Goal: Information Seeking & Learning: Find specific fact

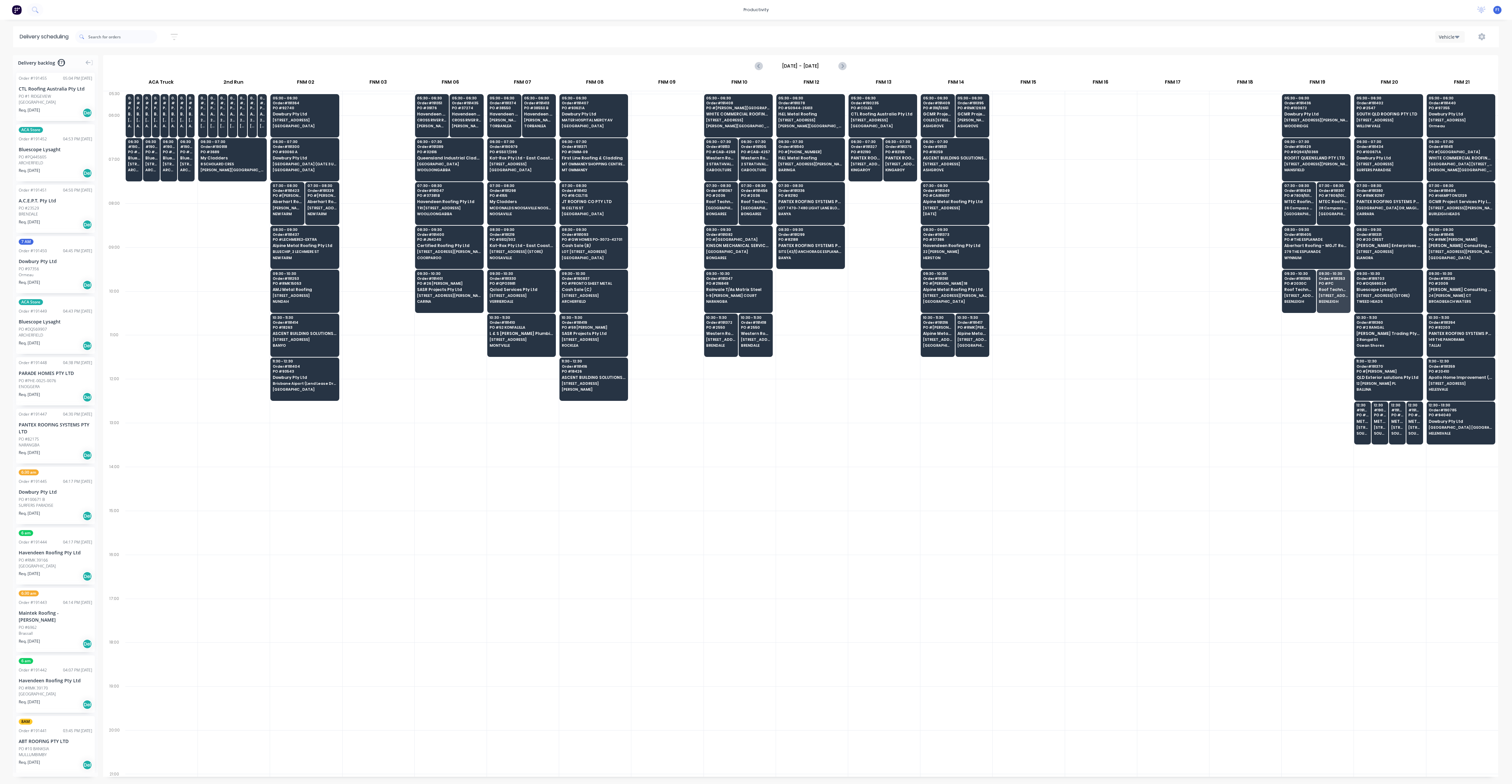
scroll to position [0, 1]
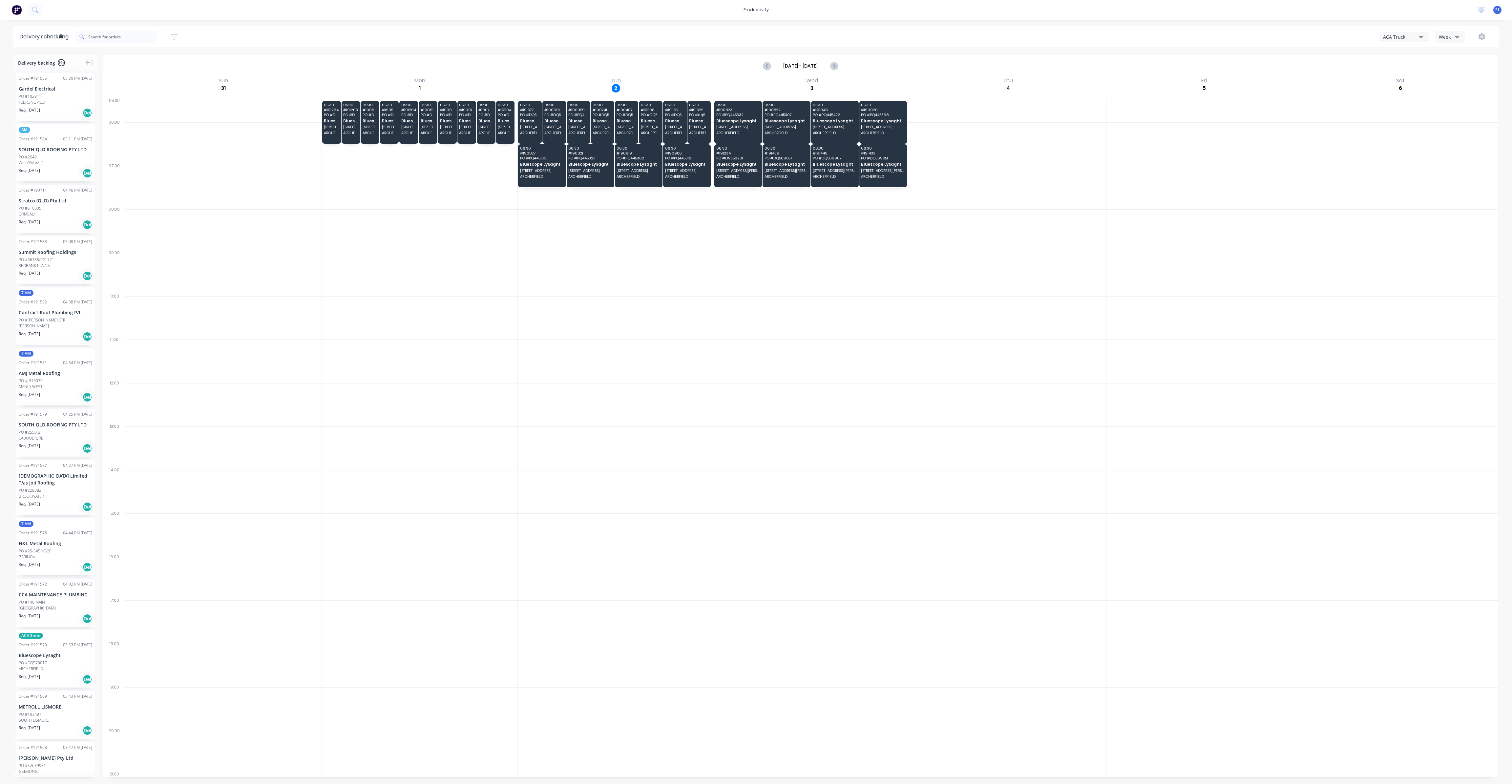
click at [1457, 32] on button "Week" at bounding box center [1450, 36] width 29 height 11
click at [1450, 71] on div "Vehicle" at bounding box center [1468, 68] width 65 height 13
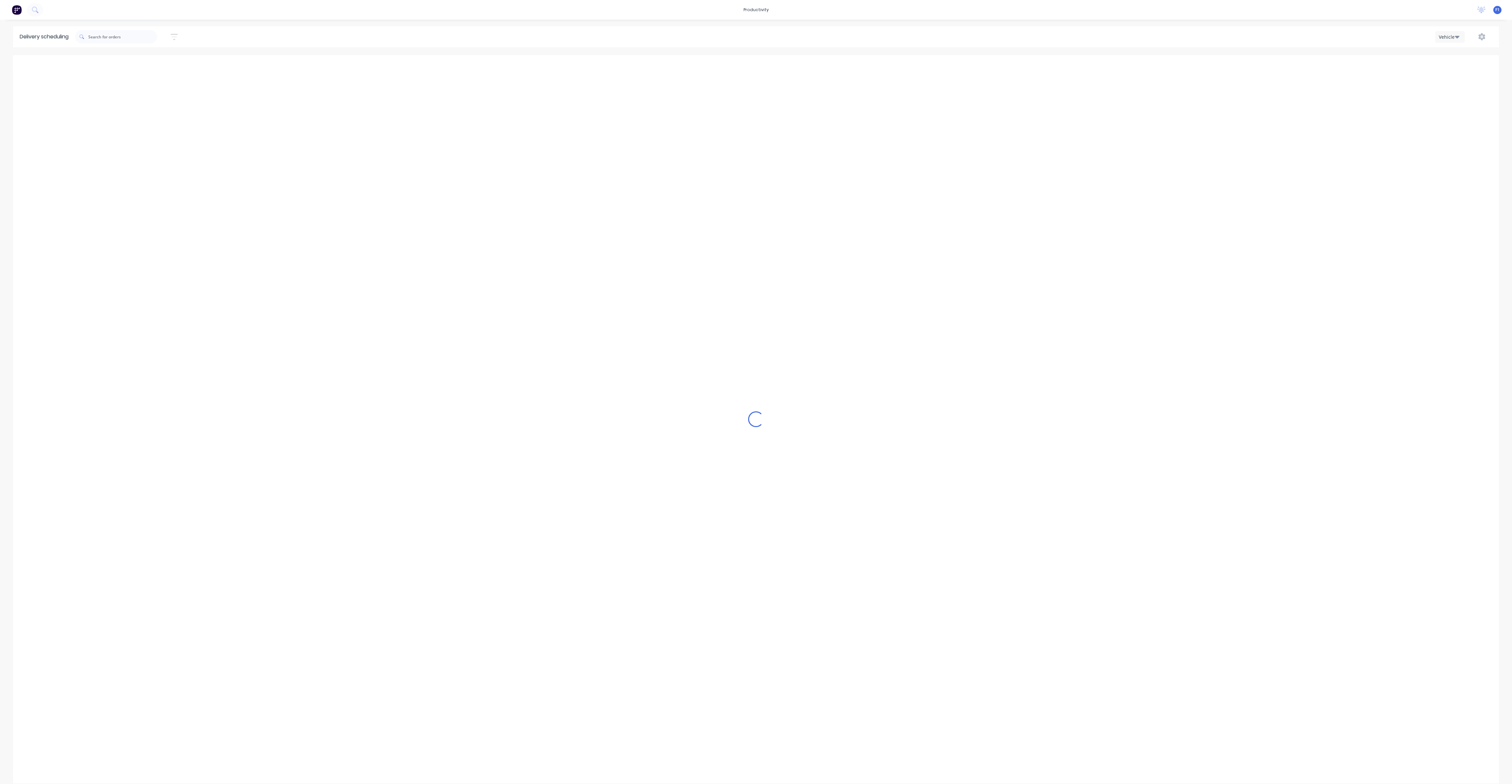
scroll to position [0, 1]
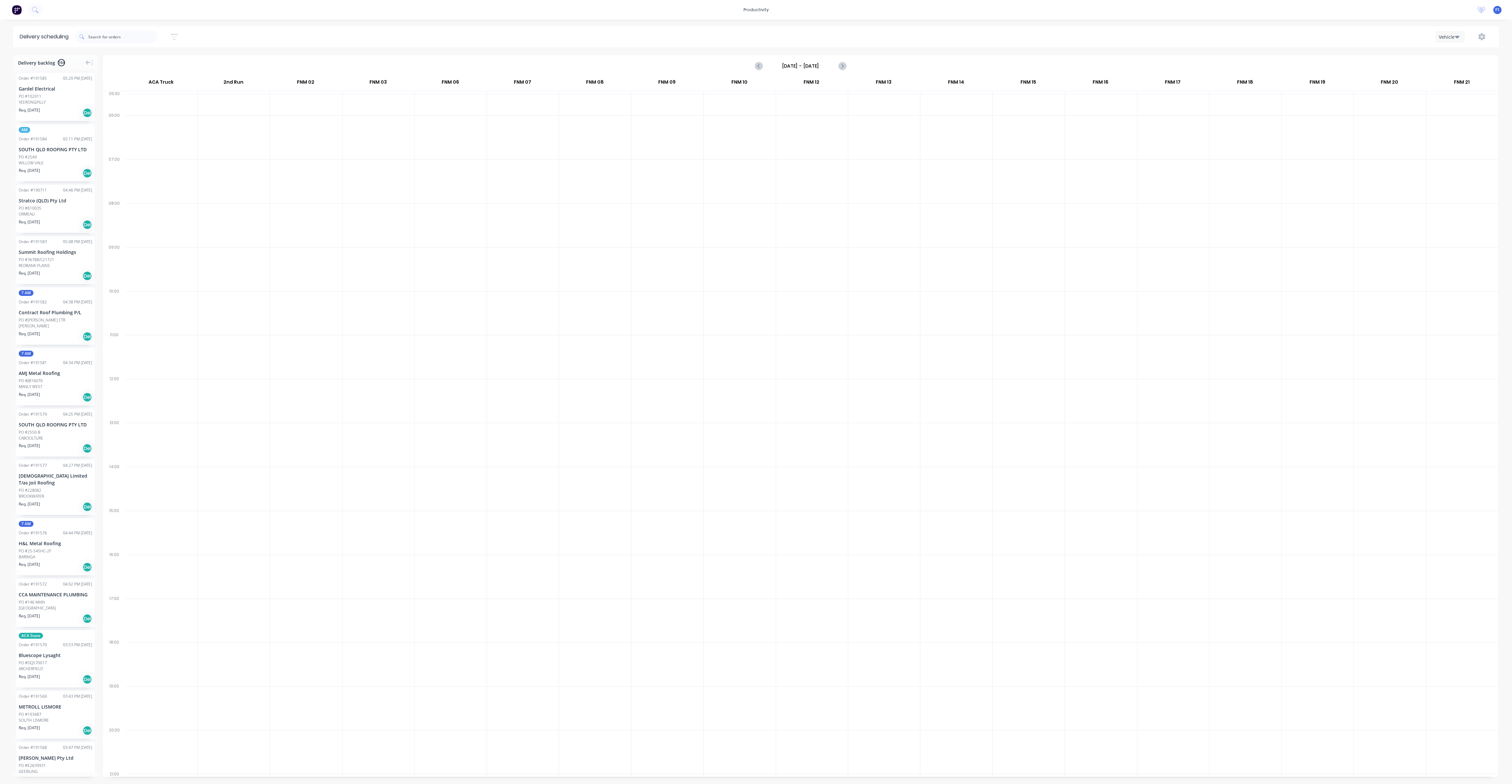
click at [810, 68] on input "[DATE] - [DATE]" at bounding box center [801, 66] width 65 height 10
click at [818, 163] on div "3" at bounding box center [817, 163] width 10 height 10
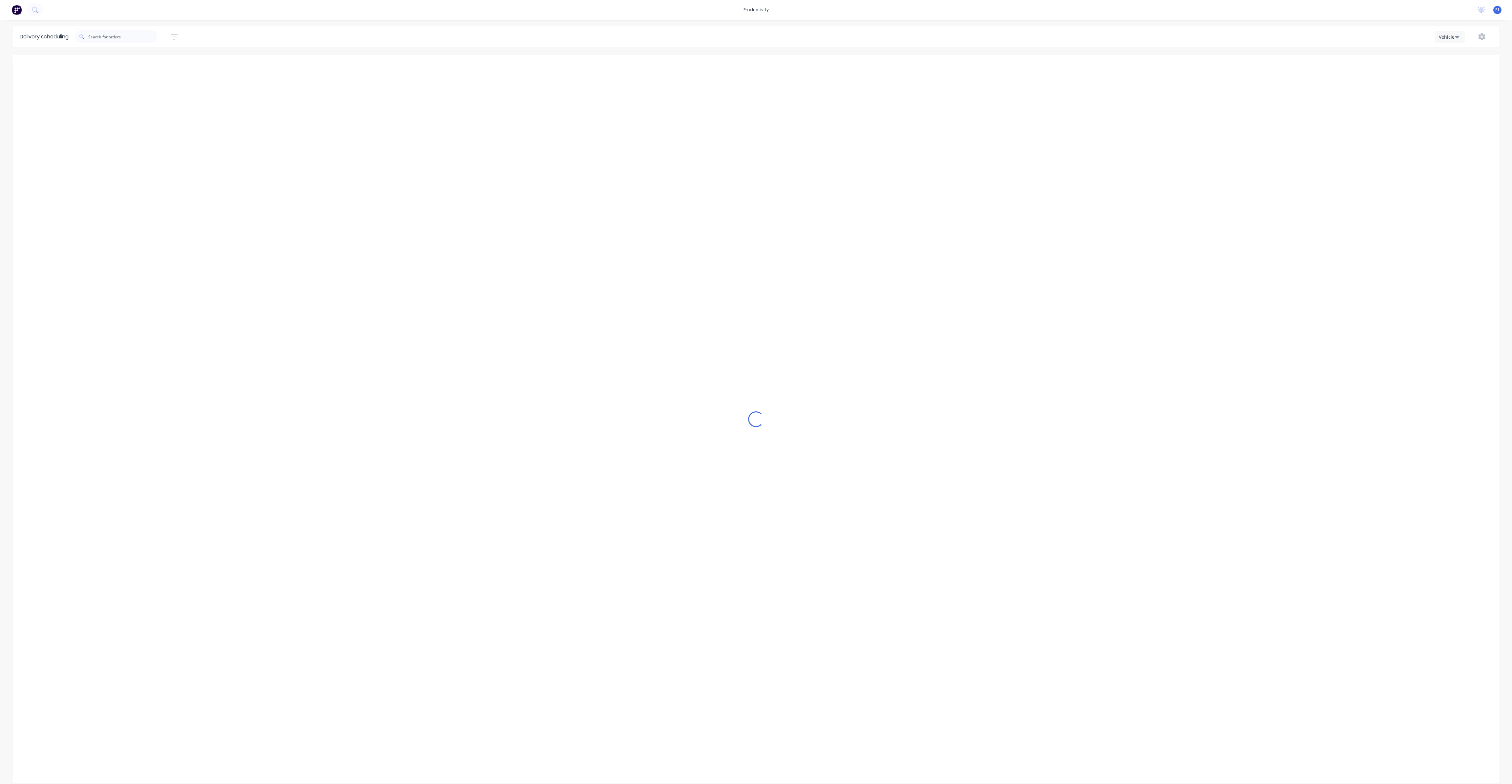
type input "[DATE] - [DATE]"
click at [109, 30] on input "text" at bounding box center [123, 36] width 69 height 13
type input "4"
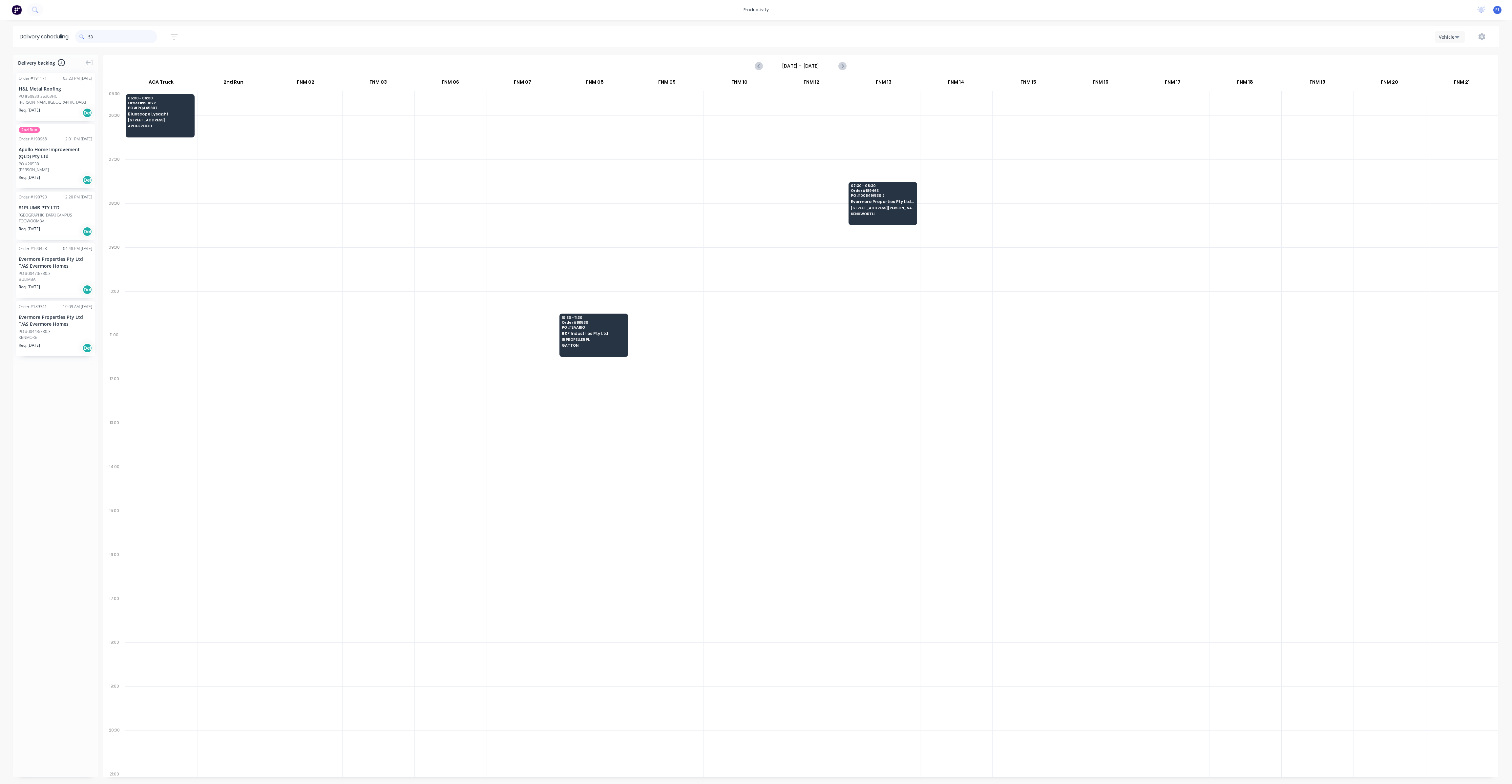
type input "5"
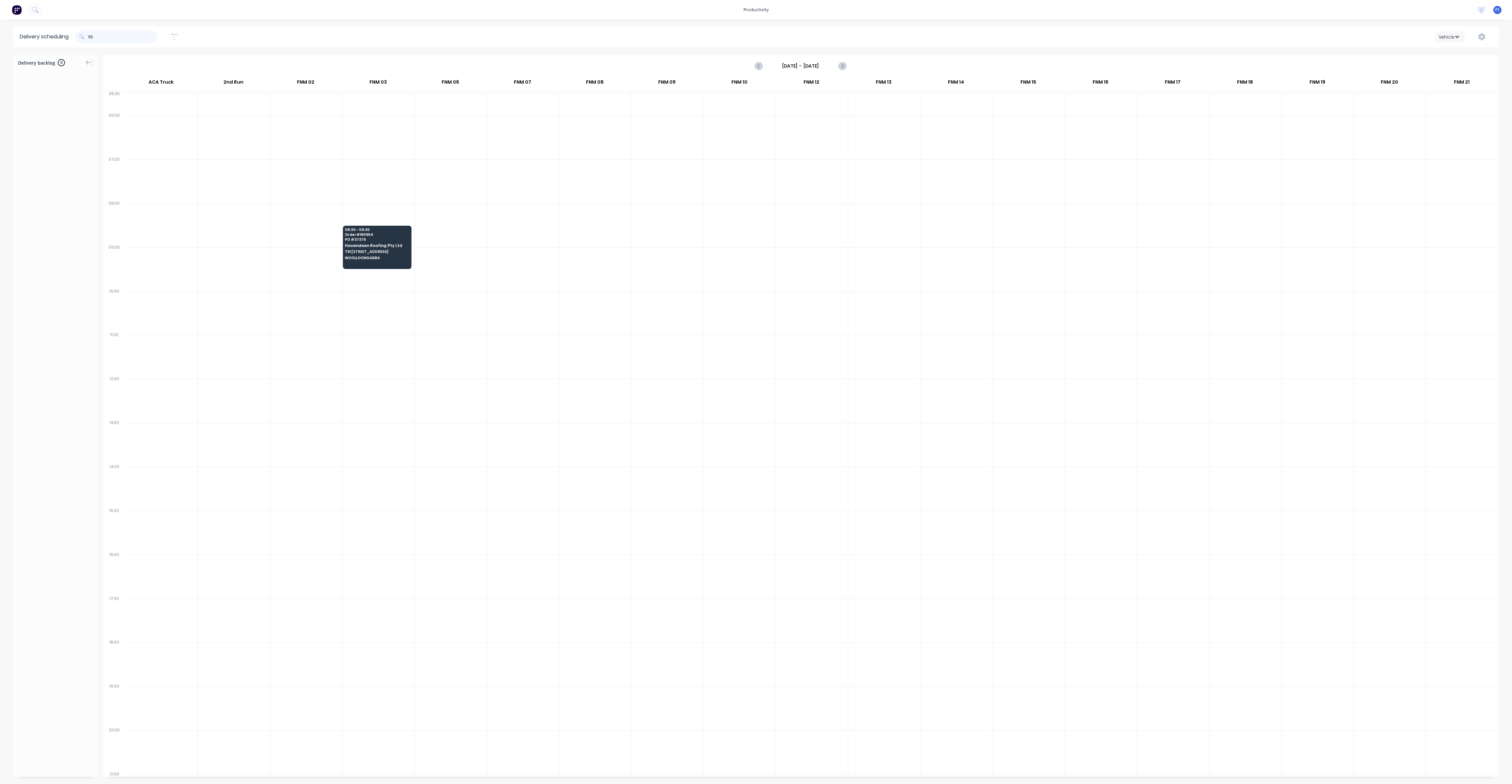
type input "9"
type input "4"
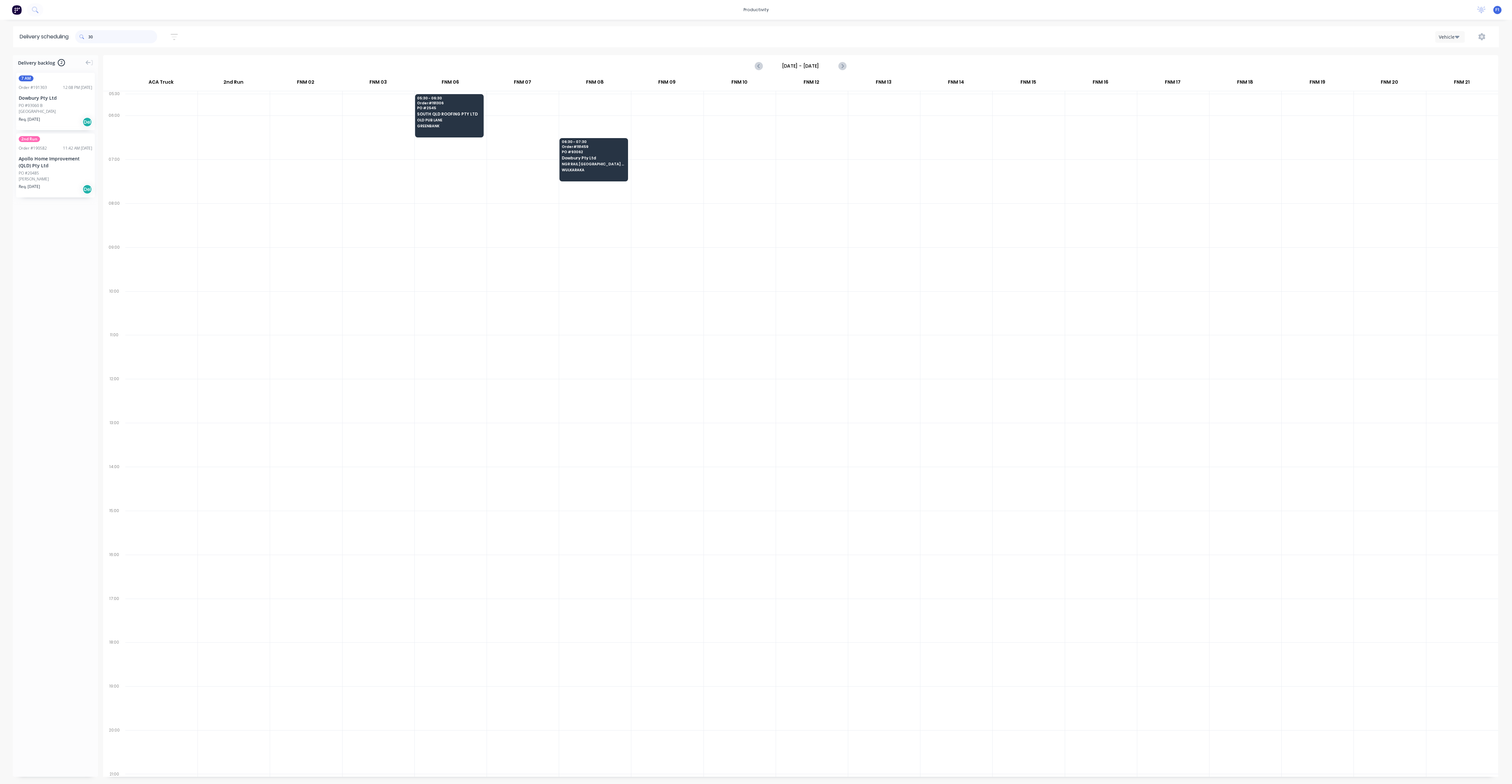
type input "3"
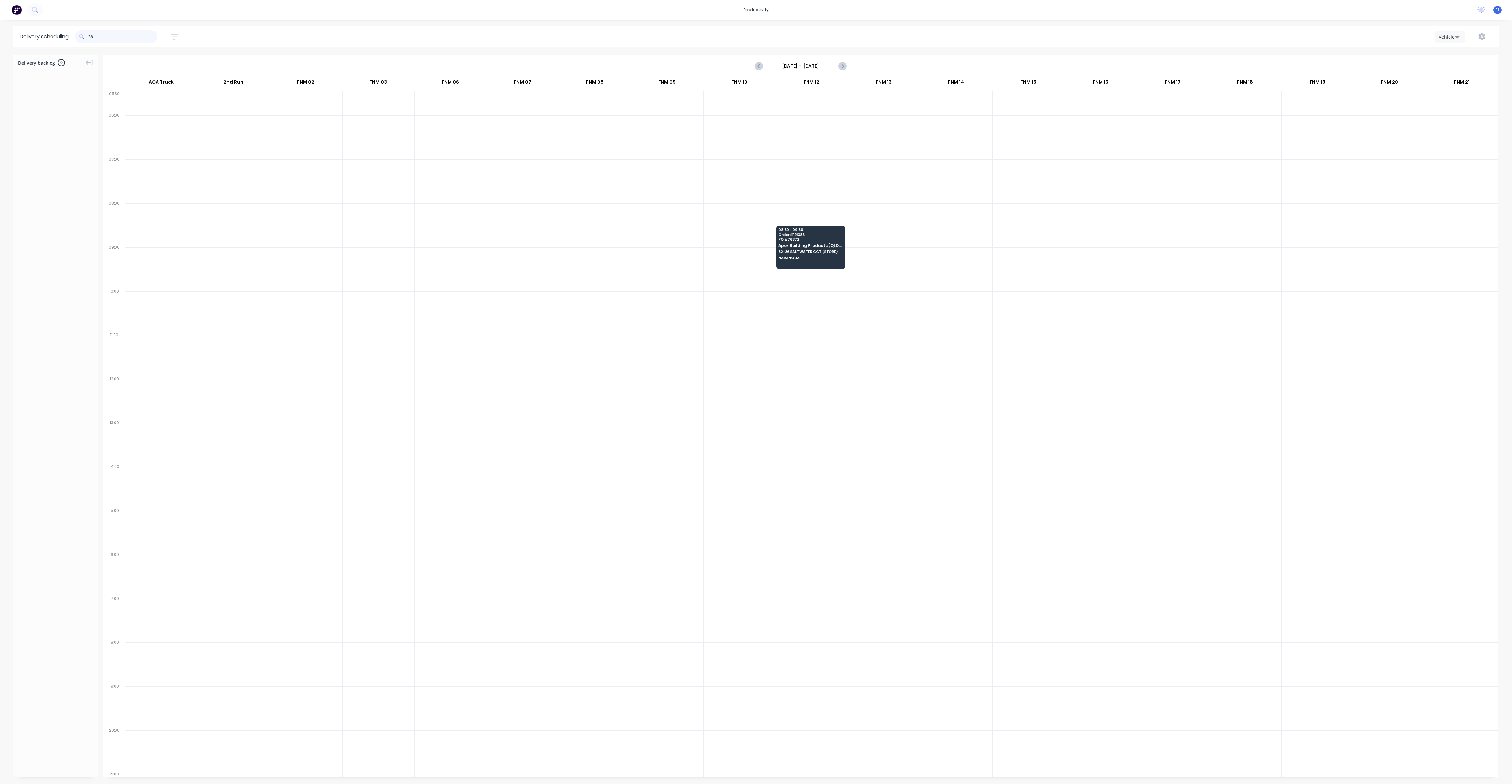
type input "3"
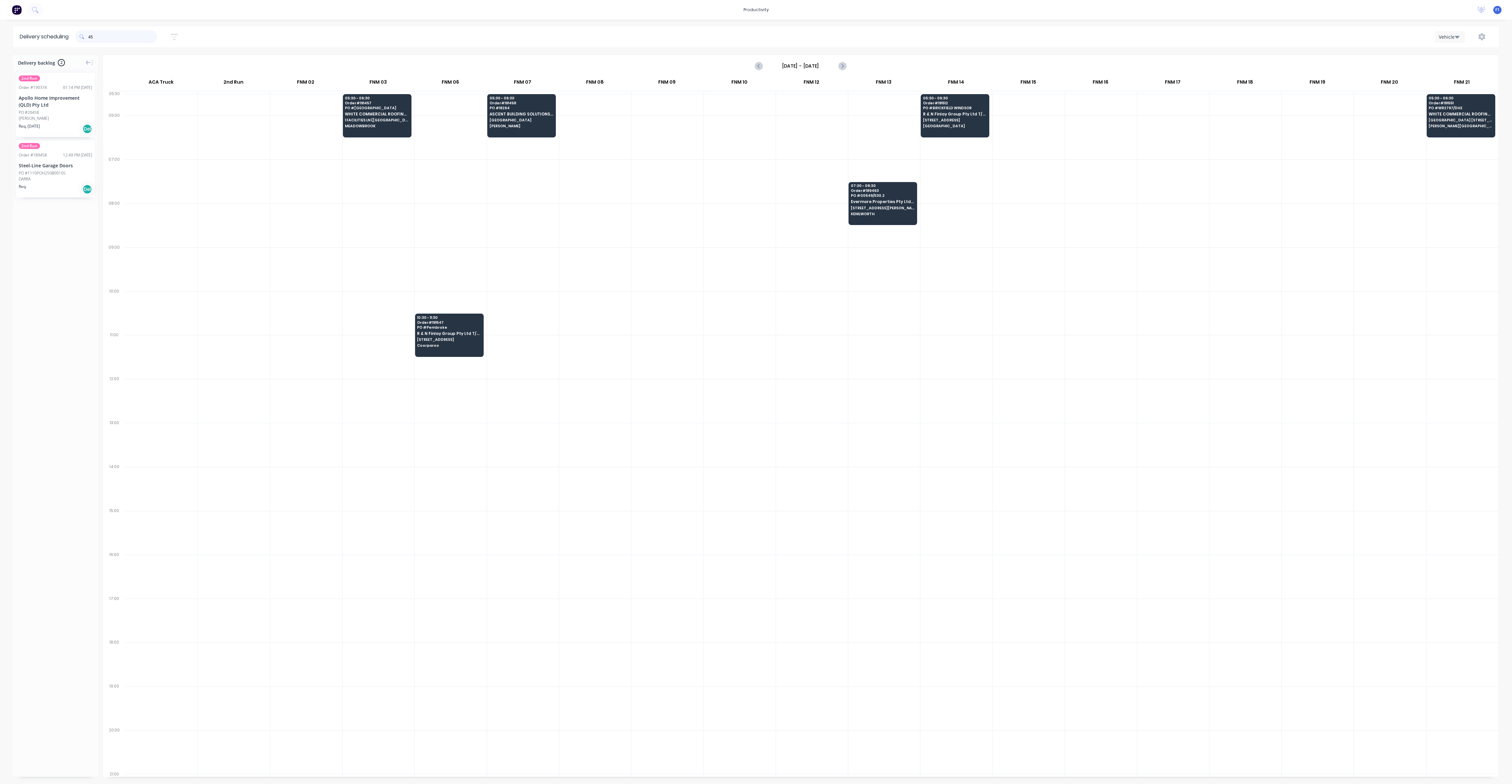
type input "4"
type input "2"
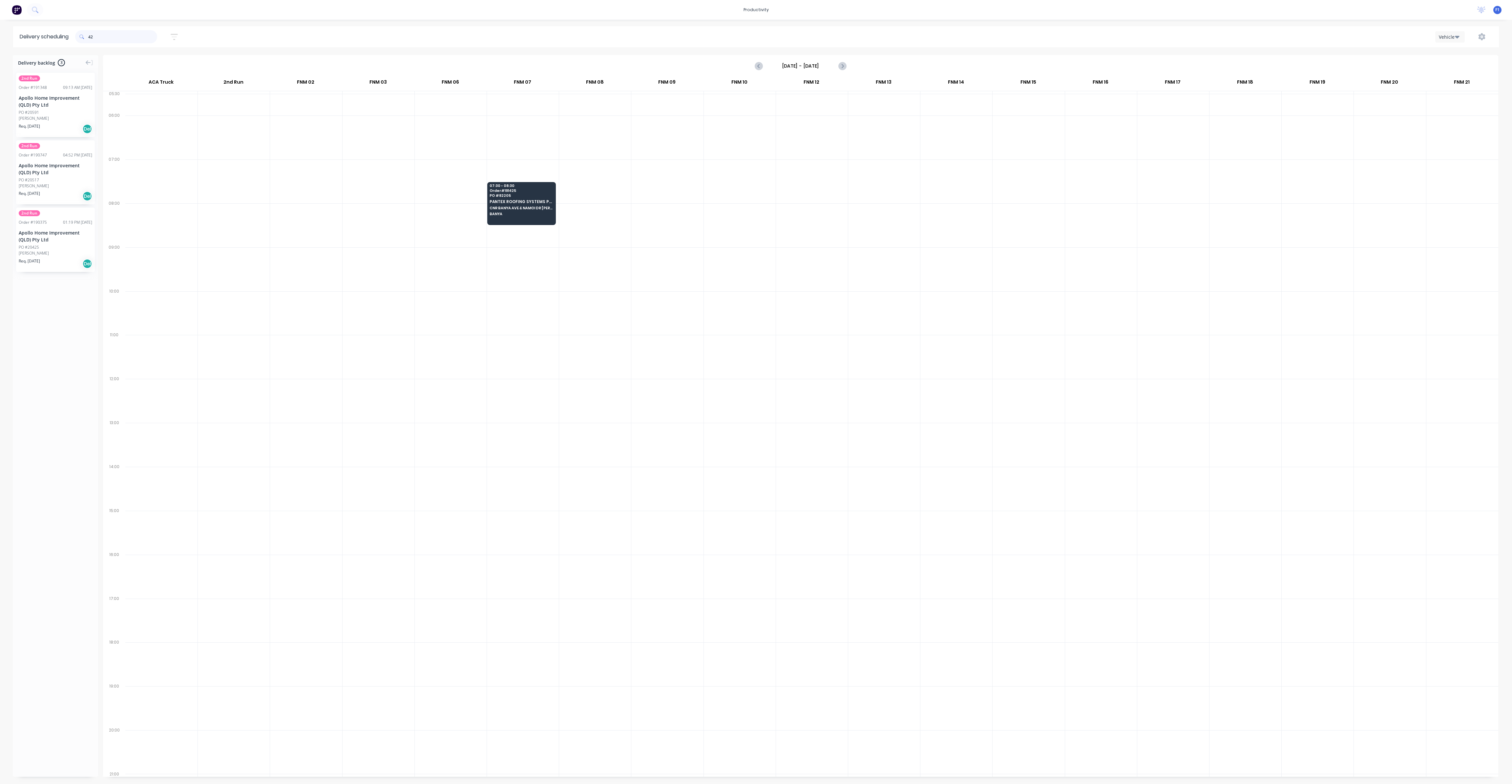
type input "4"
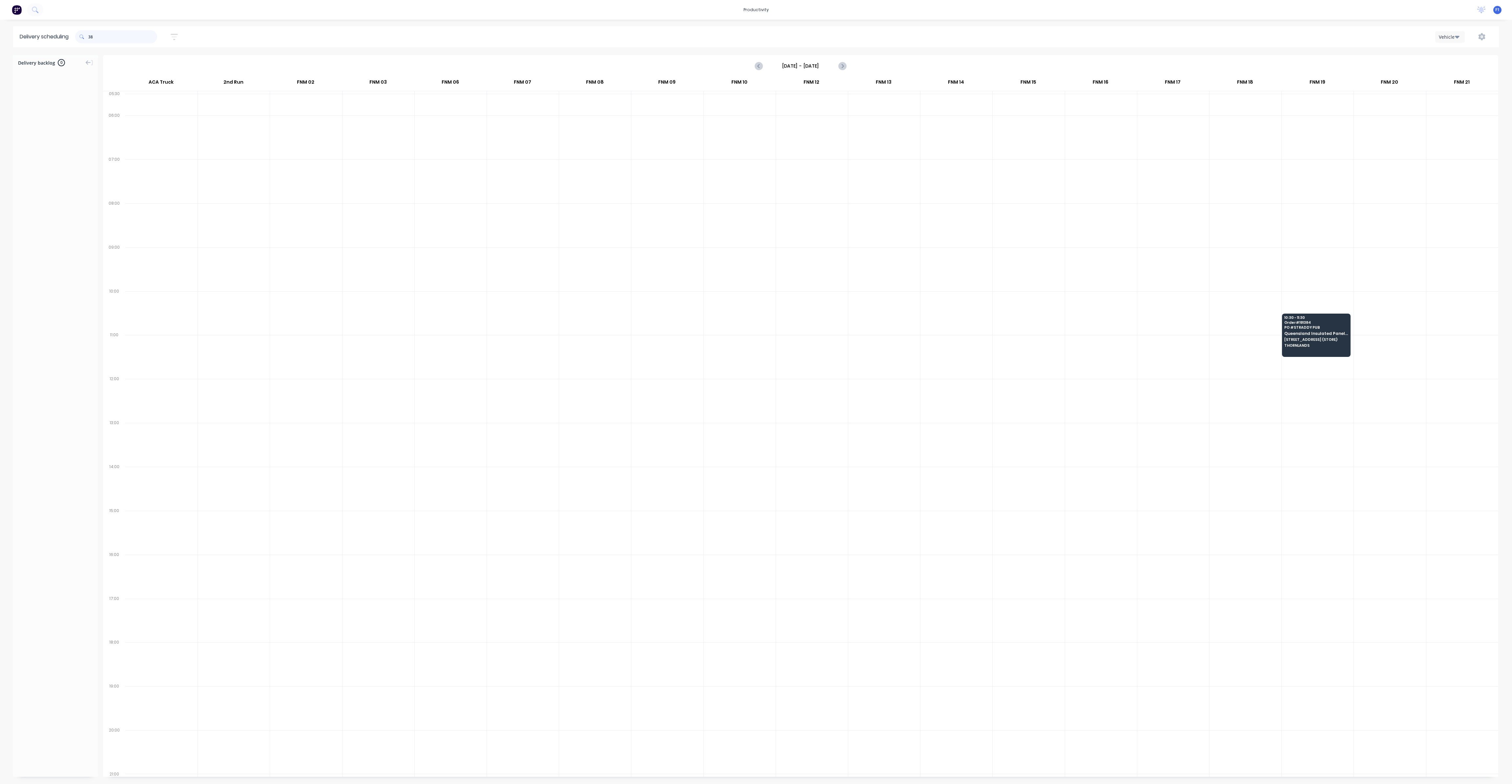
type input "3"
type input "4"
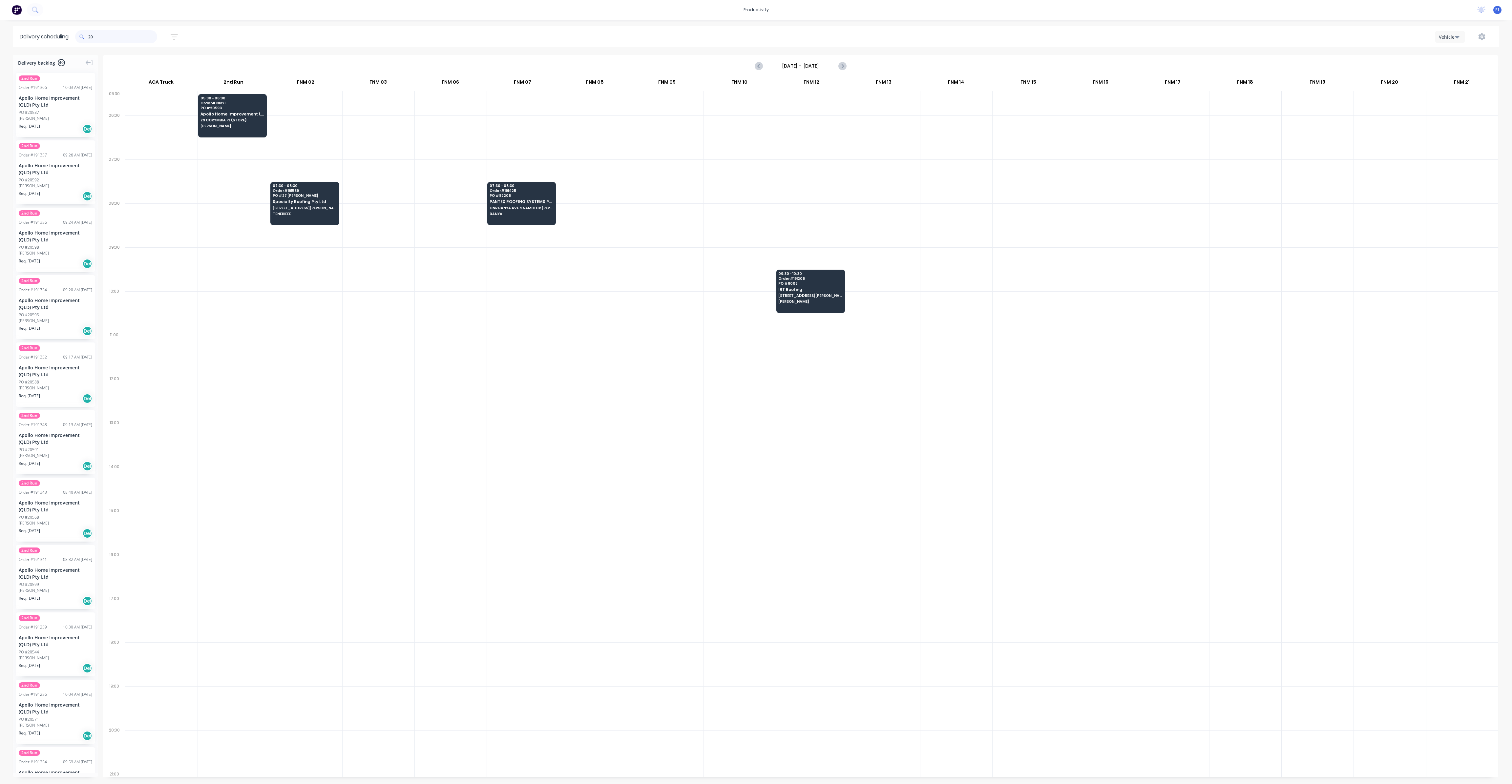
type input "2"
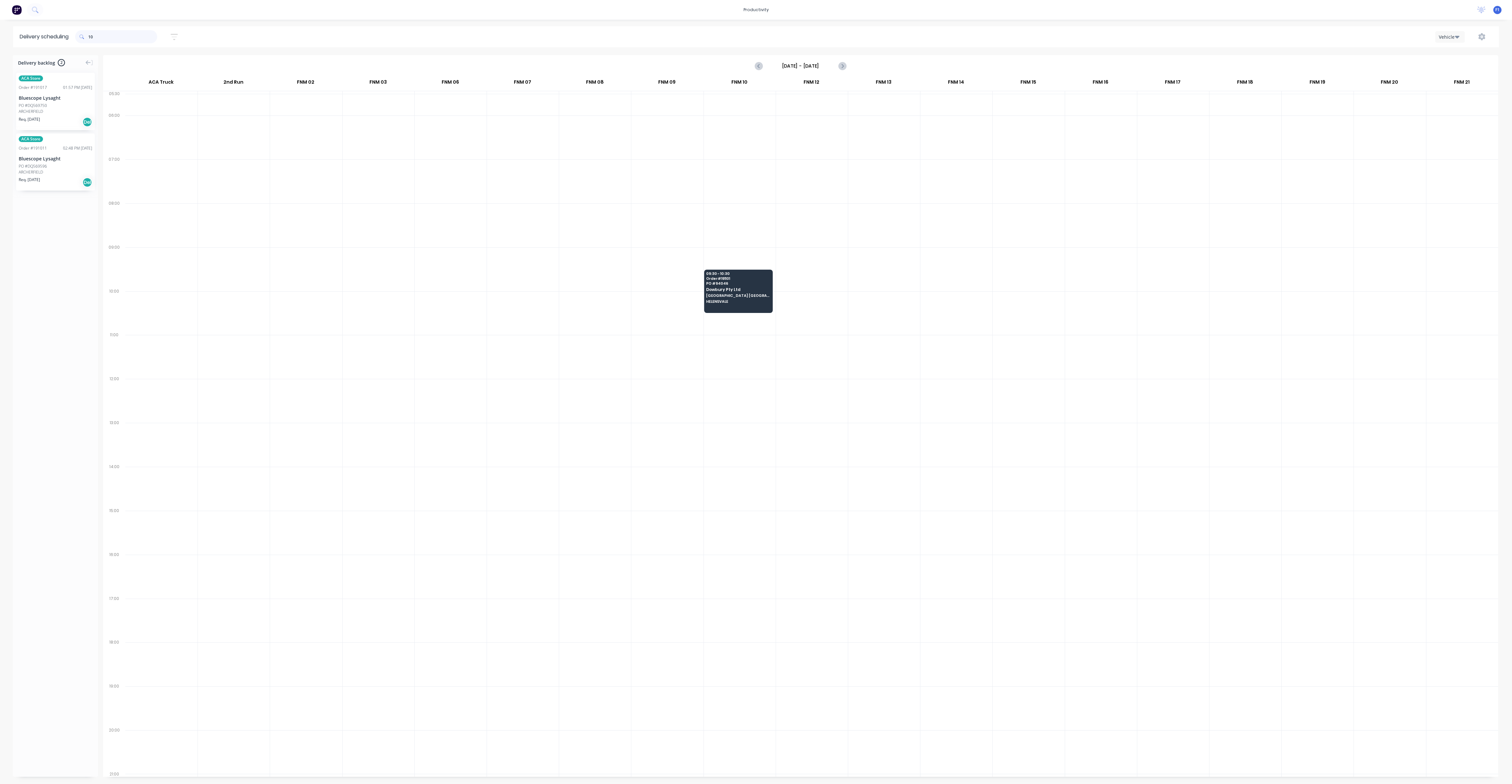
type input "1"
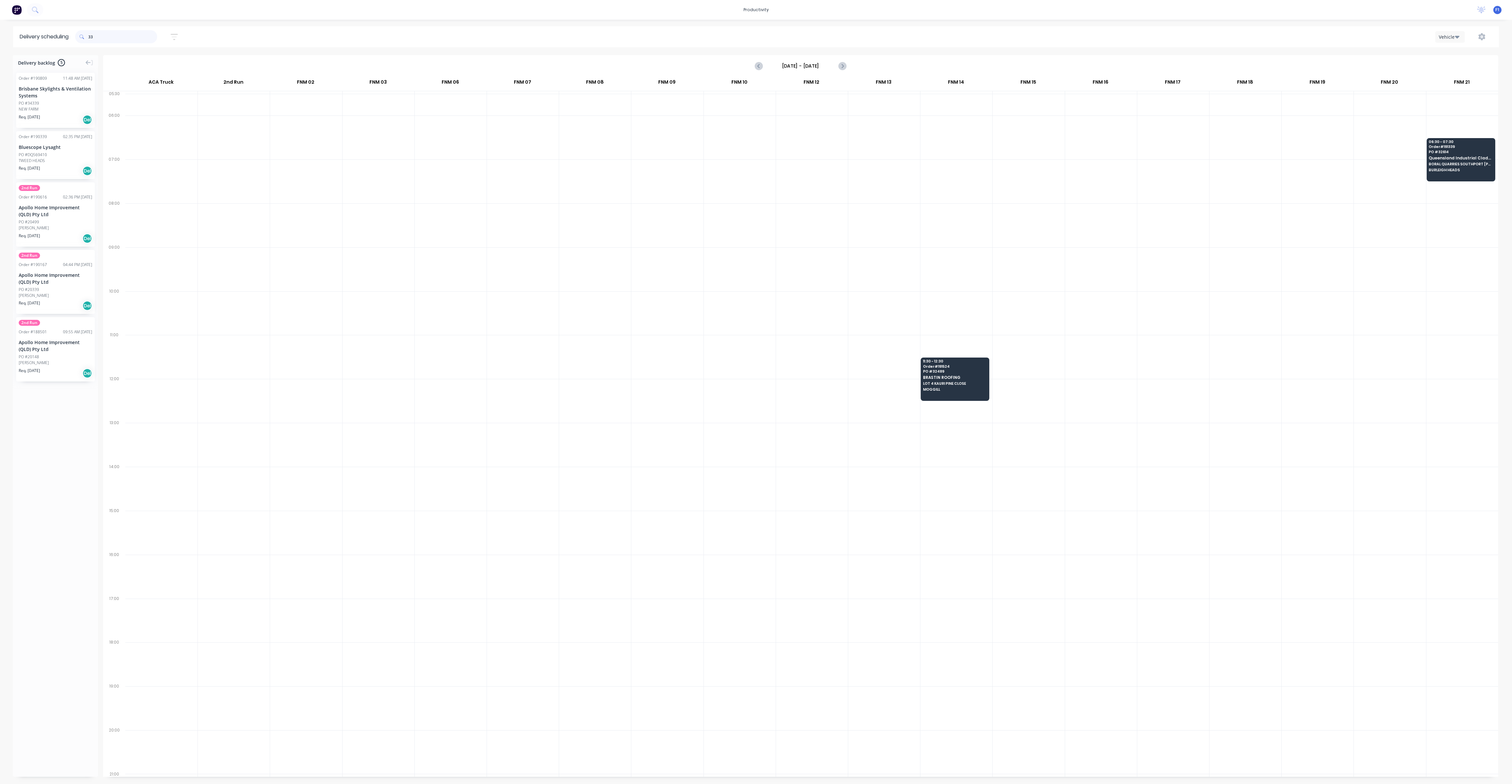
type input "3"
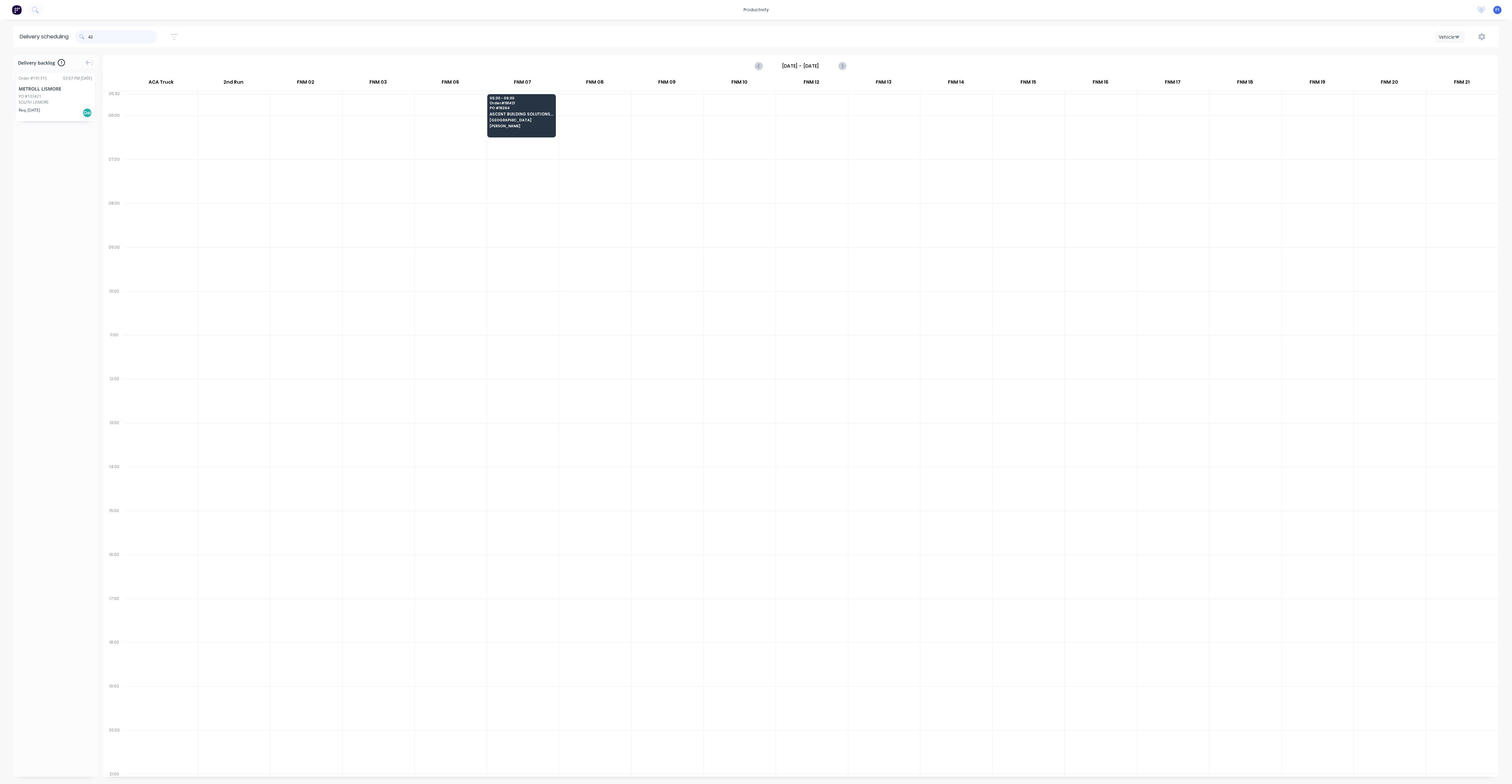
type input "4"
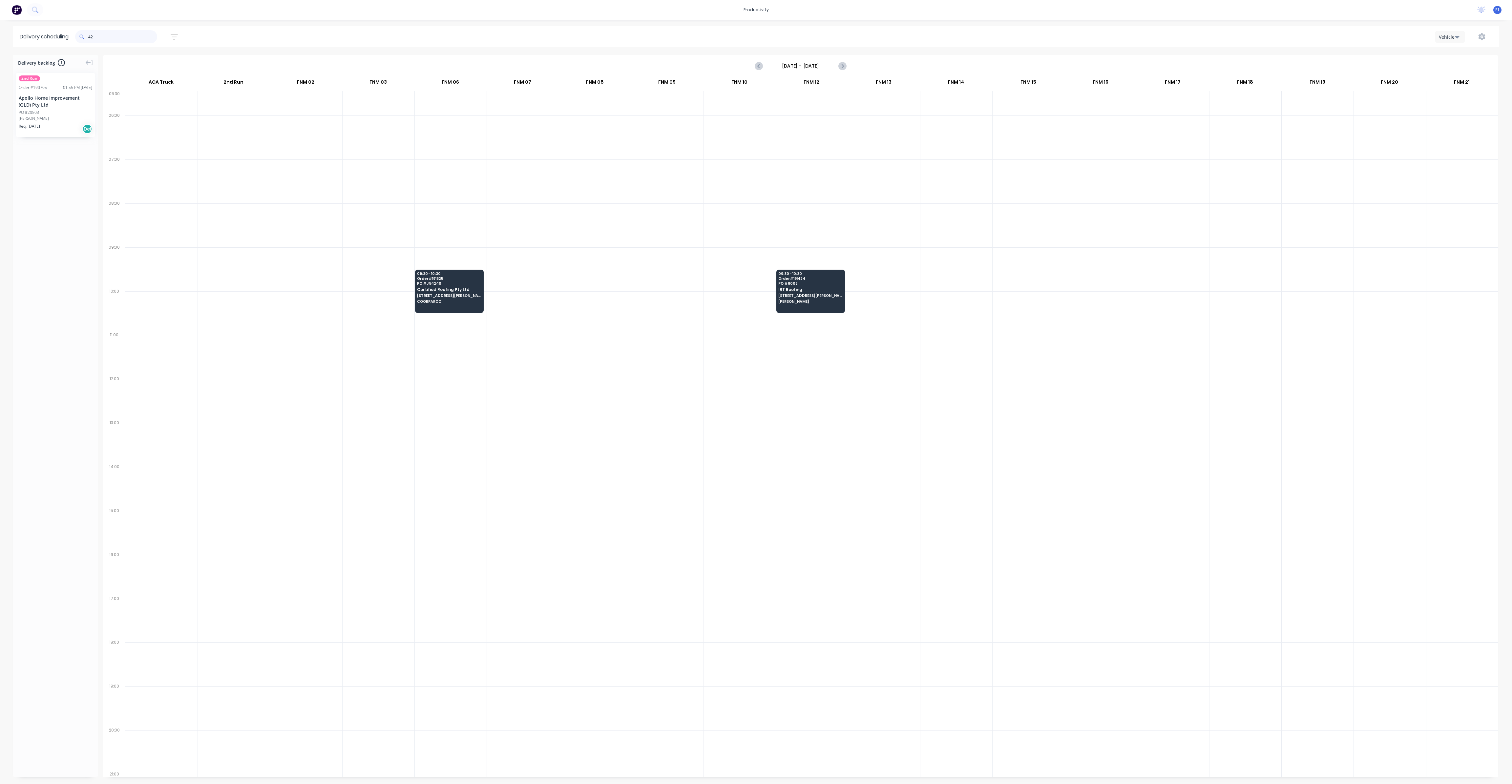
type input "4"
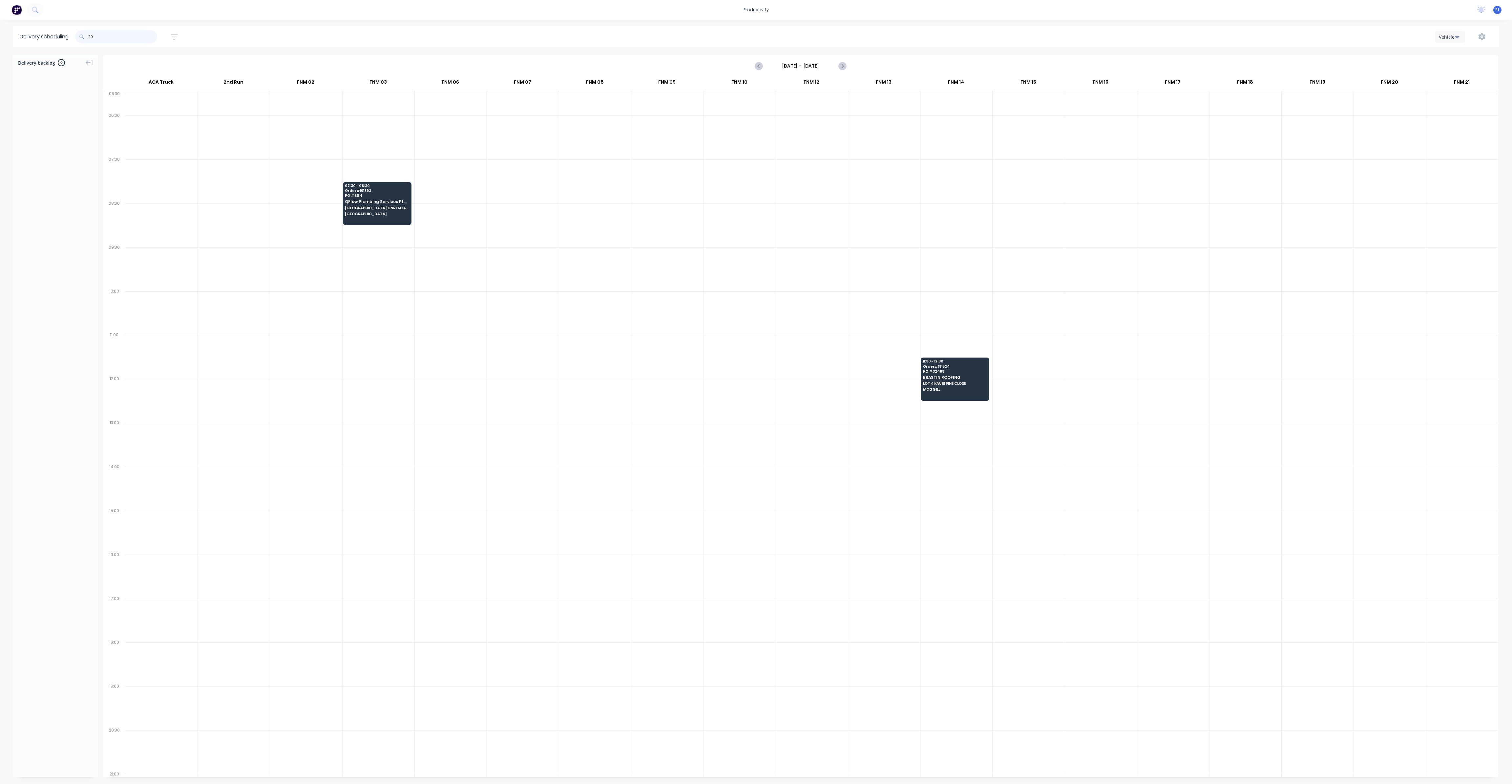
type input "3"
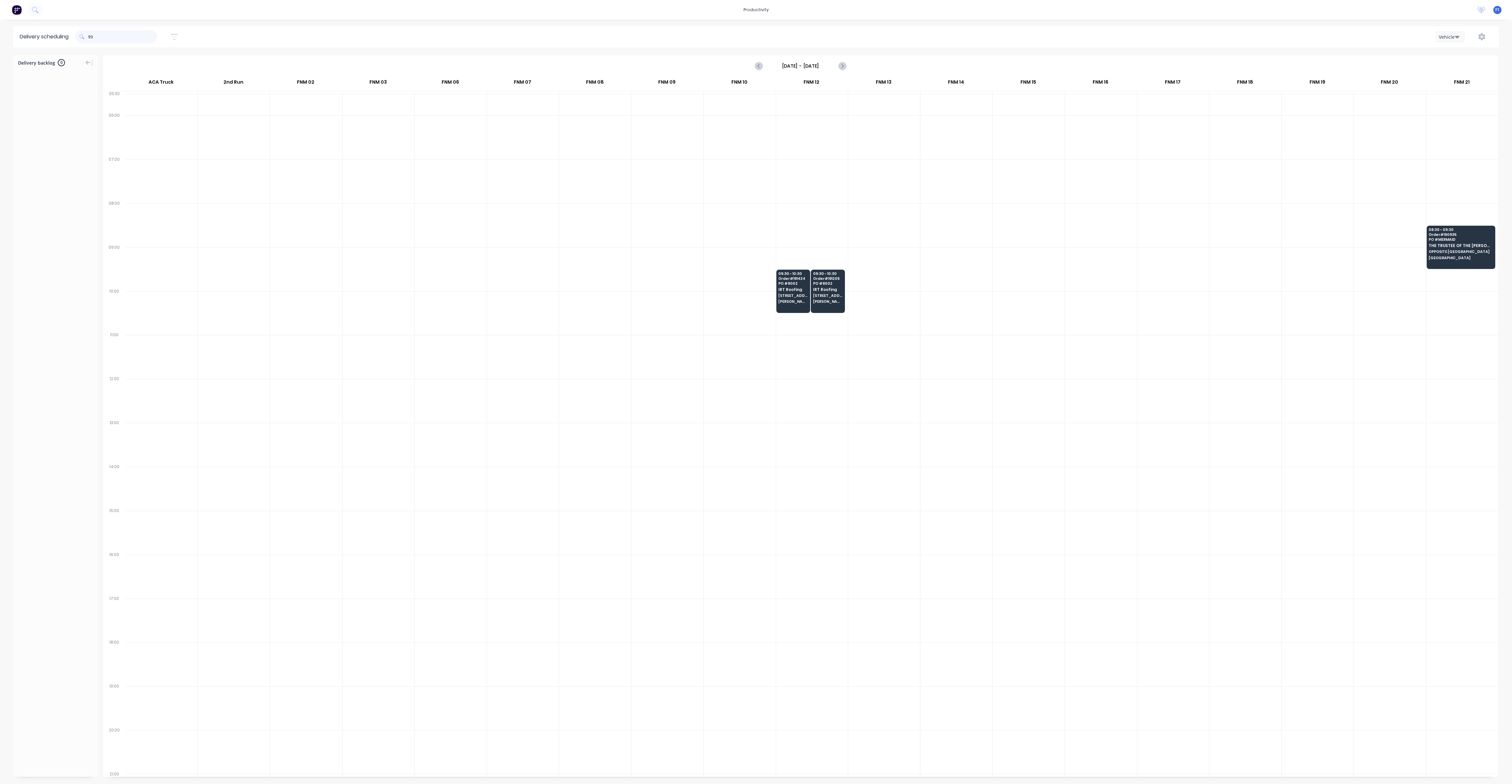
type input "9"
type input "3"
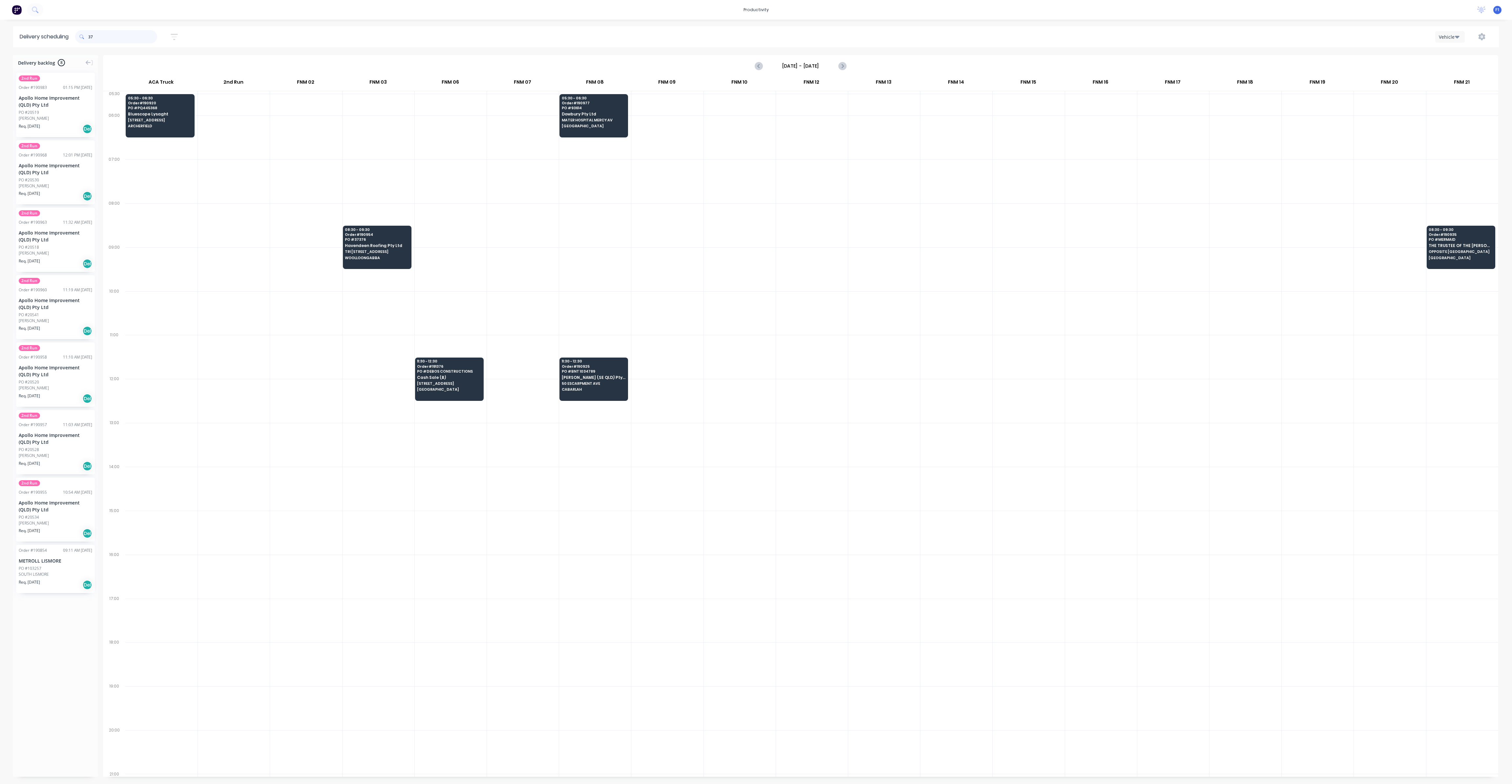
type input "3"
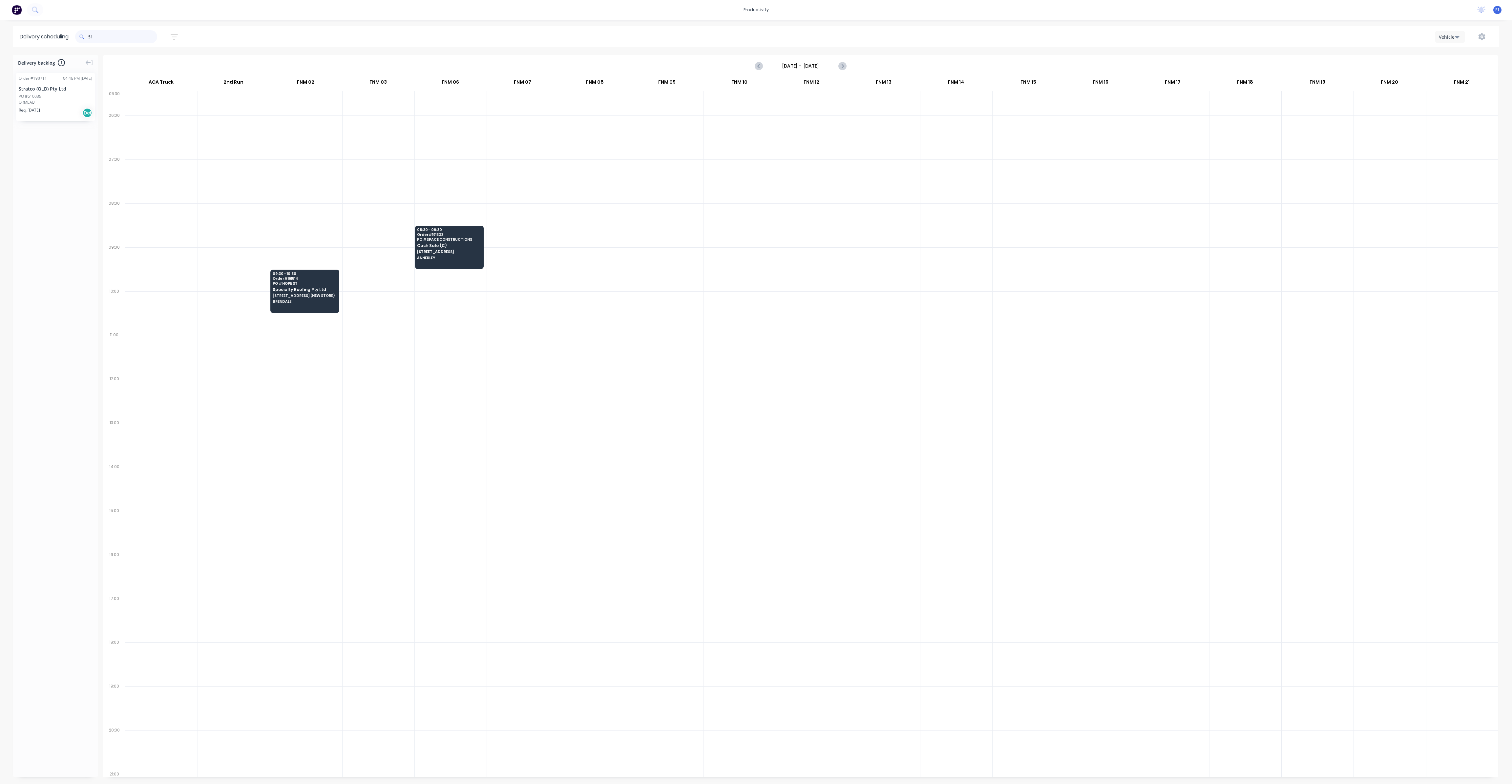
type input "5"
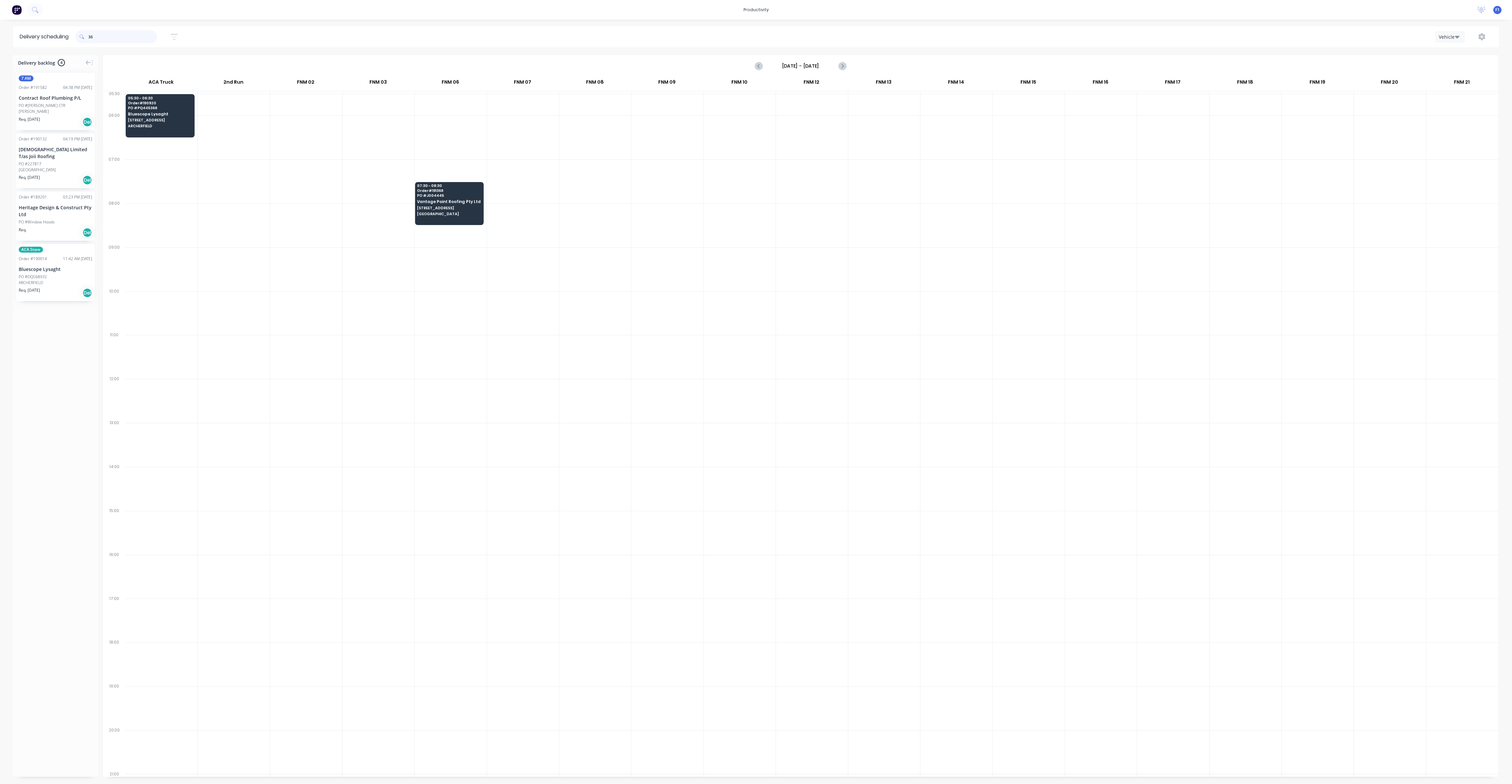
type input "3"
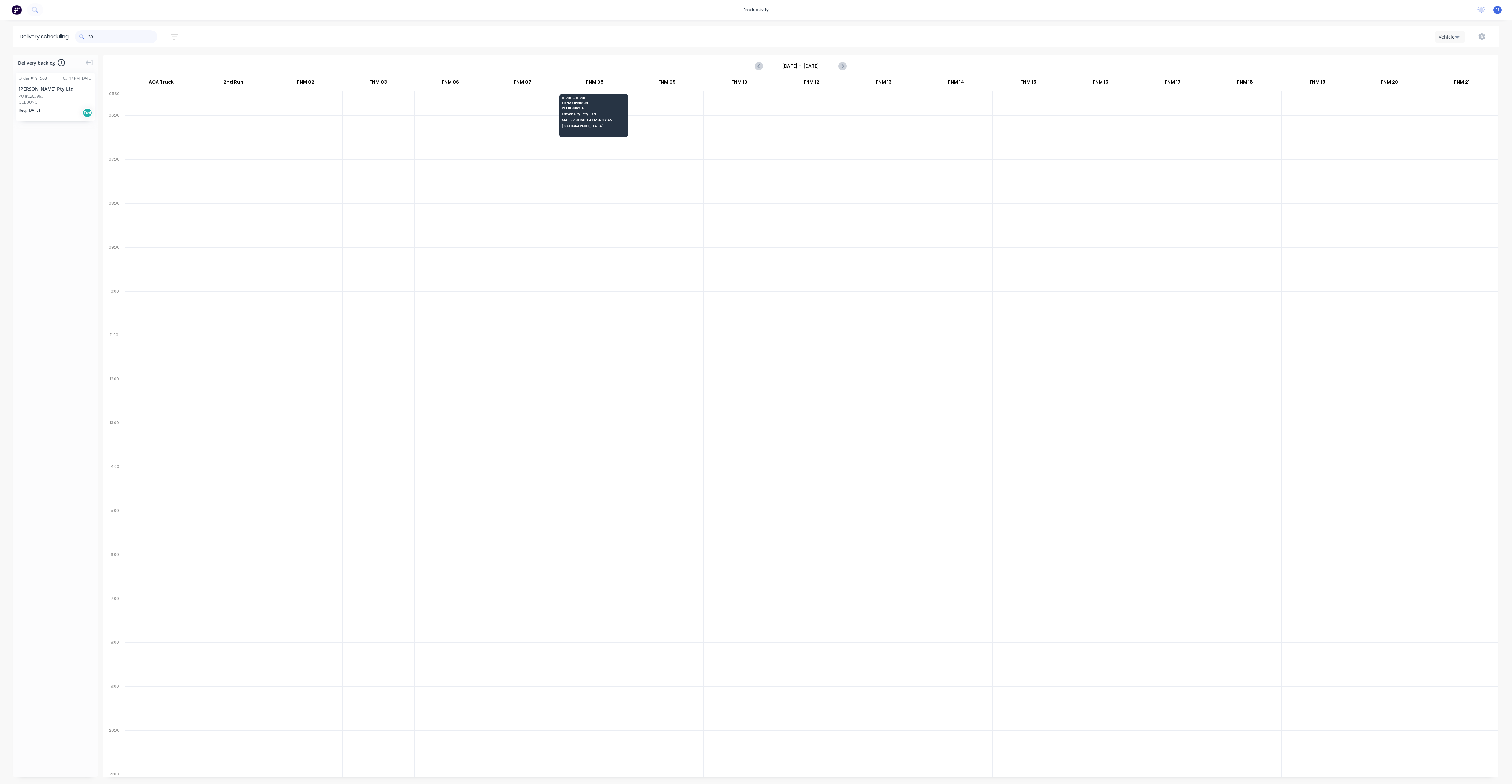
type input "3"
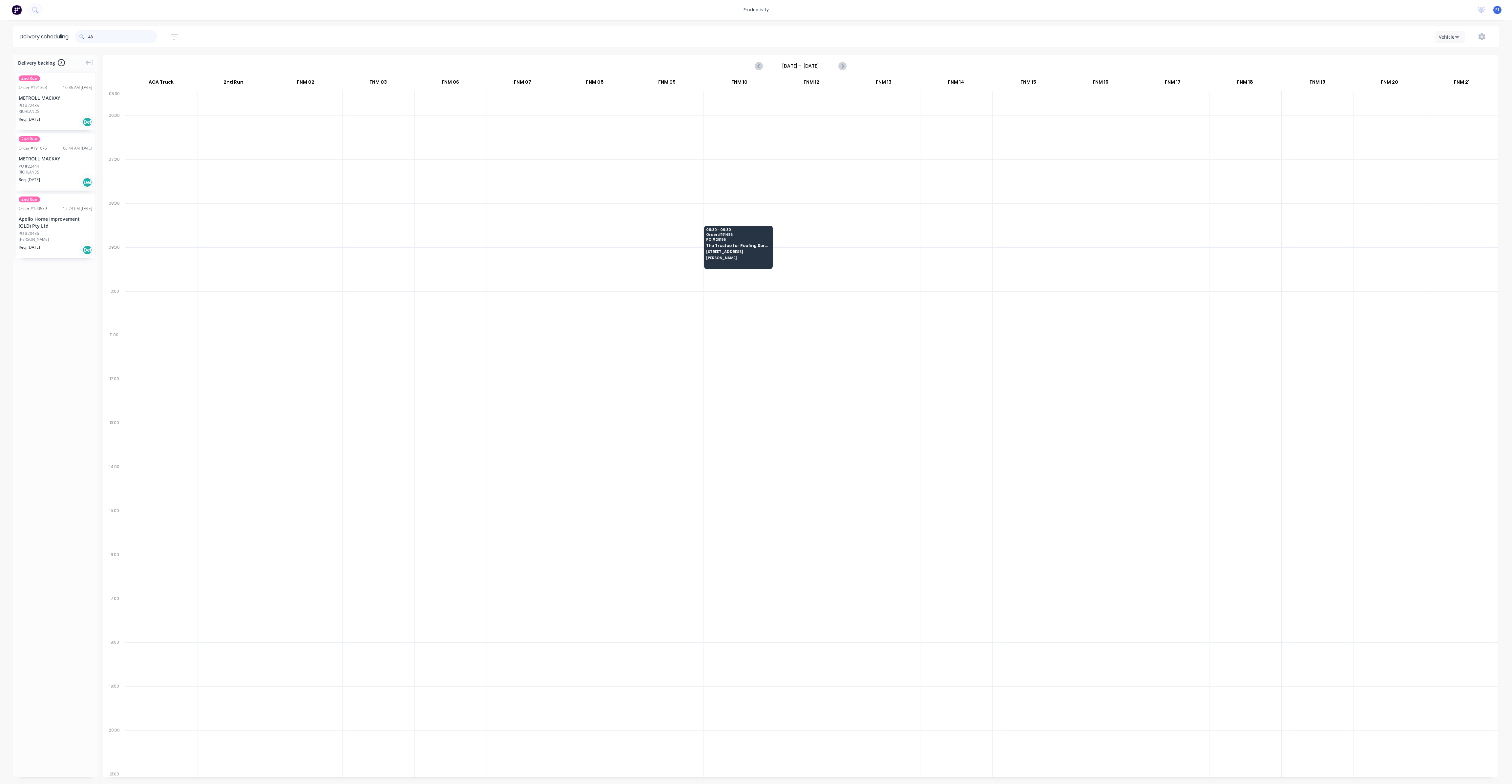
type input "4"
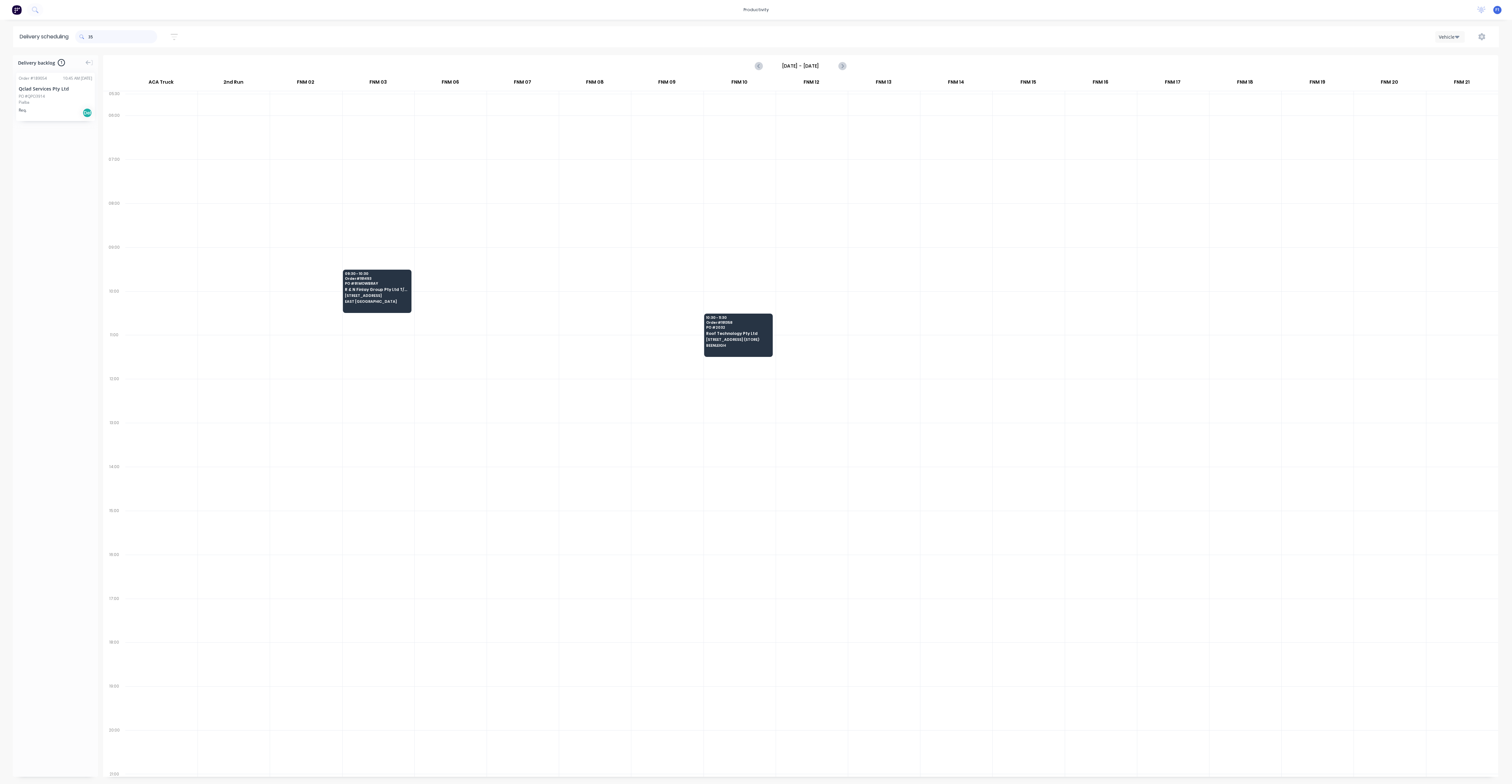
type input "3"
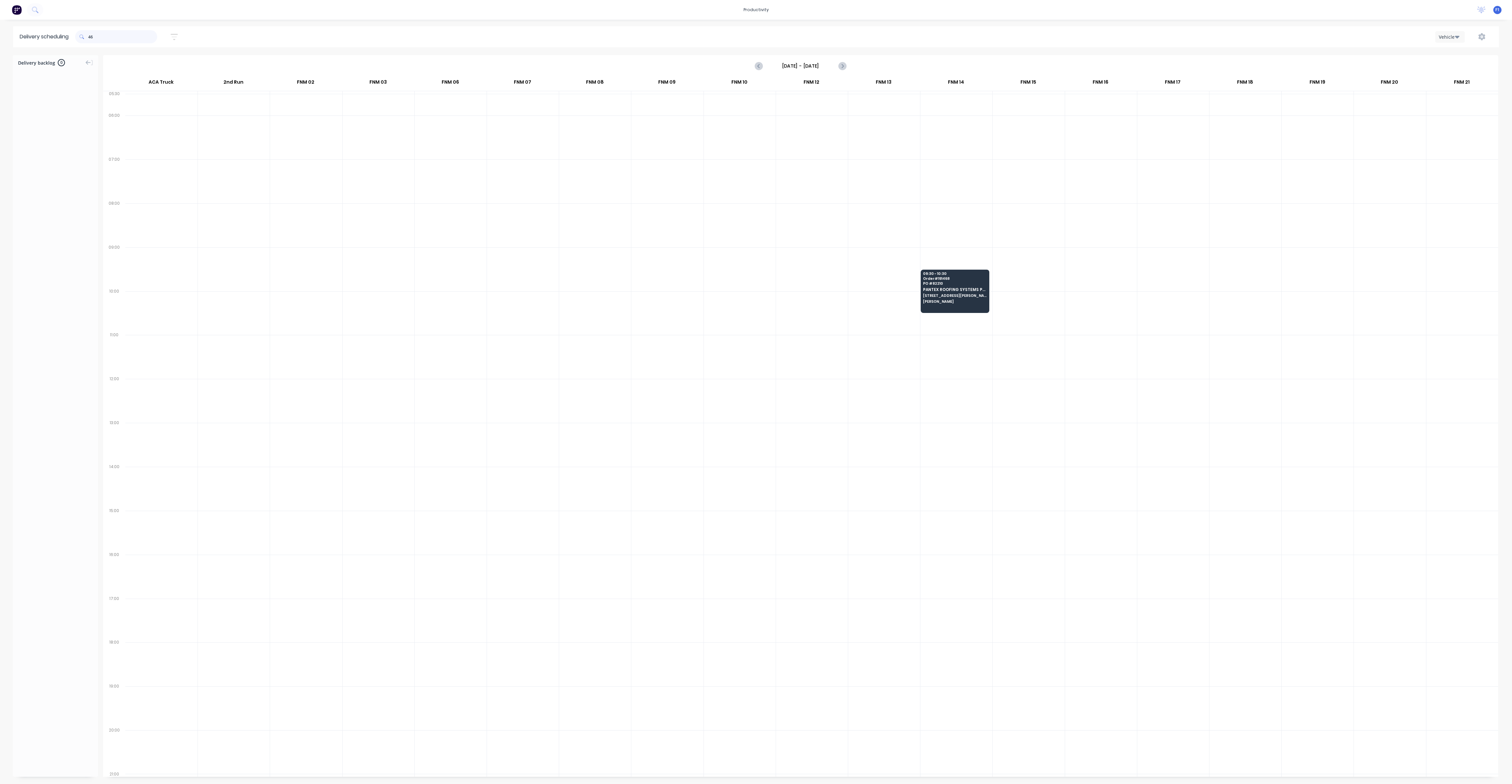
type input "4"
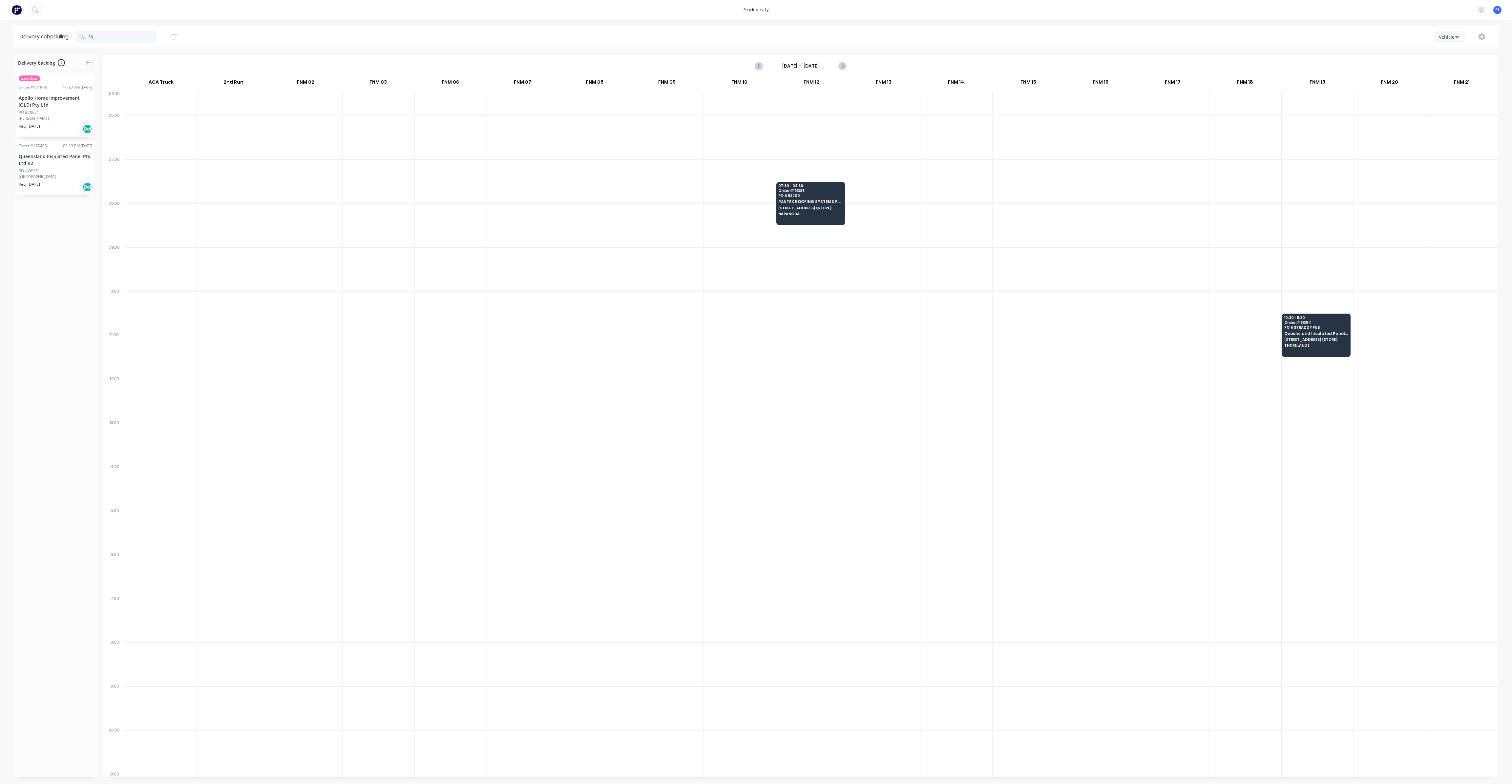
type input "3"
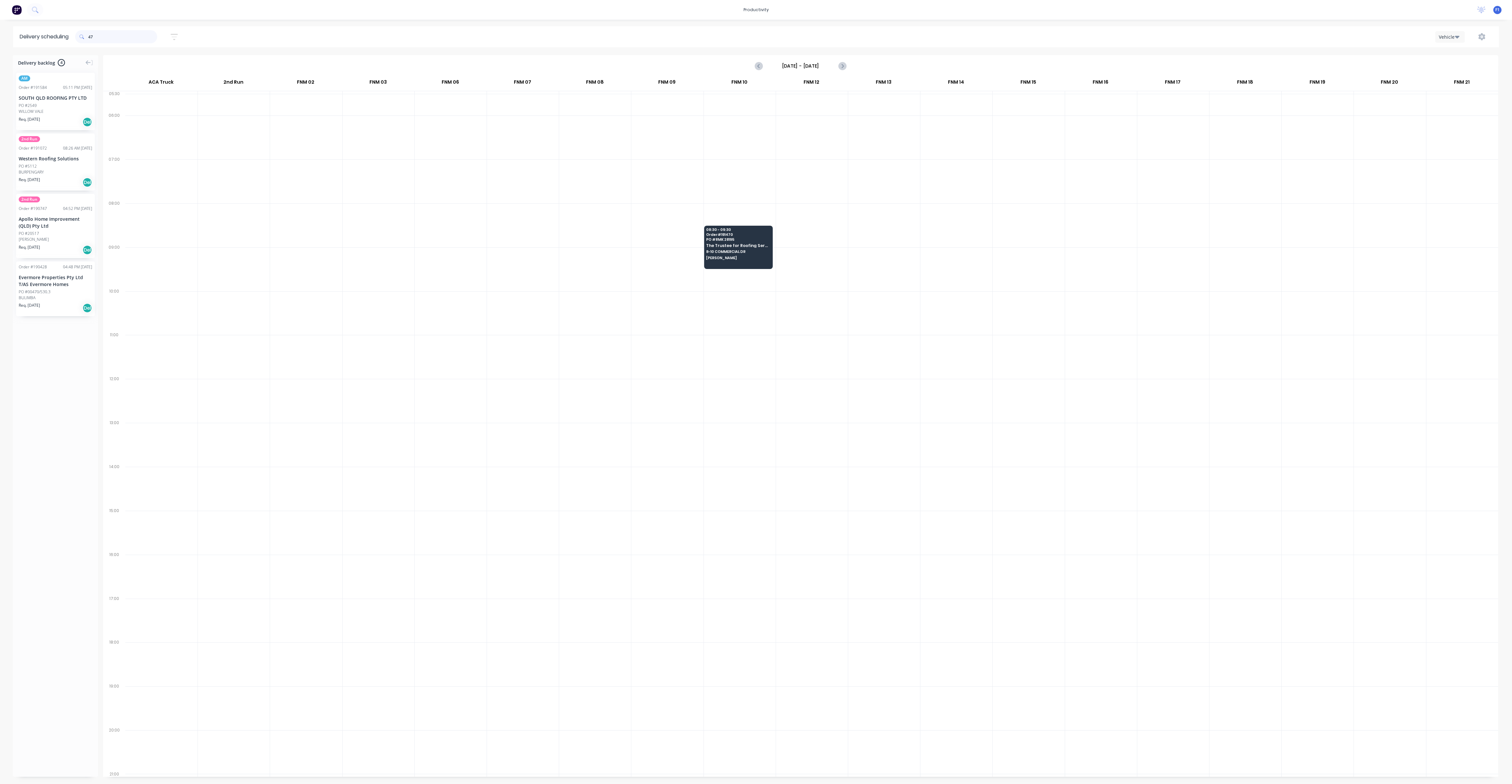
type input "4"
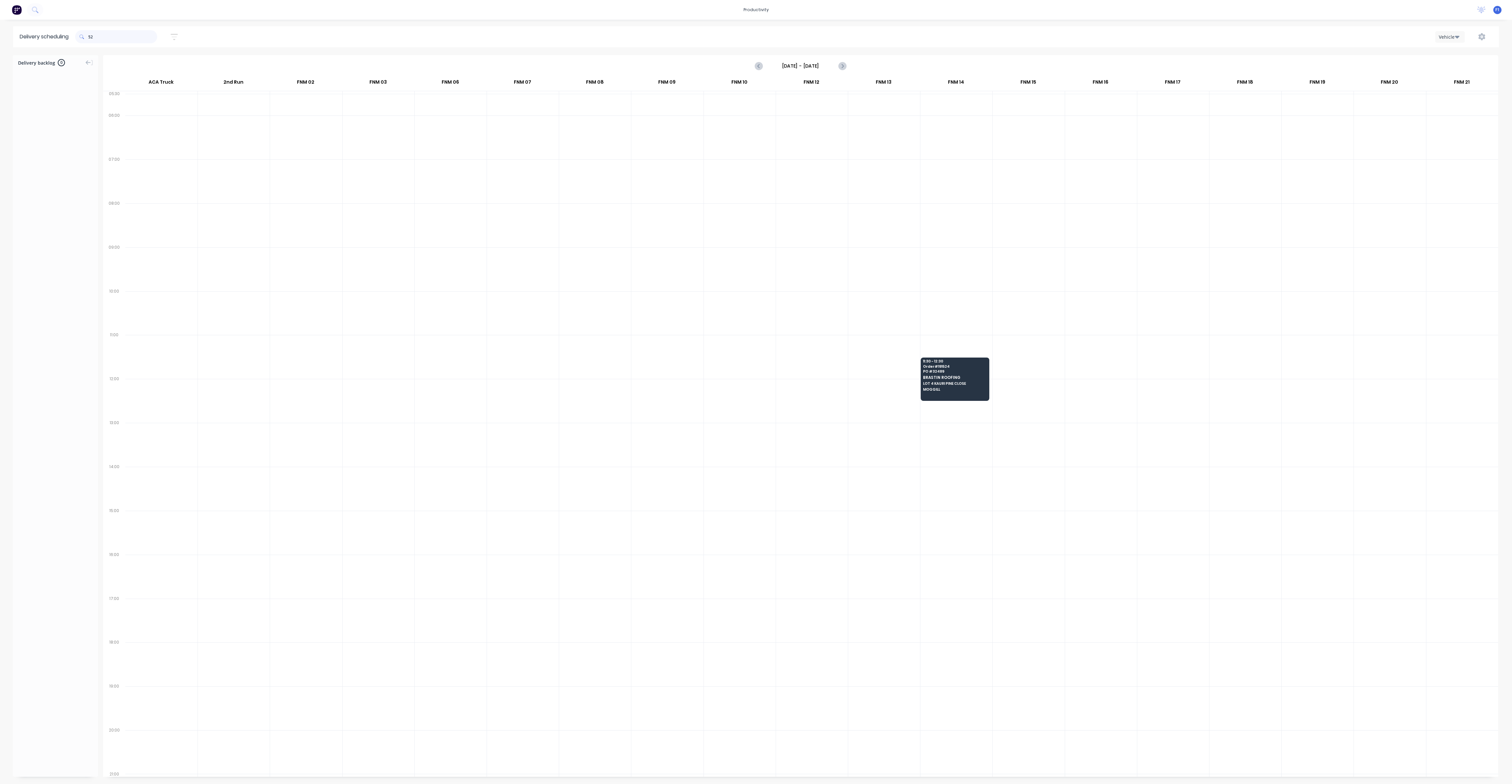
type input "5"
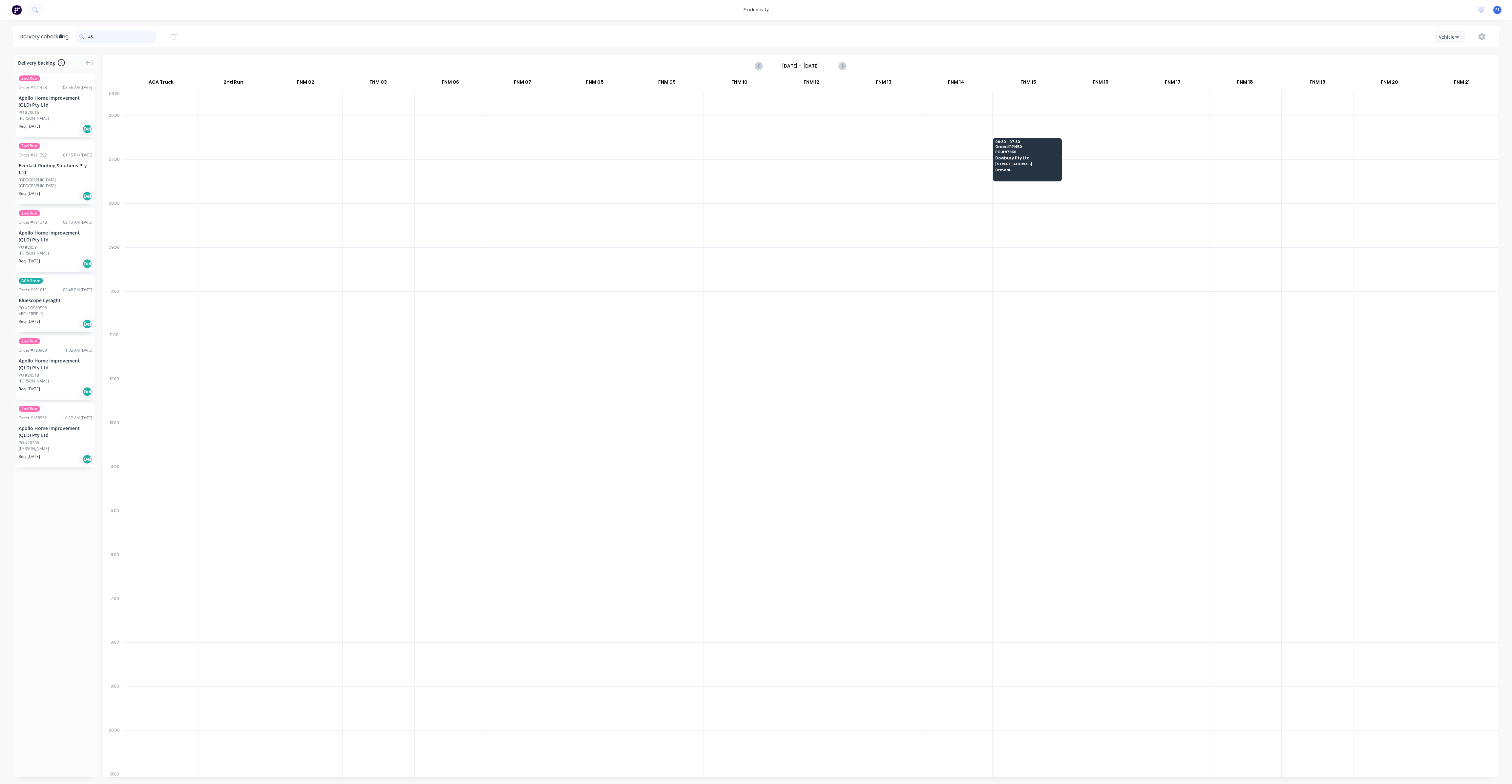
type input "4"
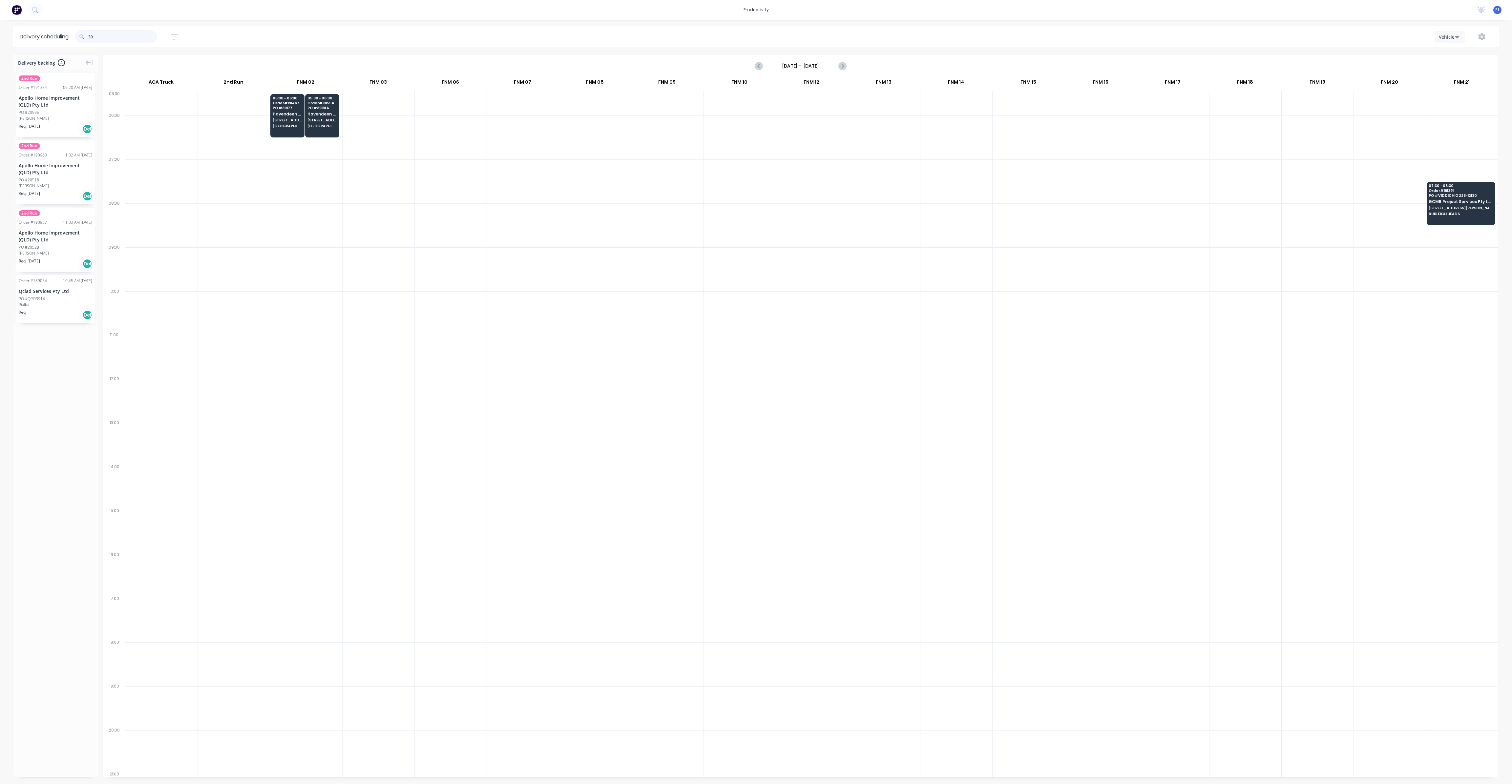
type input "3"
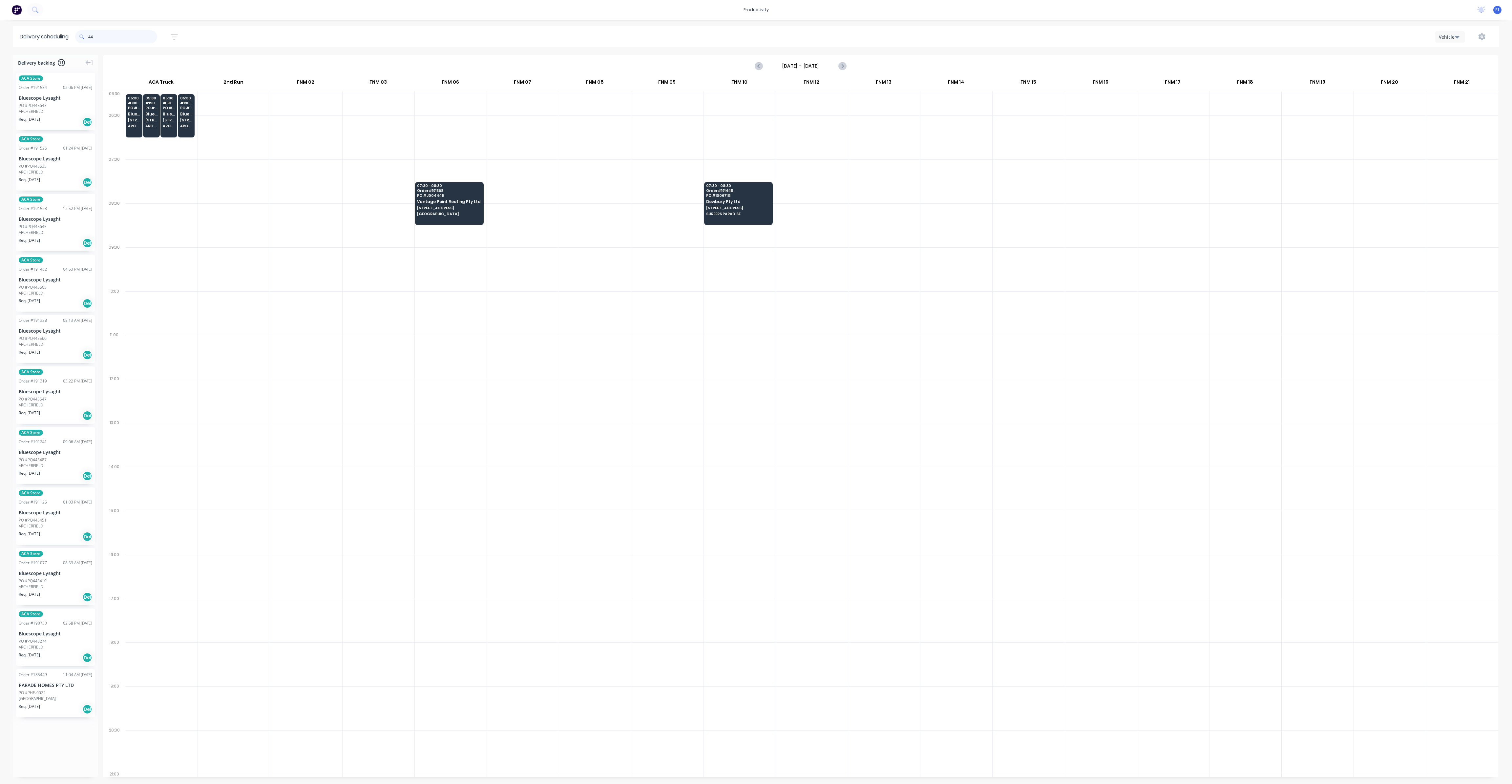
type input "4"
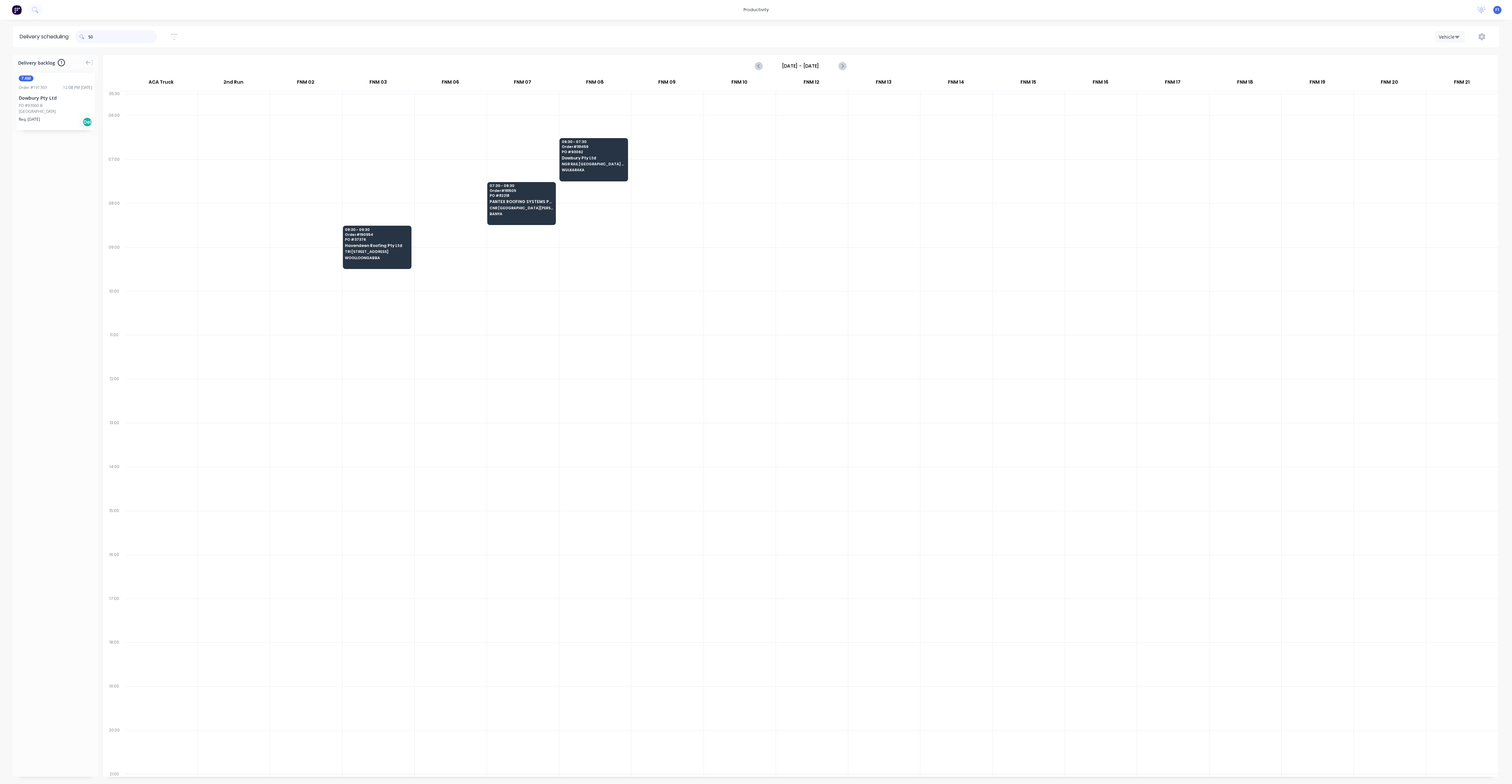
type input "5"
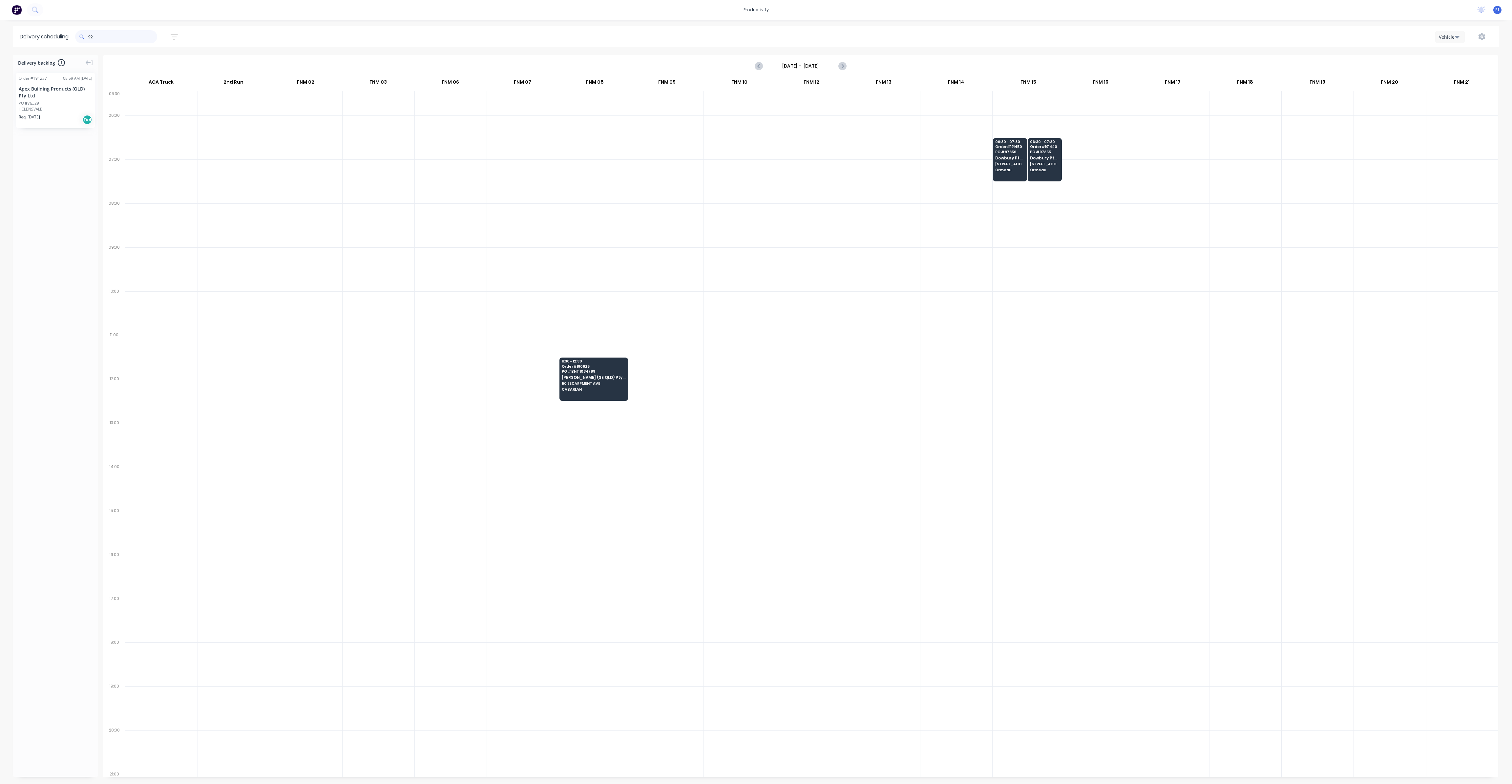
type input "9"
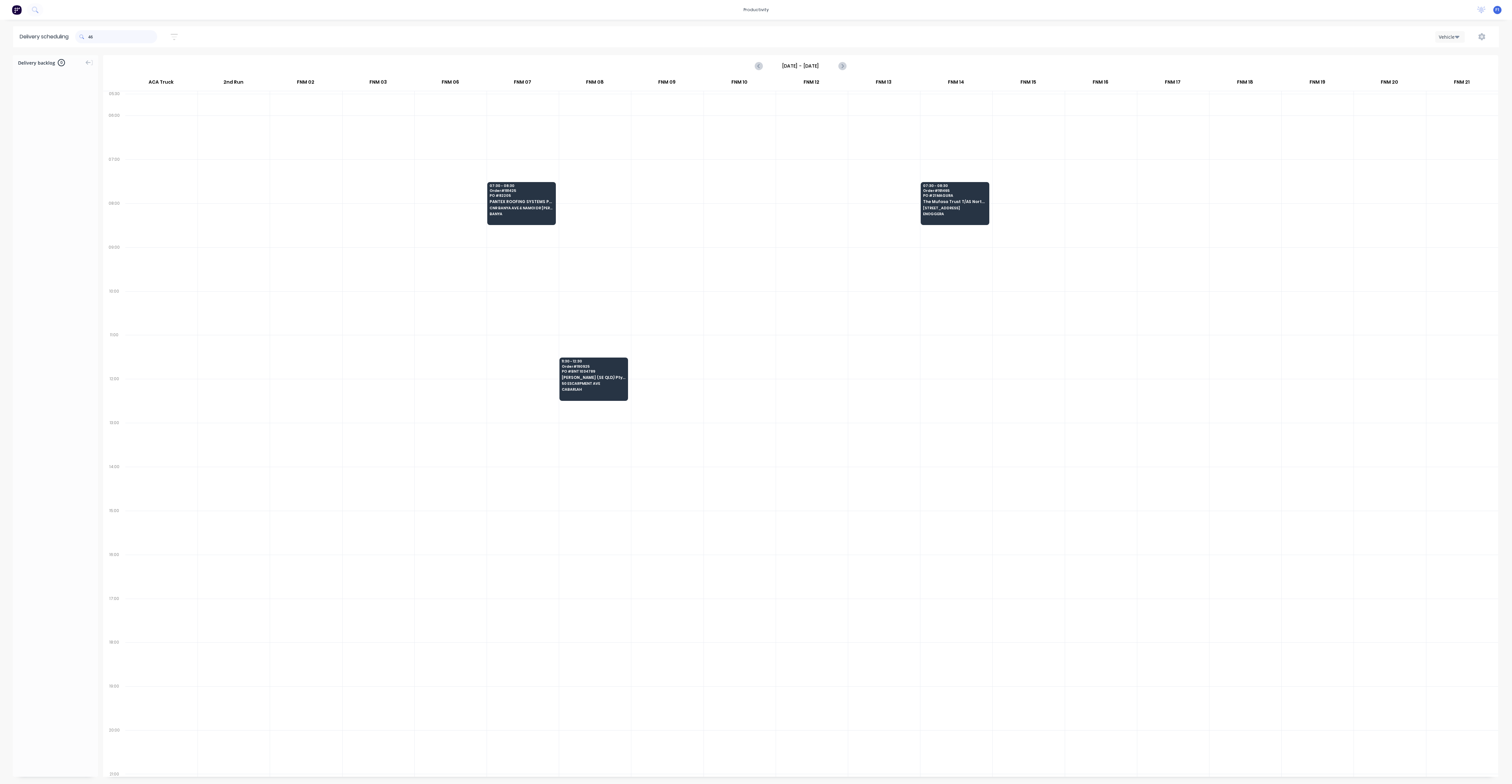
type input "4"
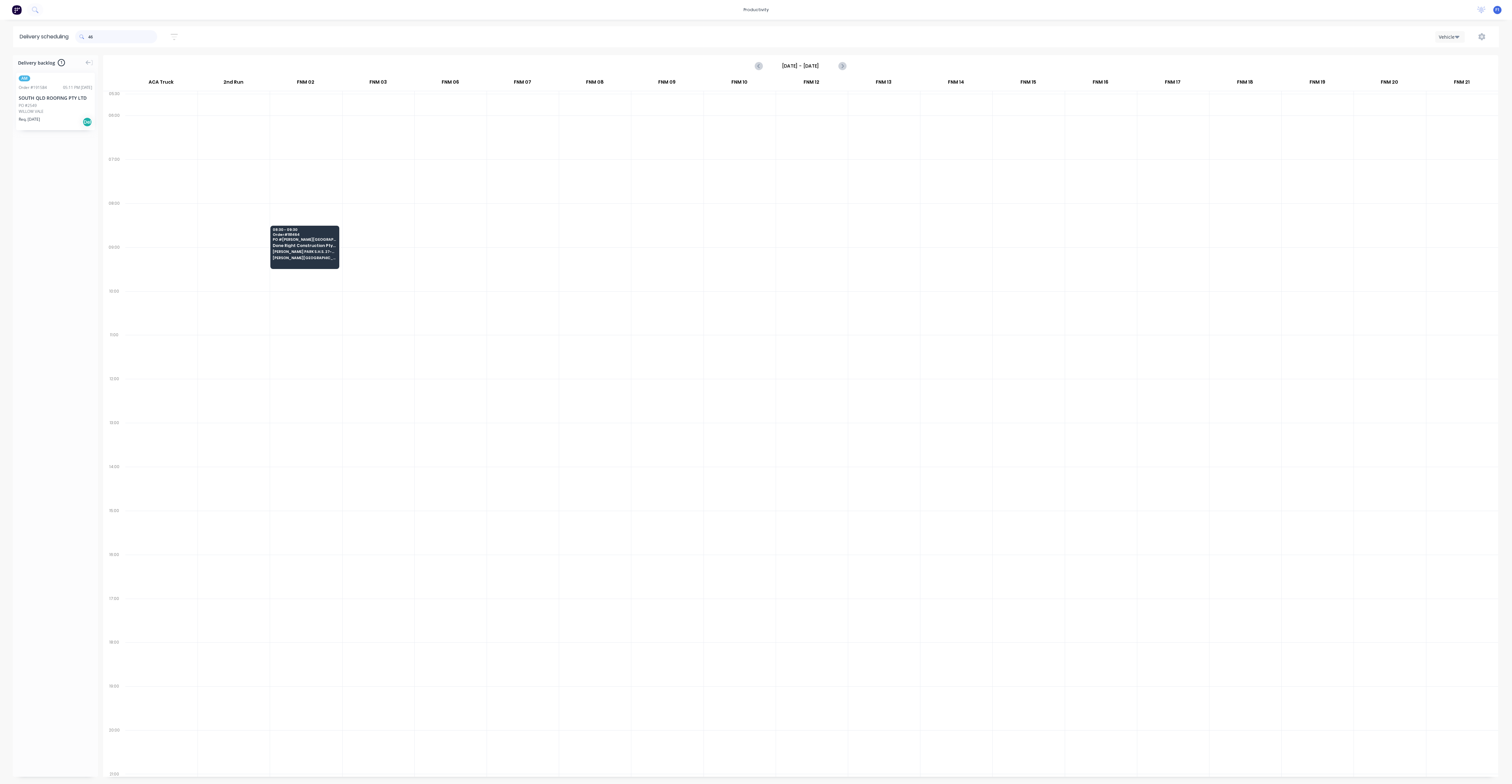
type input "4"
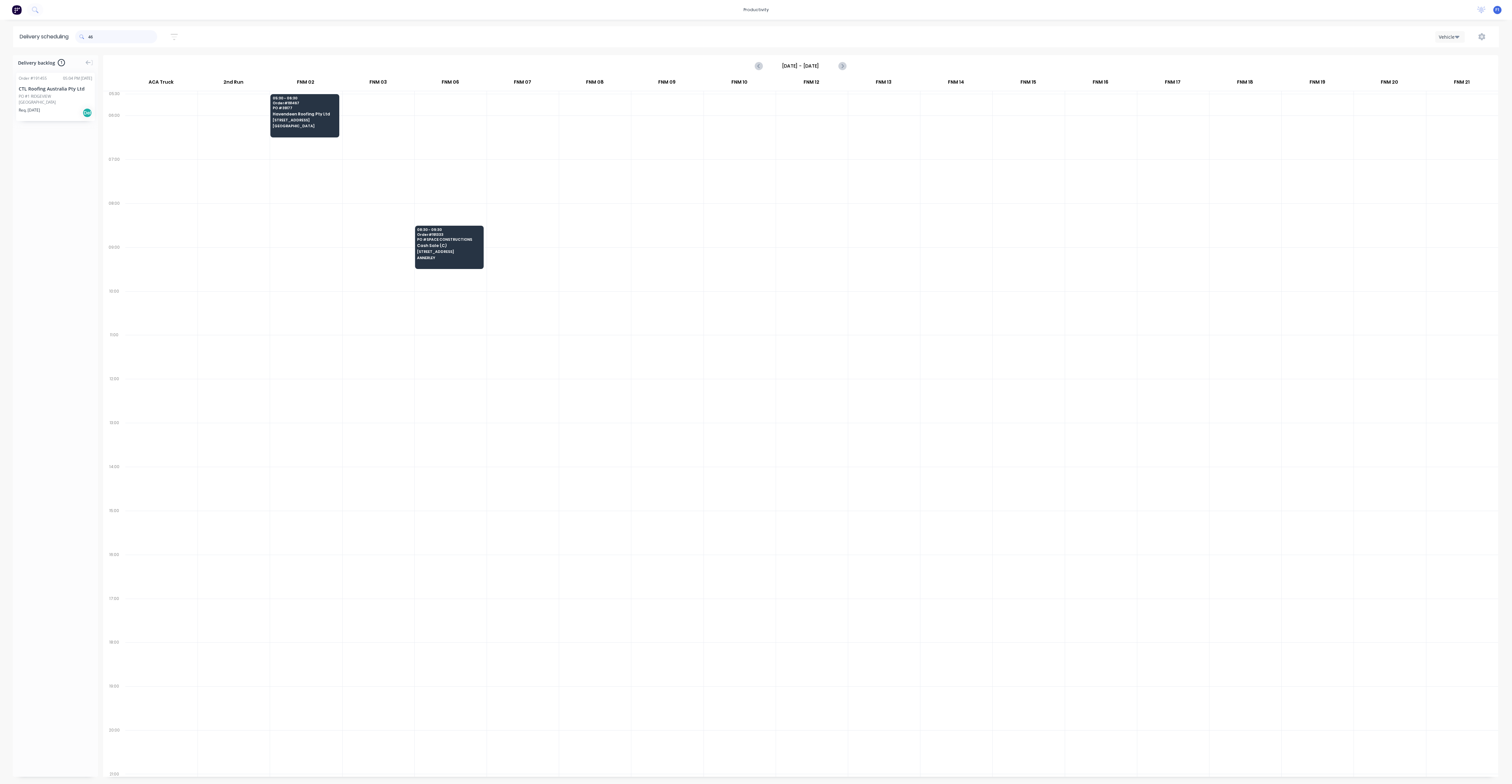
type input "4"
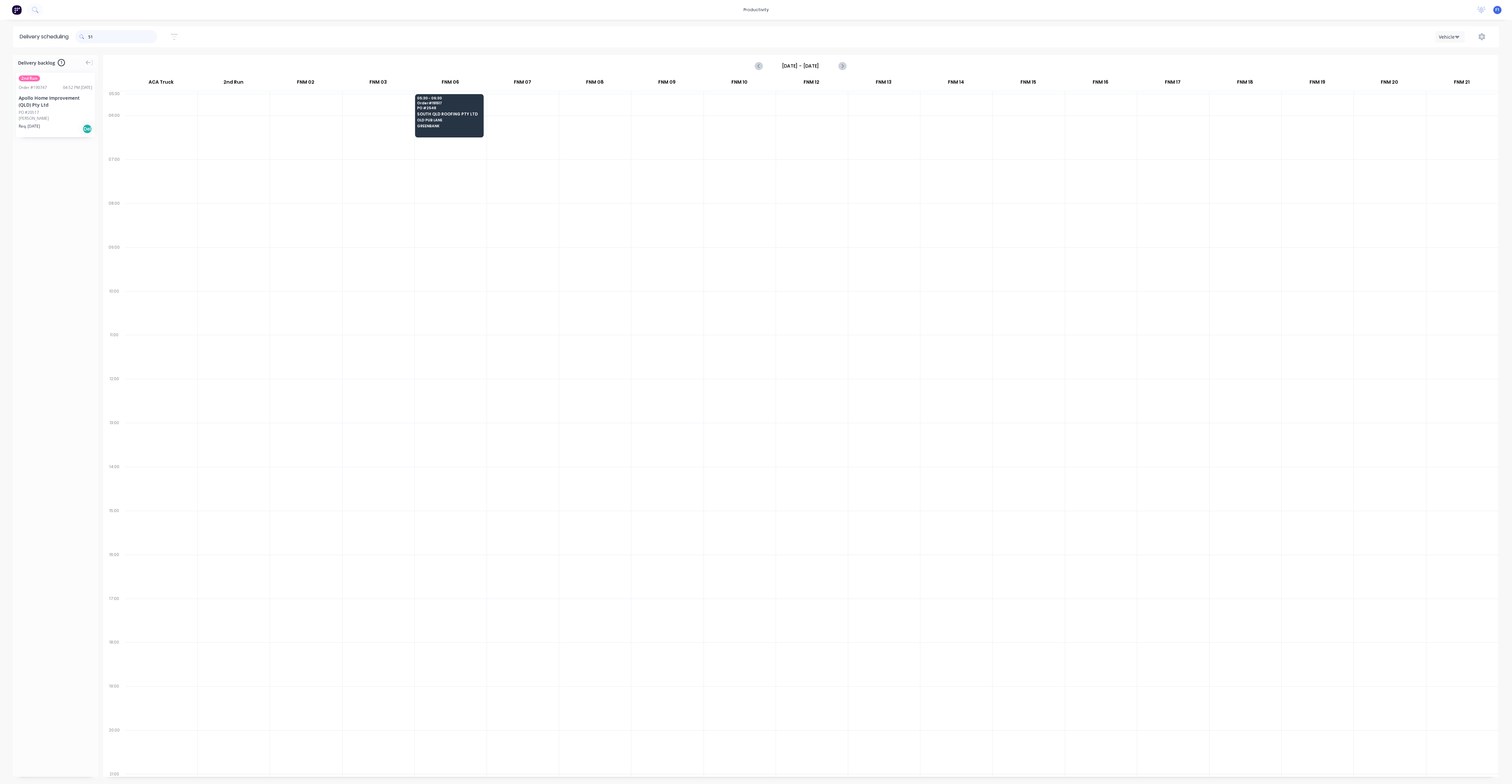
type input "5"
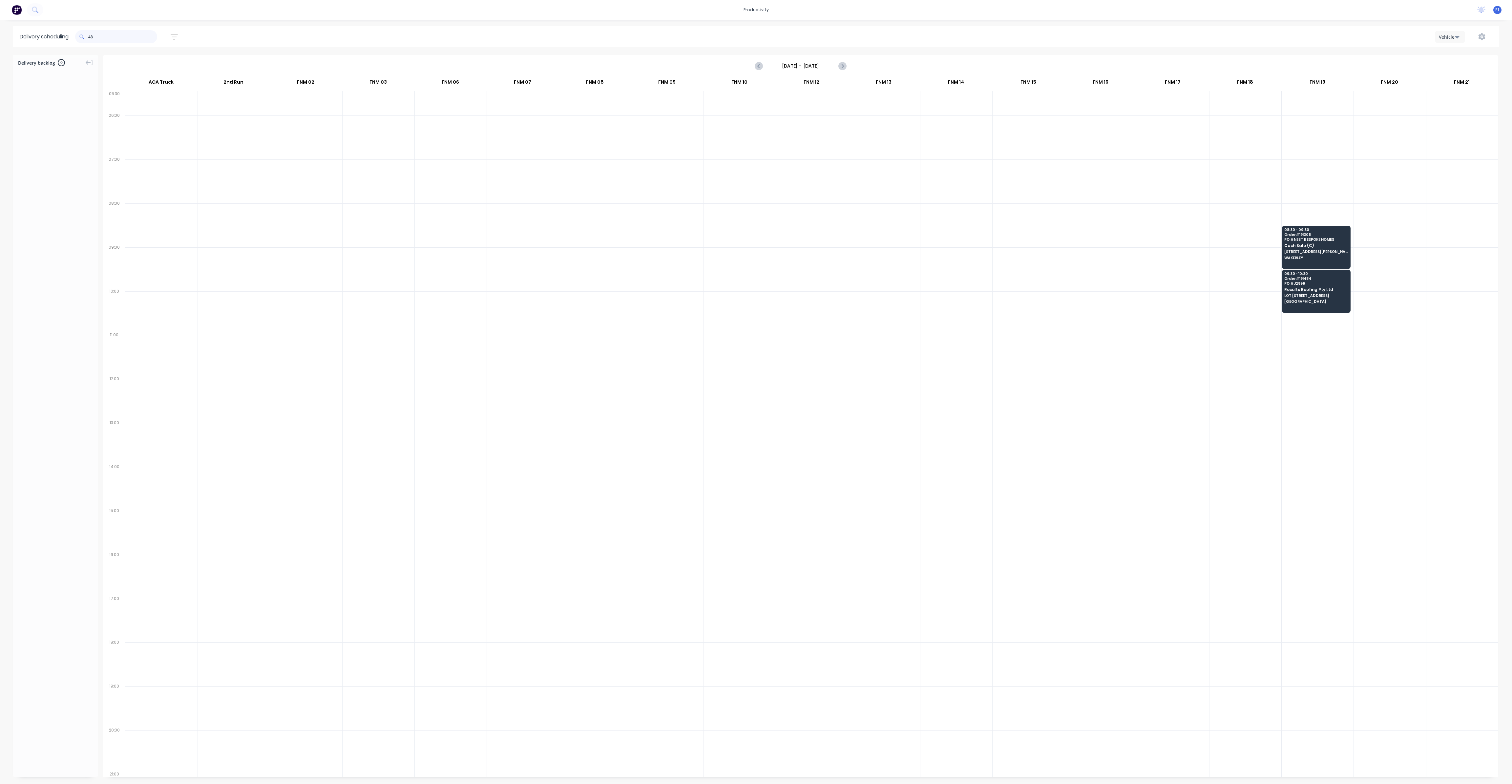
type input "4"
type input "1"
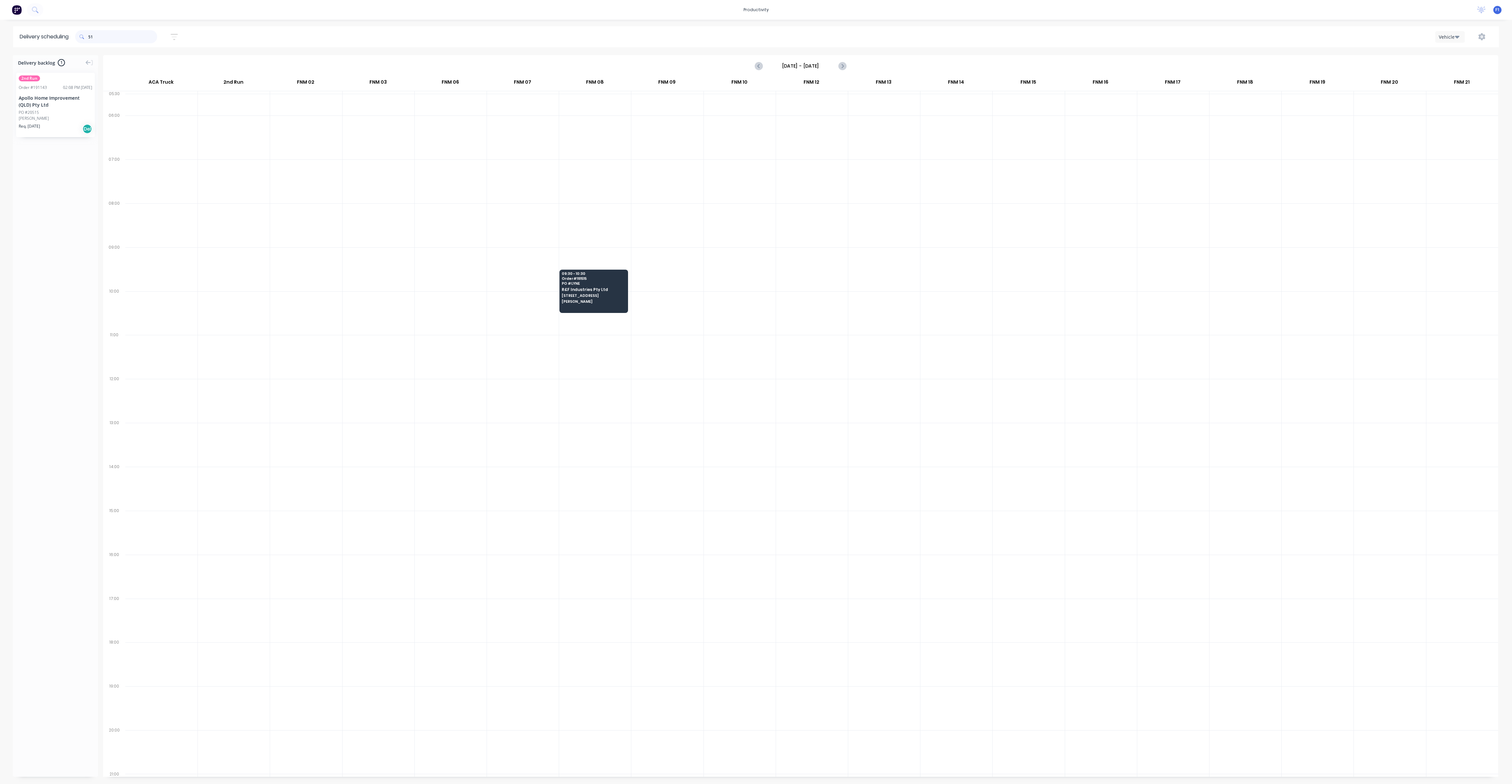
type input "5"
type input "4"
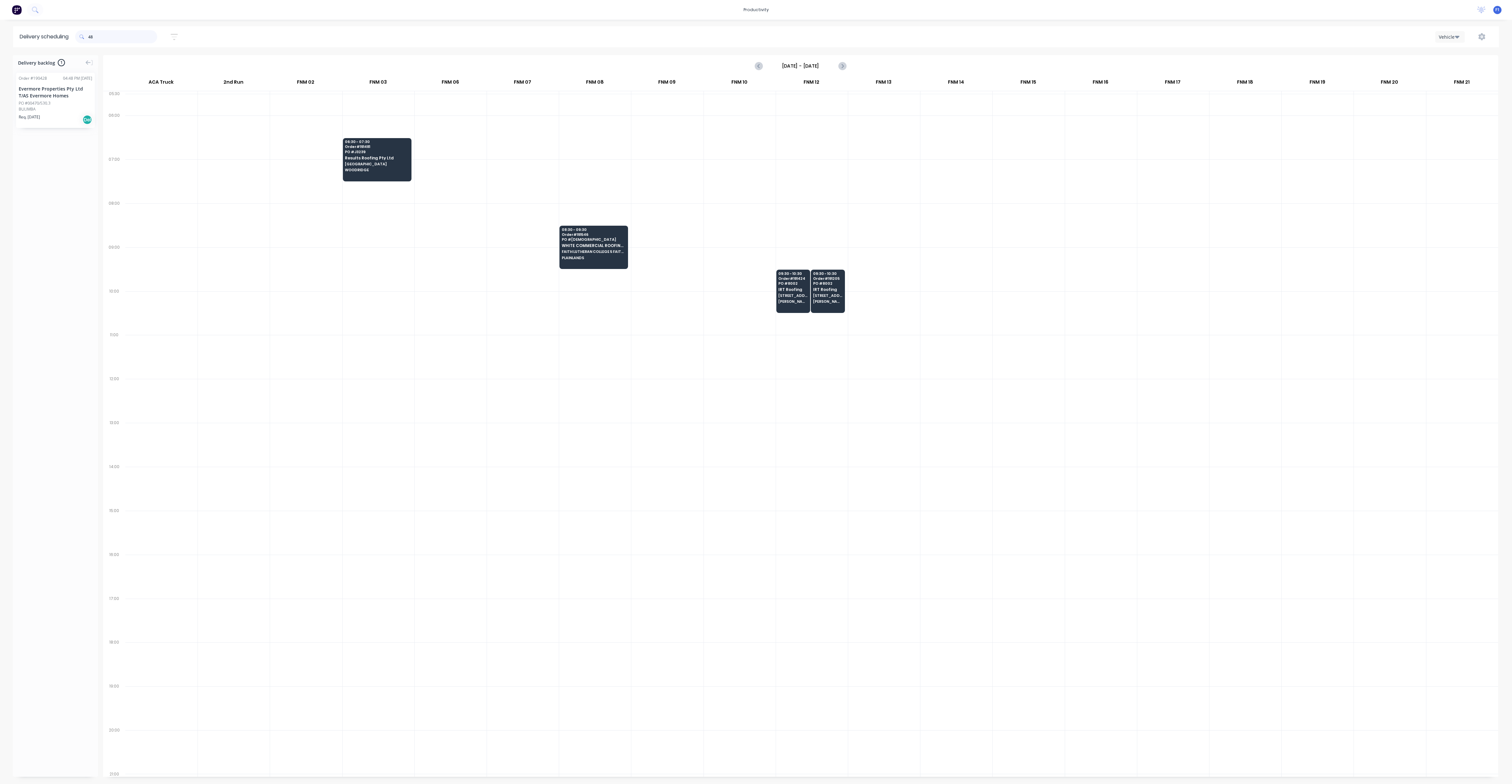
type input "4"
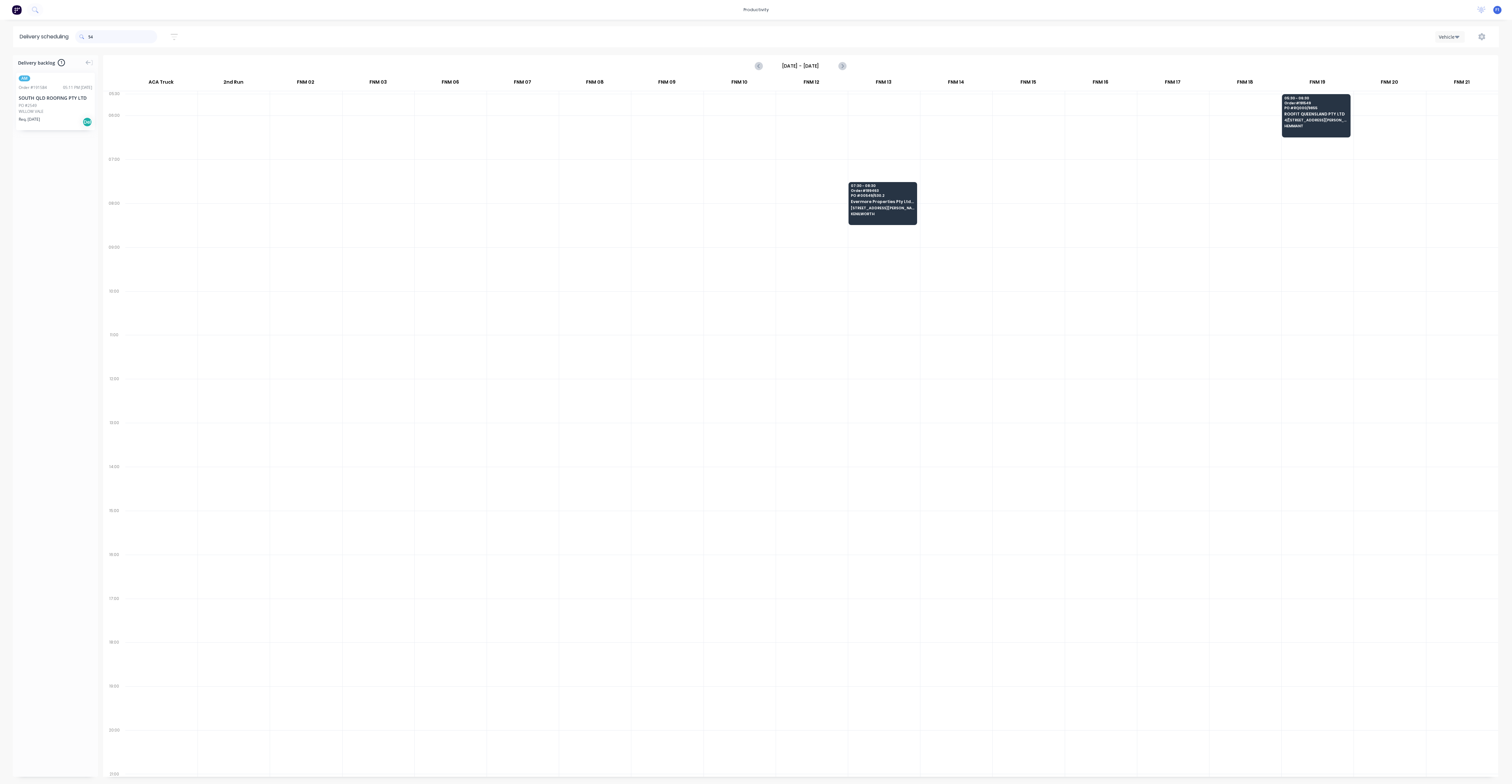
type input "5"
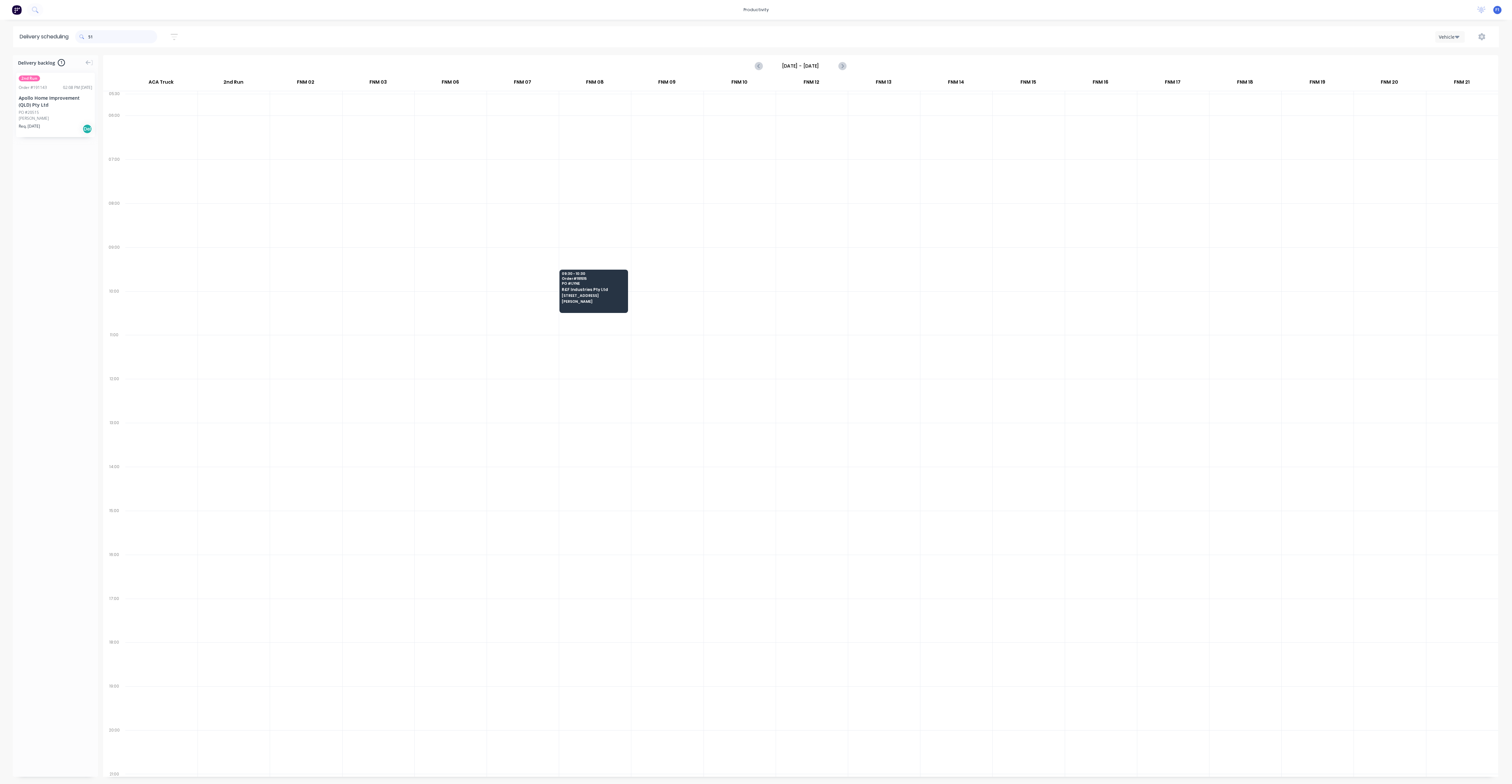
type input "5"
type input "4"
type input "3"
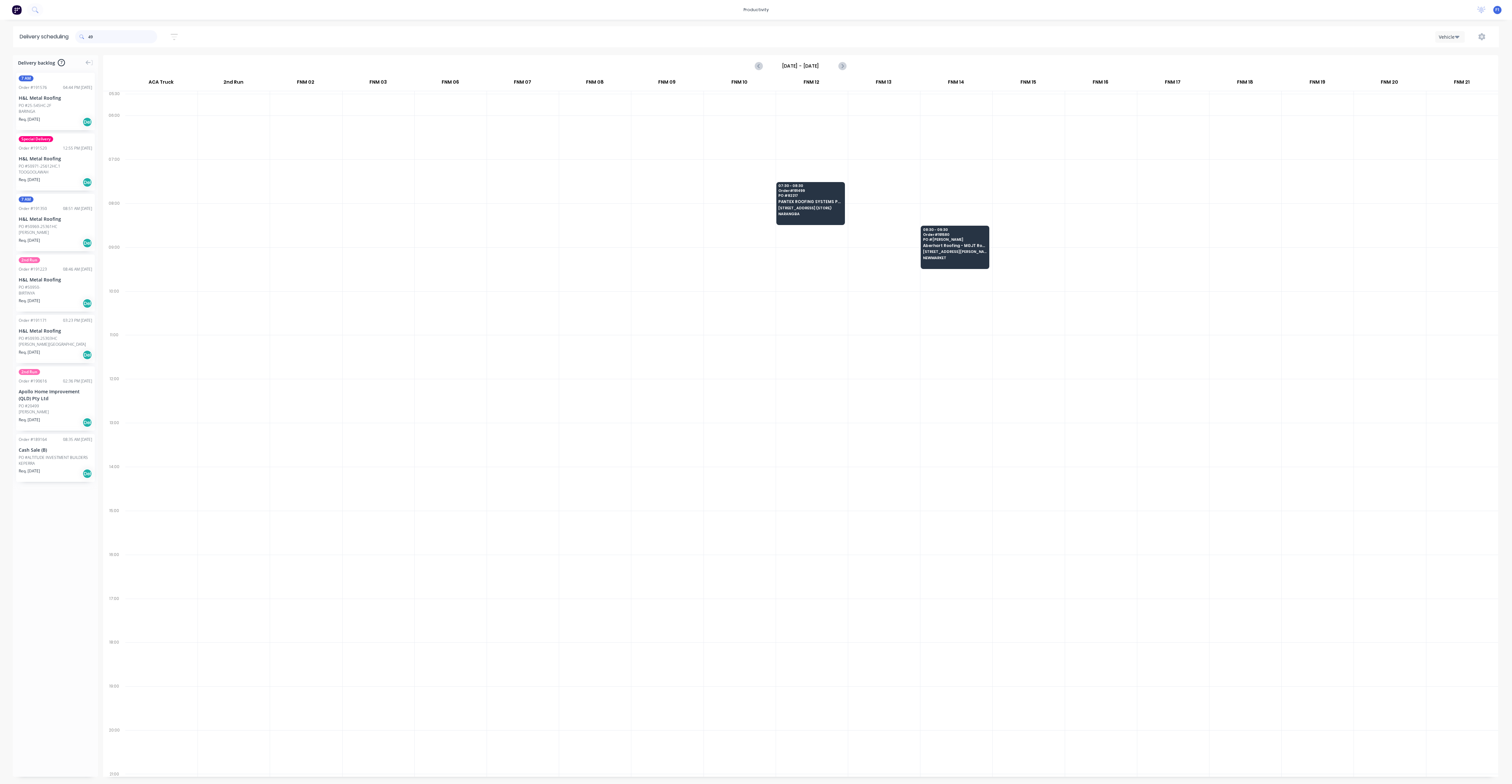
type input "4"
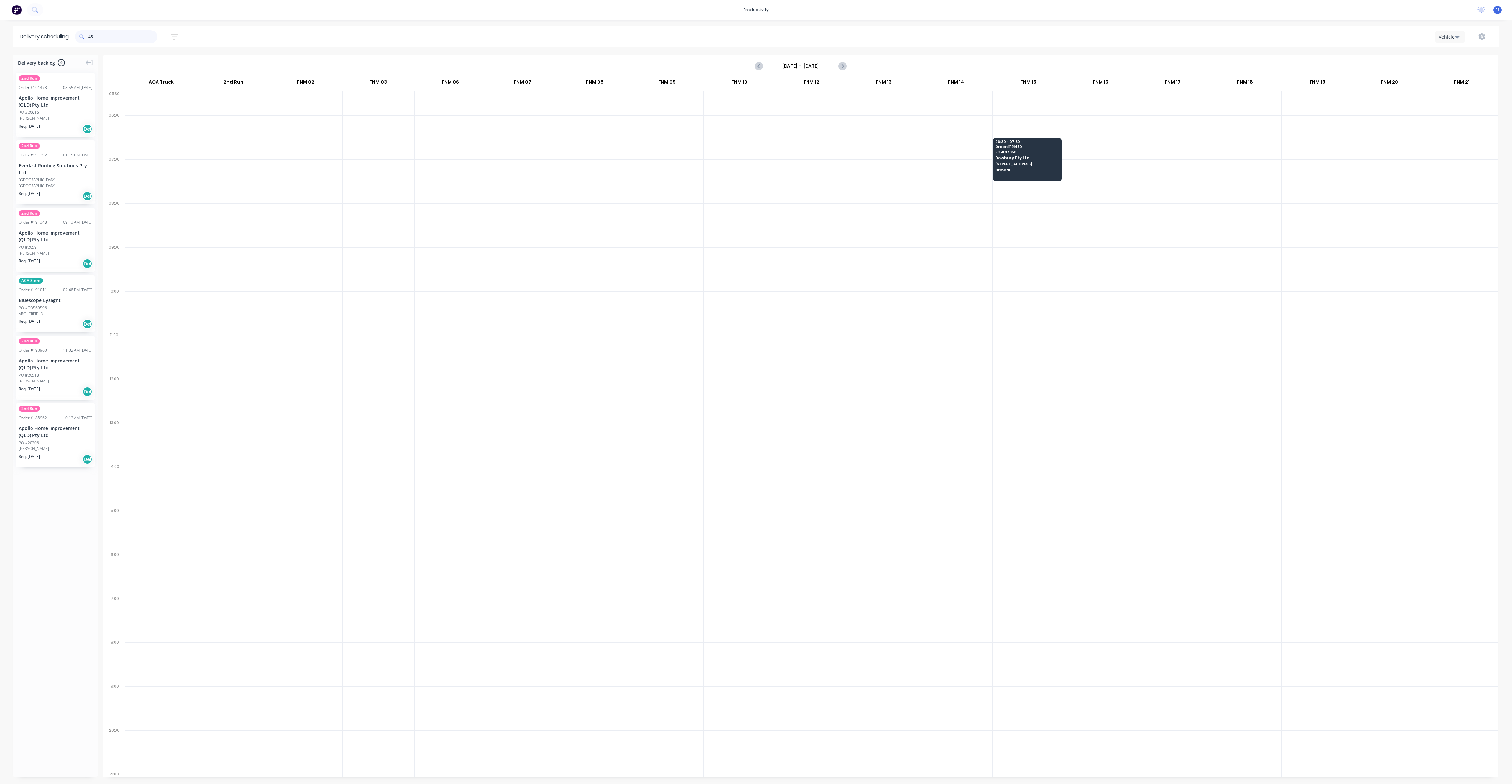
type input "4"
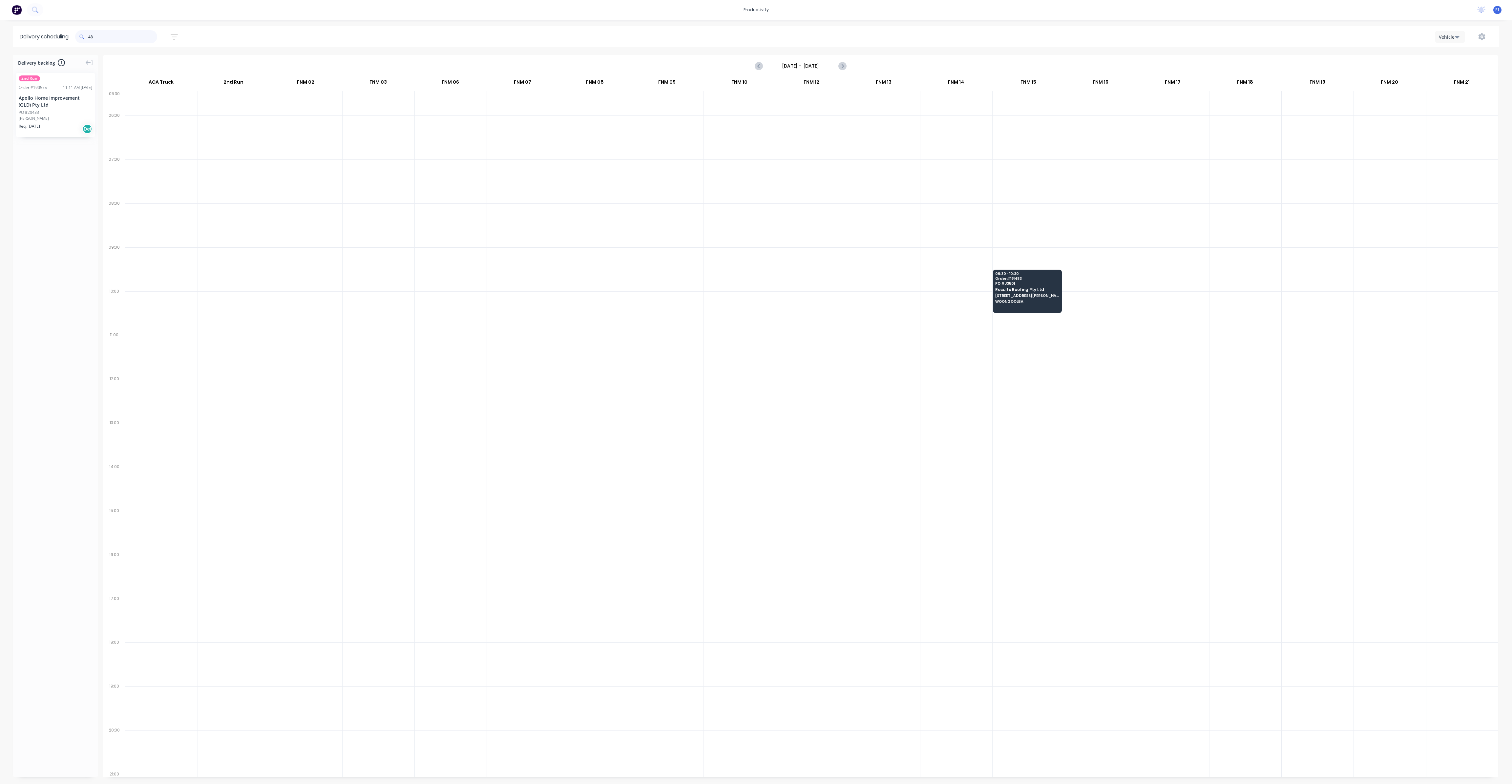
type input "4"
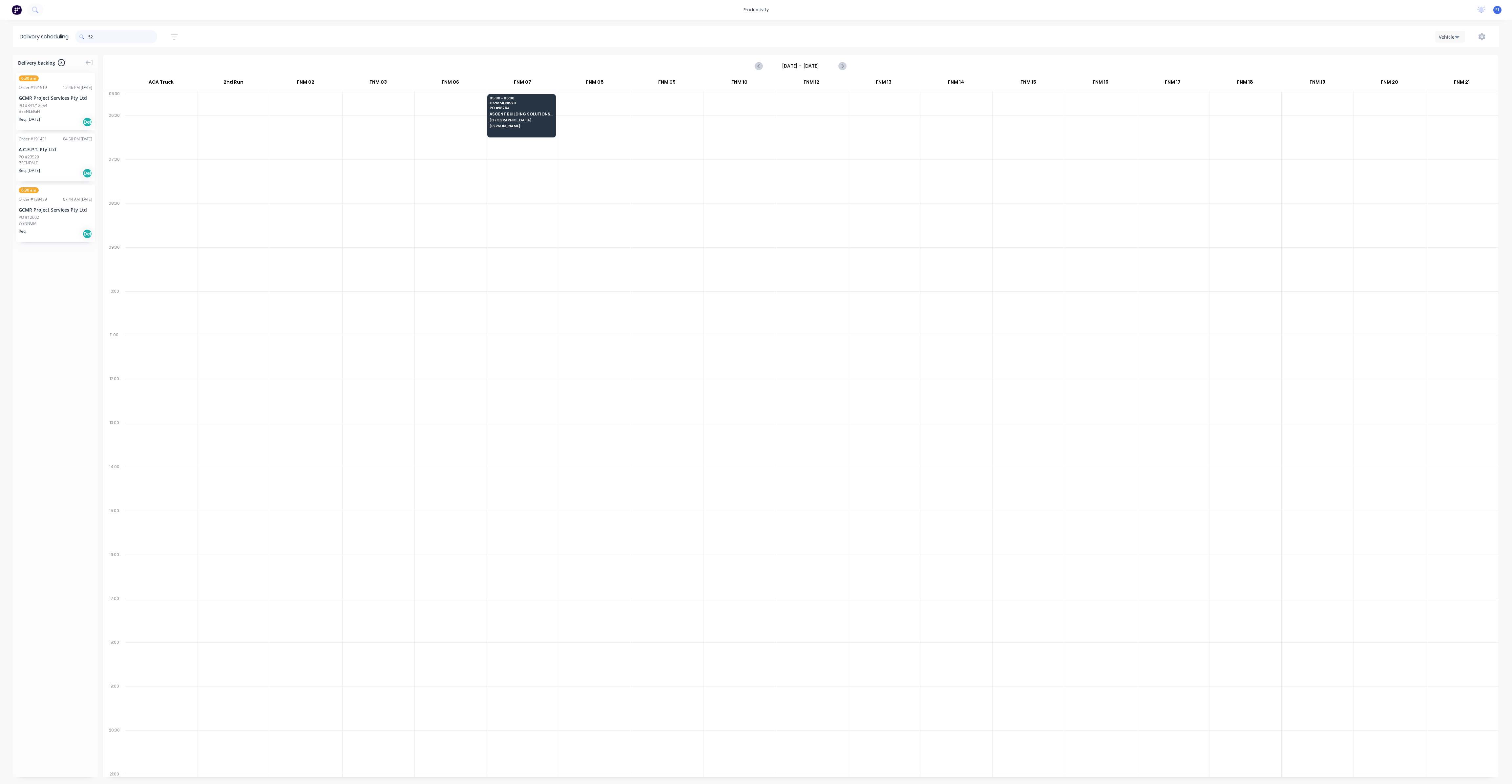
type input "5"
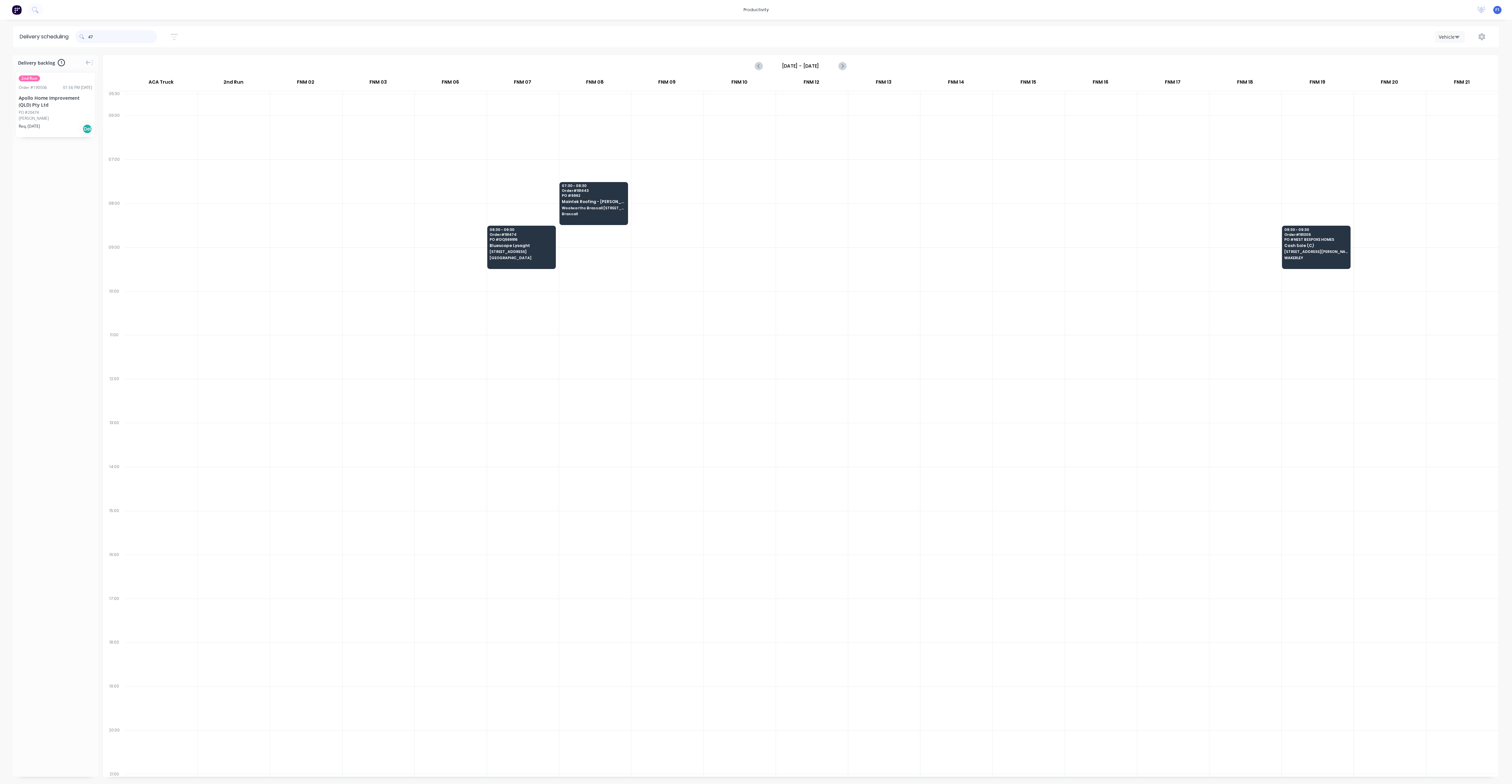
type input "4"
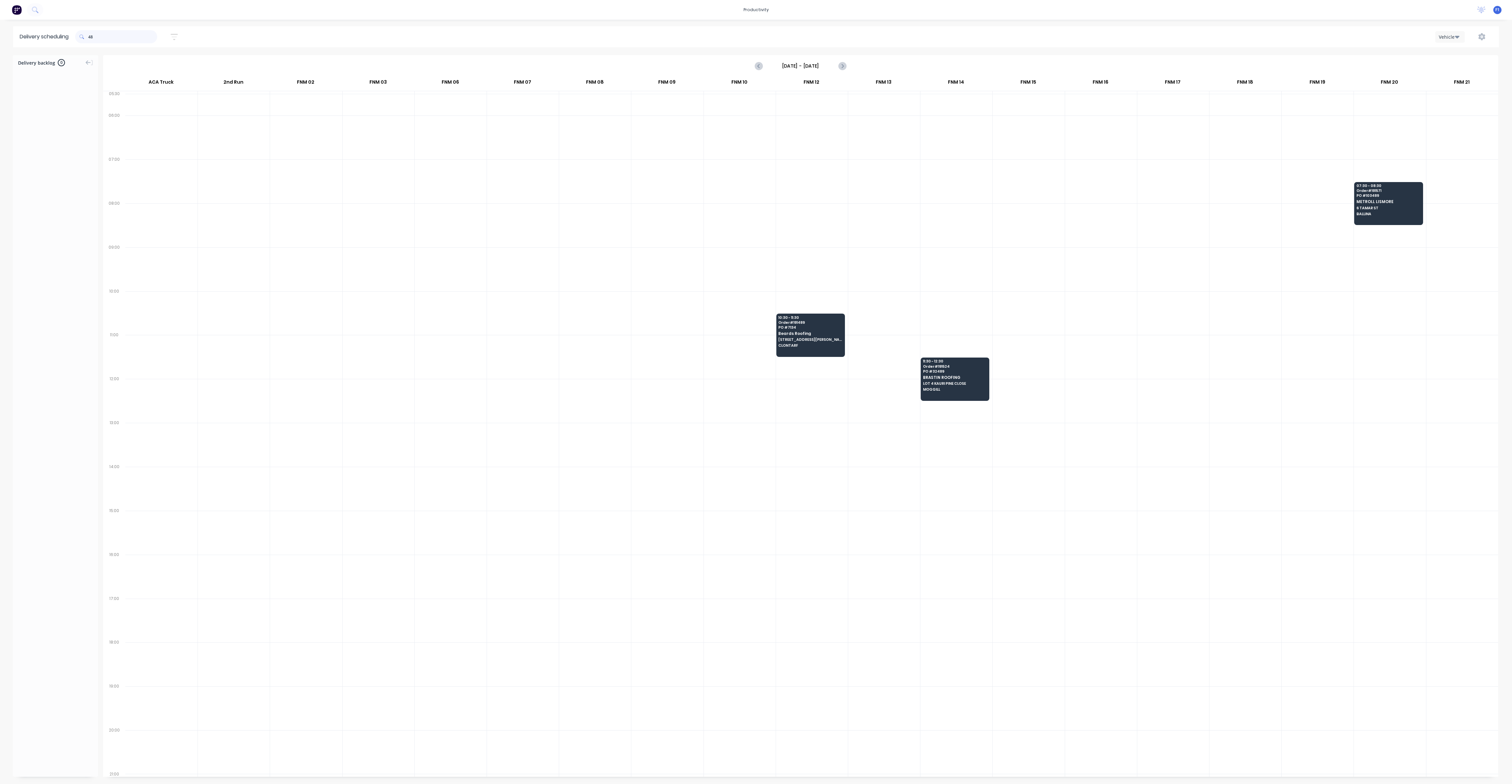
type input "4"
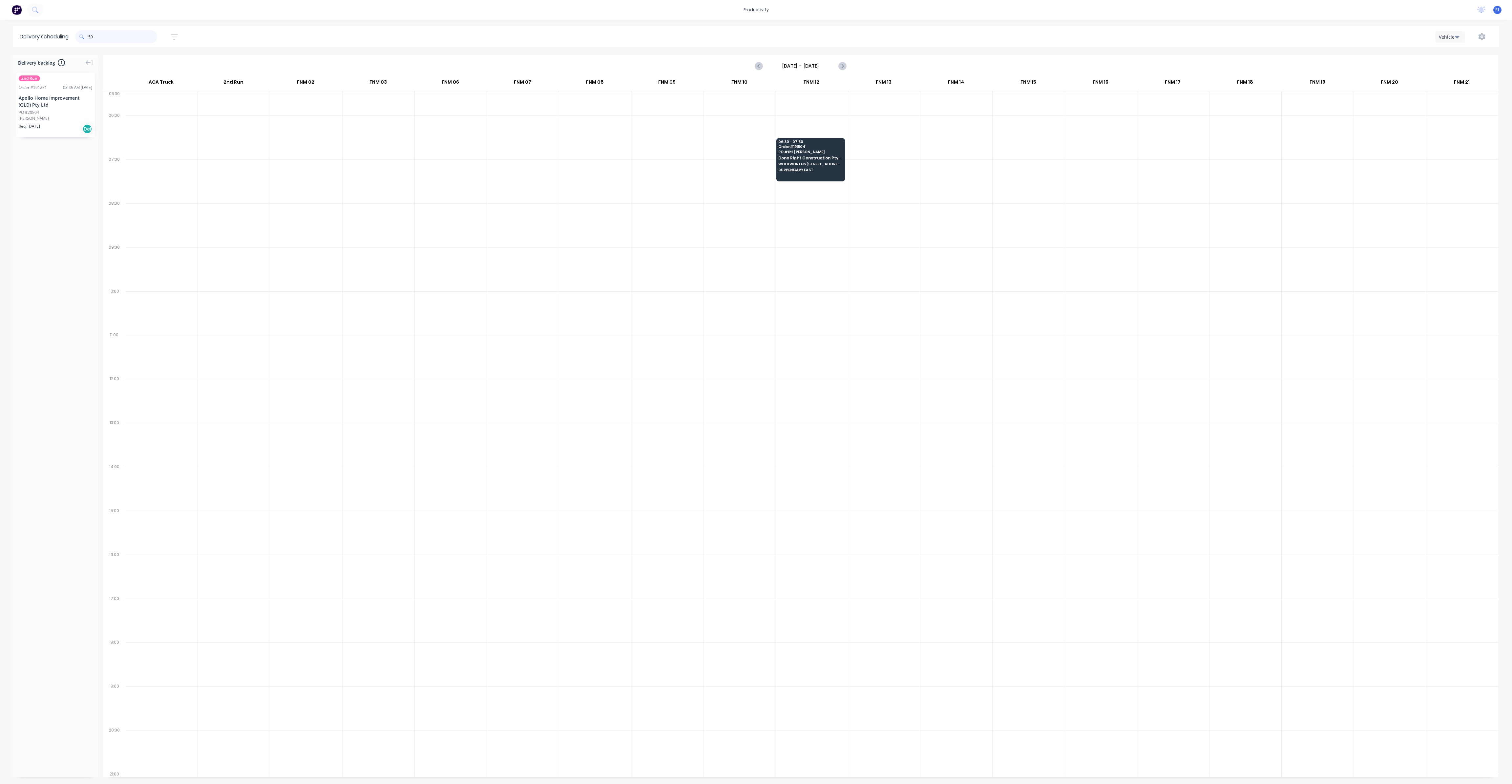
type input "5"
type input "4"
type input "485"
drag, startPoint x: 115, startPoint y: 38, endPoint x: 89, endPoint y: 38, distance: 26.0
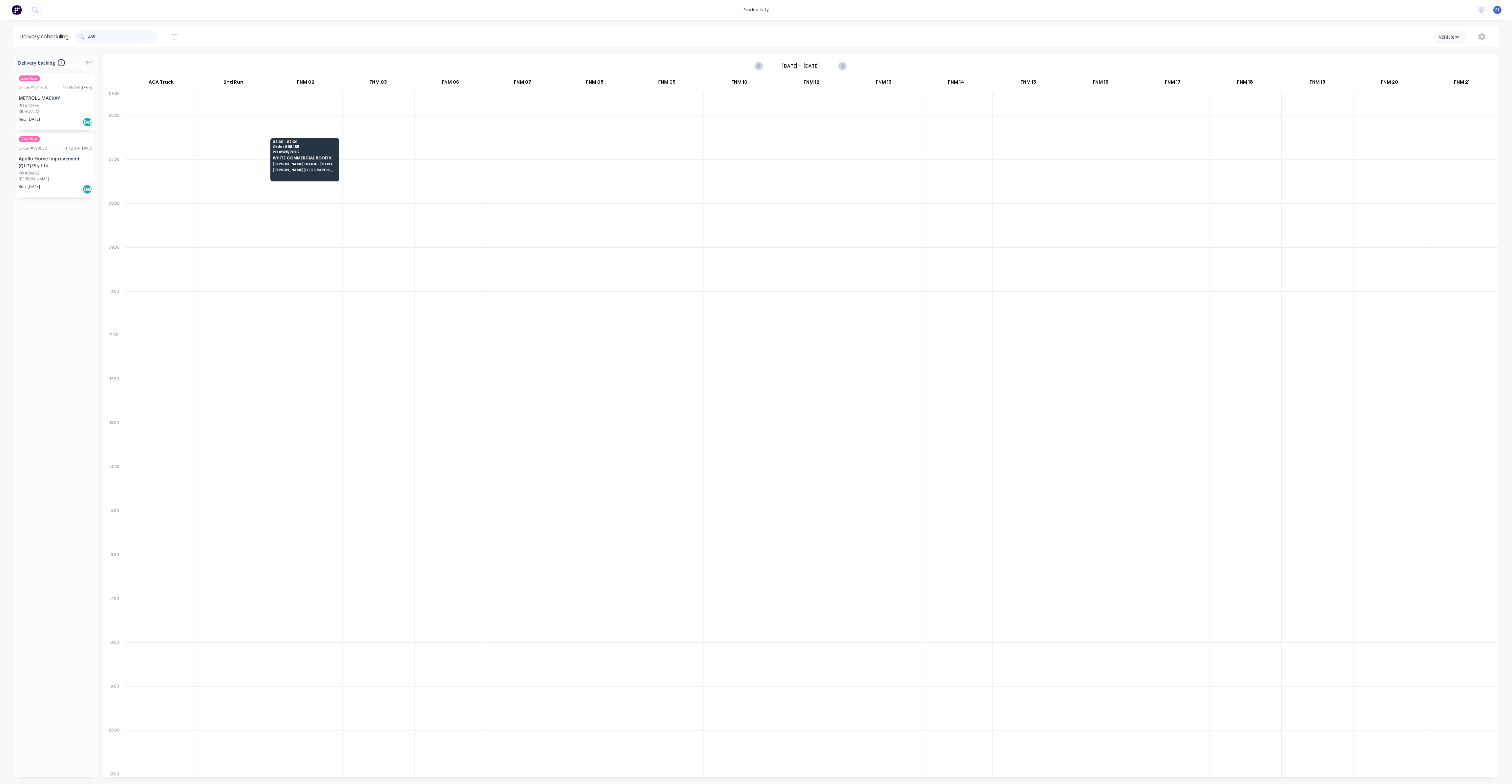
click at [89, 38] on div "485" at bounding box center [116, 36] width 82 height 13
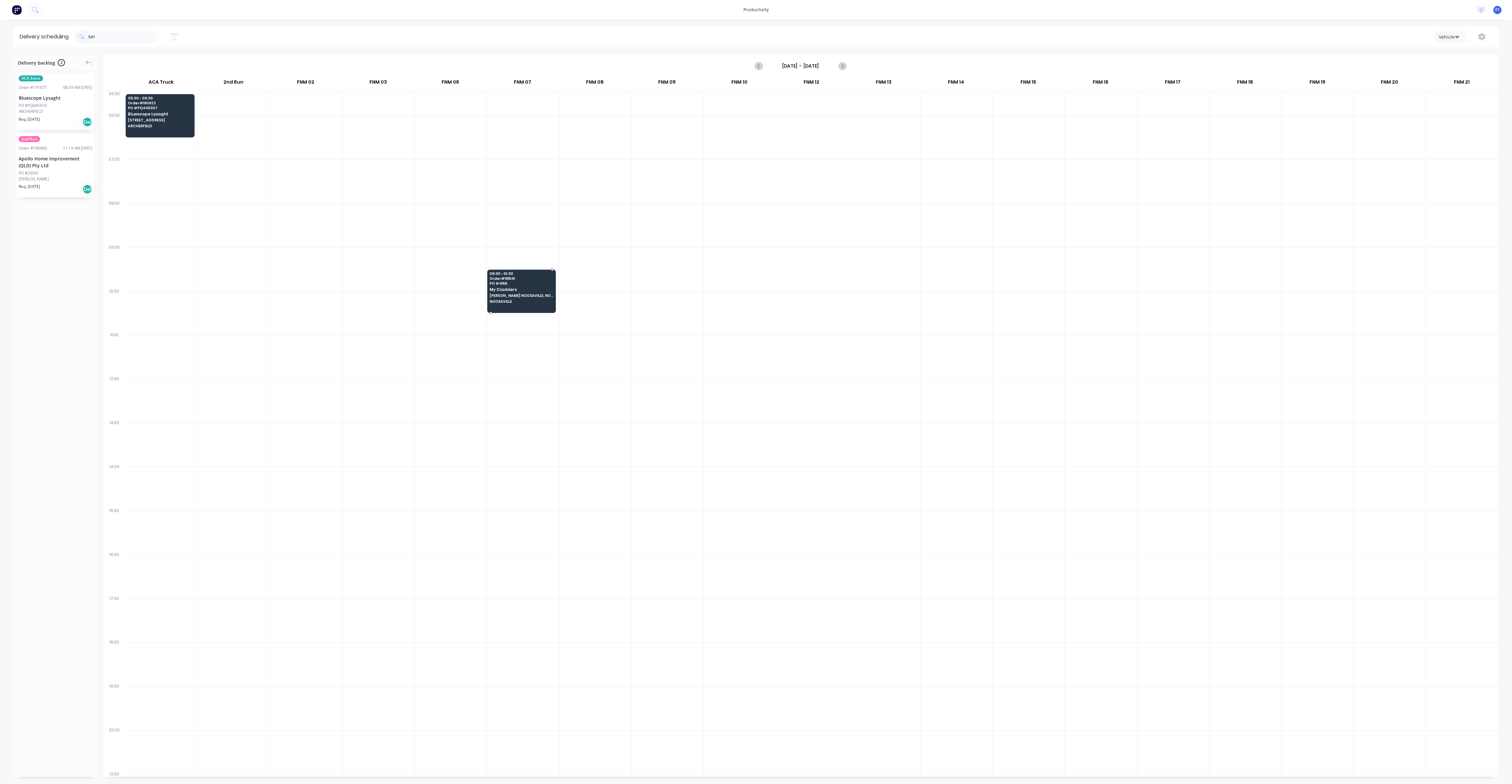
click at [523, 293] on span "[PERSON_NAME] NOOSAVILLE, NOOSA [GEOGRAPHIC_DATA][PERSON_NAME]" at bounding box center [521, 295] width 63 height 4
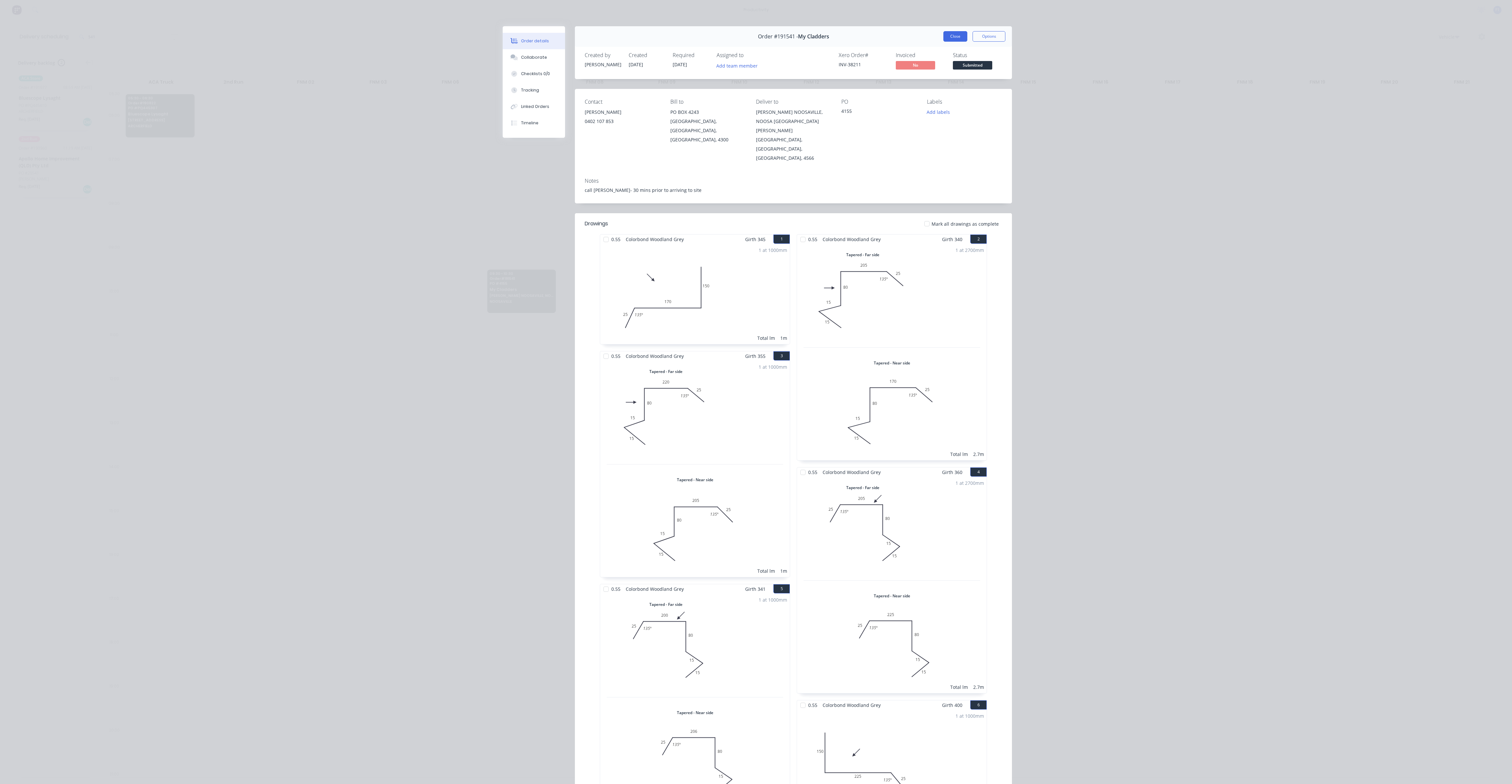
click at [946, 36] on button "Close" at bounding box center [955, 36] width 24 height 11
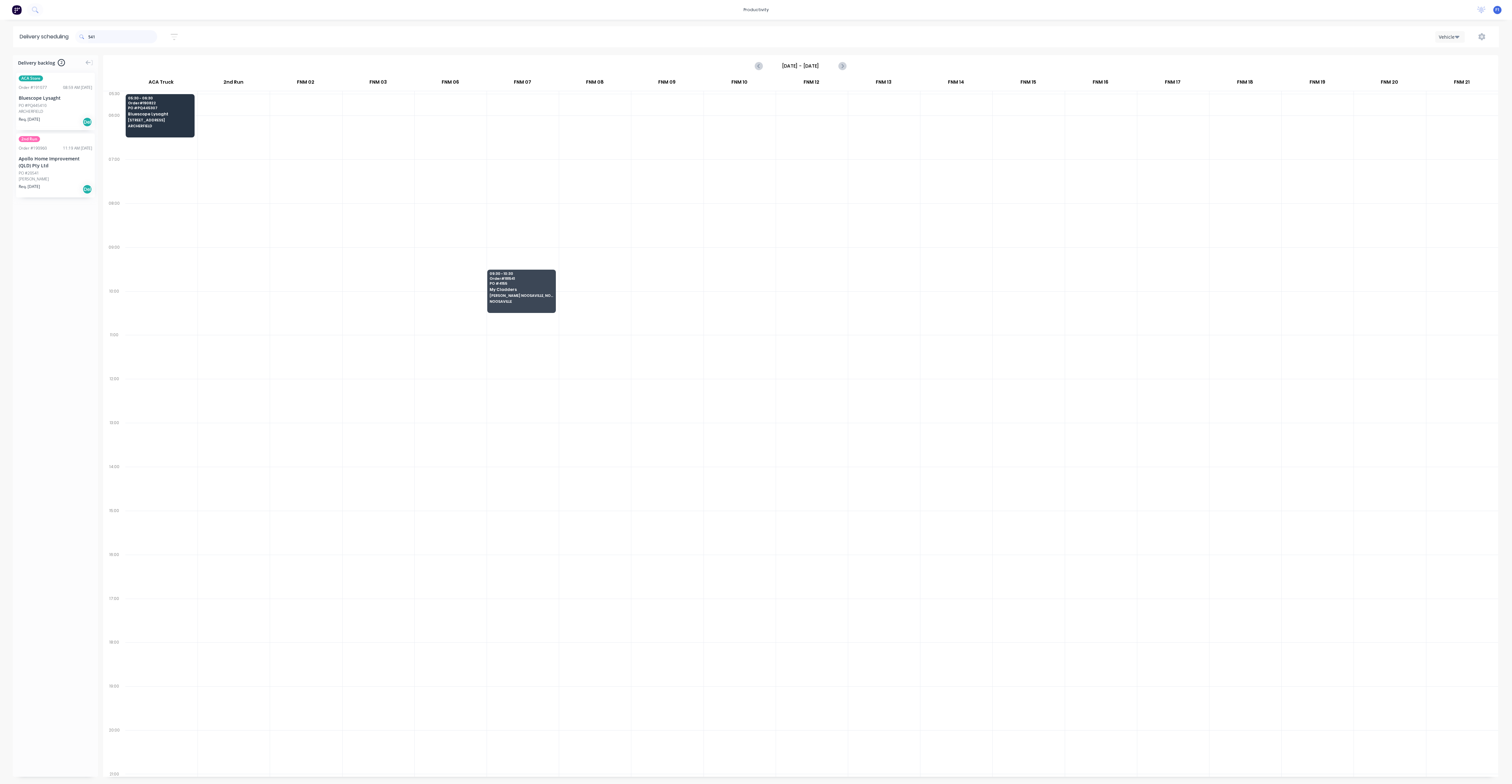
drag, startPoint x: 102, startPoint y: 38, endPoint x: 63, endPoint y: 40, distance: 39.1
click at [63, 40] on header "Delivery scheduling 541 Sort by Most recent Created date Required date Order nu…" at bounding box center [756, 36] width 1486 height 21
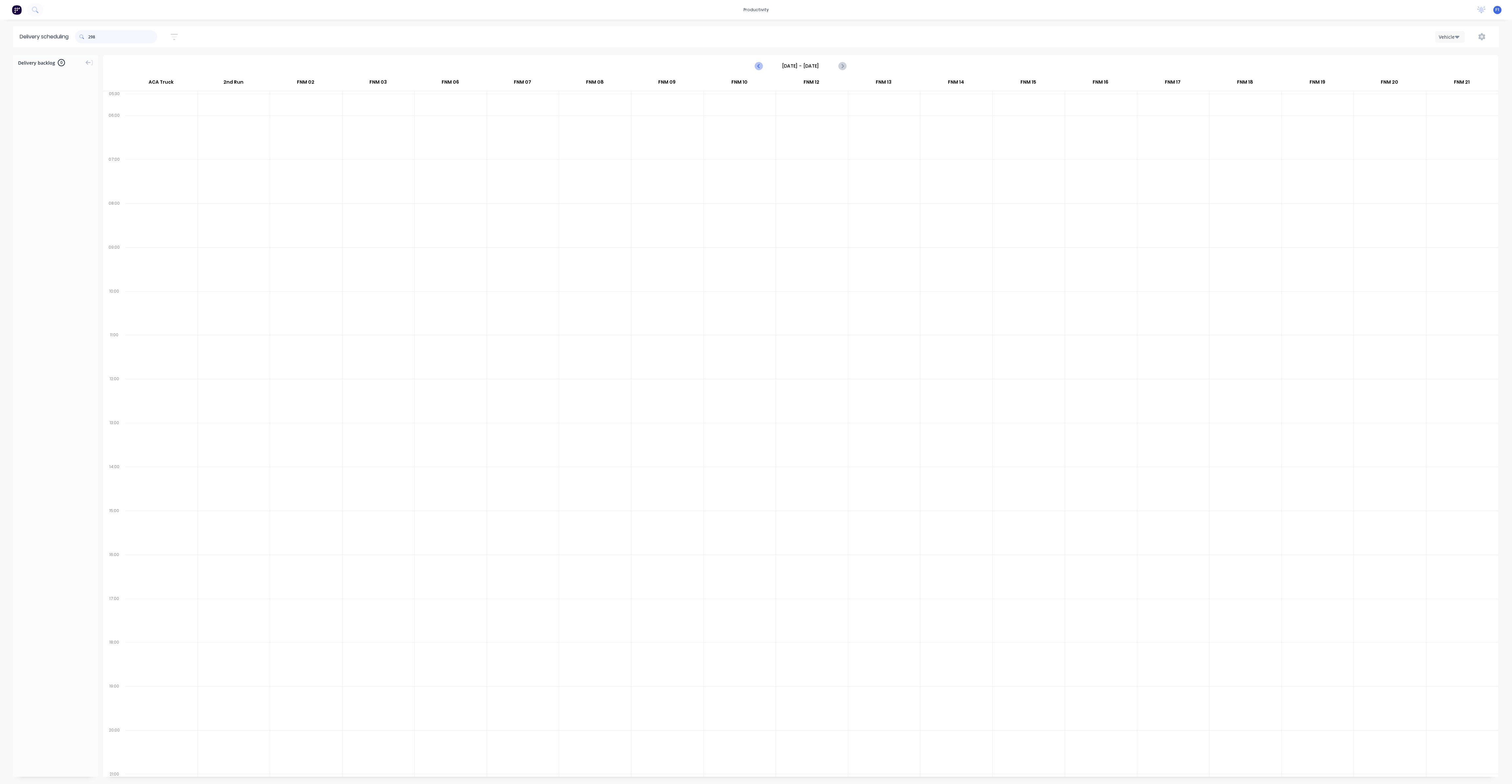
type input "298"
click at [757, 65] on icon "Previous page" at bounding box center [759, 66] width 8 height 8
click at [535, 207] on span "MCDONALDS NOOSAVILLE NOOSA HOMEMAKER CENTRE, [PERSON_NAME]" at bounding box center [521, 208] width 63 height 4
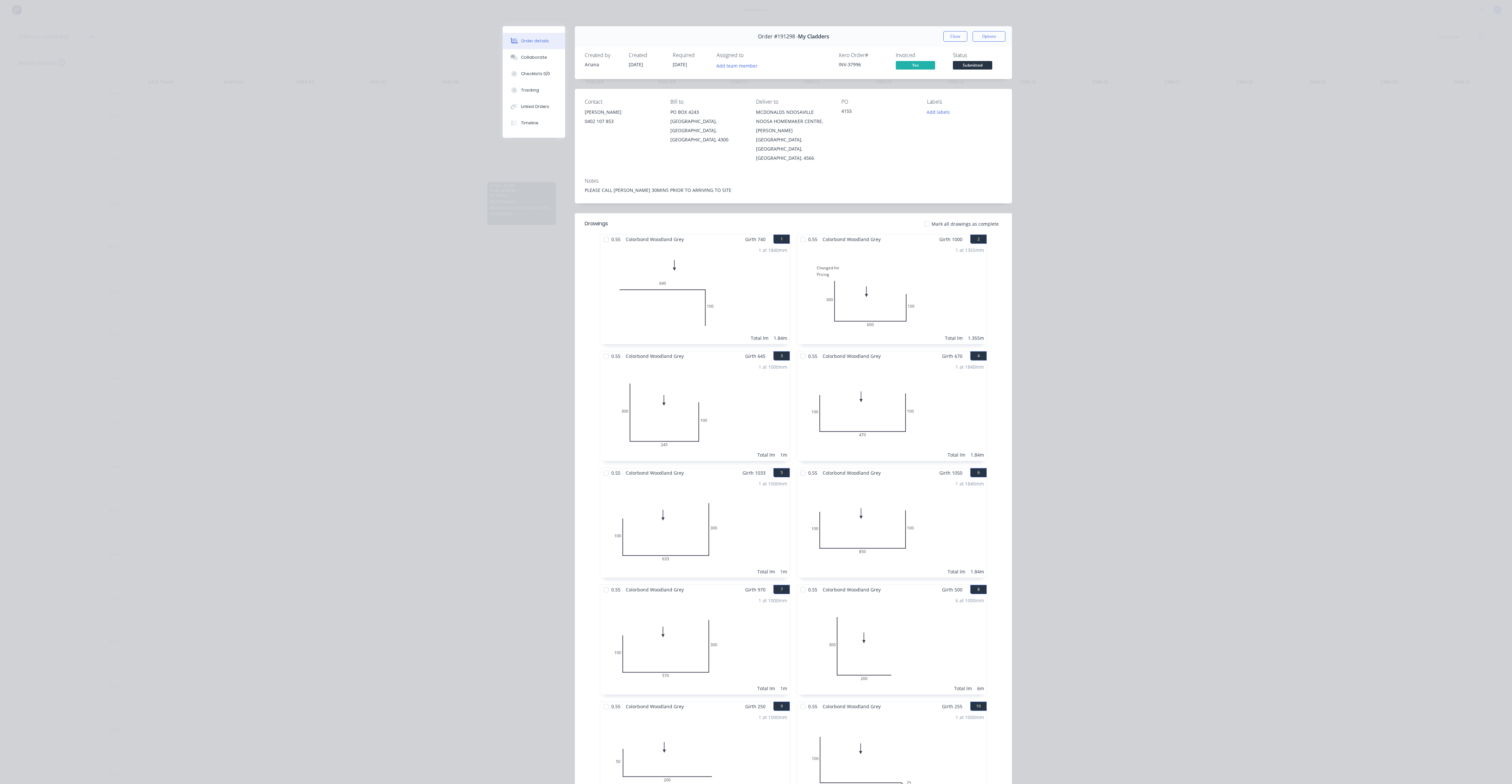
click at [954, 34] on button "Close" at bounding box center [955, 36] width 24 height 11
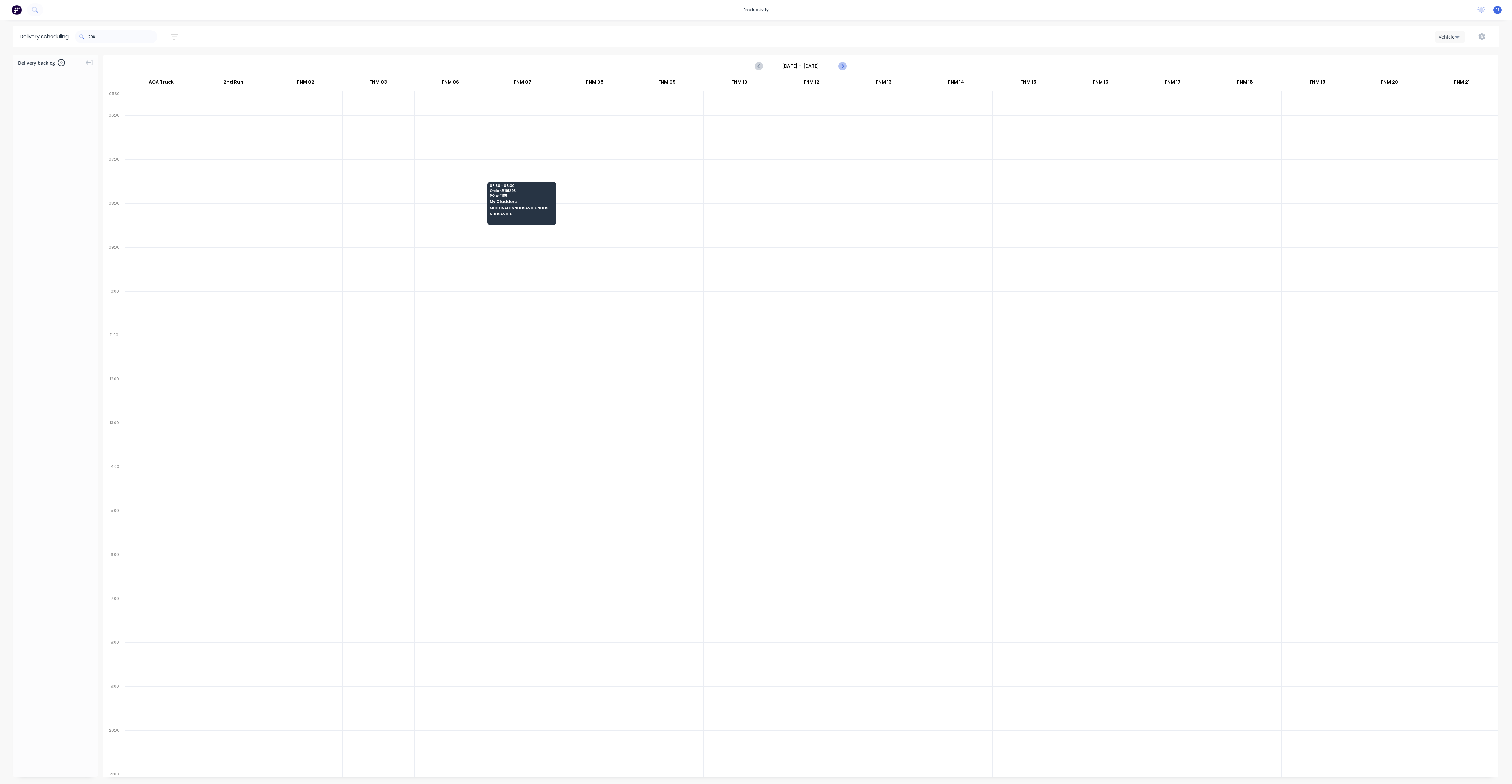
click at [841, 66] on icon "Next page" at bounding box center [842, 66] width 8 height 8
type input "[DATE] - [DATE]"
drag, startPoint x: 120, startPoint y: 36, endPoint x: 43, endPoint y: 35, distance: 77.0
click at [43, 35] on header "Delivery scheduling 298 Sort by Most recent Created date Required date Order nu…" at bounding box center [756, 36] width 1486 height 21
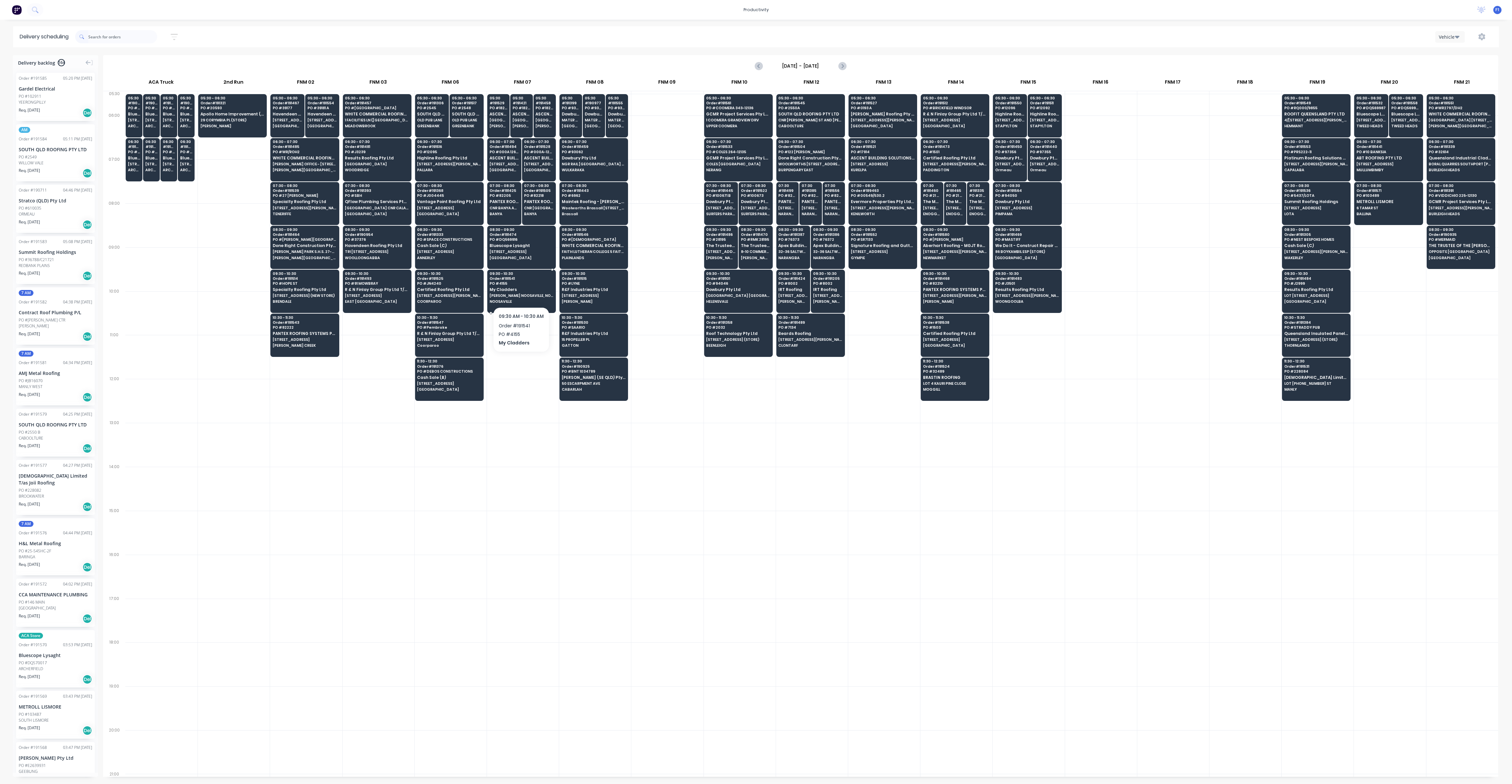
click at [524, 295] on span "[PERSON_NAME] NOOSAVILLE, NOOSA [GEOGRAPHIC_DATA][PERSON_NAME]" at bounding box center [521, 295] width 63 height 4
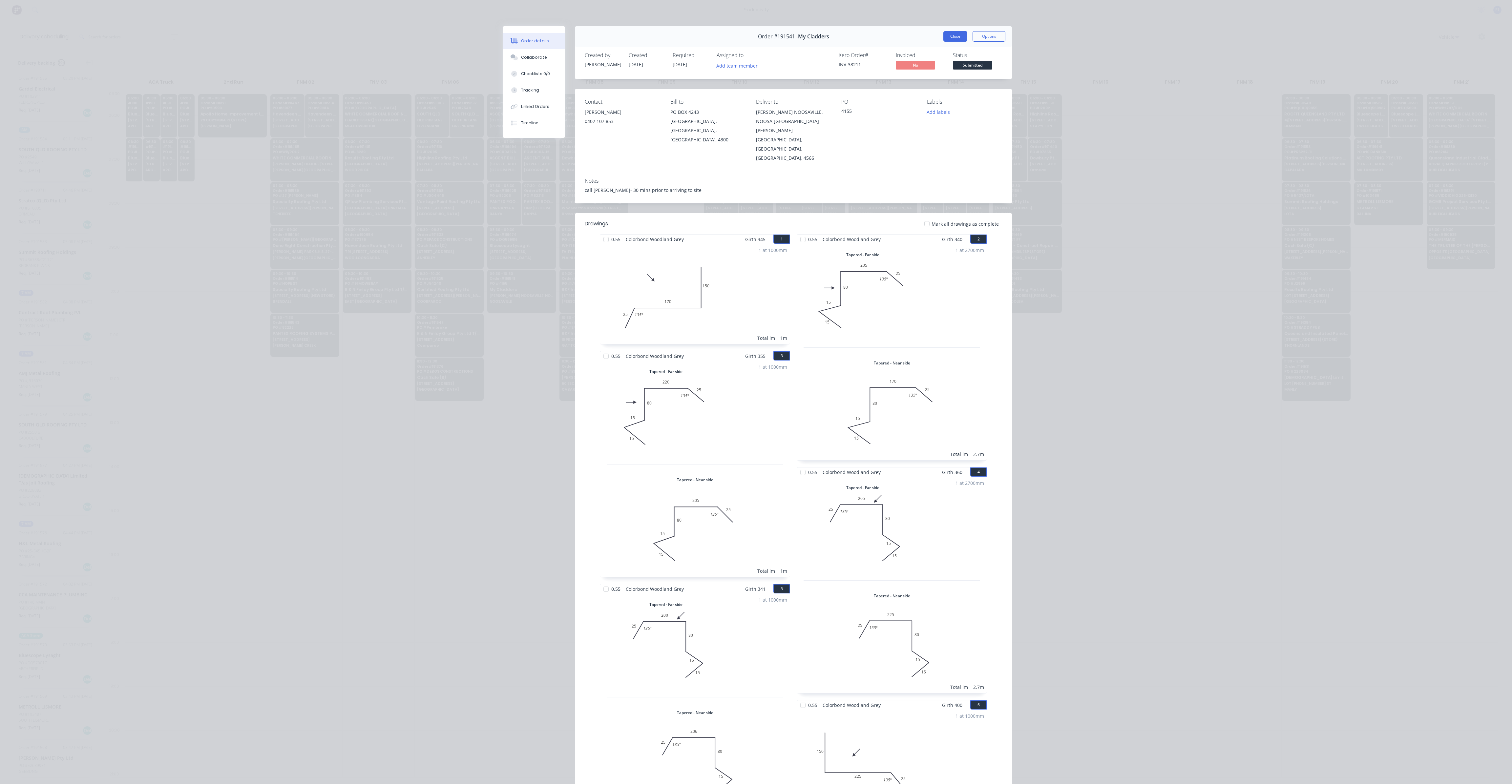
click at [950, 41] on button "Close" at bounding box center [955, 36] width 24 height 11
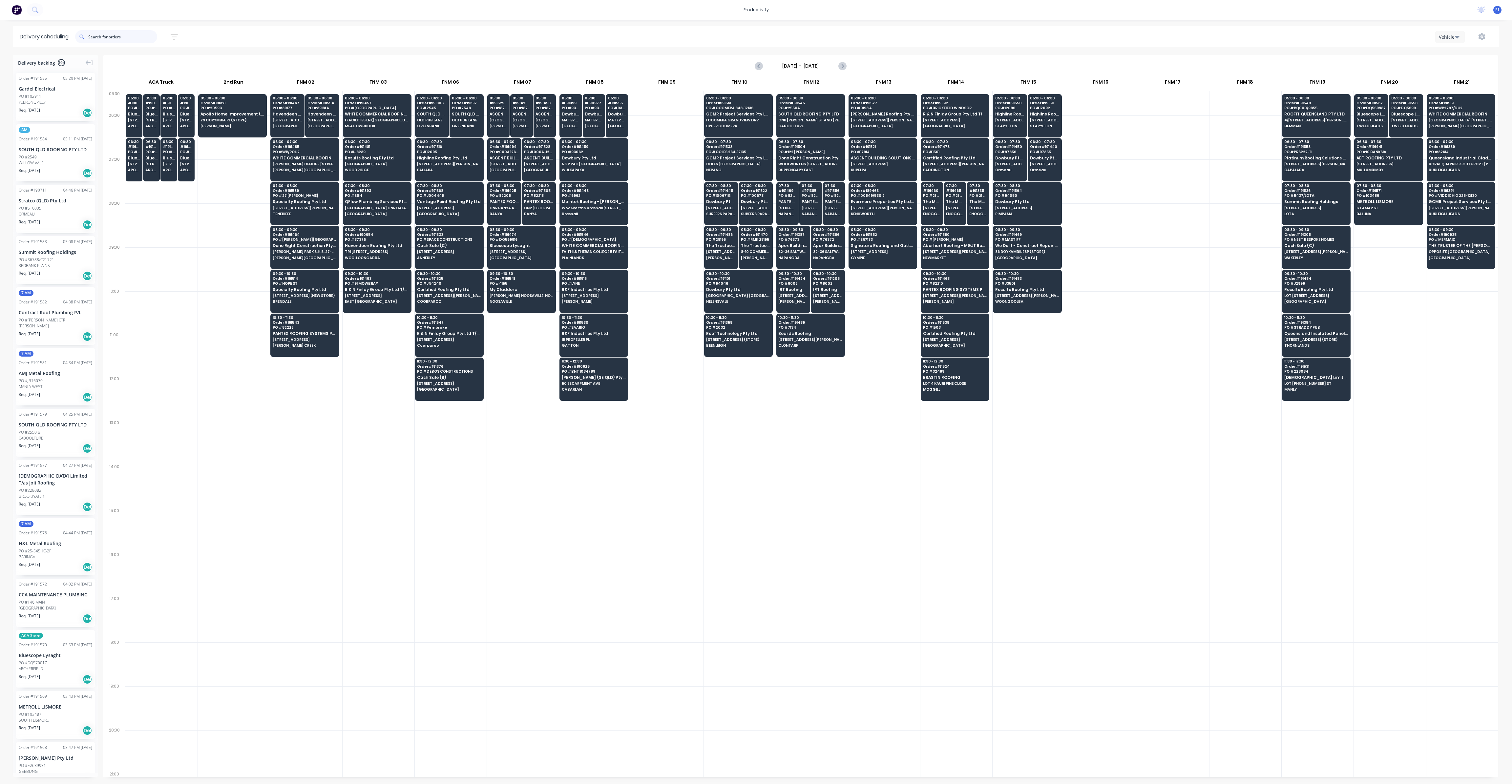
click at [112, 30] on input "text" at bounding box center [123, 36] width 69 height 13
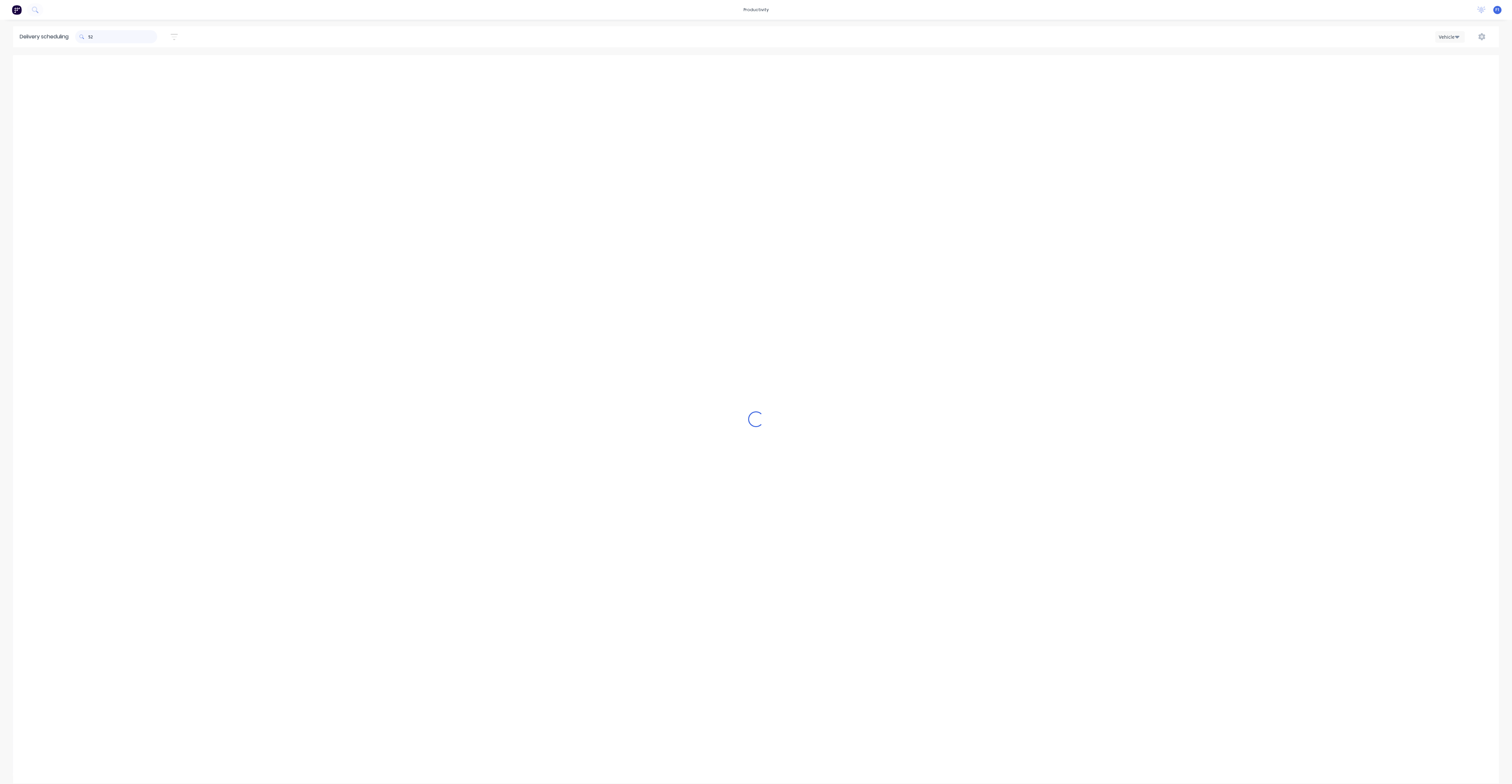
type input "5"
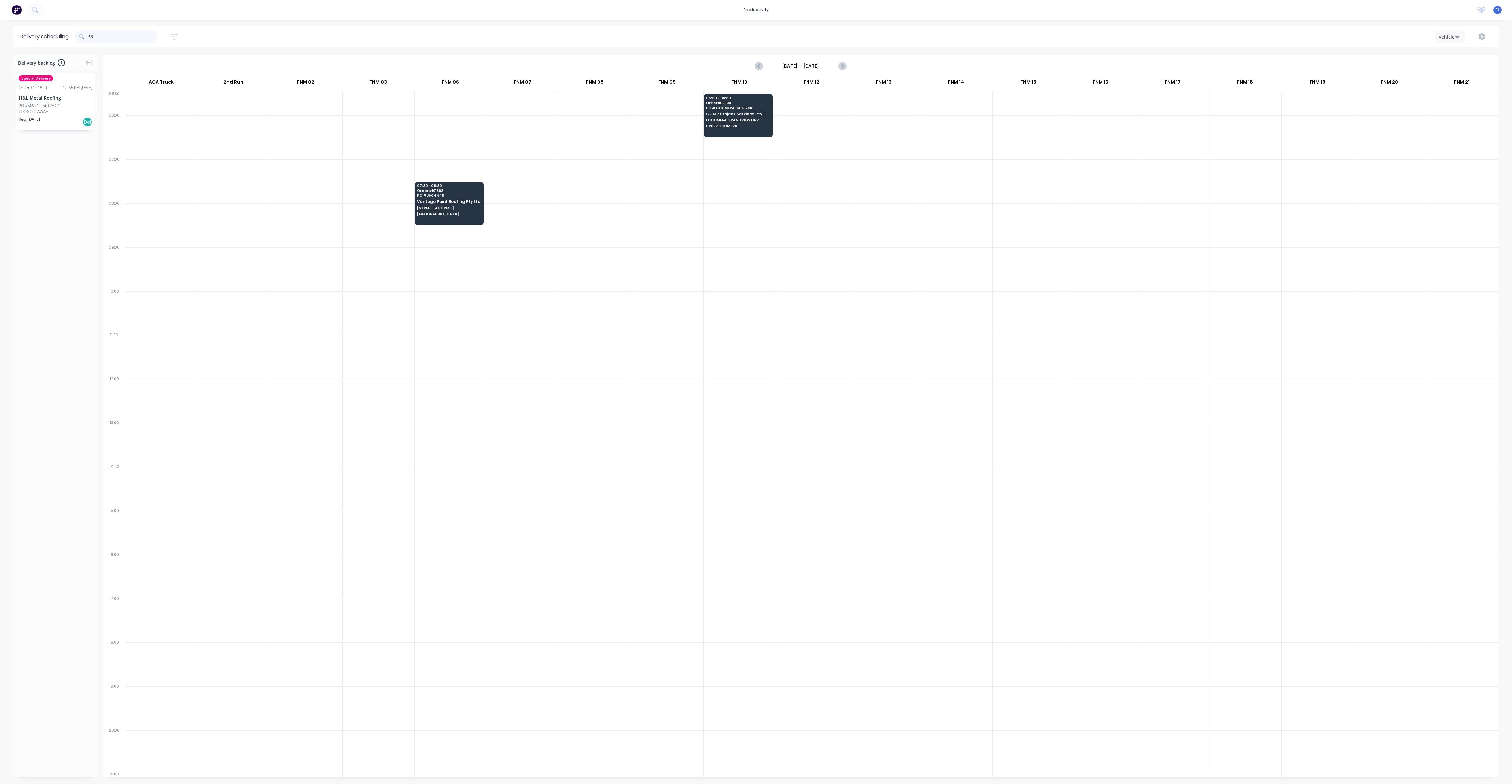
type input "5"
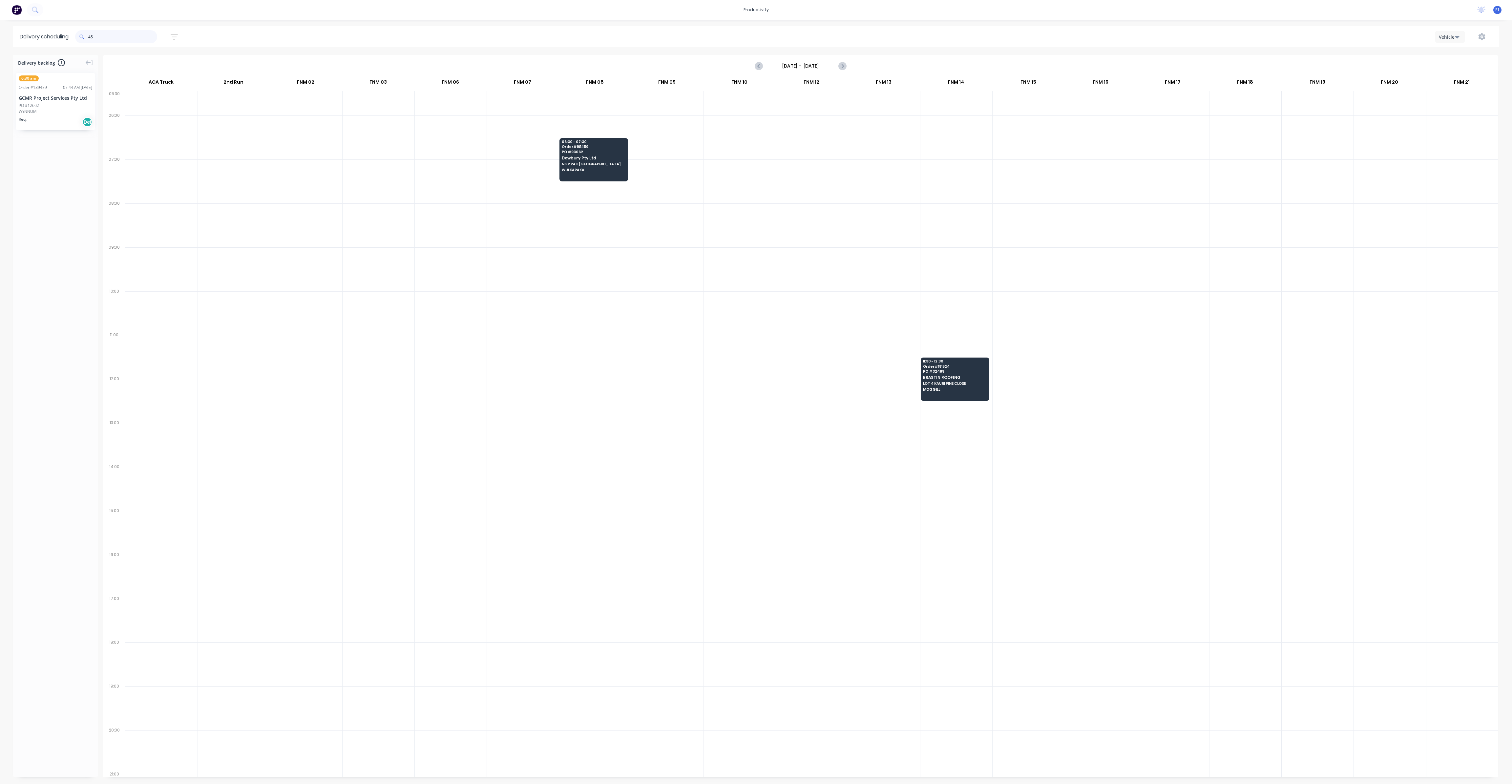
type input "4"
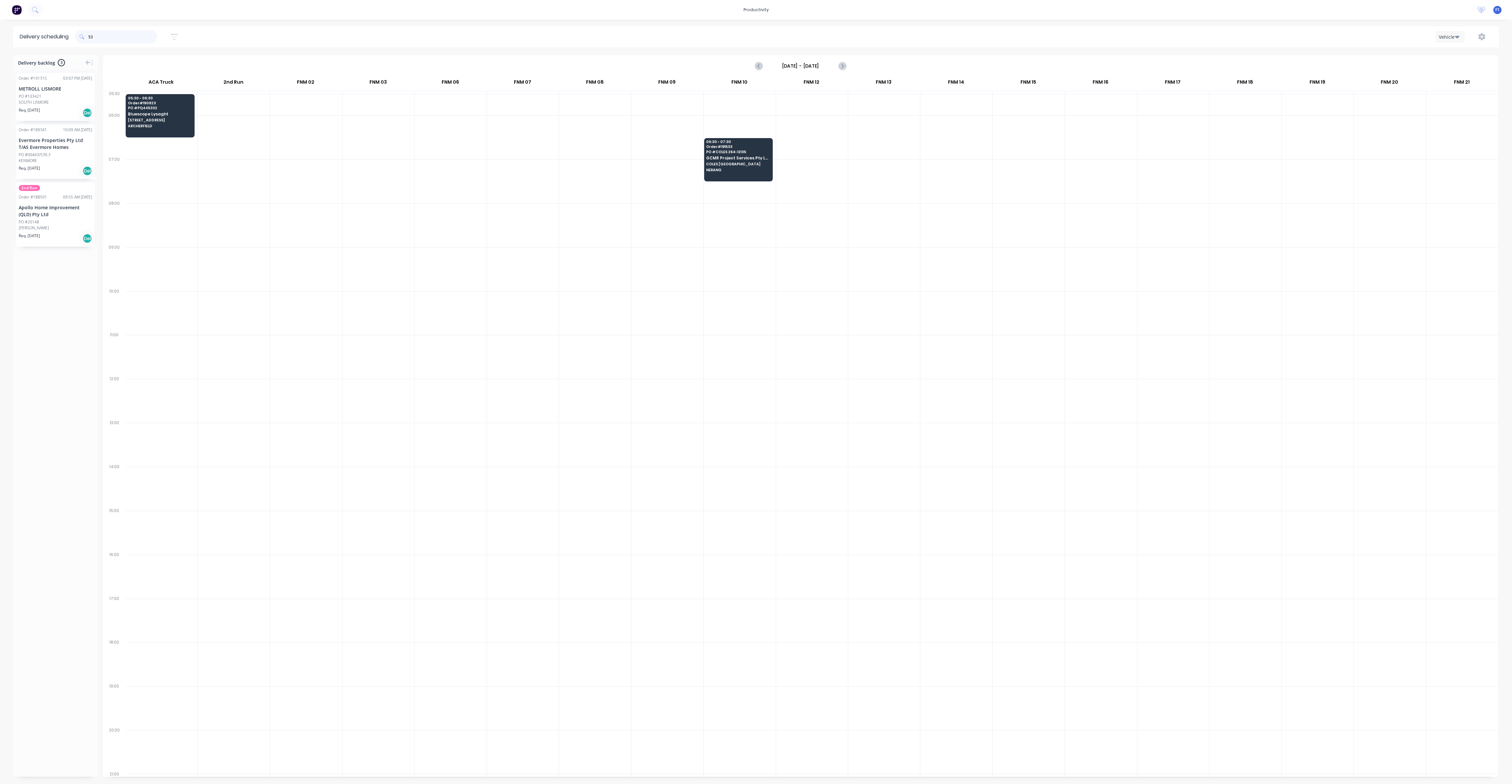
type input "5"
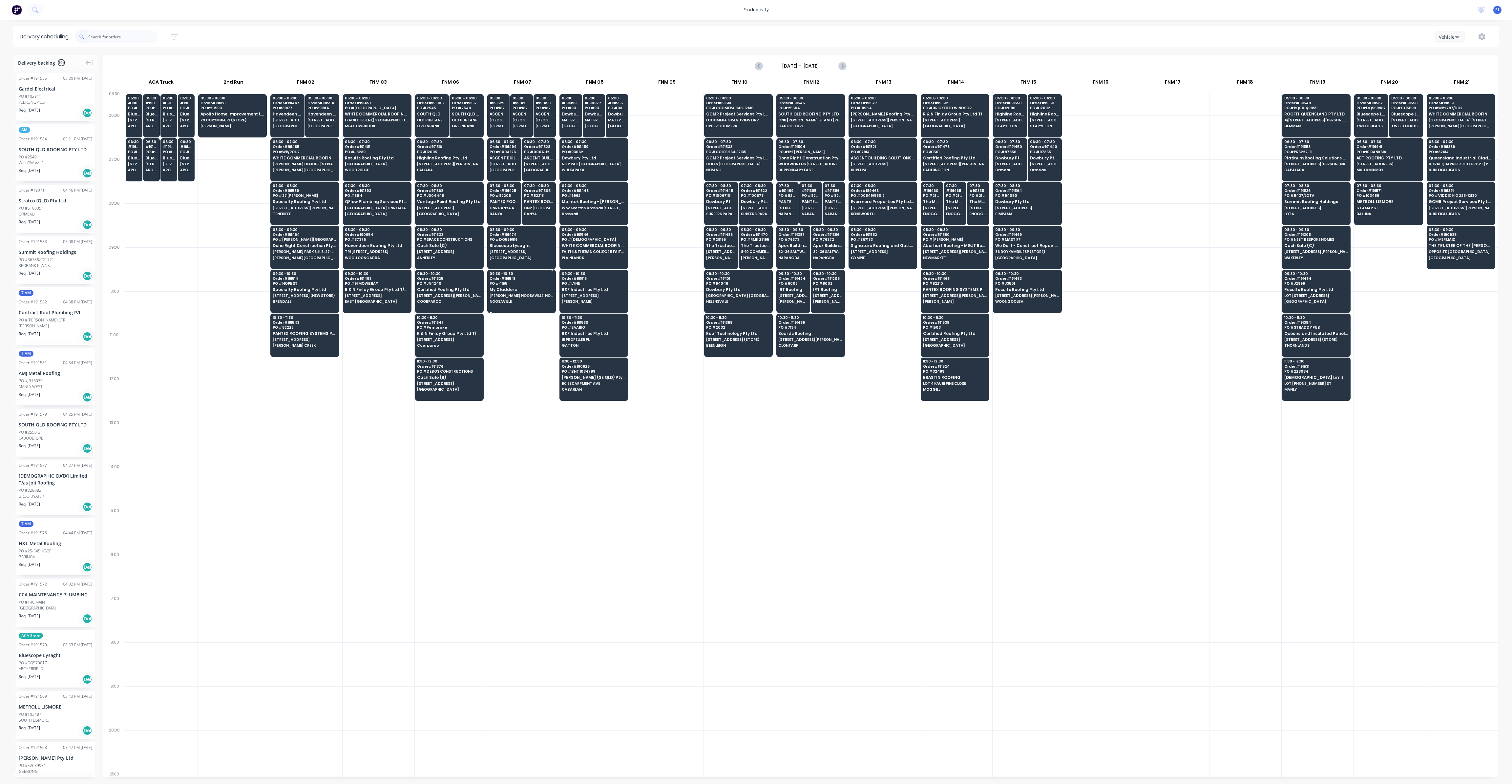
click at [531, 312] on div at bounding box center [521, 313] width 69 height 1
click at [519, 282] on span "PO # 4155" at bounding box center [521, 283] width 63 height 4
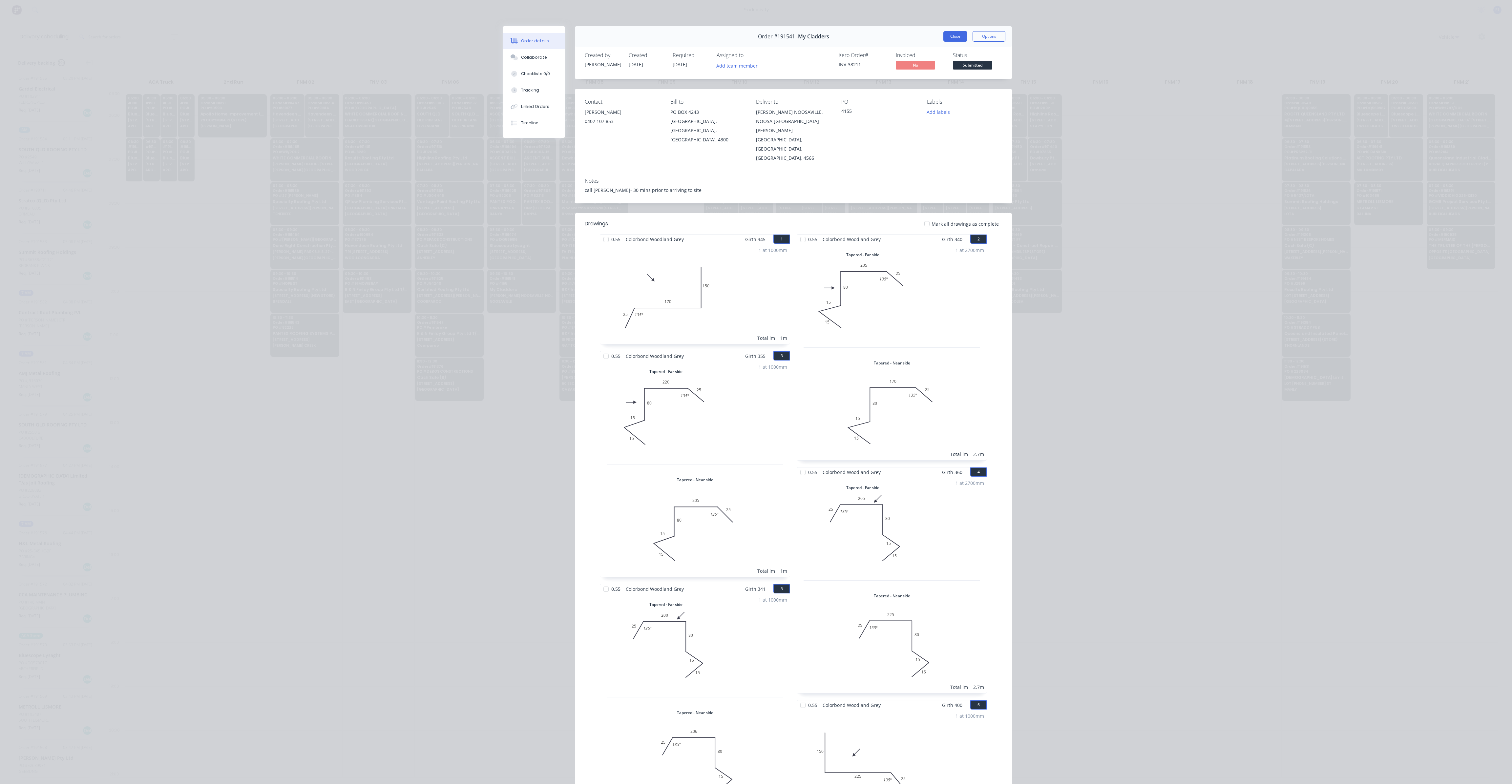
click at [958, 39] on button "Close" at bounding box center [955, 36] width 24 height 11
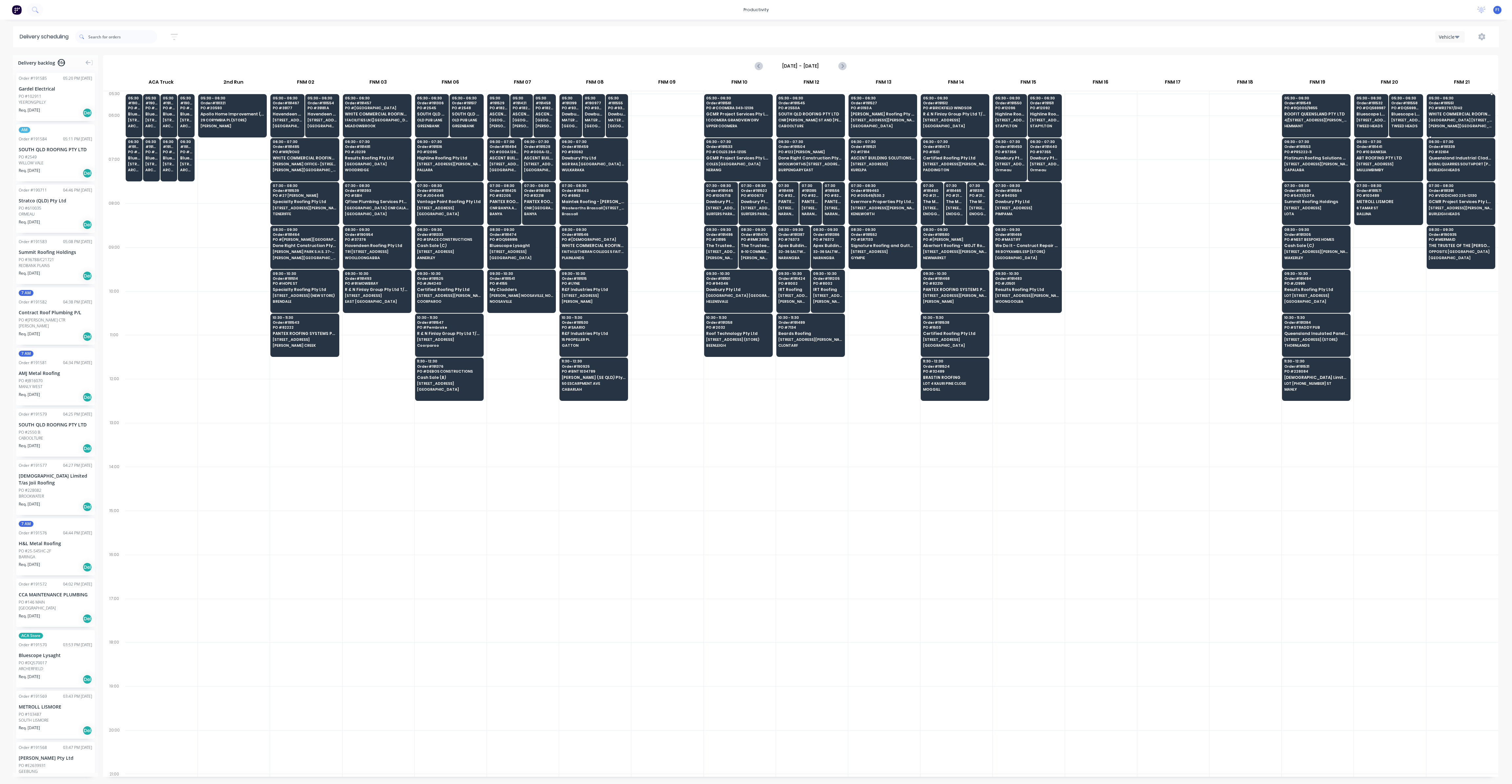
click at [1458, 111] on div "05:30 - 06:30 Order # 191551 PO # WR2797/DH2 WHITE COMMERCIAL ROOFING PTY LTD […" at bounding box center [1461, 112] width 68 height 36
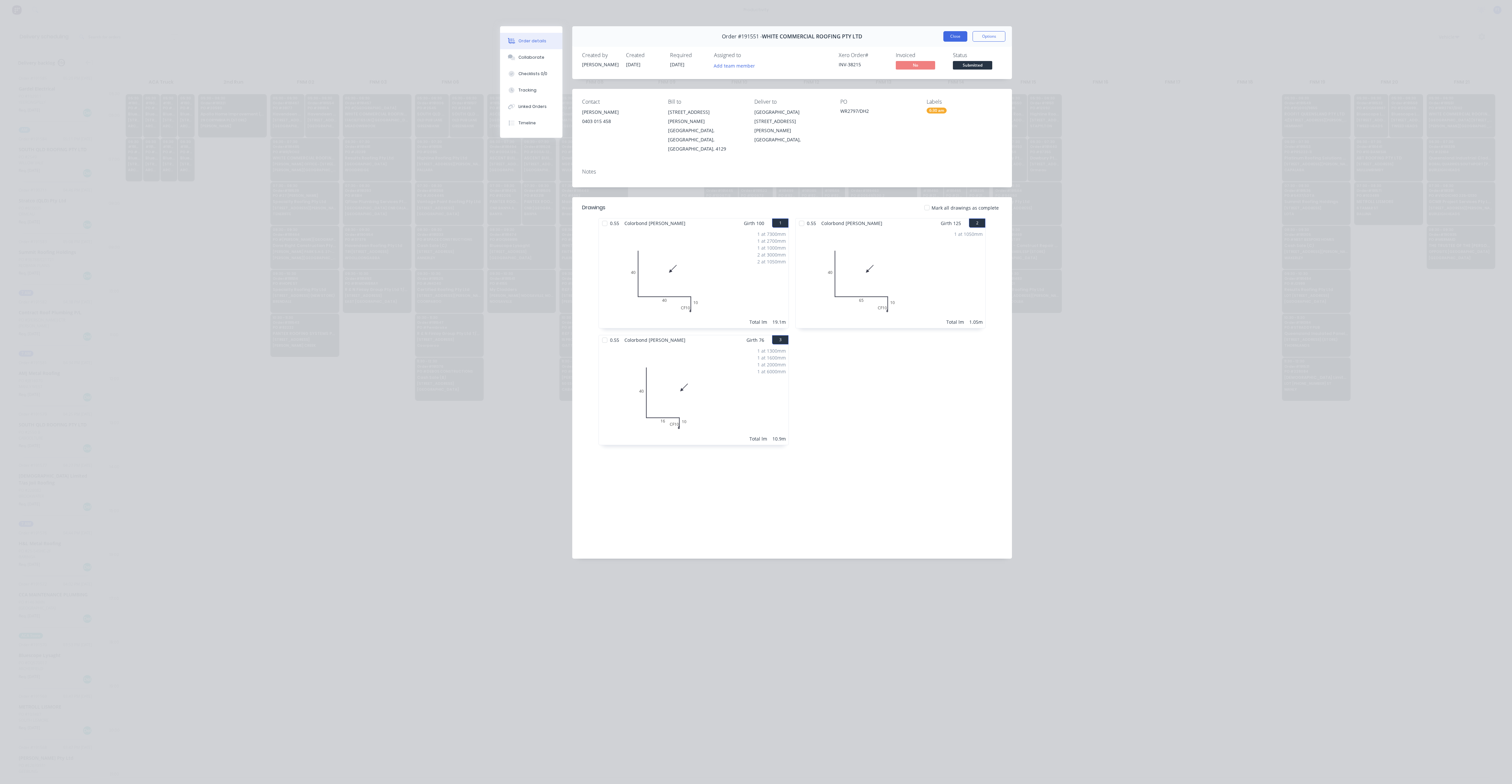
click at [963, 36] on button "Close" at bounding box center [955, 36] width 24 height 11
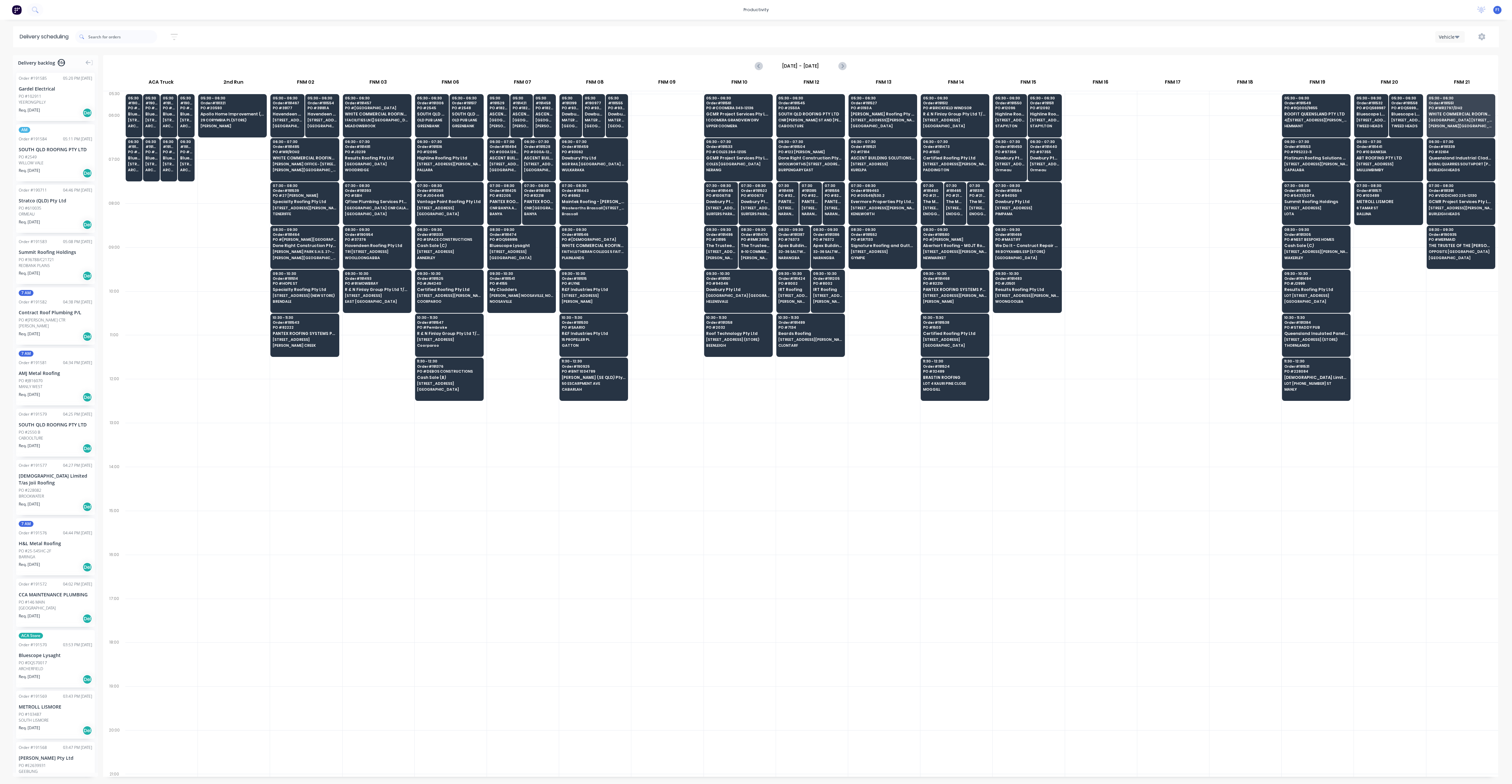
click at [1378, 226] on div at bounding box center [1389, 225] width 72 height 44
click at [1375, 209] on div "07:30 - 08:30 Order # 191571 PO # 103489 METROLL LISMORE 6 TAMAR ST BALLINA" at bounding box center [1389, 200] width 68 height 36
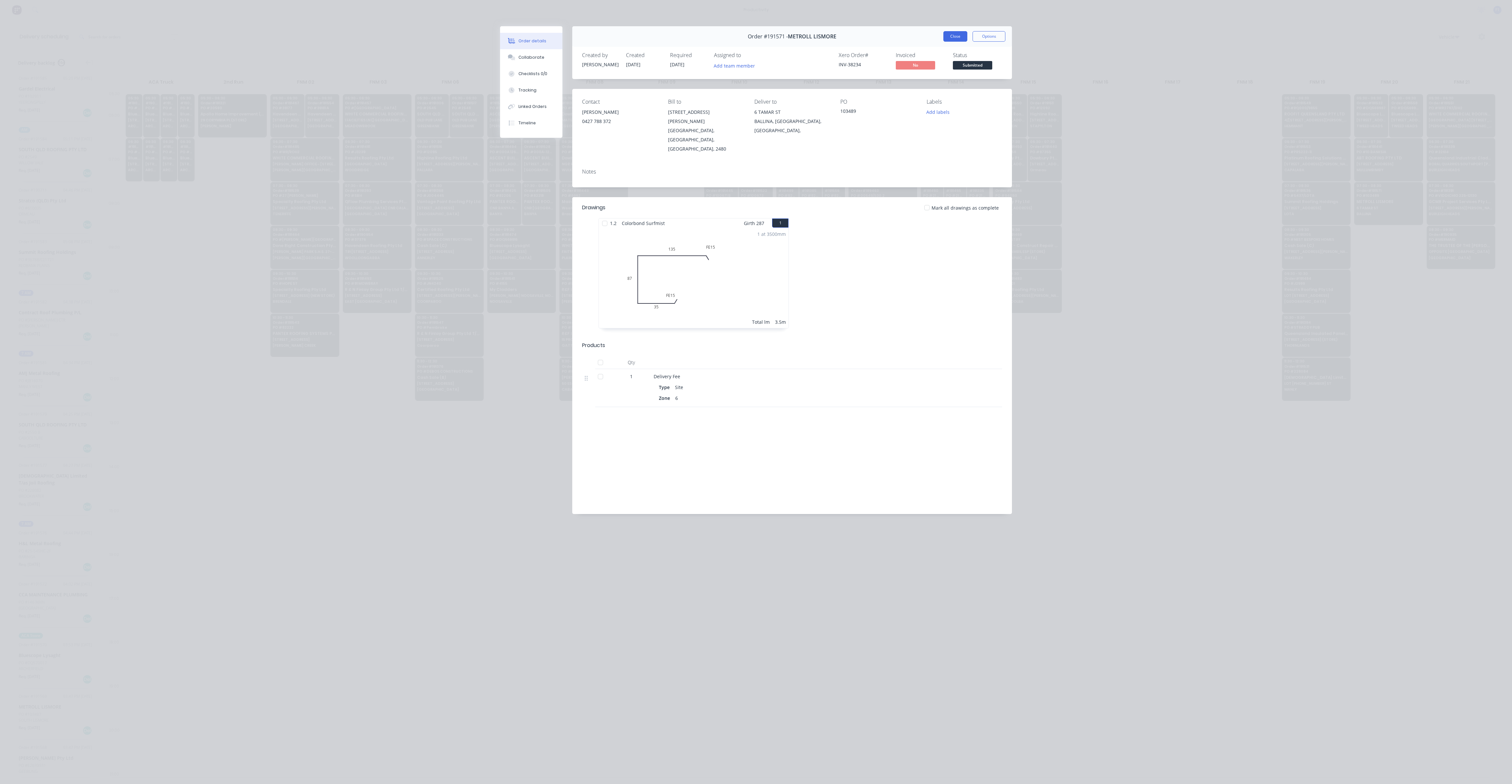
click at [957, 35] on button "Close" at bounding box center [955, 36] width 24 height 11
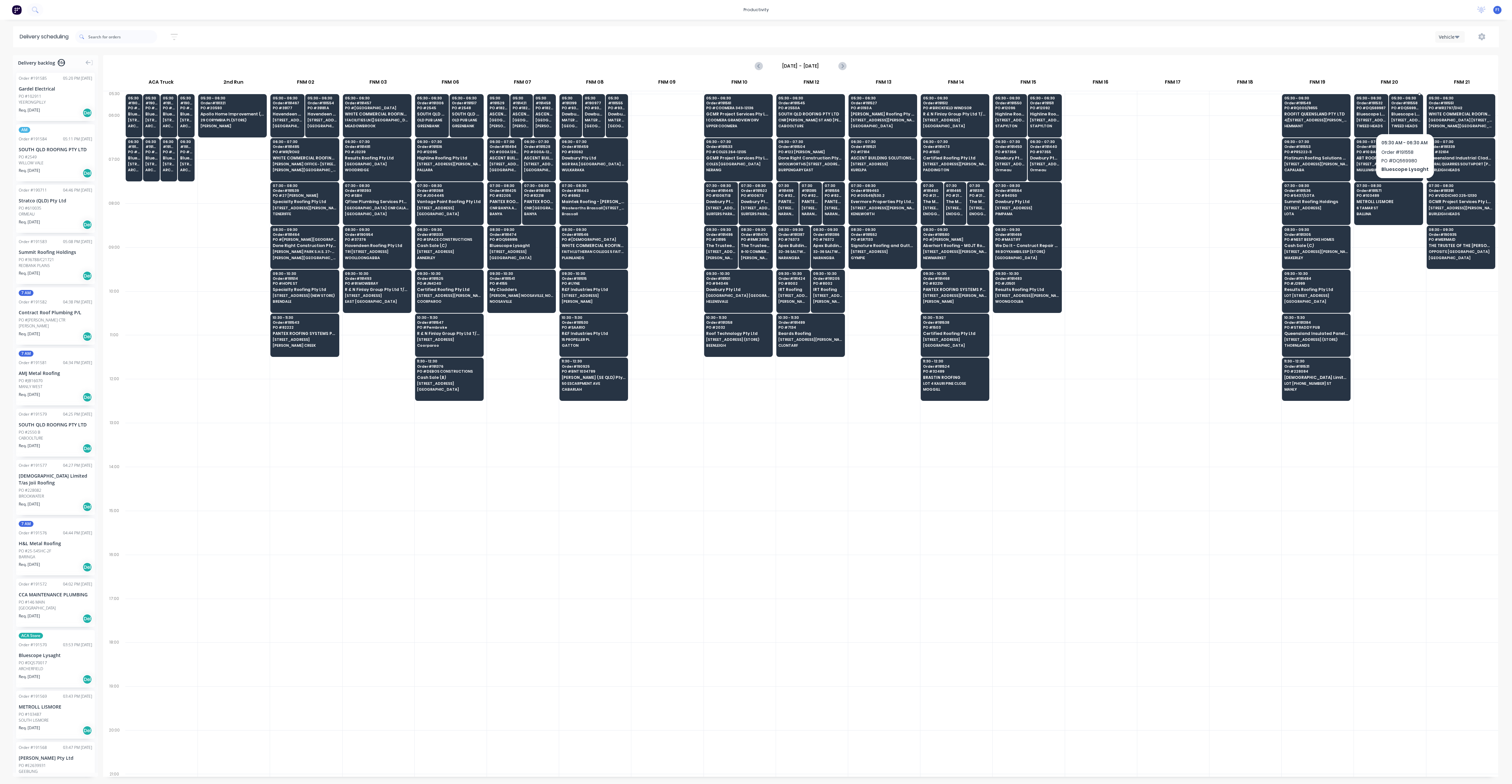
click at [1412, 115] on span "Bluescope Lysaght" at bounding box center [1406, 114] width 29 height 4
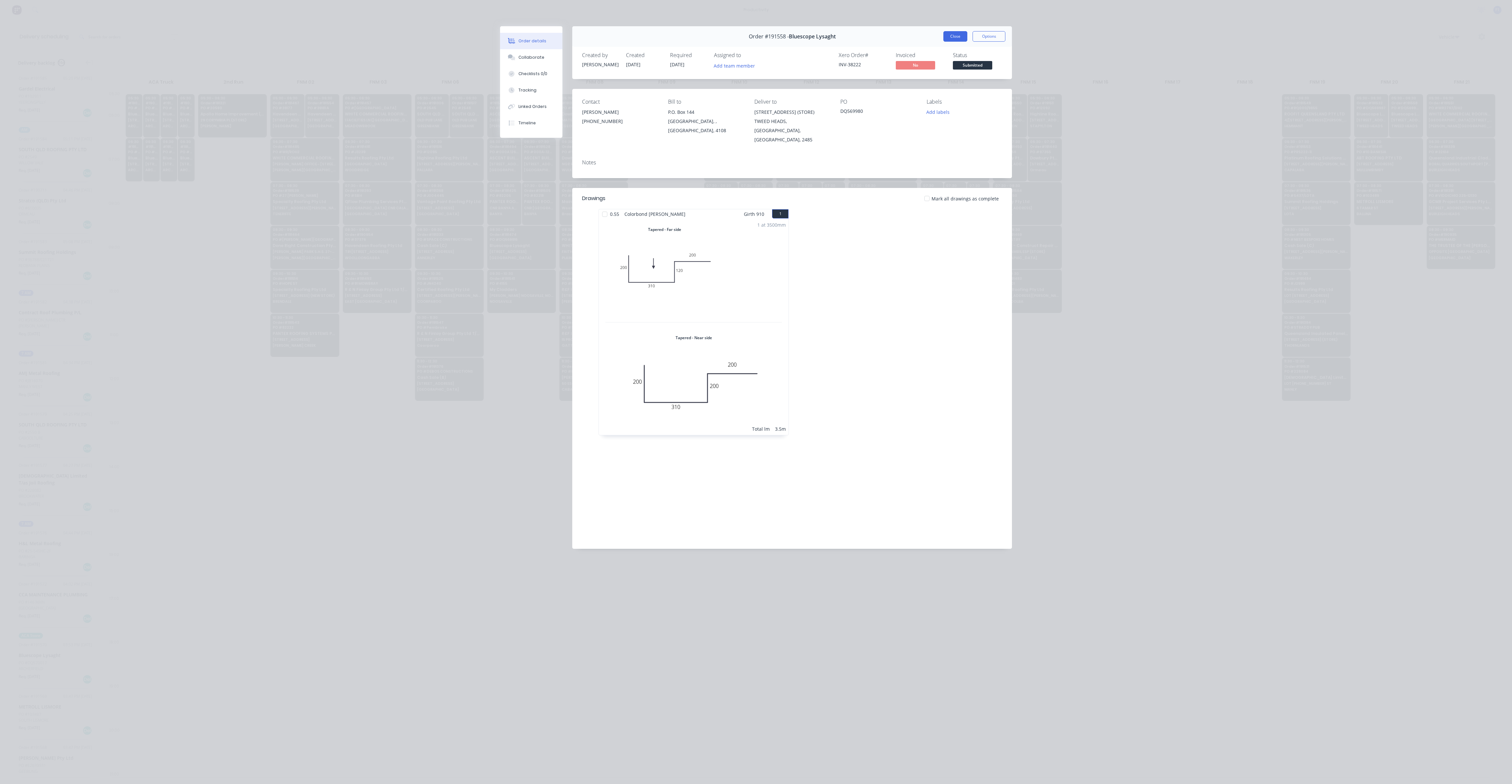
click at [950, 37] on button "Close" at bounding box center [955, 36] width 24 height 11
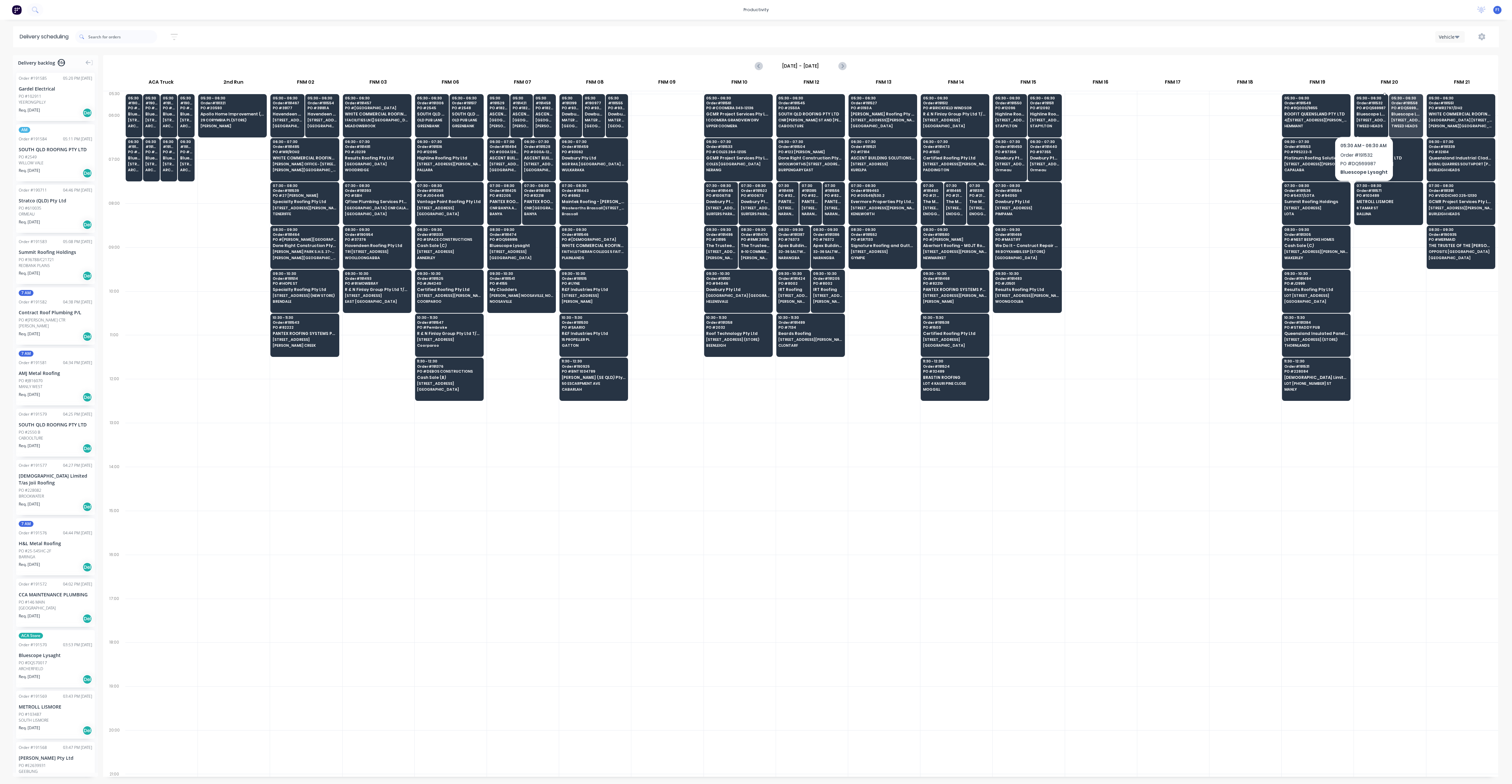
click at [1363, 119] on span "[STREET_ADDRESS] (STORE)" at bounding box center [1371, 120] width 29 height 4
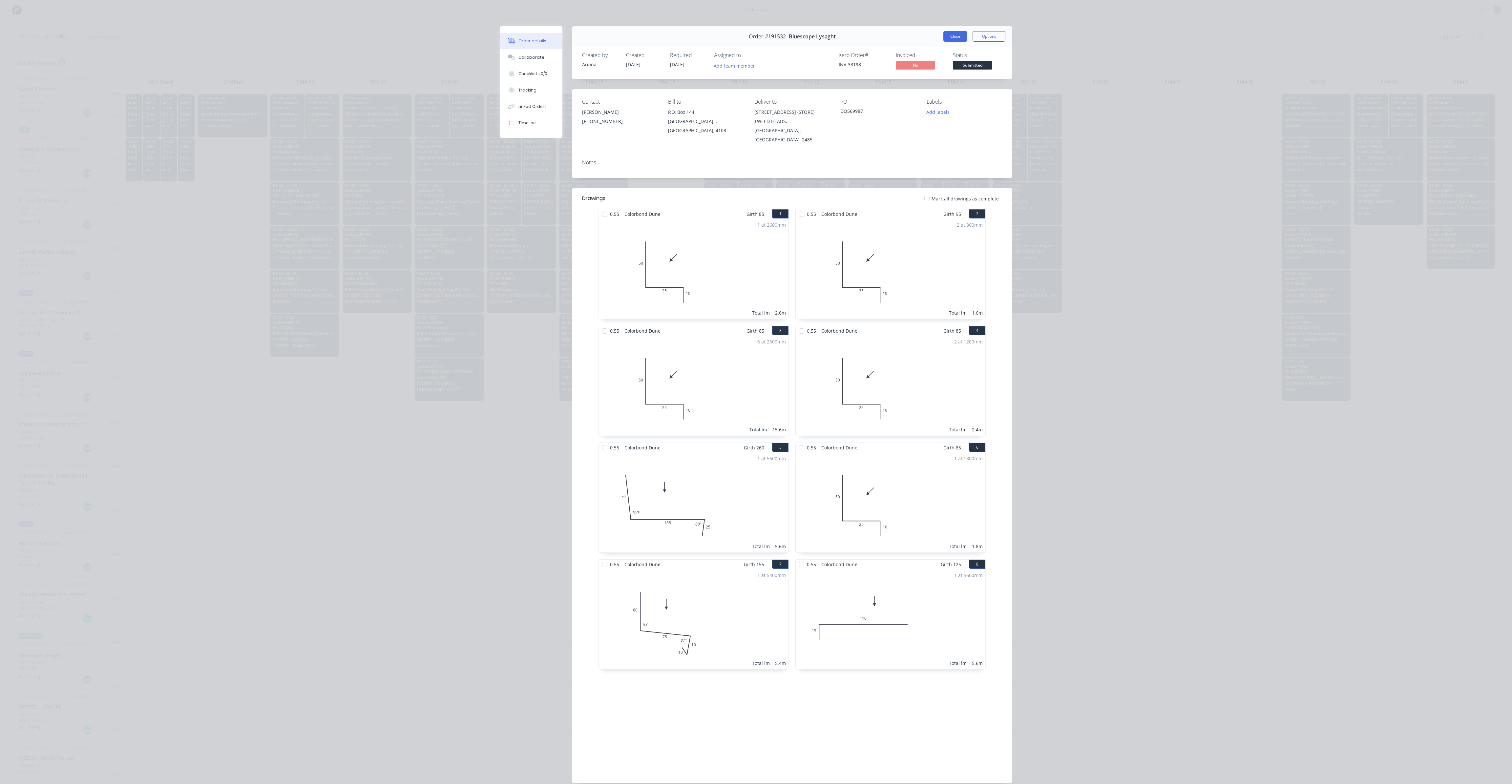
click at [955, 41] on button "Close" at bounding box center [955, 36] width 24 height 11
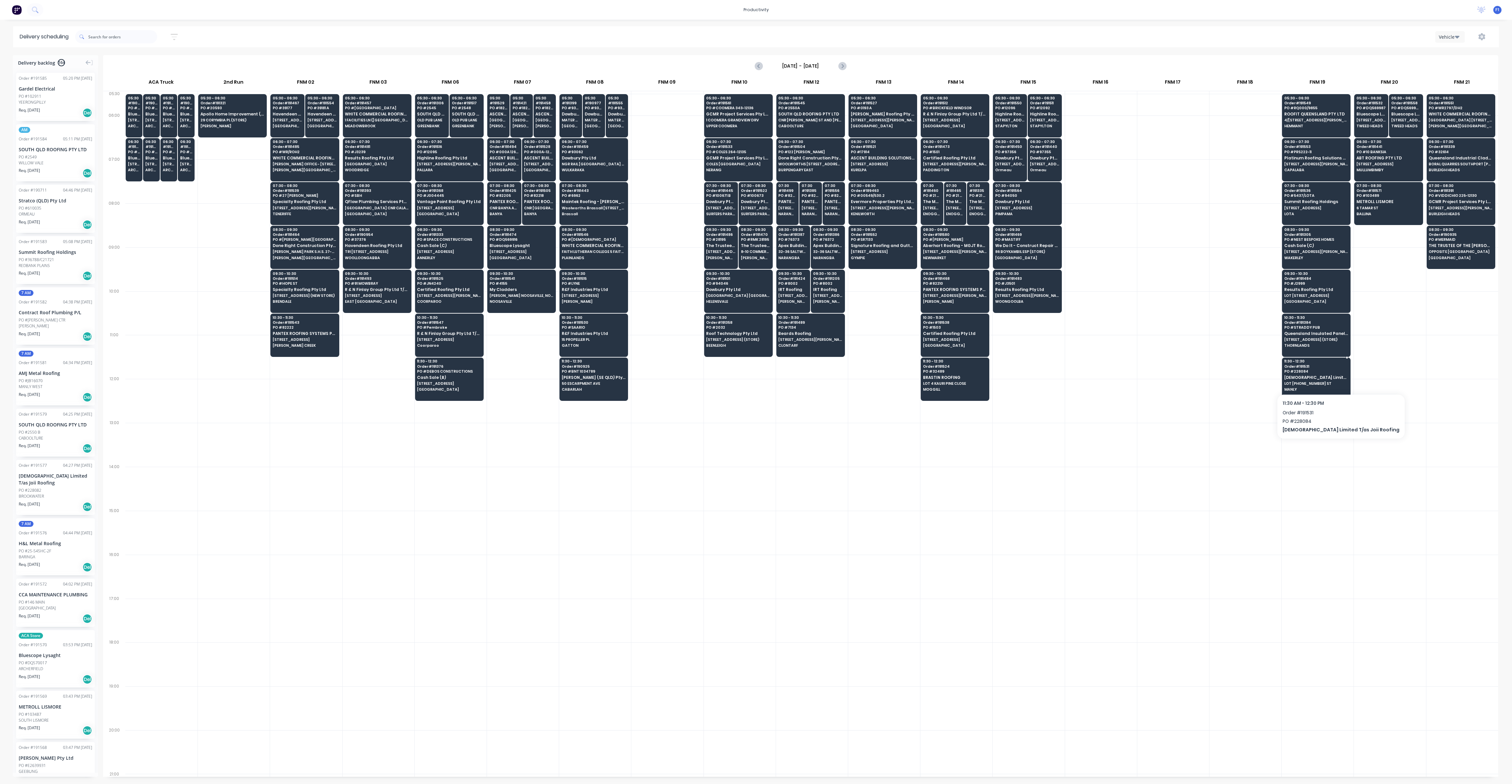
click at [1291, 370] on div "11:30 - 12:30 Order # 191531 PO # 228084 Joii Limited T/as Joii Roofing LOT [PH…" at bounding box center [1316, 375] width 68 height 36
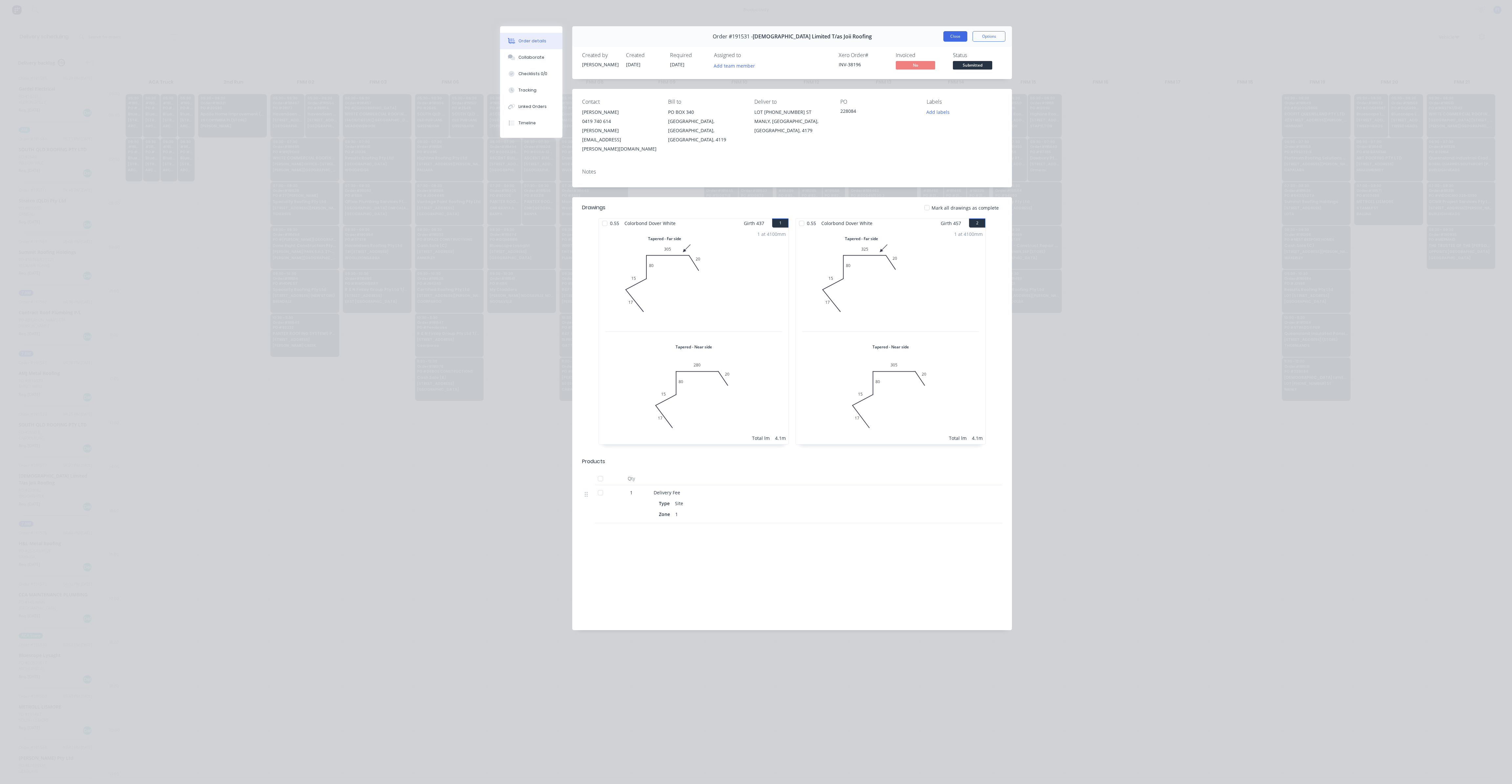
click at [954, 36] on button "Close" at bounding box center [955, 36] width 24 height 11
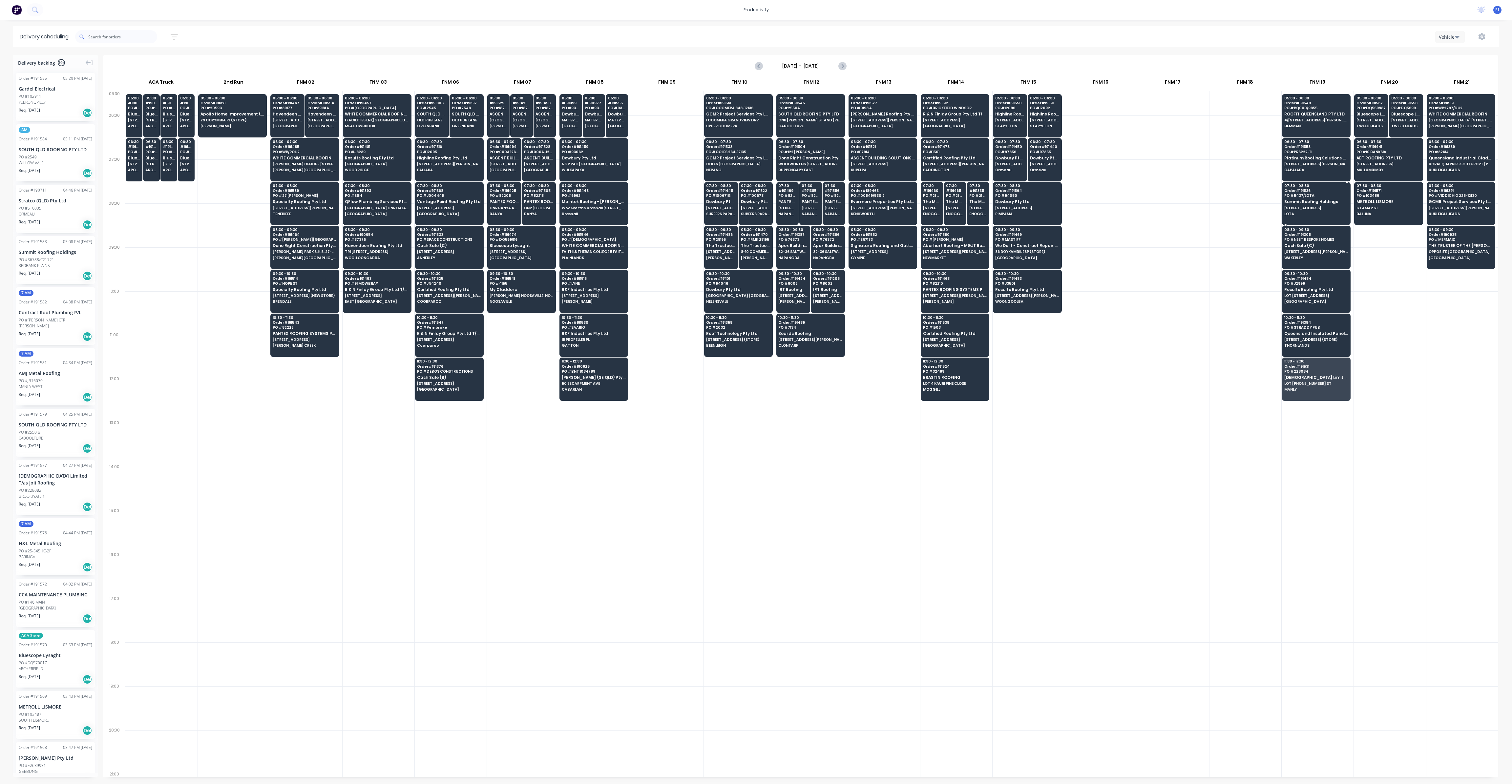
click at [1298, 213] on span "LOTA" at bounding box center [1316, 214] width 63 height 4
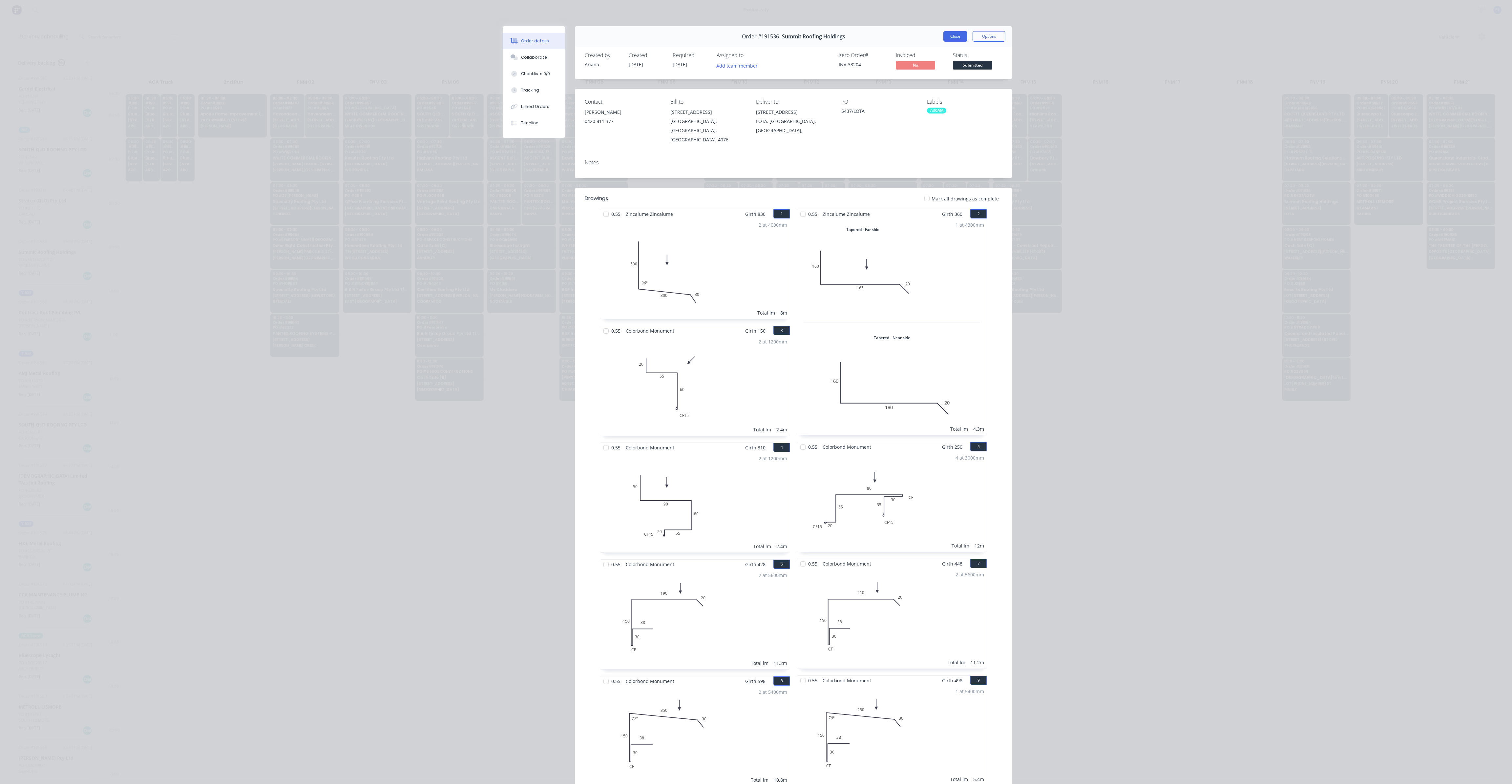
click at [952, 38] on button "Close" at bounding box center [955, 36] width 24 height 11
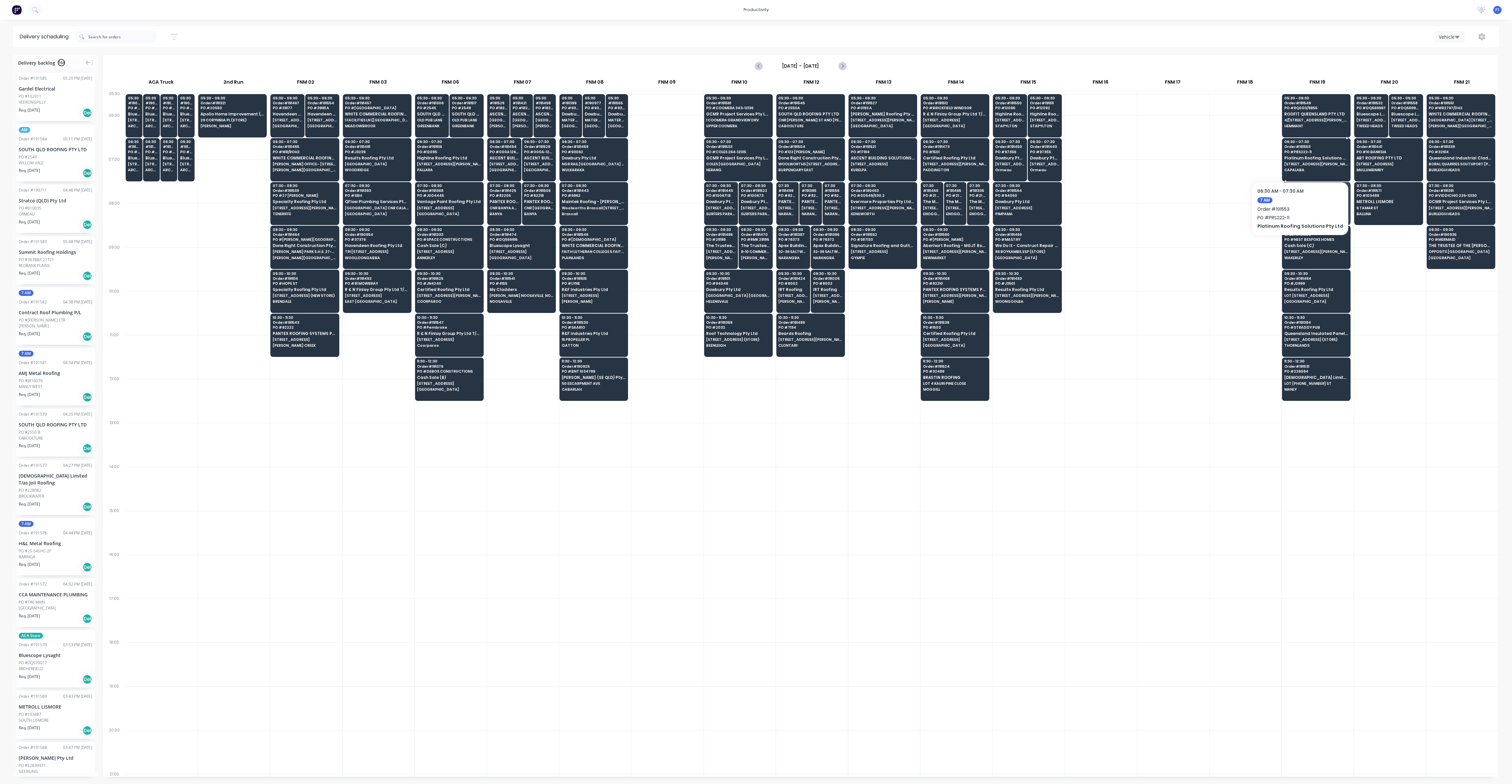
click at [1297, 162] on span "[STREET_ADDRESS][PERSON_NAME]" at bounding box center [1316, 164] width 63 height 4
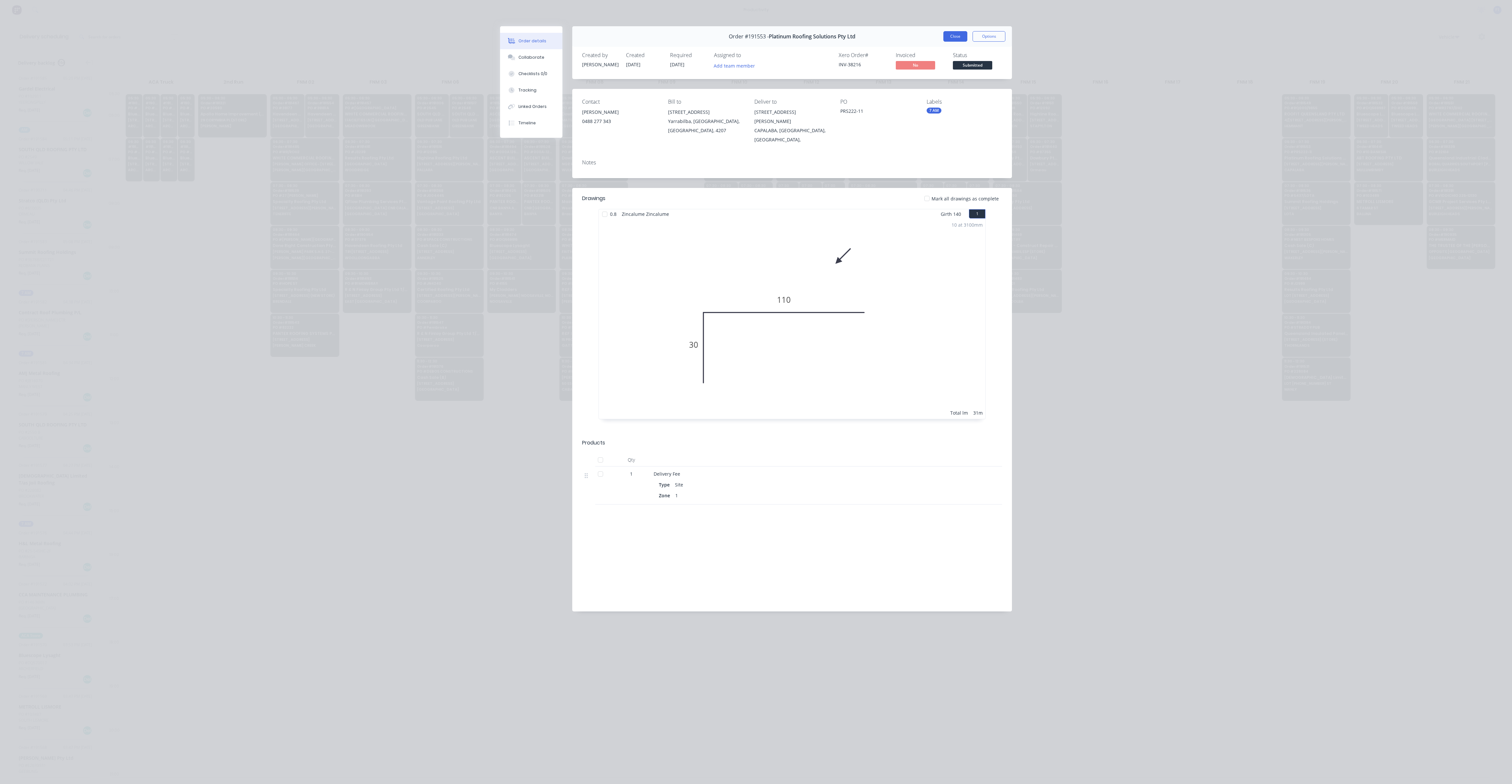
click at [961, 31] on button "Close" at bounding box center [955, 36] width 24 height 11
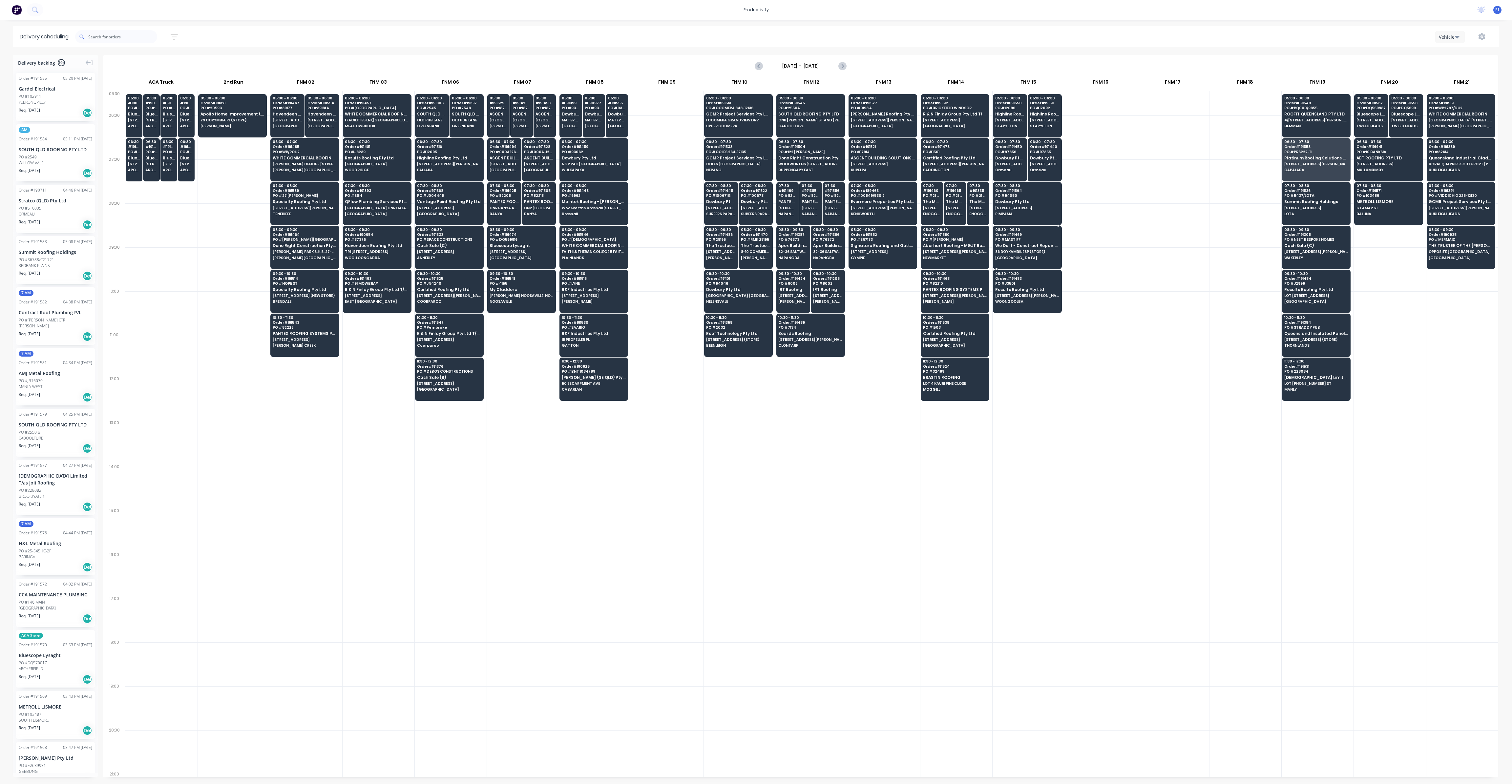
click at [1030, 244] on span "We Do It - Construct Repair Maintain Pty Ltd" at bounding box center [1027, 245] width 63 height 4
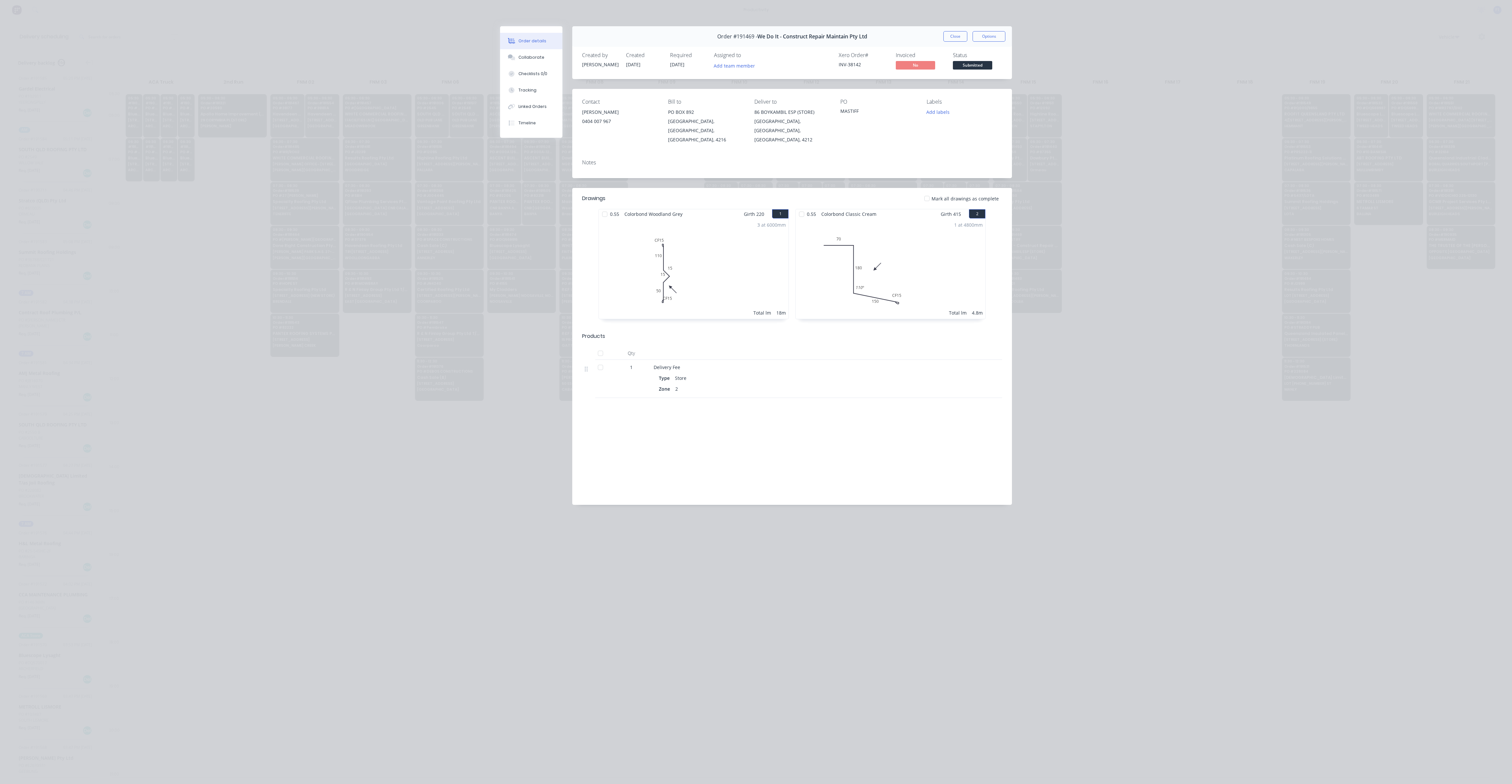
click at [947, 33] on button "Close" at bounding box center [955, 36] width 24 height 11
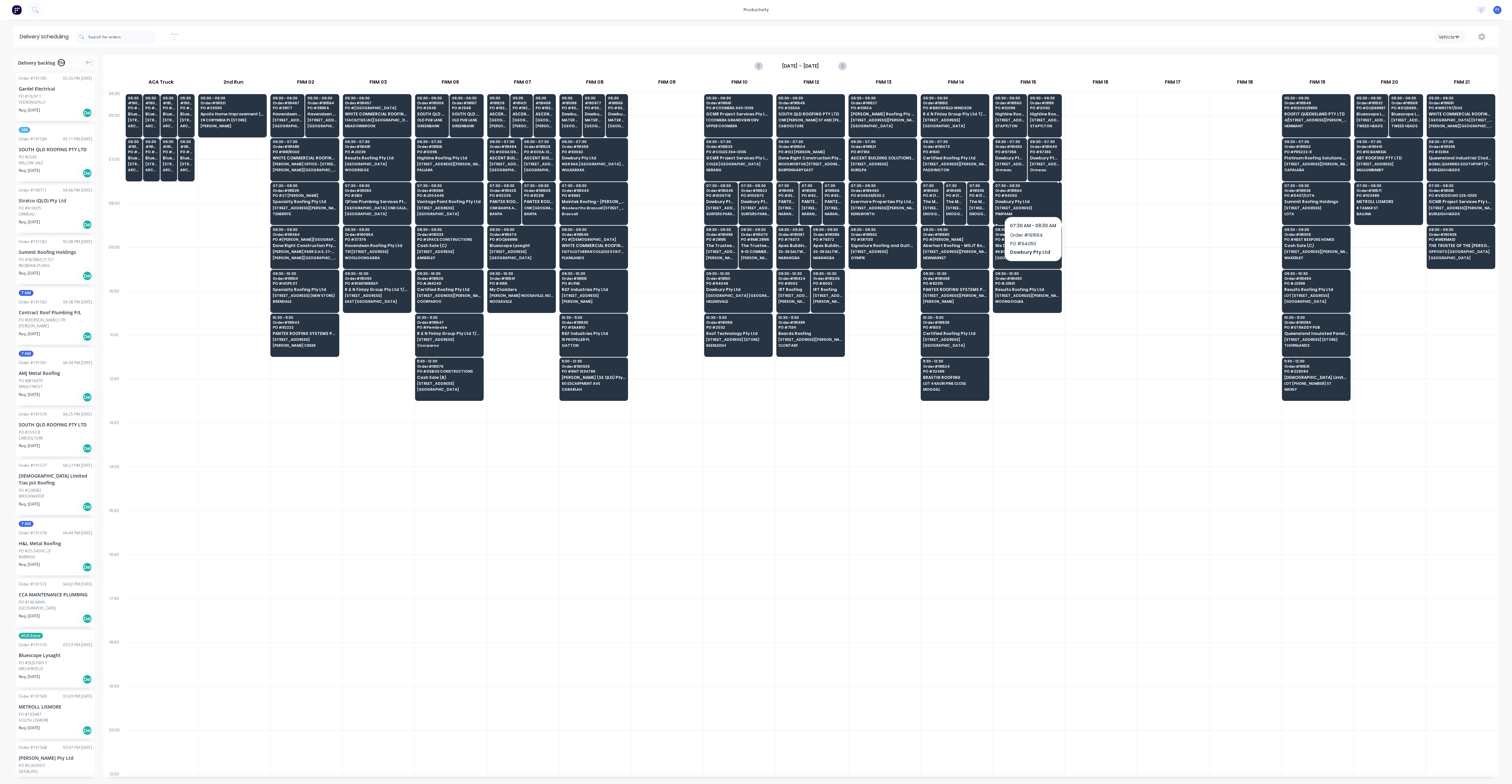
click at [1033, 200] on span "Dowbury Pty Ltd" at bounding box center [1027, 201] width 63 height 4
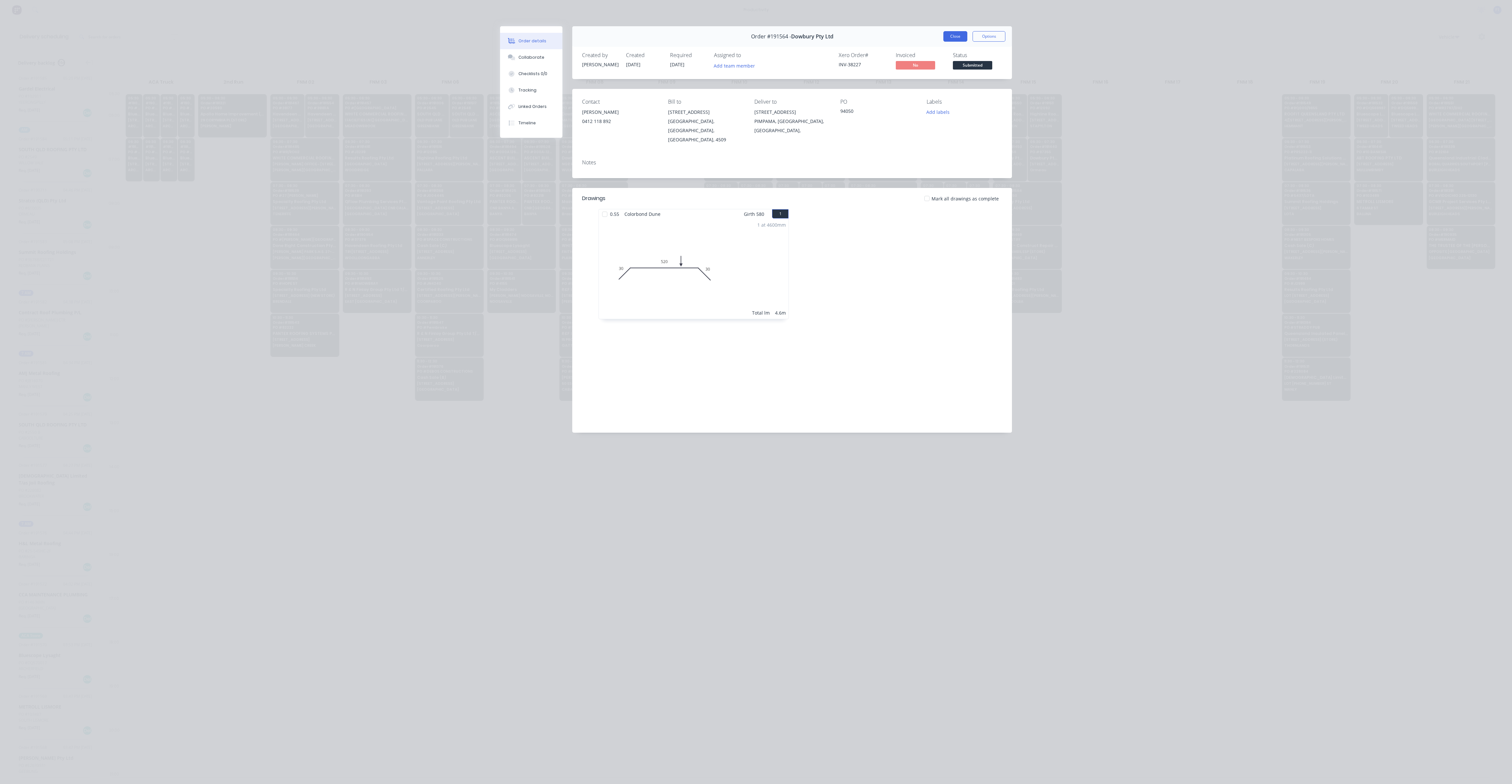
click at [961, 32] on button "Close" at bounding box center [955, 36] width 24 height 11
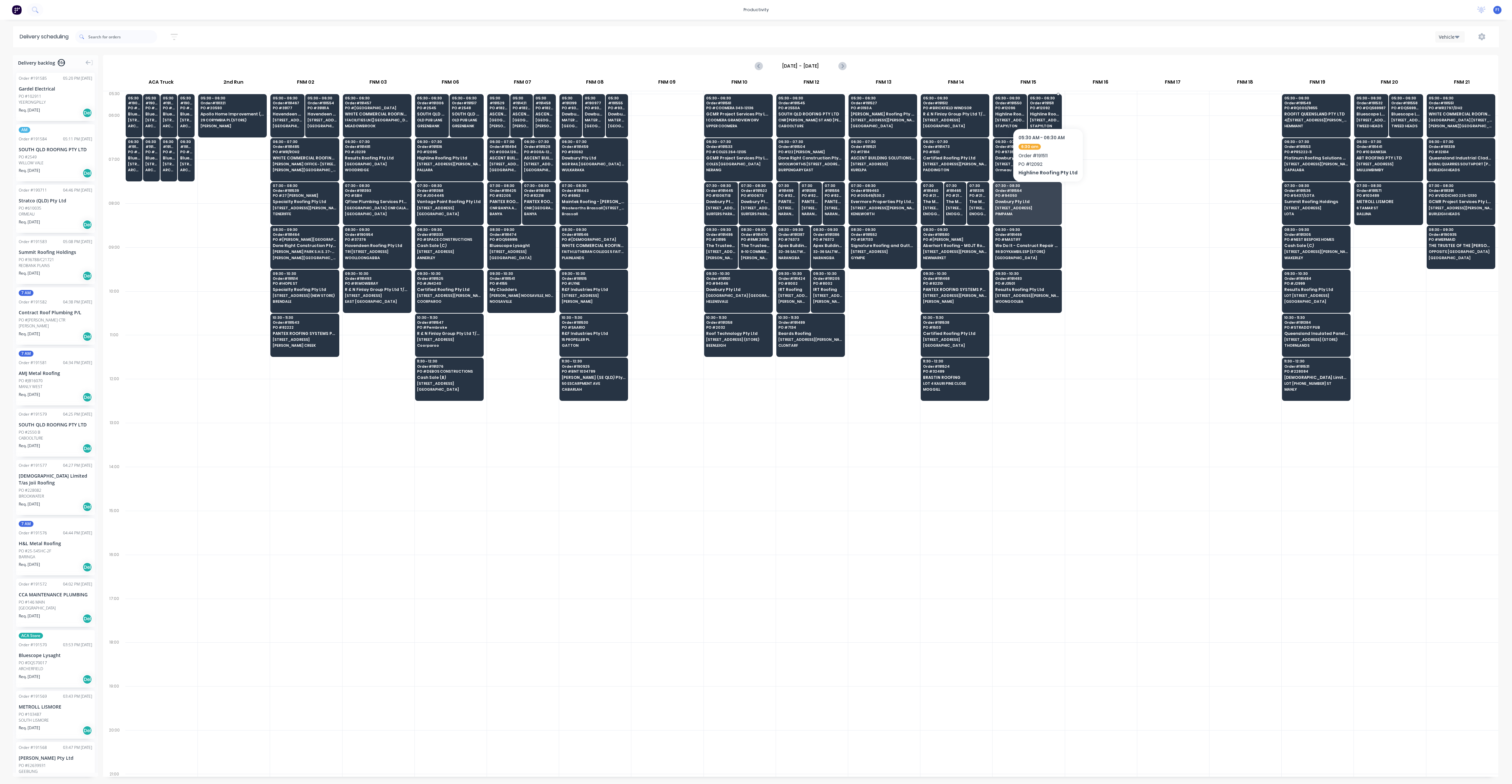
click at [1045, 109] on span "PO # 12092" at bounding box center [1044, 108] width 29 height 4
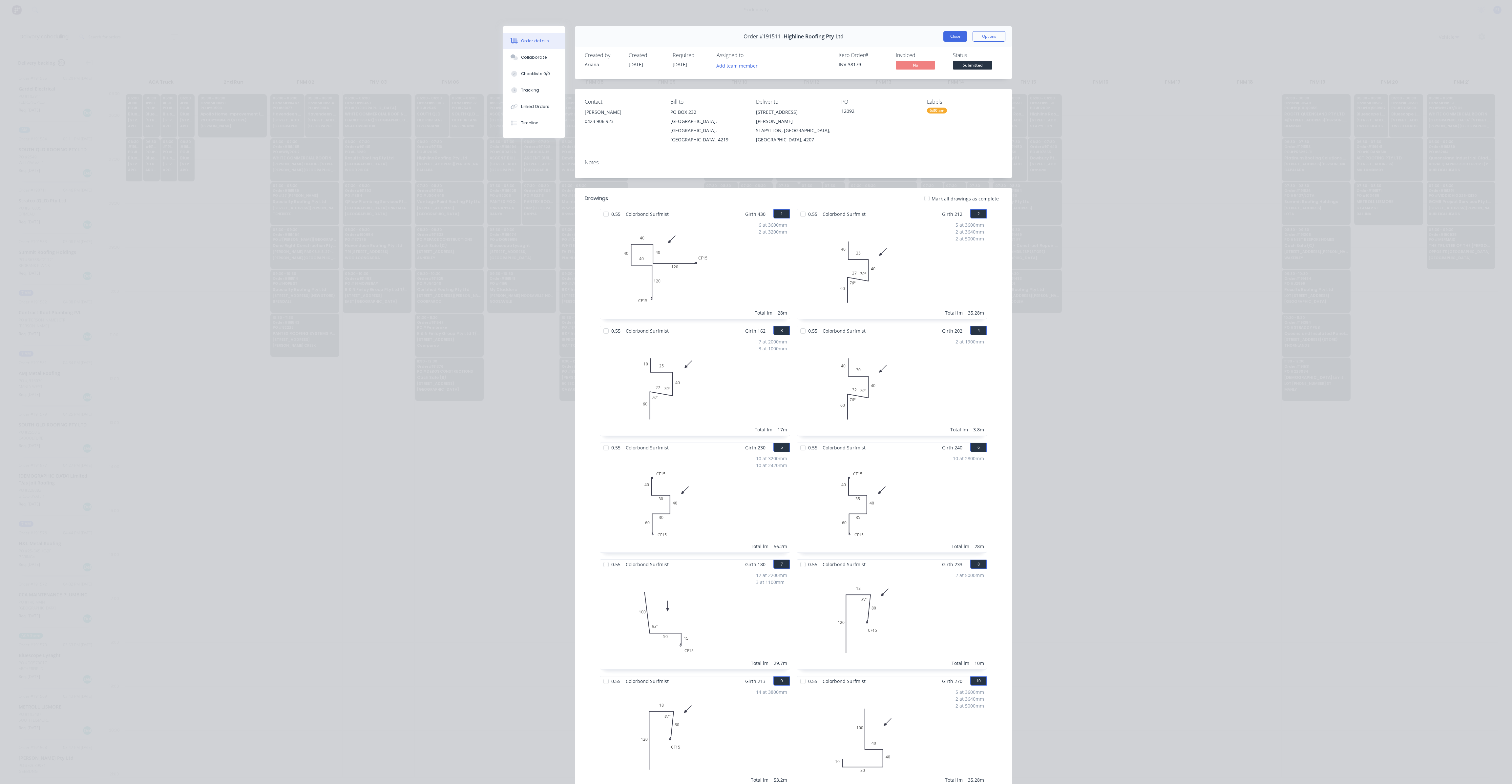
click at [946, 39] on button "Close" at bounding box center [955, 36] width 24 height 11
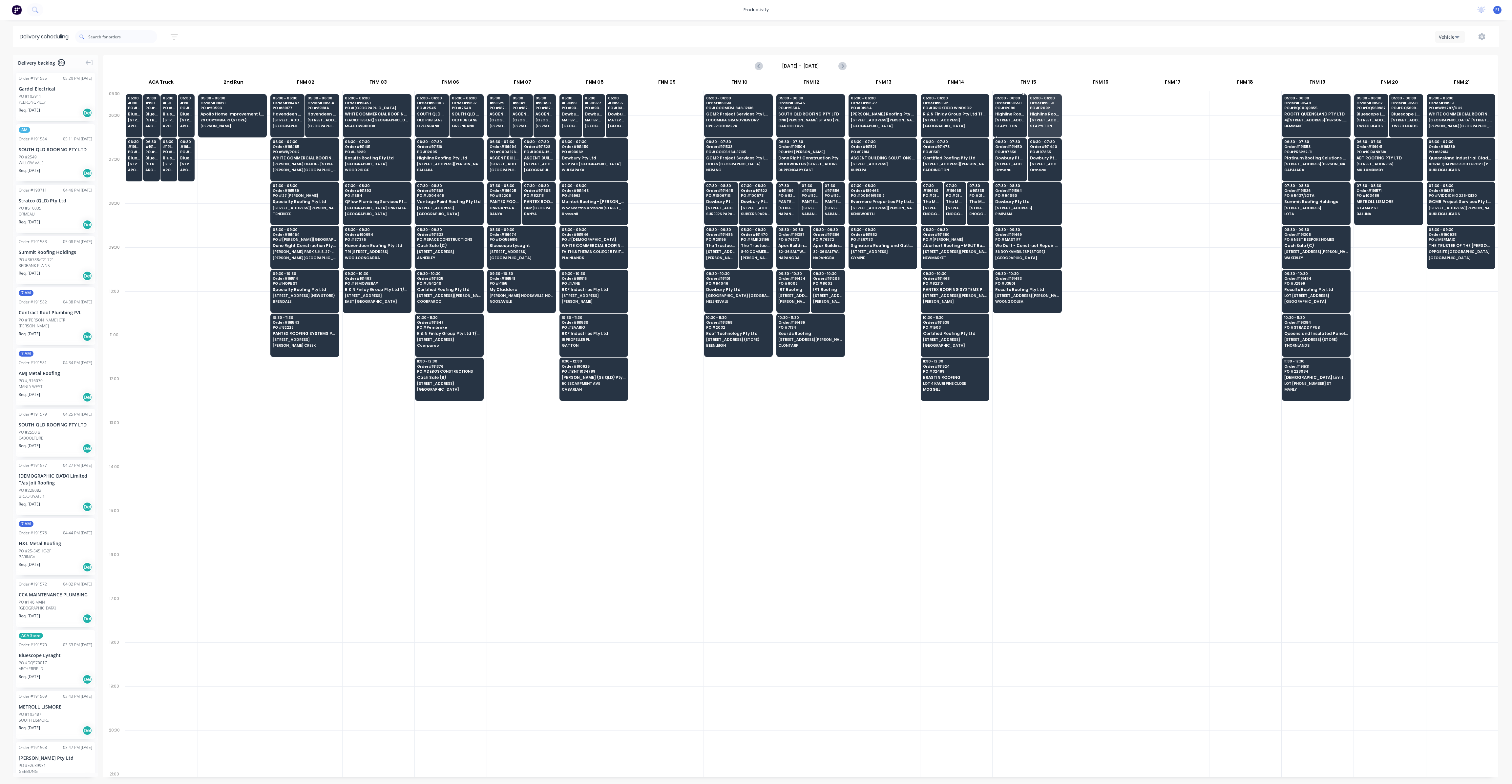
click at [1013, 110] on div "05:30 - 06:30 Order # 191550 PO # 12096 Highline Roofing Pty Ltd [STREET_ADDRES…" at bounding box center [1010, 112] width 33 height 36
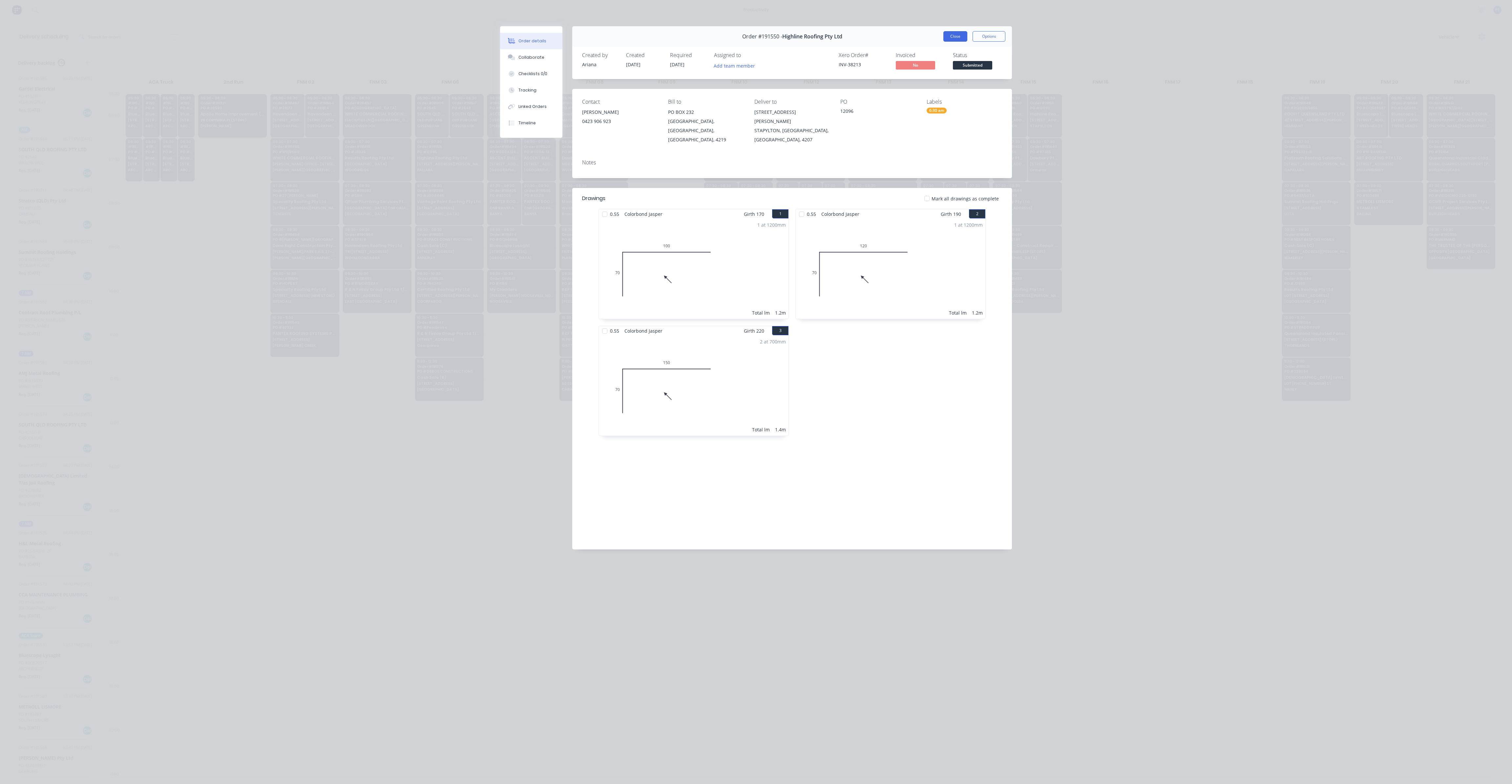
click at [956, 41] on button "Close" at bounding box center [955, 36] width 24 height 11
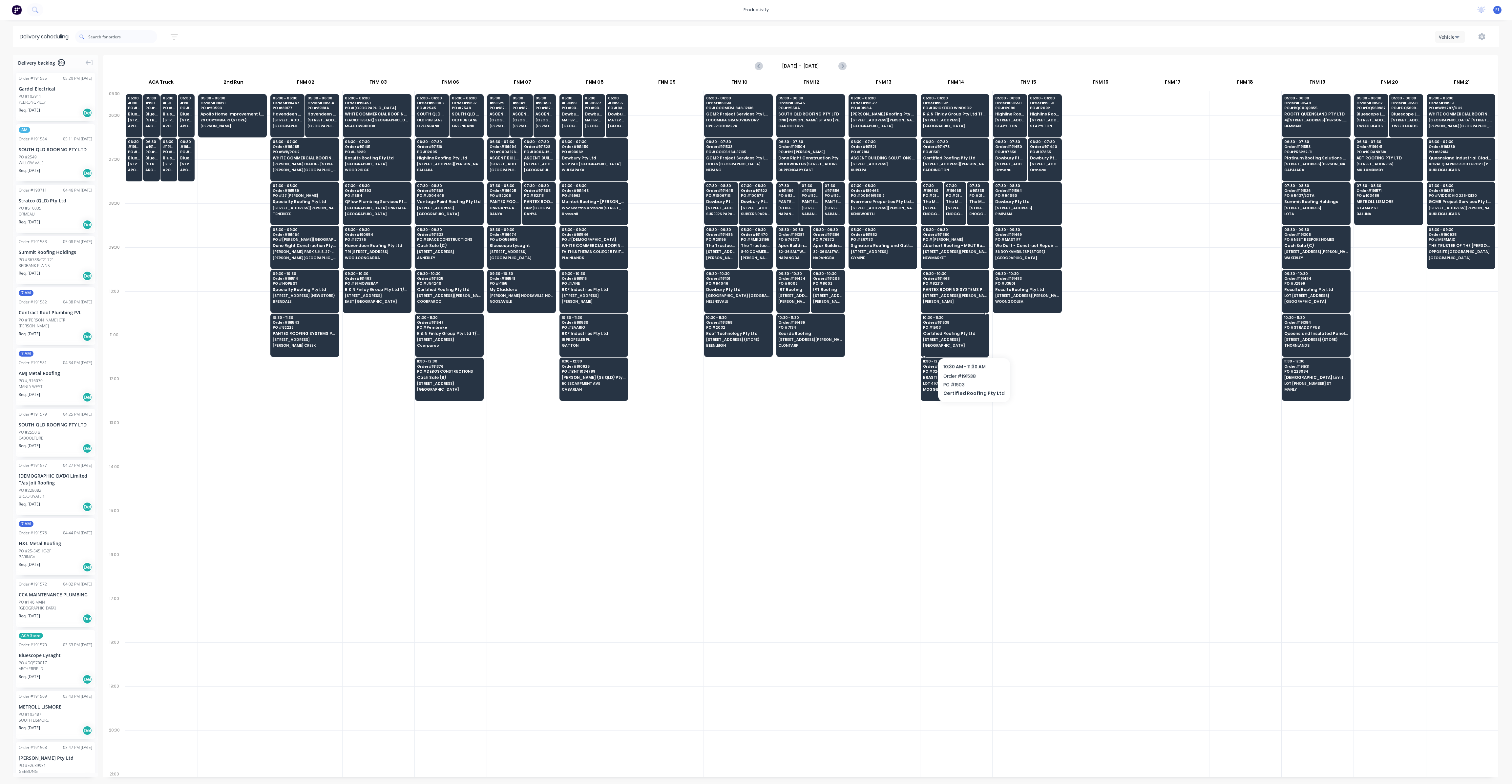
click at [971, 340] on div "10:30 - 11:30 Order # 191538 PO # 1503 Certified Roofing Pty Ltd [STREET_ADDRES…" at bounding box center [955, 332] width 68 height 36
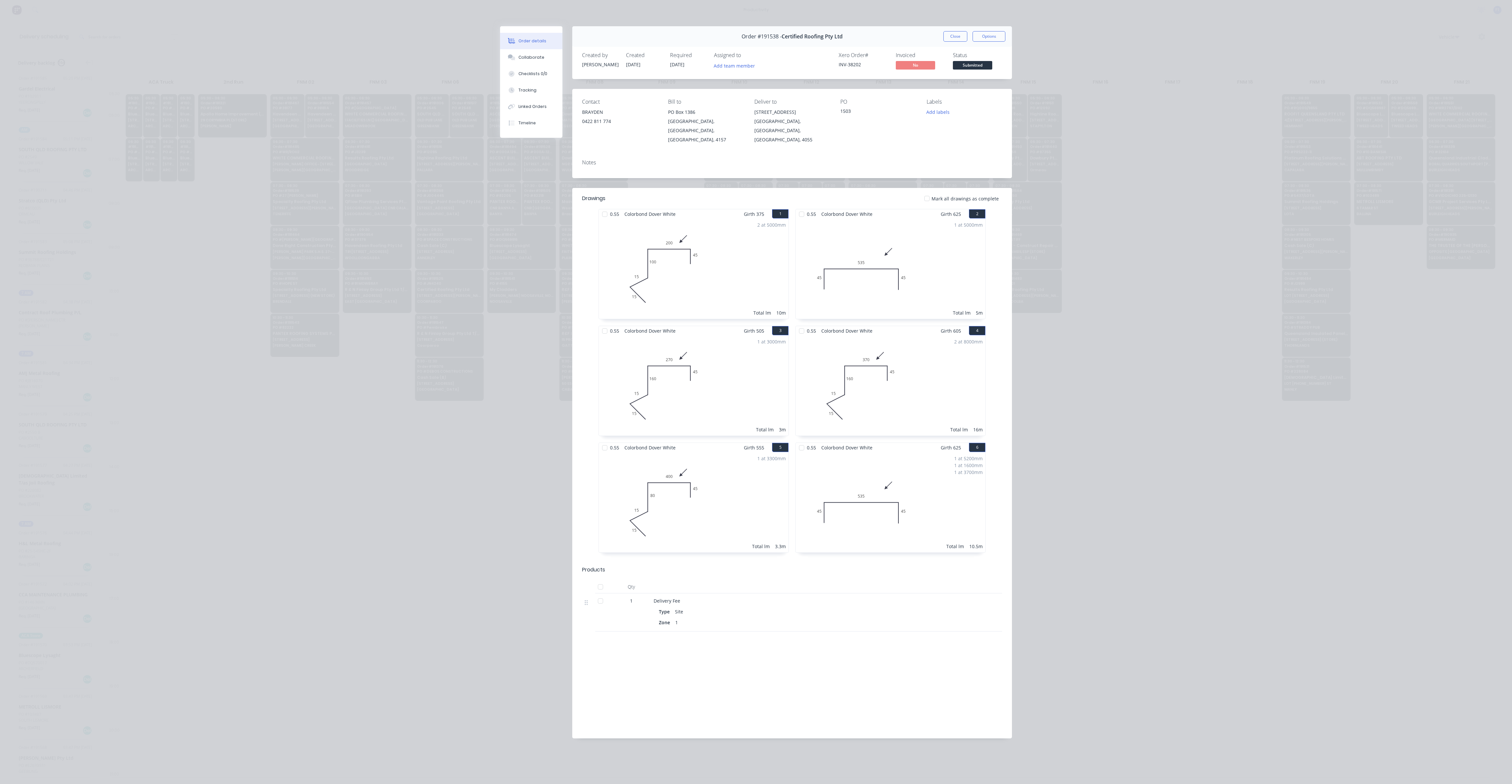
drag, startPoint x: 958, startPoint y: 40, endPoint x: 973, endPoint y: 171, distance: 131.9
click at [958, 40] on button "Close" at bounding box center [955, 36] width 24 height 11
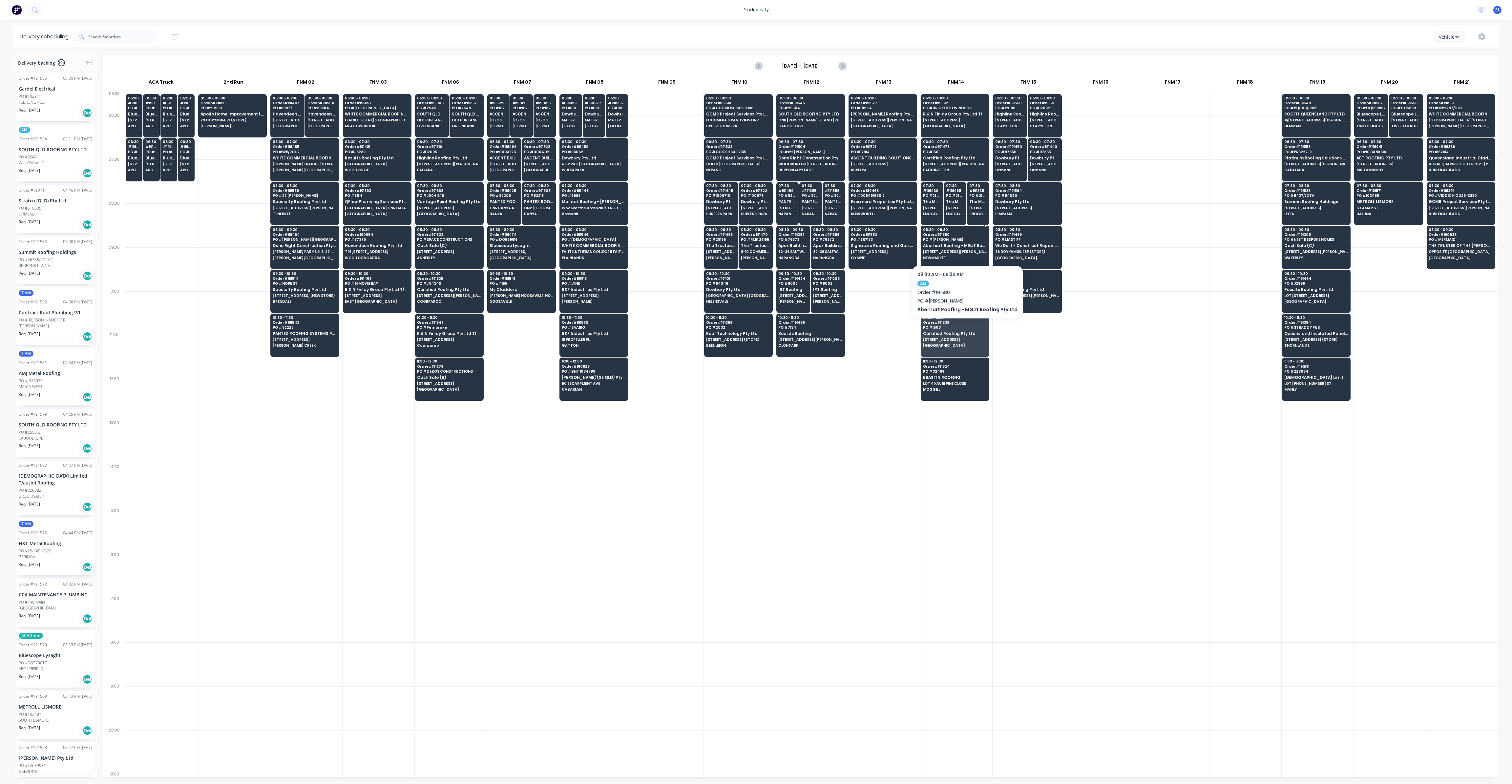
drag, startPoint x: 963, startPoint y: 245, endPoint x: 963, endPoint y: 249, distance: 4.0
click at [963, 247] on div "08:30 - 09:30 Order # 191580 PO # [PERSON_NAME] [PERSON_NAME] Roofing - MGJT Ro…" at bounding box center [955, 244] width 68 height 36
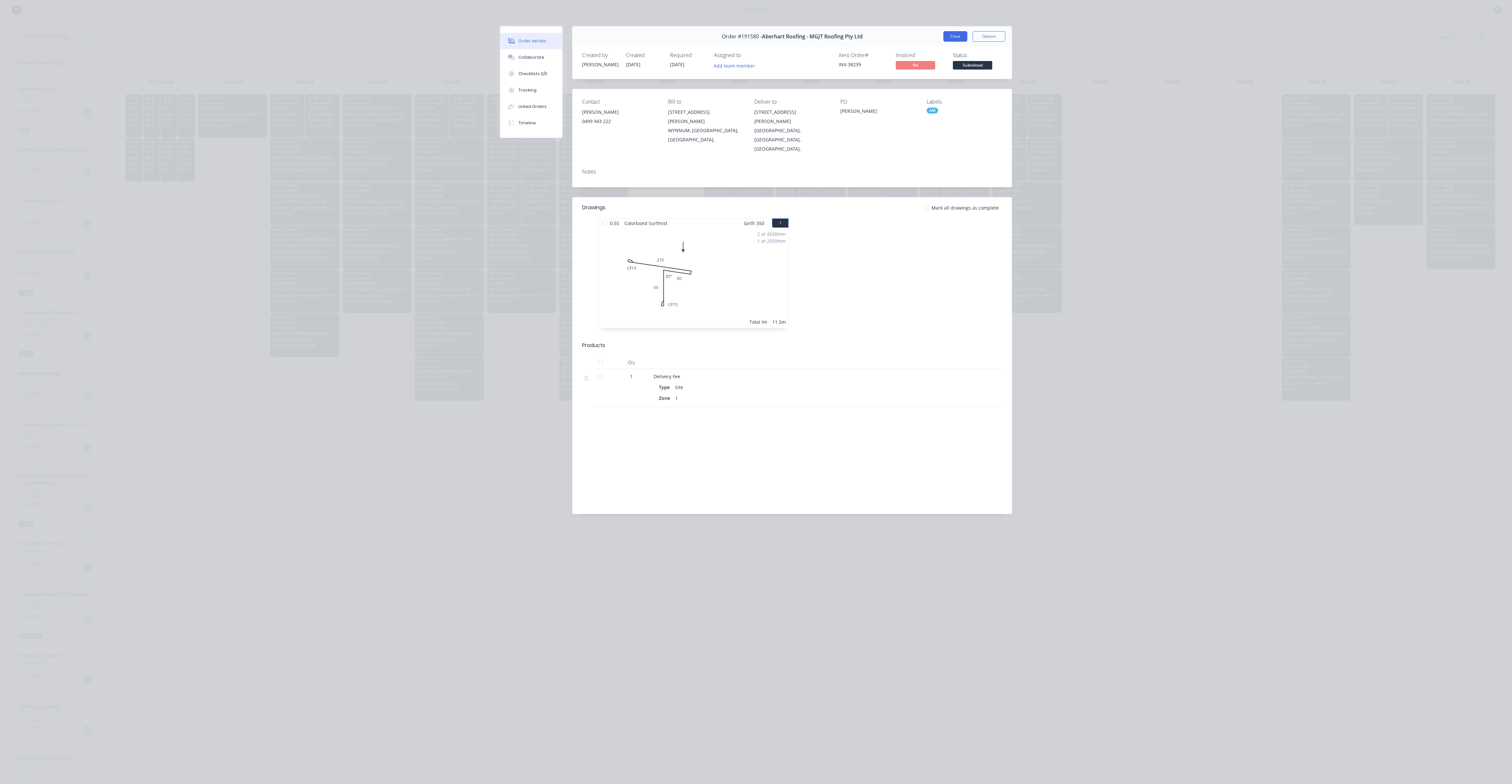
click at [960, 39] on button "Close" at bounding box center [955, 36] width 24 height 11
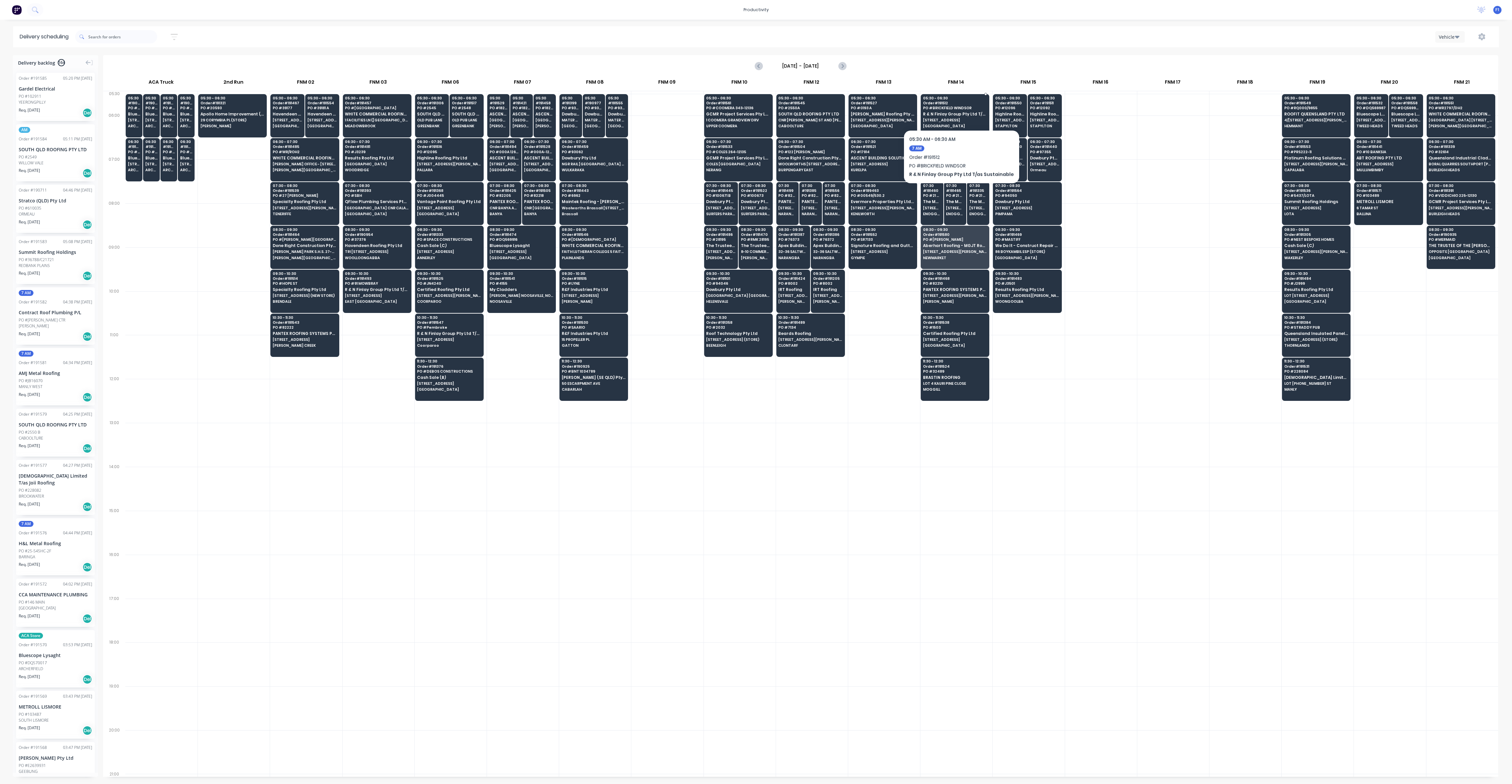
click at [958, 110] on span "PO # [GEOGRAPHIC_DATA]" at bounding box center [955, 108] width 63 height 4
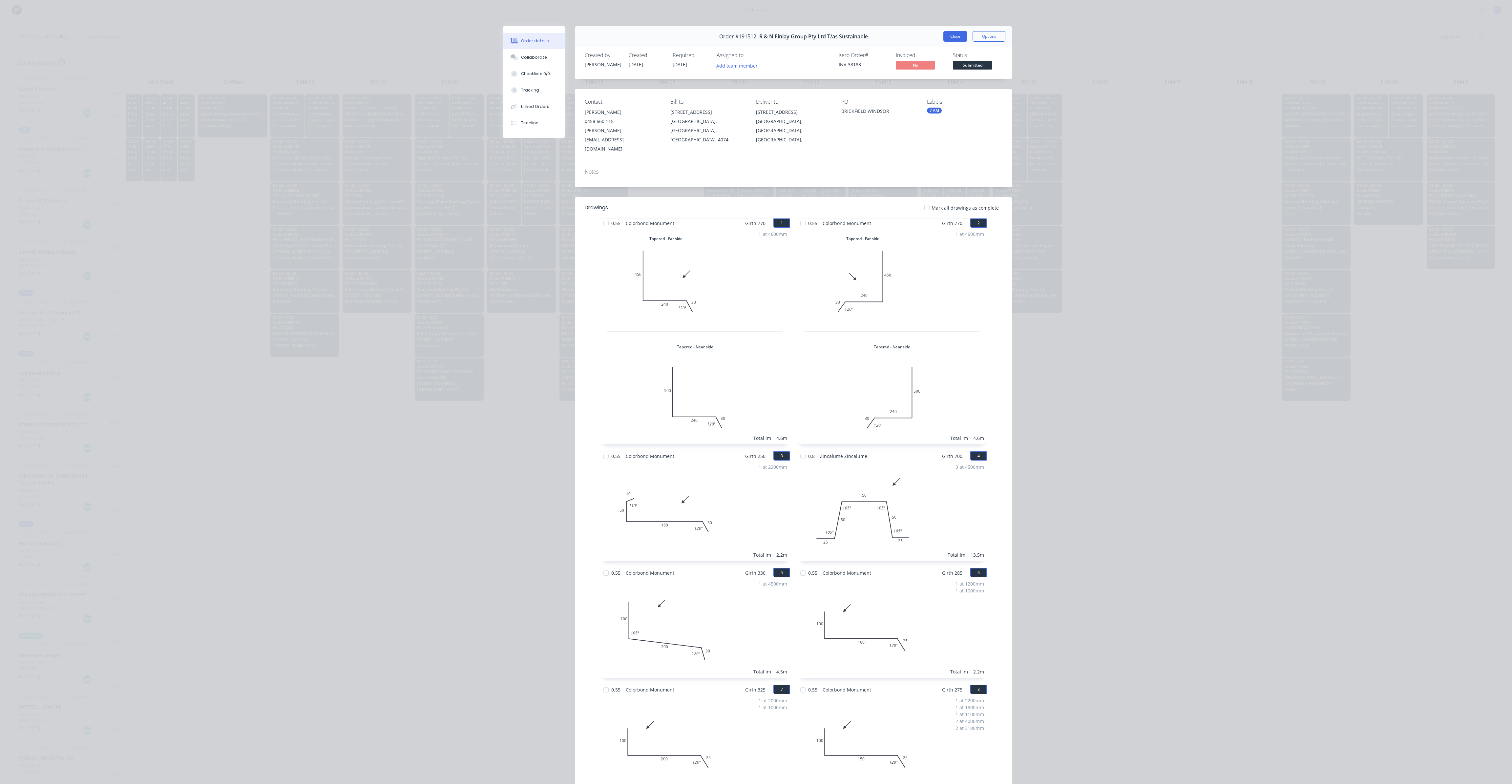
click at [949, 32] on button "Close" at bounding box center [955, 36] width 24 height 11
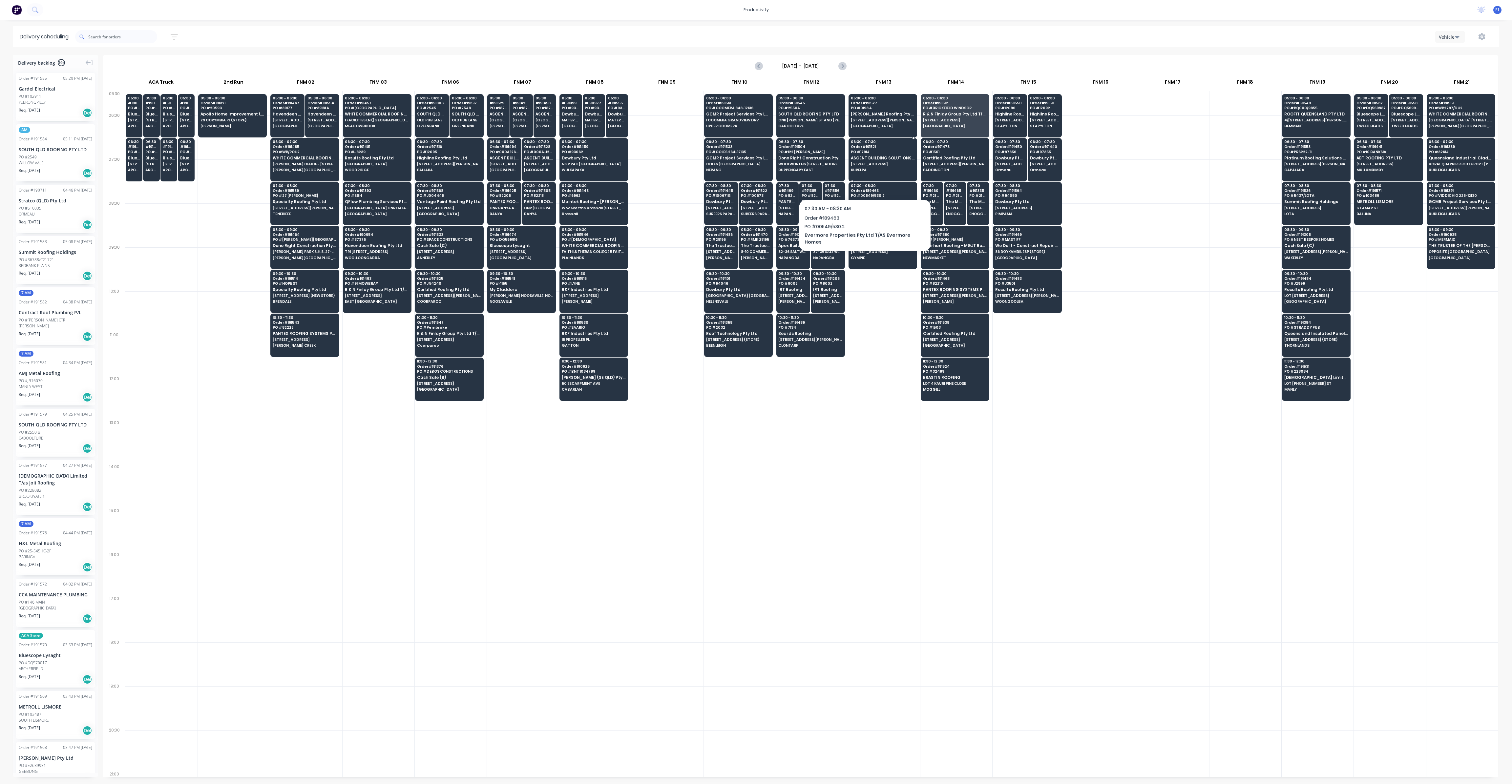
click at [859, 166] on div "06:30 - 07:30 Order # 191521 PO # 17914 ASCENT BUILDING SOLUTIONS PTY LTD [STRE…" at bounding box center [883, 156] width 68 height 36
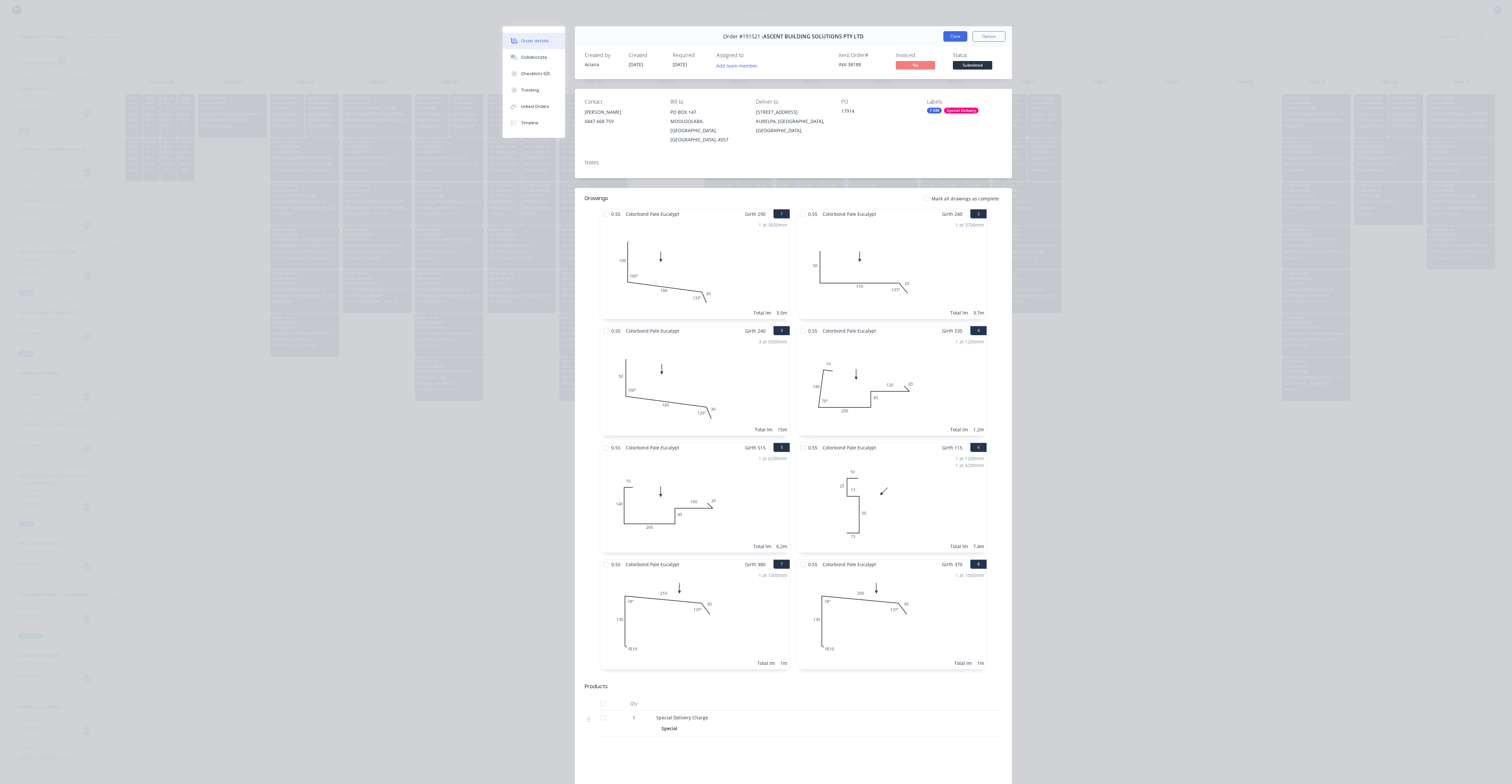
click at [950, 40] on button "Close" at bounding box center [955, 36] width 24 height 11
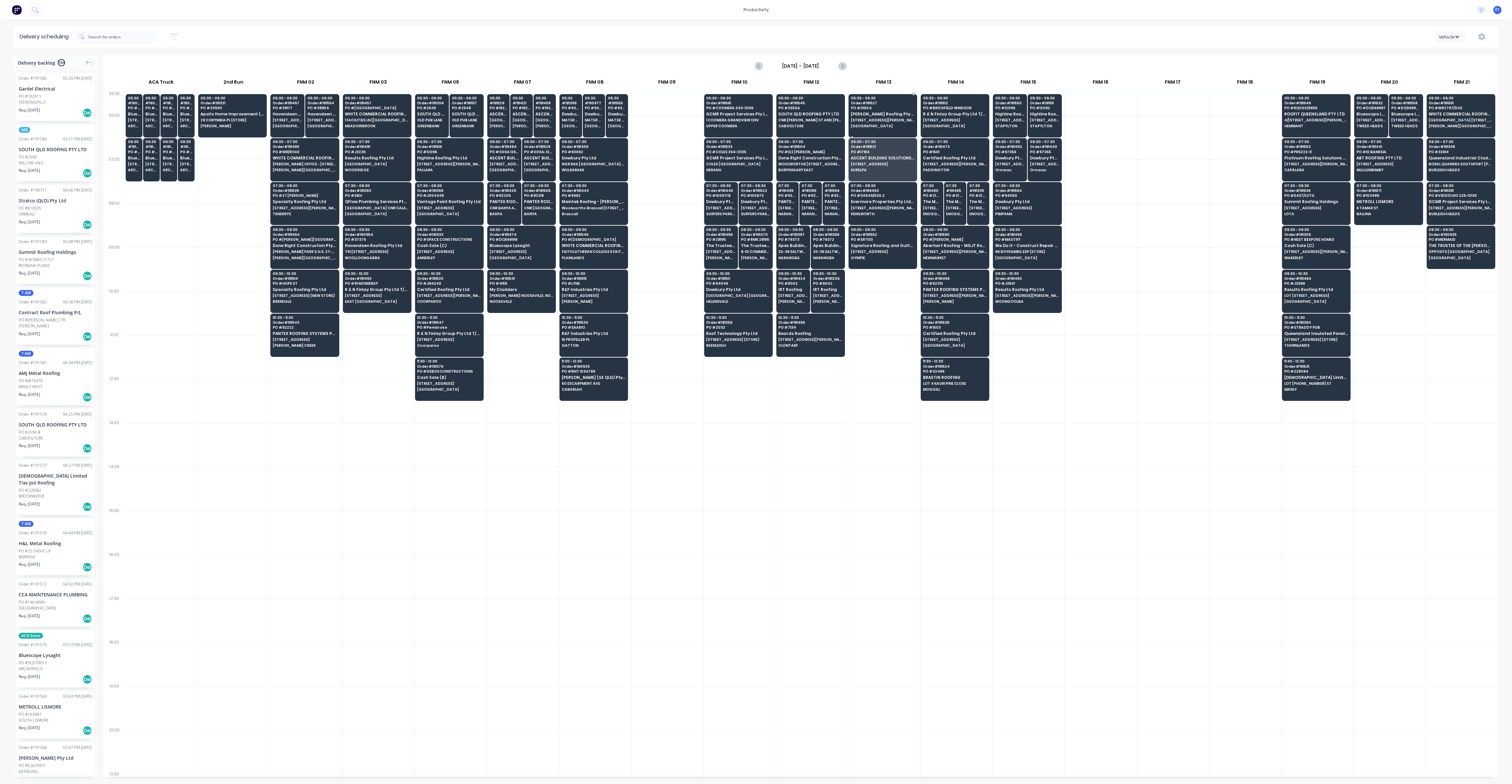
click at [873, 118] on span "[STREET_ADDRESS][PERSON_NAME]" at bounding box center [882, 120] width 63 height 4
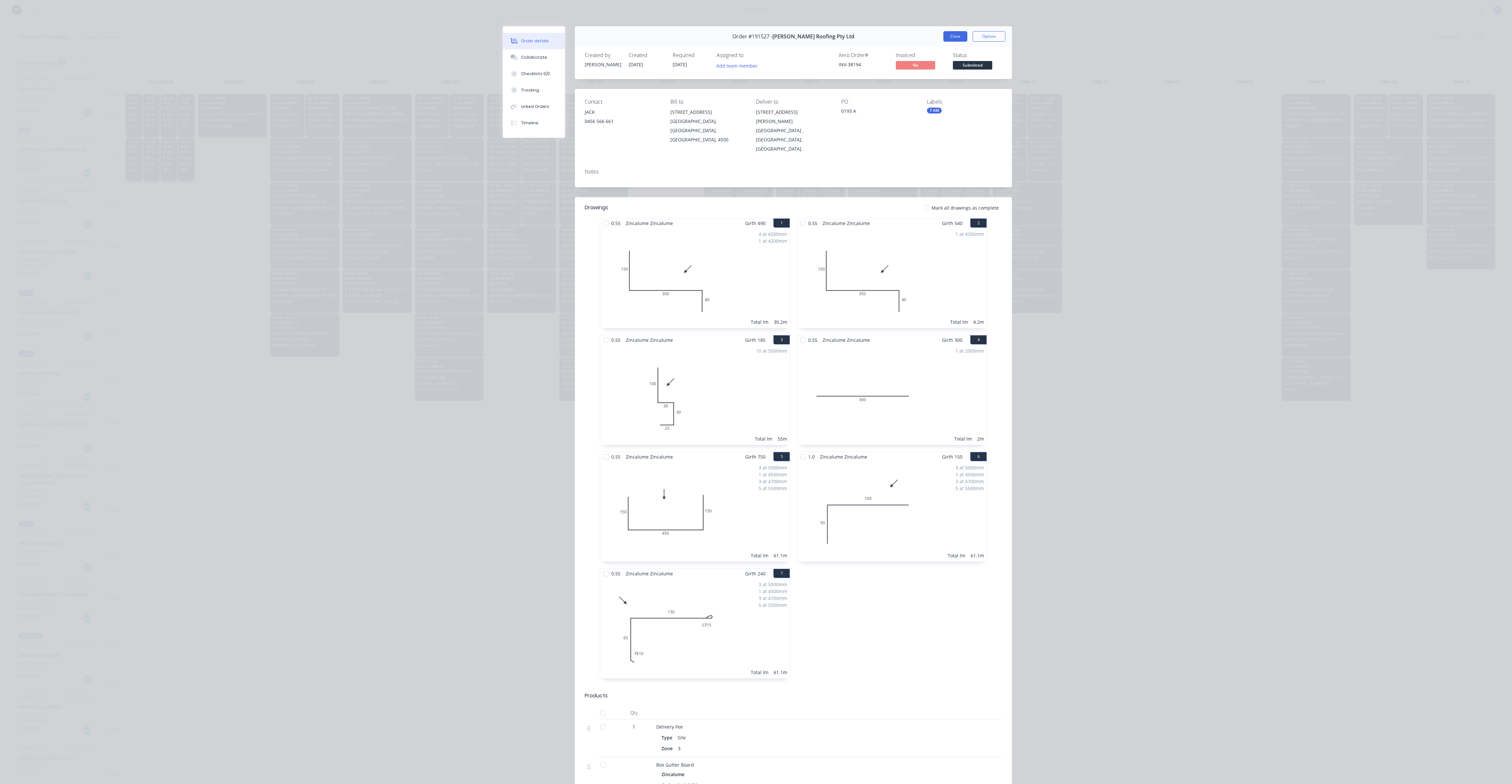
click at [943, 37] on button "Close" at bounding box center [955, 36] width 24 height 11
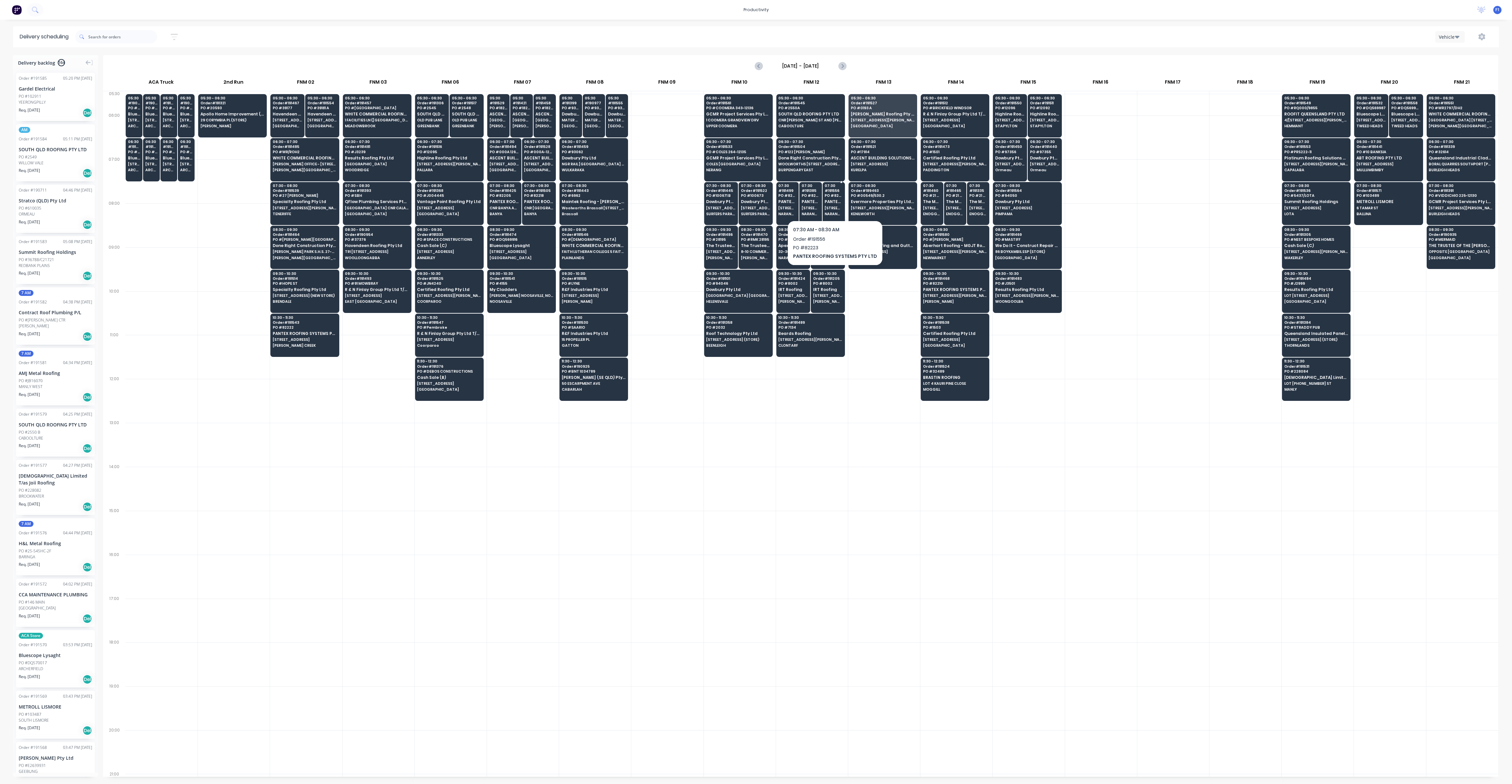
click at [834, 212] on span "NARANGBA" at bounding box center [833, 214] width 18 height 4
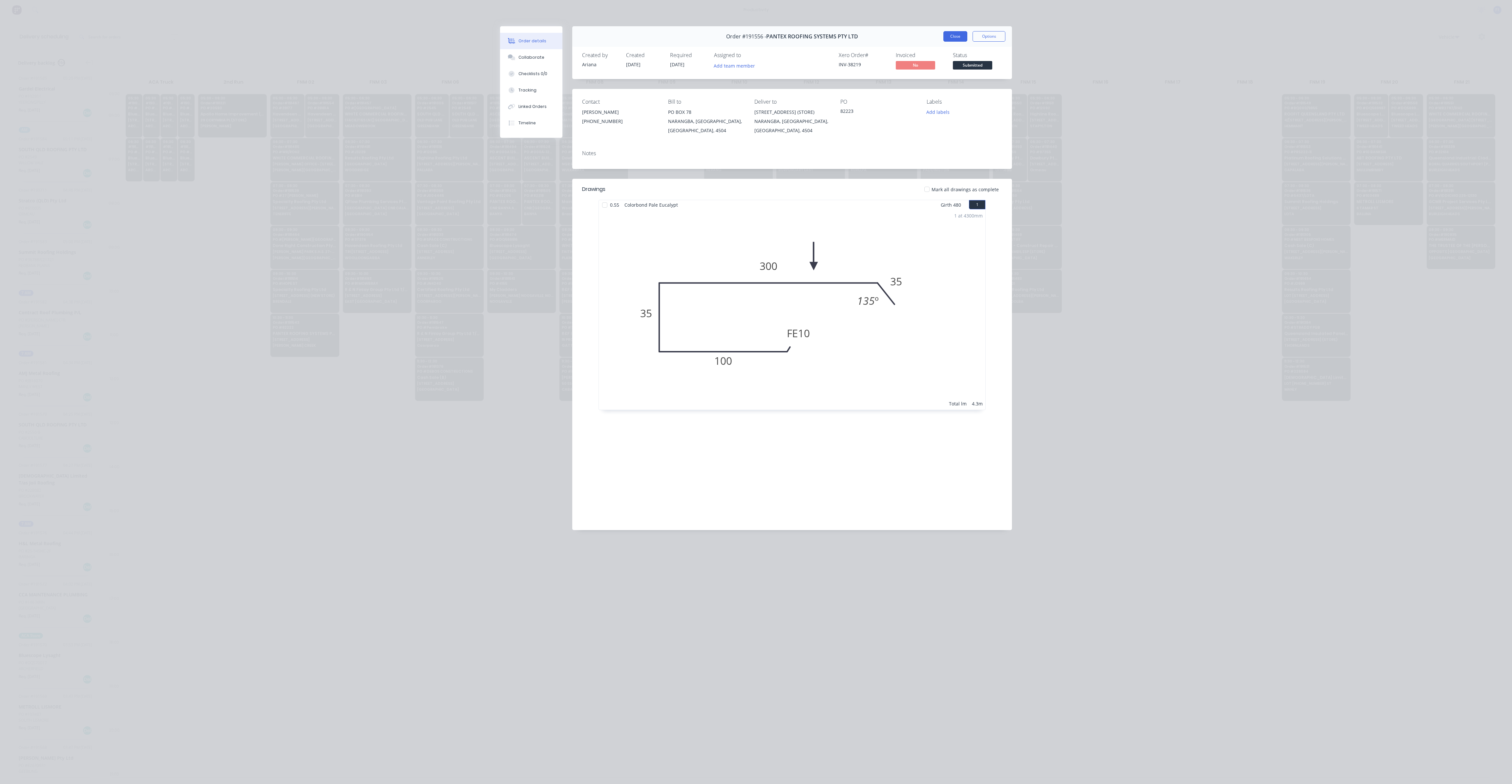
click at [953, 39] on button "Close" at bounding box center [955, 36] width 24 height 11
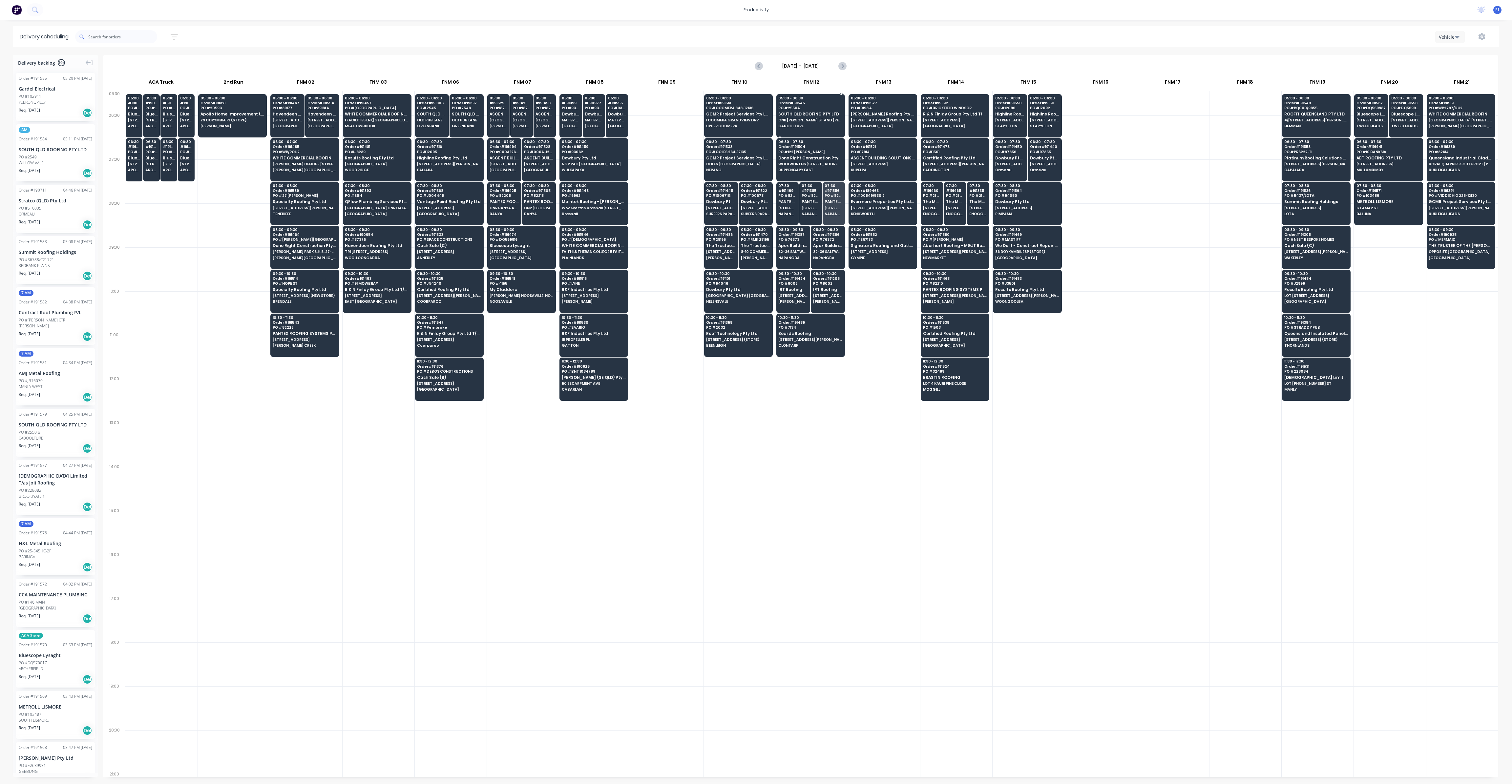
click at [785, 111] on div "05:30 - 06:30 Order # 191545 PO # 2550A [GEOGRAPHIC_DATA] ROOFING PTY LTD [GEOG…" at bounding box center [811, 112] width 68 height 36
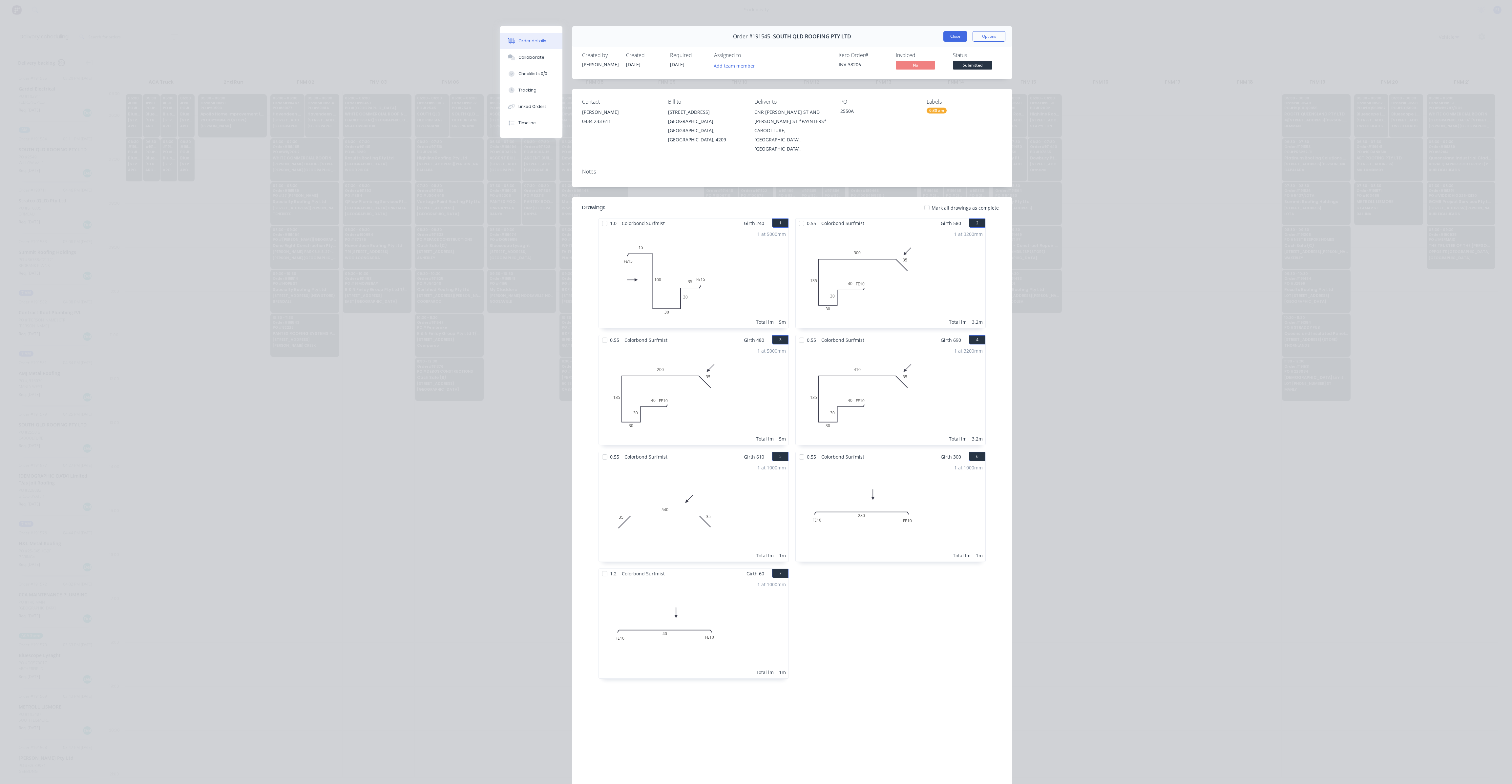
click at [963, 38] on button "Close" at bounding box center [955, 36] width 24 height 11
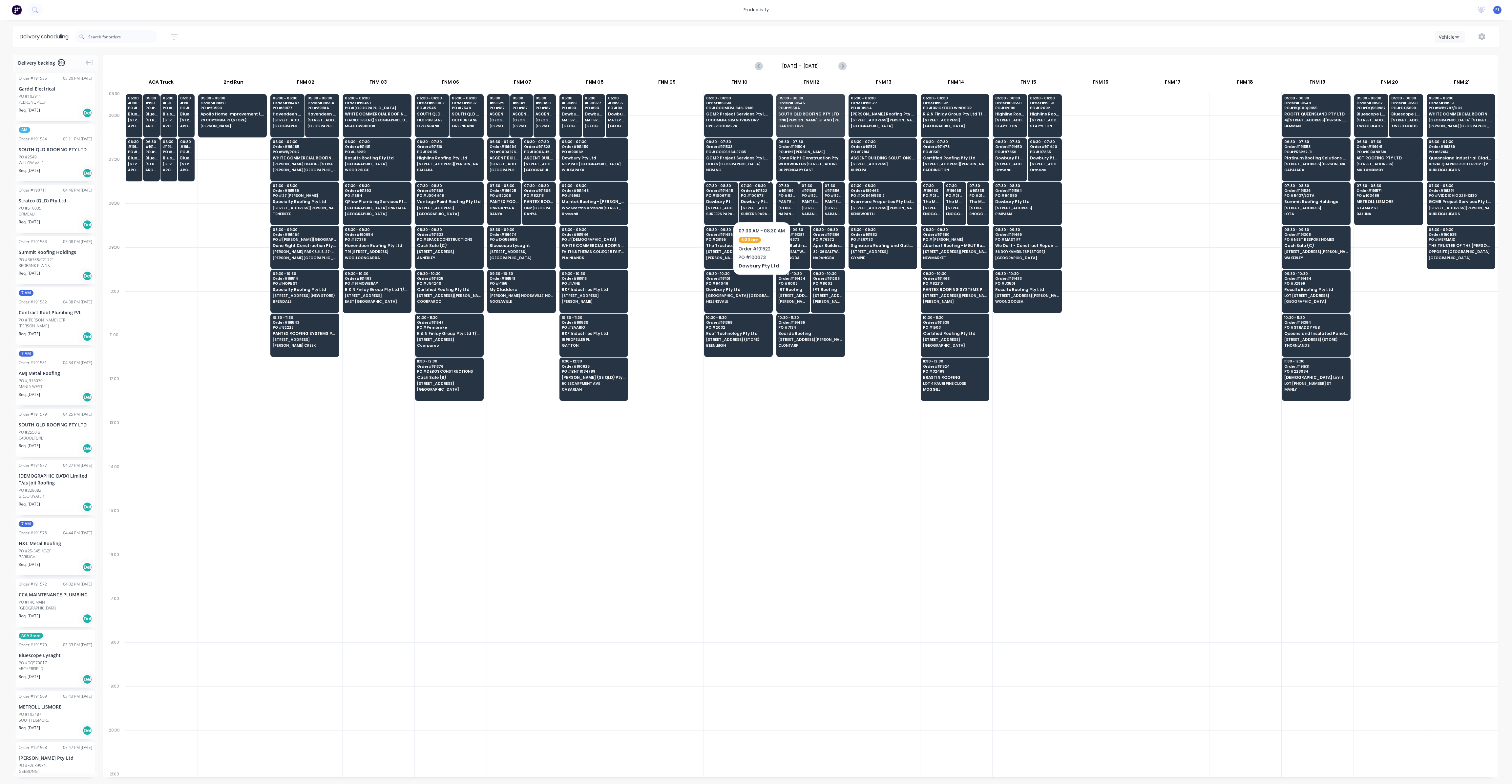
click at [761, 201] on span "Dowbury Pty Ltd" at bounding box center [755, 201] width 29 height 4
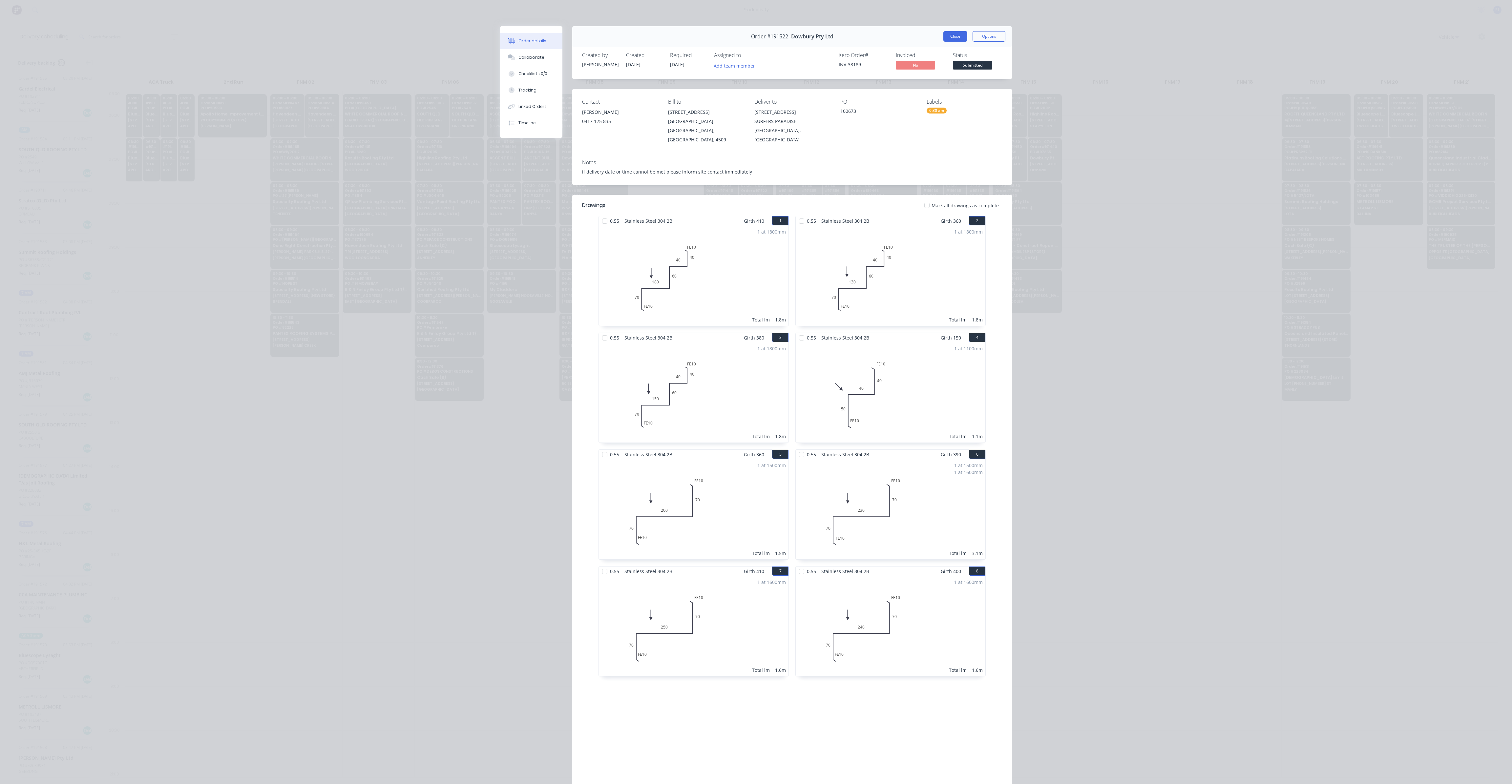
click at [945, 39] on button "Close" at bounding box center [955, 36] width 24 height 11
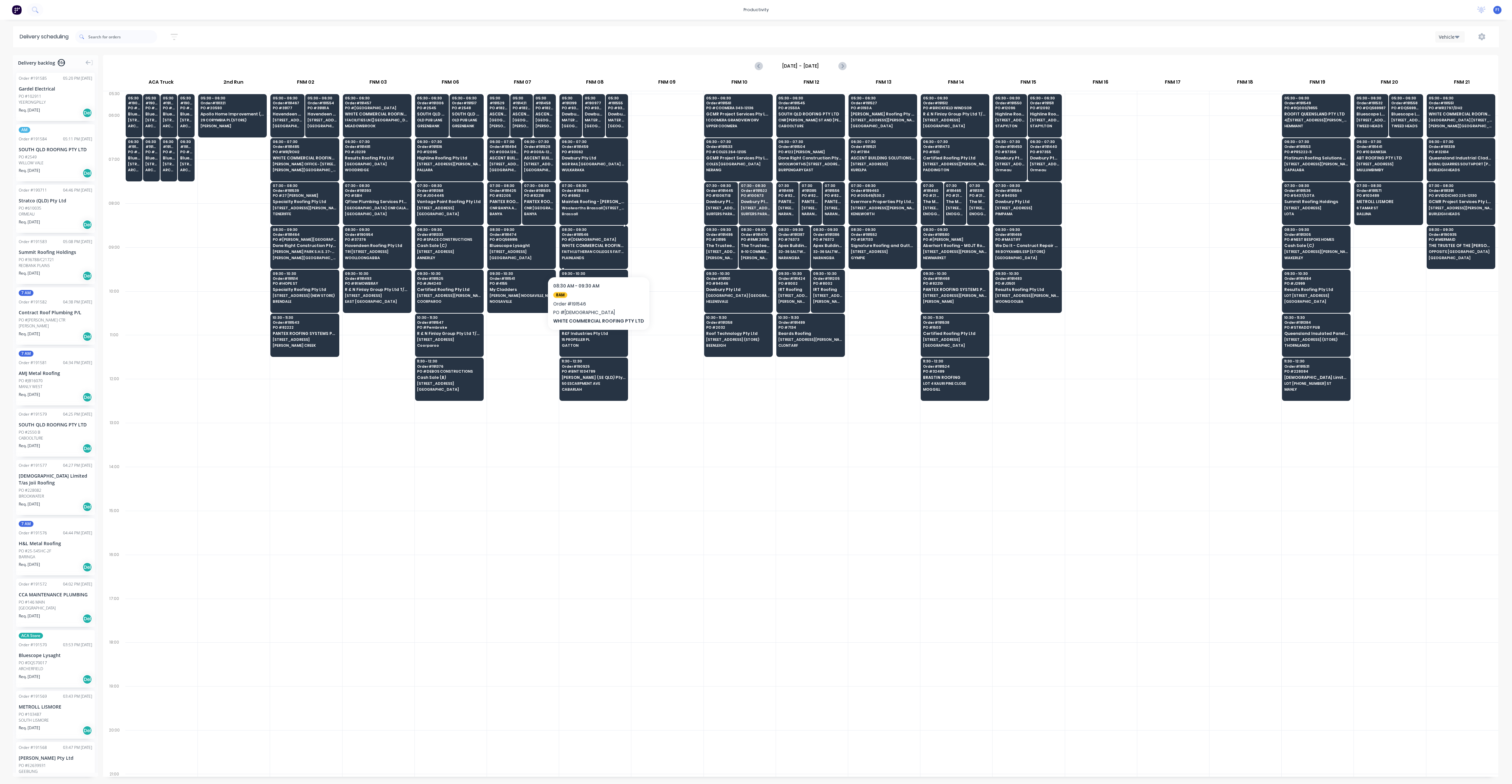
click at [596, 256] on span "PLAINLANDS" at bounding box center [594, 258] width 63 height 4
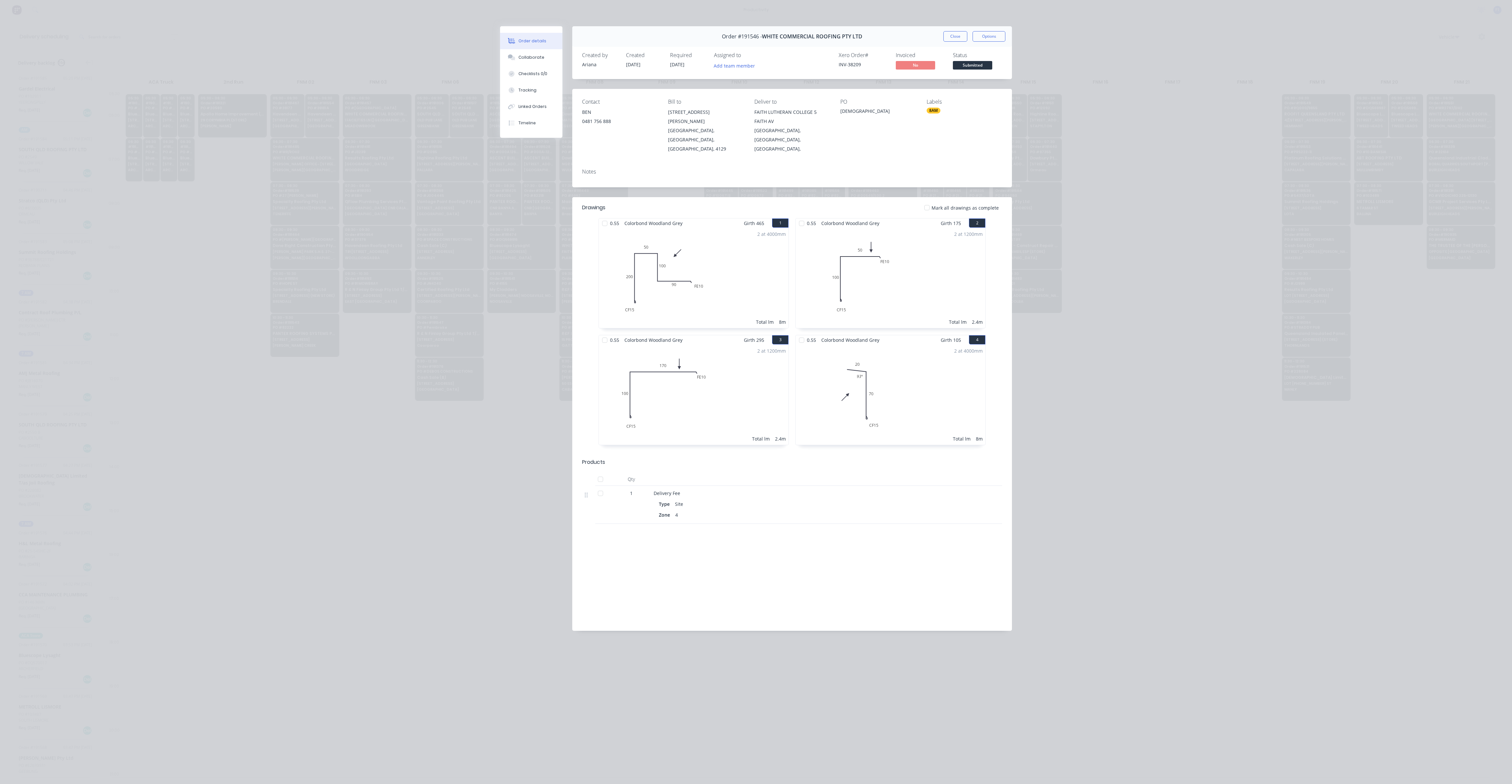
click at [968, 35] on div "Close Options" at bounding box center [975, 36] width 62 height 11
click at [955, 35] on button "Close" at bounding box center [955, 36] width 24 height 11
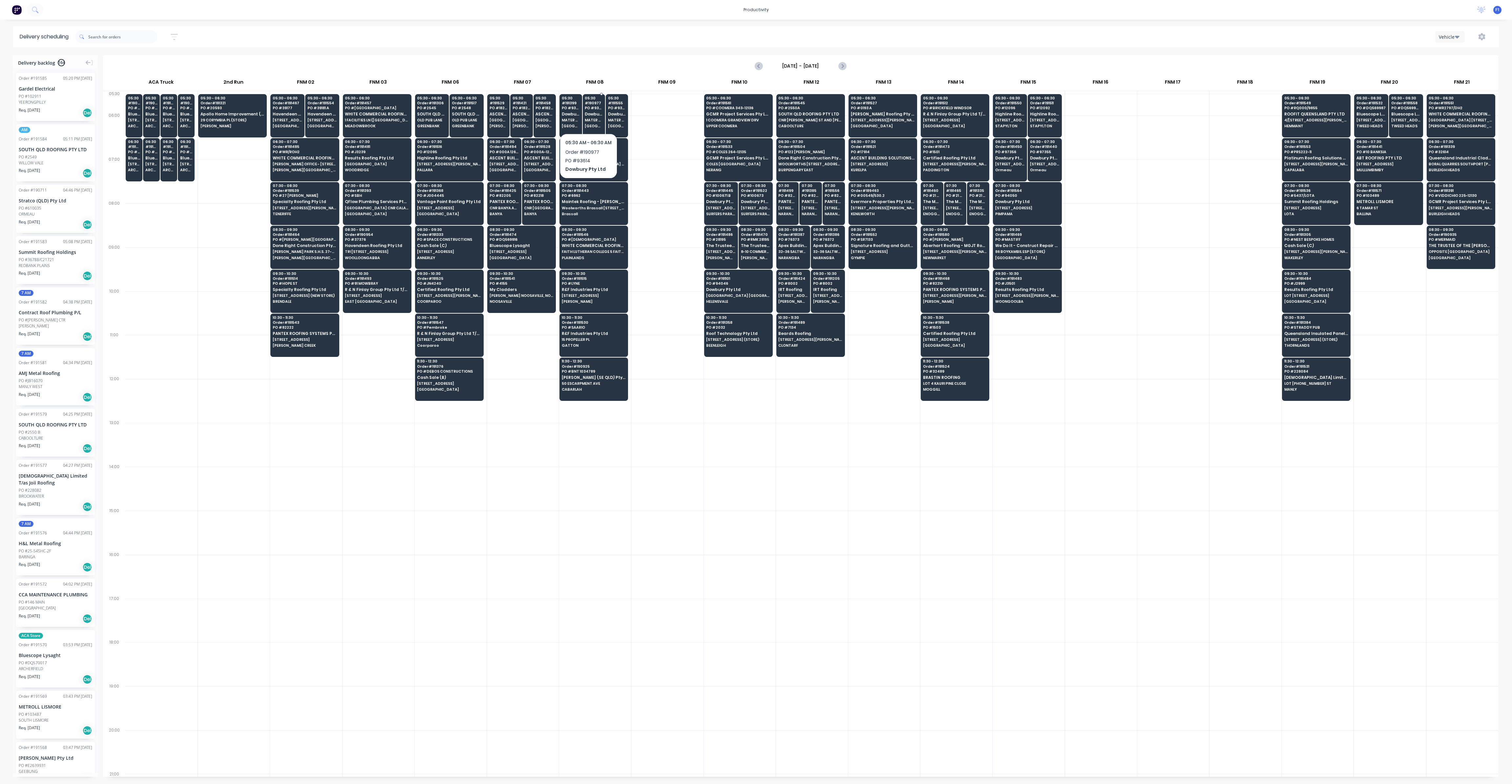
click at [589, 116] on span "Dowbury Pty Ltd" at bounding box center [594, 114] width 18 height 4
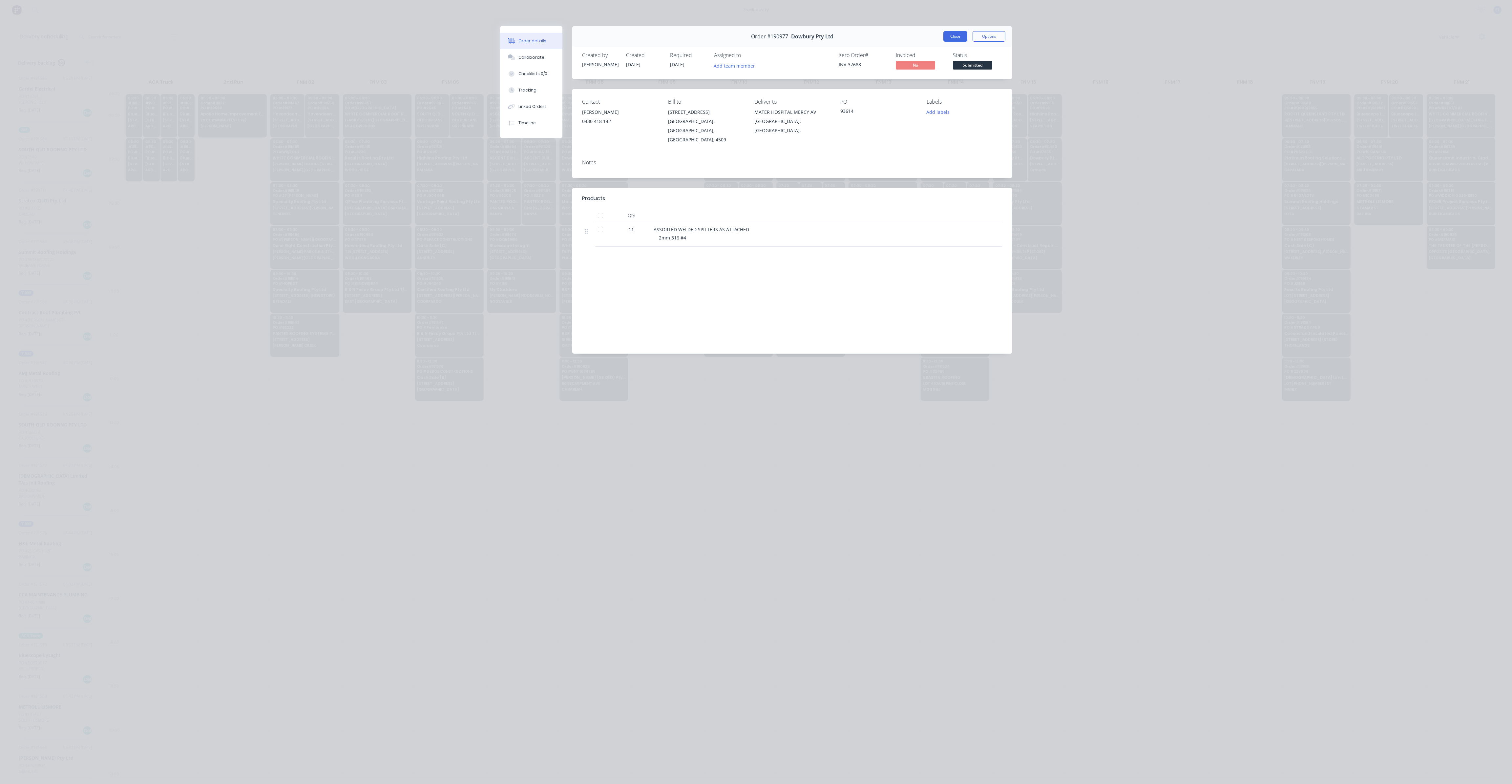
click at [951, 38] on button "Close" at bounding box center [955, 36] width 24 height 11
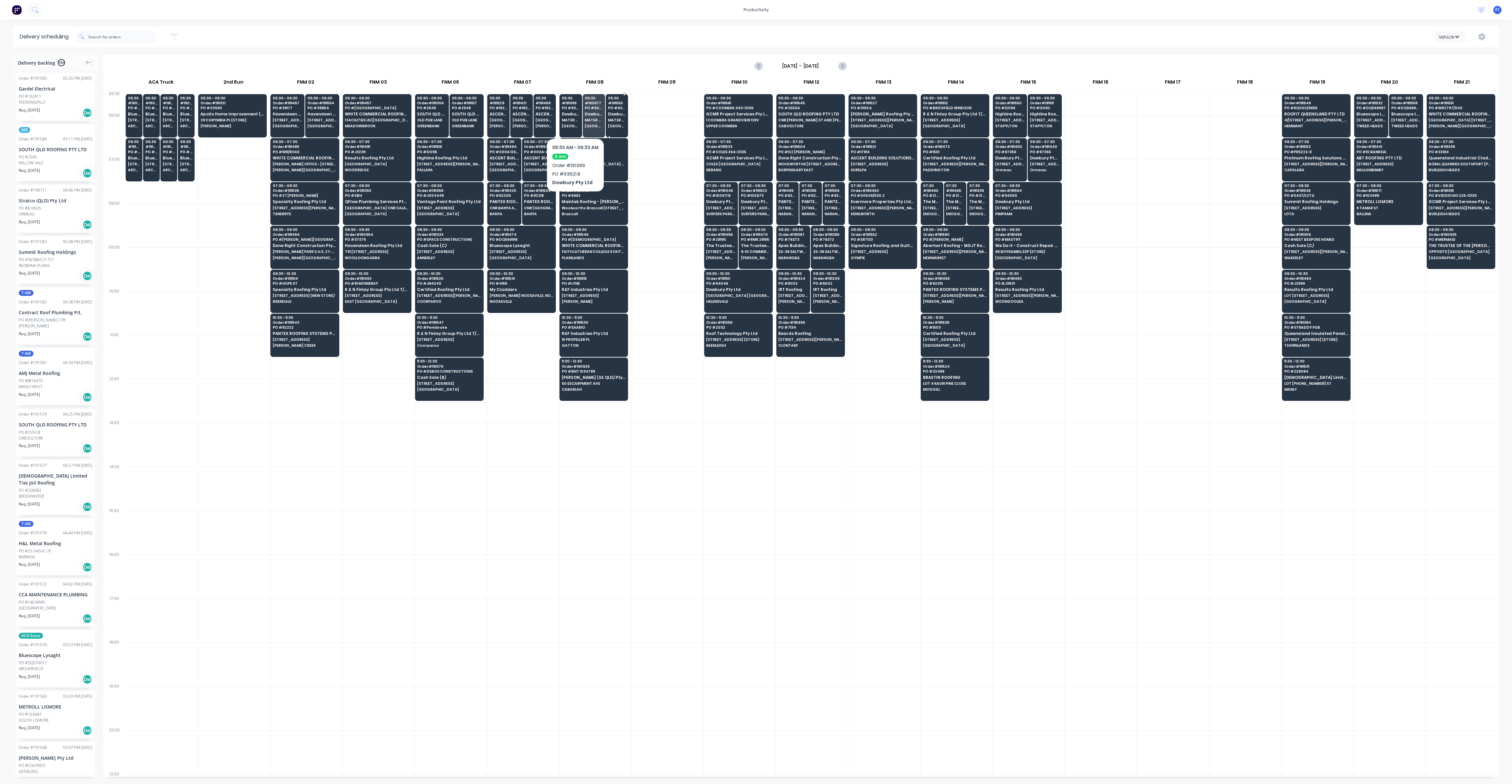
click at [611, 113] on span "Dowbury Pty Ltd" at bounding box center [617, 114] width 18 height 4
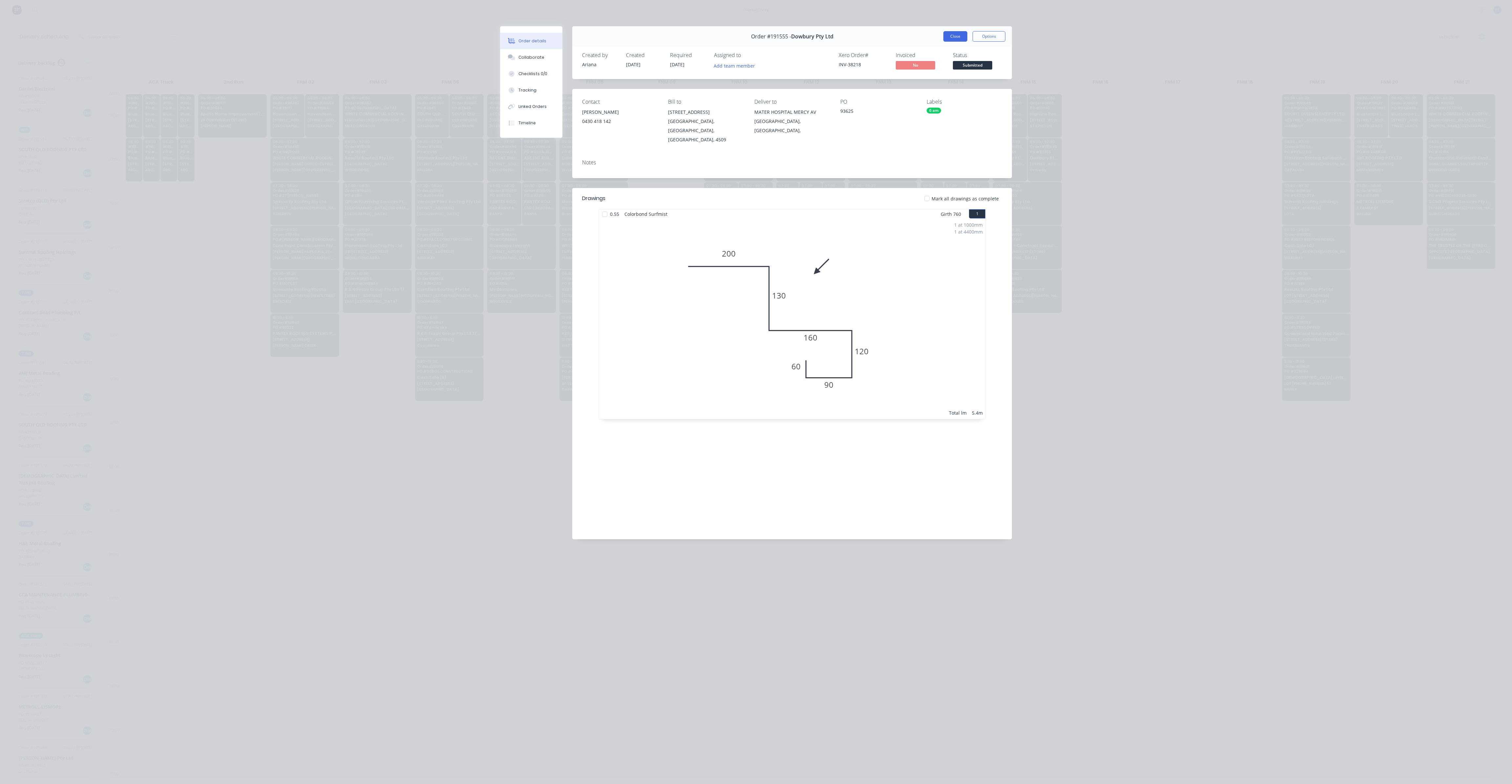
click at [949, 35] on button "Close" at bounding box center [955, 36] width 24 height 11
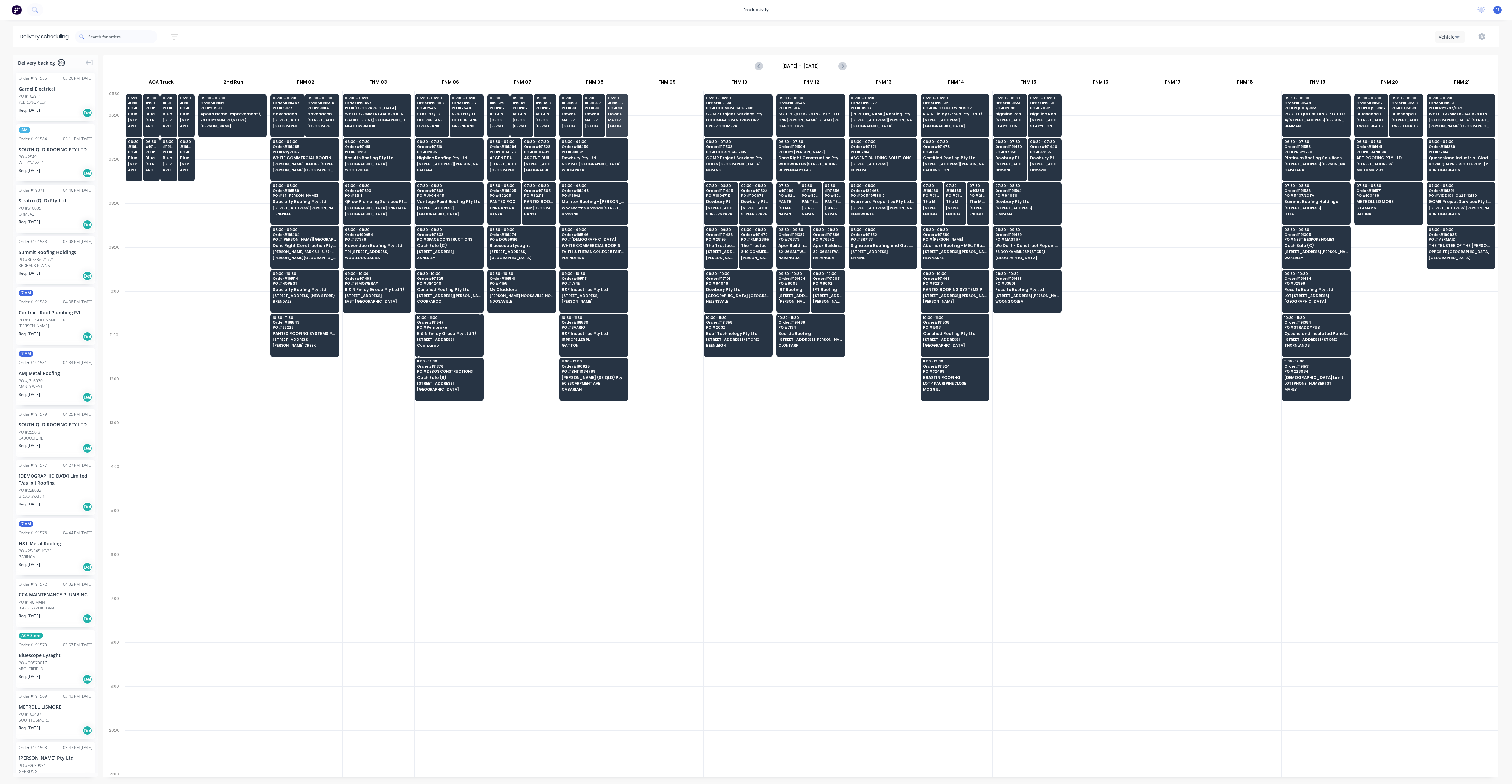
click at [460, 338] on span "[STREET_ADDRESS]" at bounding box center [449, 339] width 63 height 4
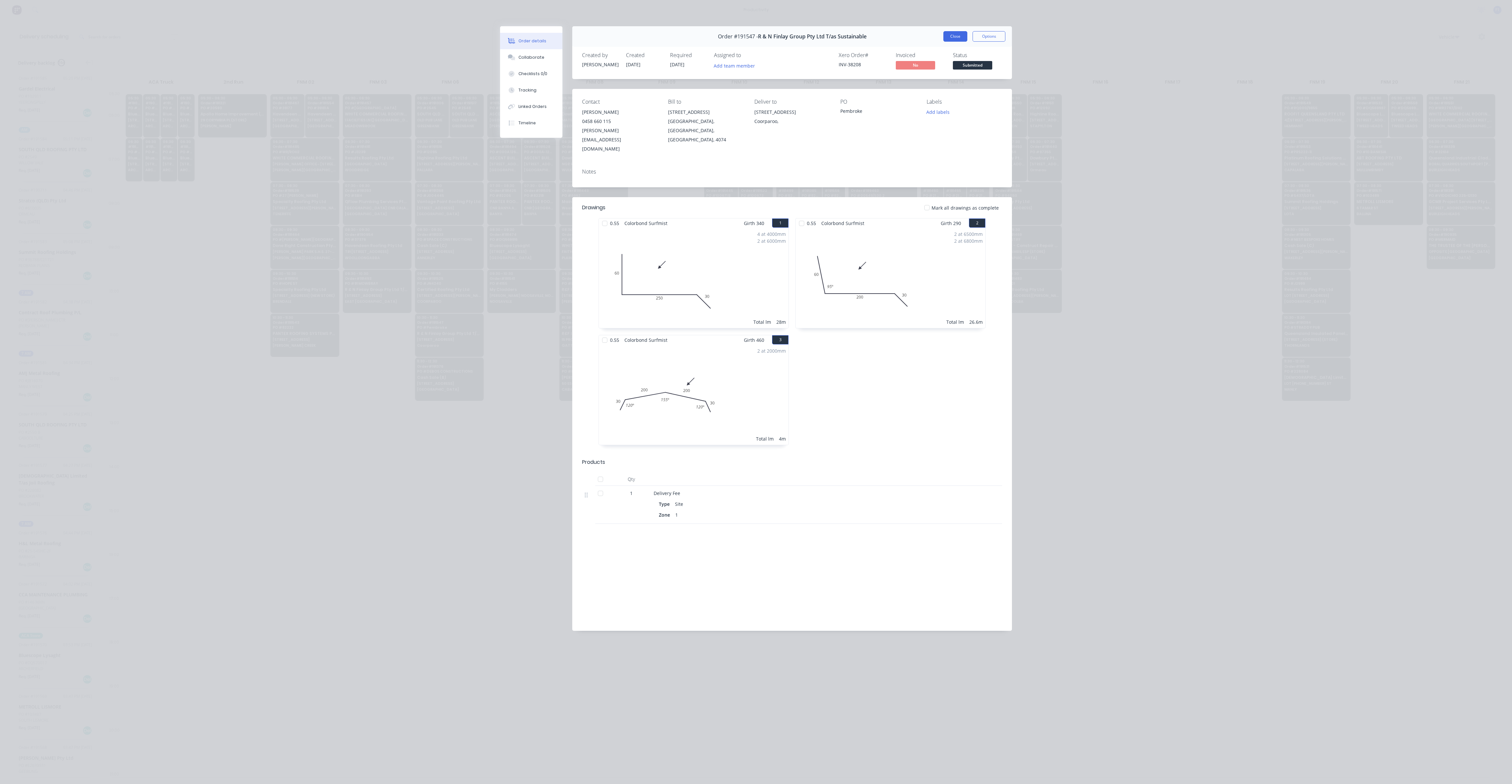
click at [956, 35] on button "Close" at bounding box center [955, 36] width 24 height 11
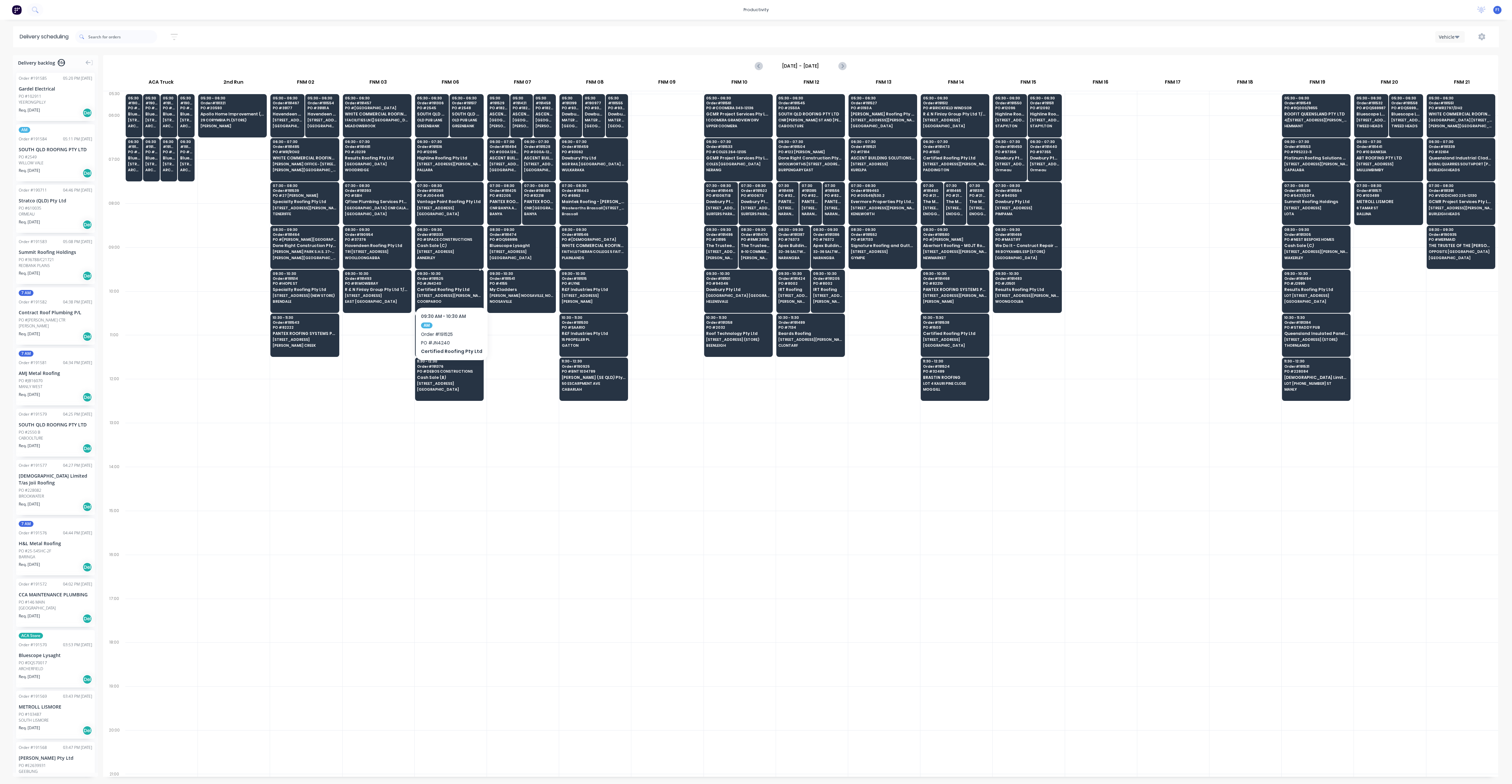
click at [454, 297] on div "09:30 - 10:30 Order # 191525 PO # JN4240 Certified Roofing Pty Ltd [STREET_ADDR…" at bounding box center [450, 287] width 68 height 36
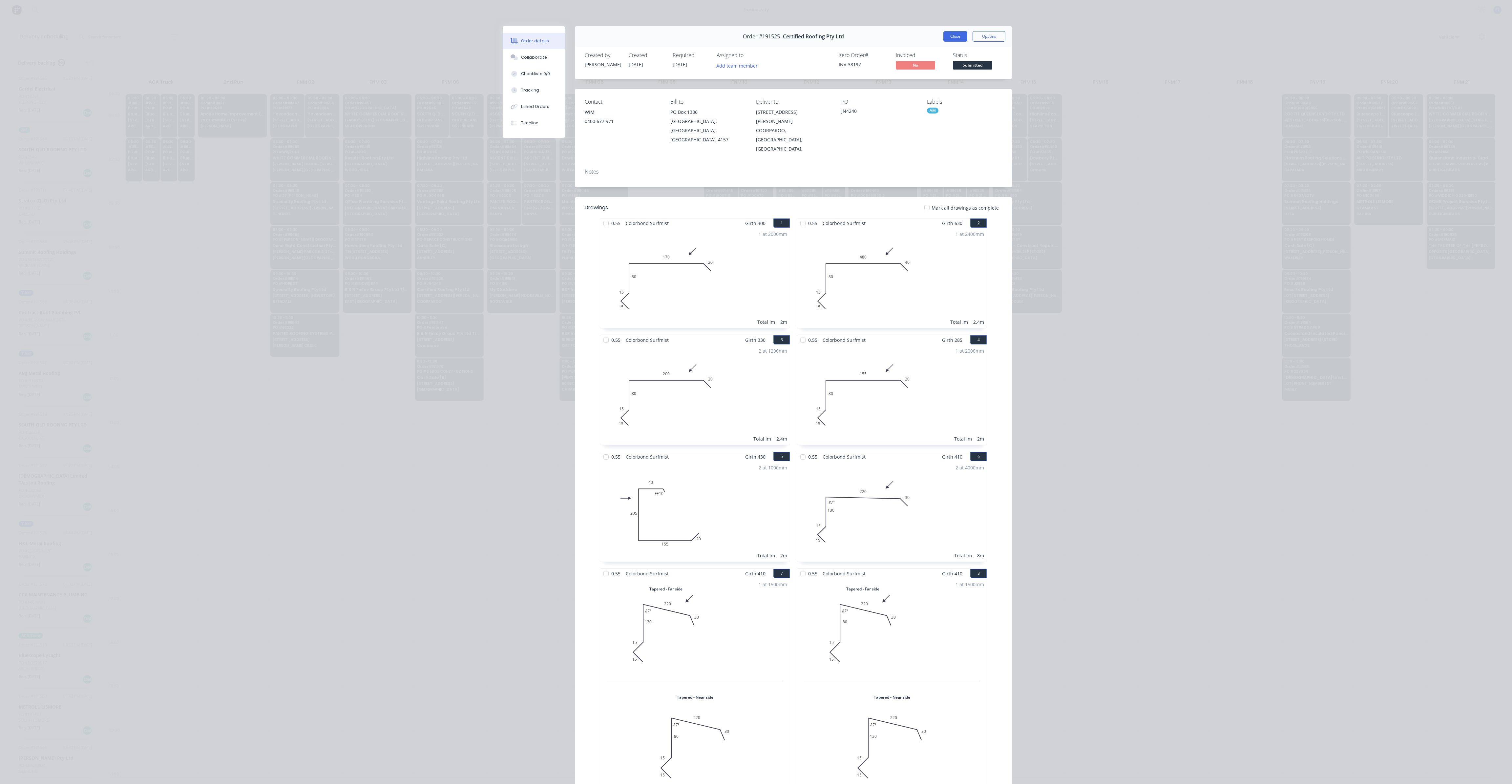
click at [952, 39] on button "Close" at bounding box center [955, 36] width 24 height 11
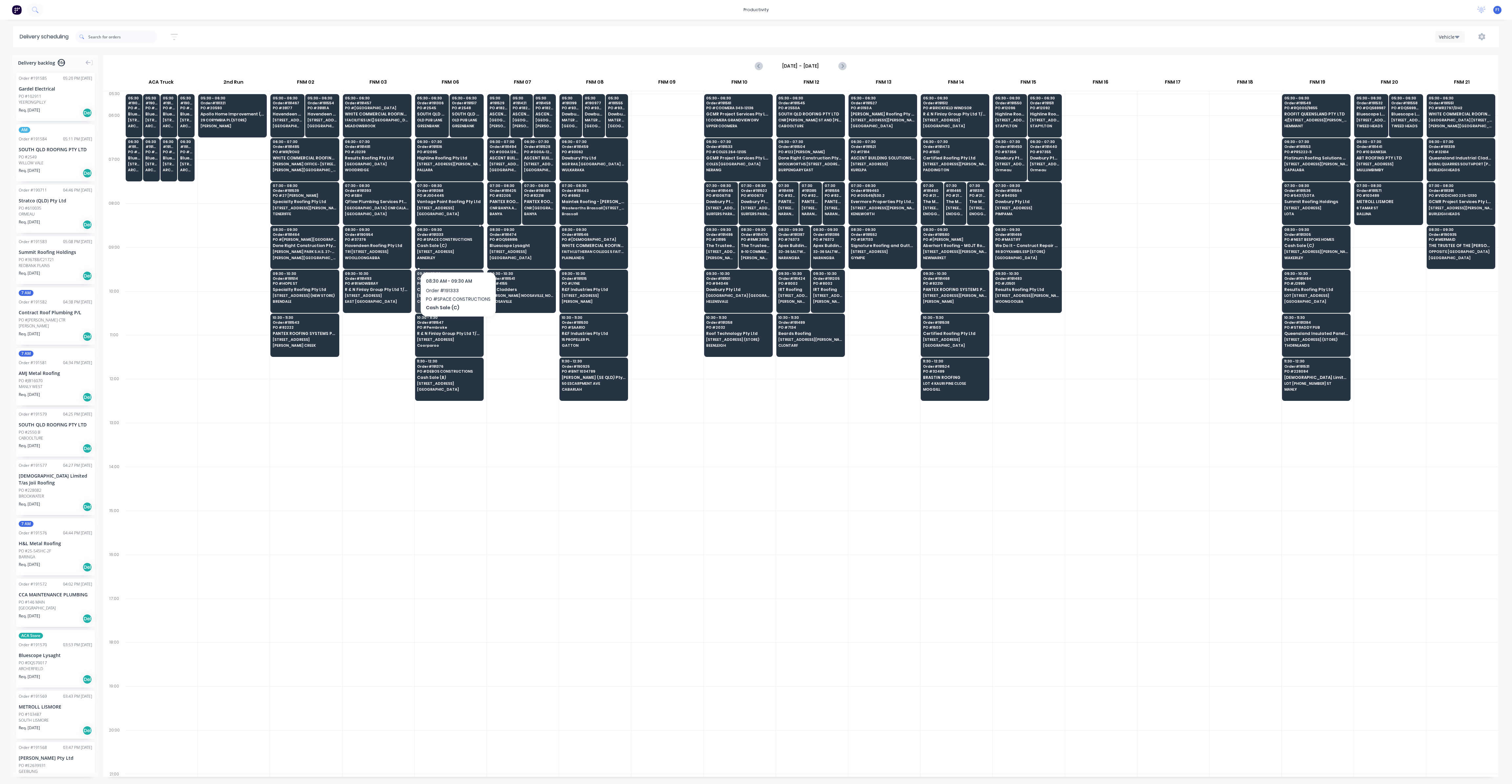
click at [458, 256] on span "ANNERLEY" at bounding box center [449, 258] width 63 height 4
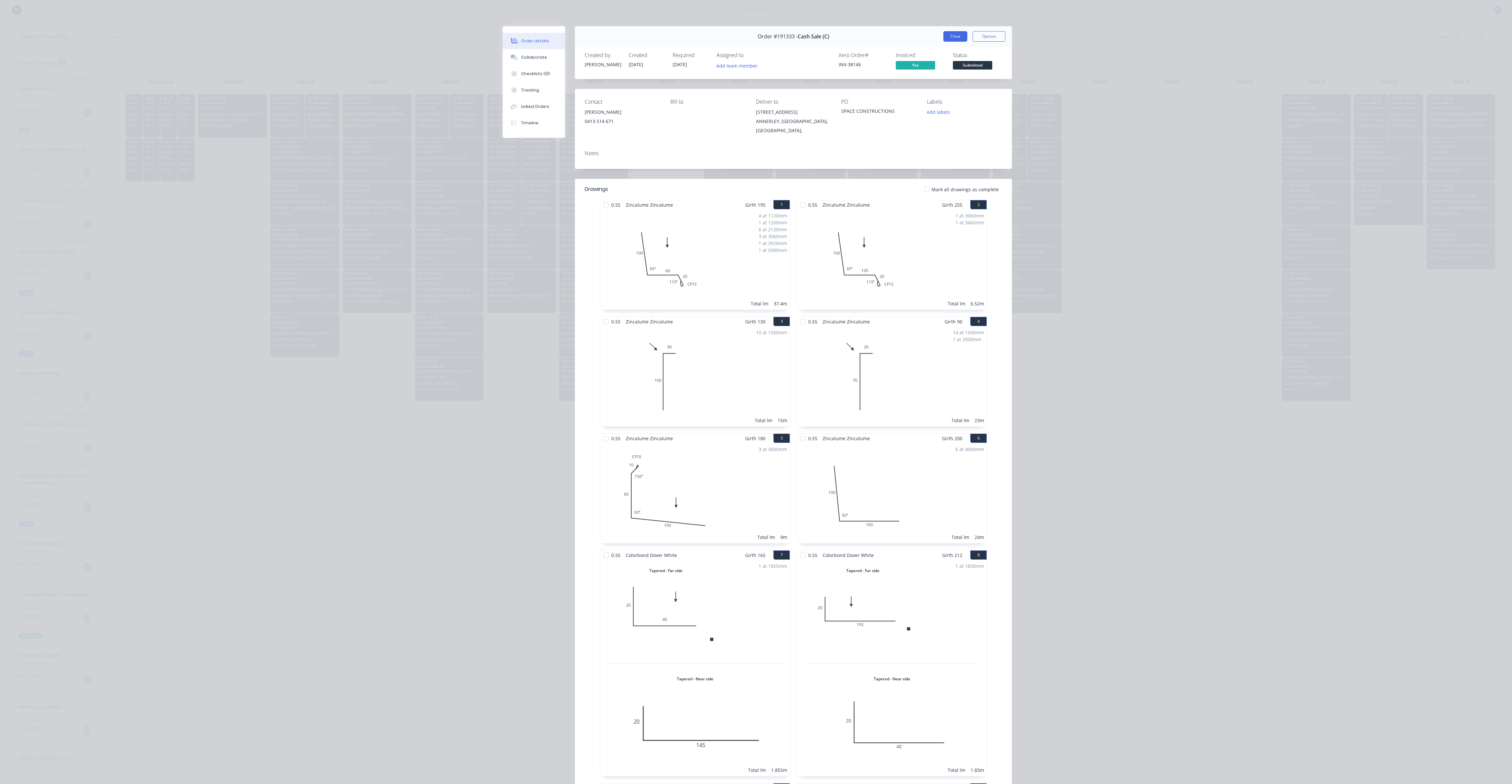
click at [949, 38] on button "Close" at bounding box center [955, 36] width 24 height 11
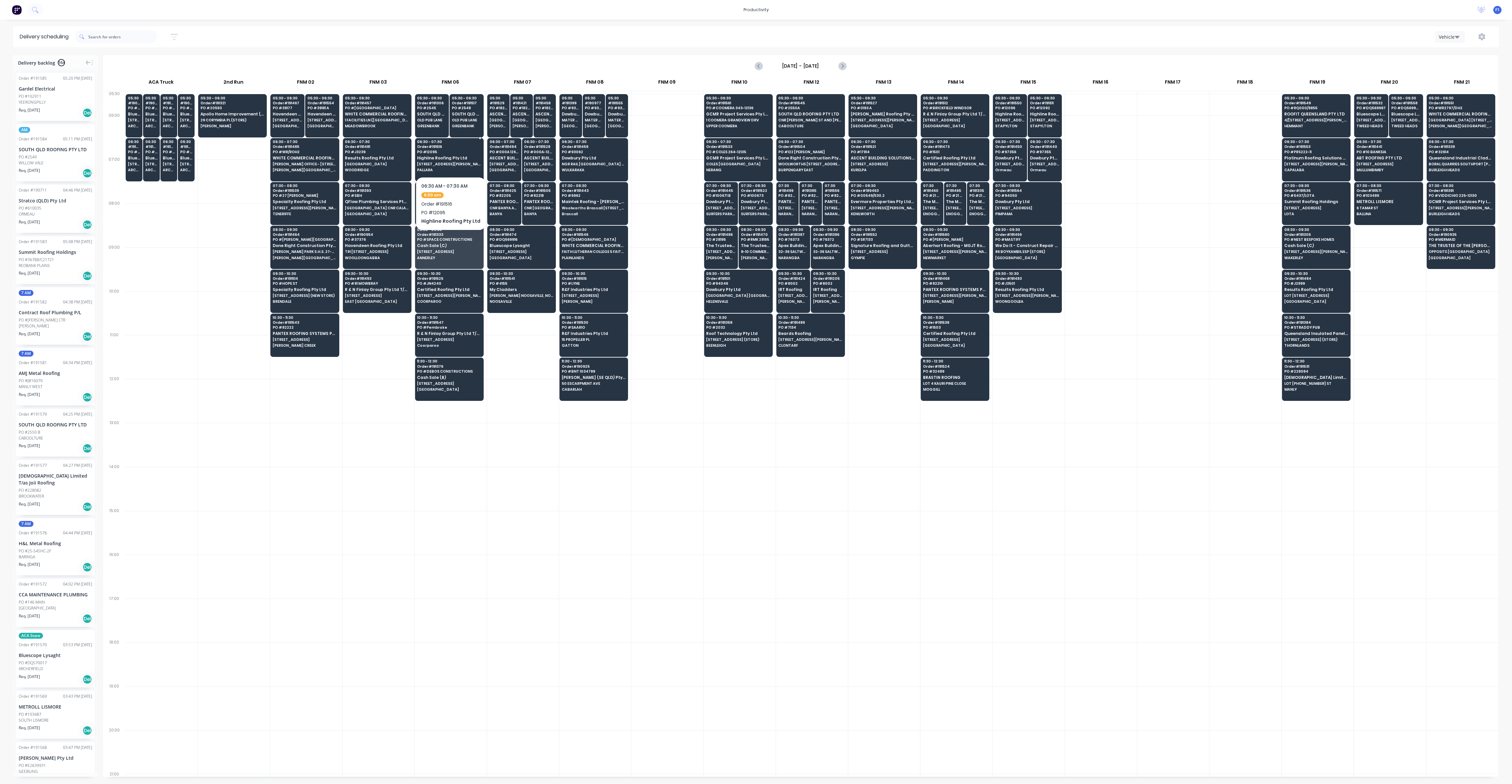
click at [428, 149] on div "06:30 - 07:30 Order # 191516 PO # 12095 Highline Roofing Pty Ltd [STREET_ADDRES…" at bounding box center [450, 156] width 68 height 36
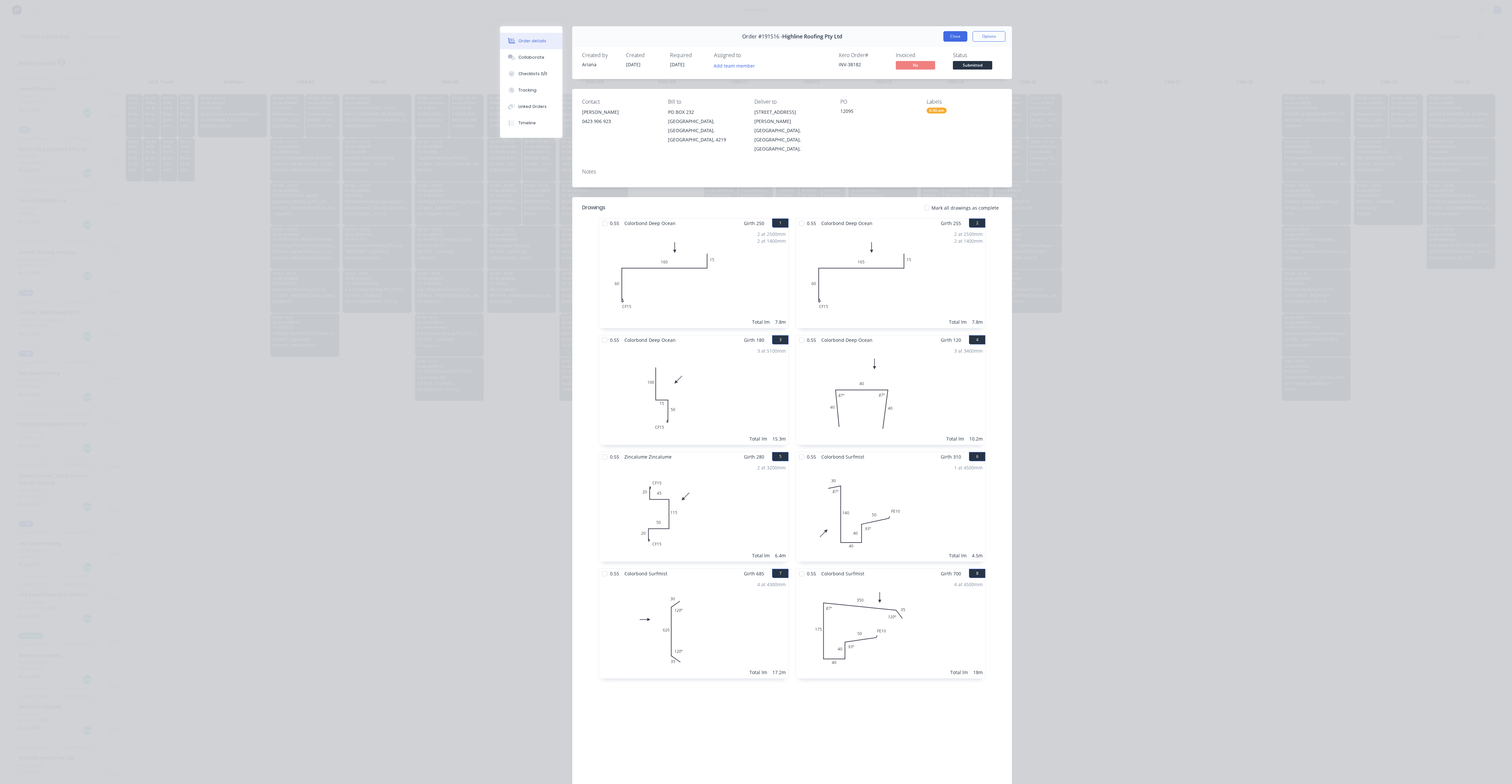
click at [956, 32] on button "Close" at bounding box center [955, 36] width 24 height 11
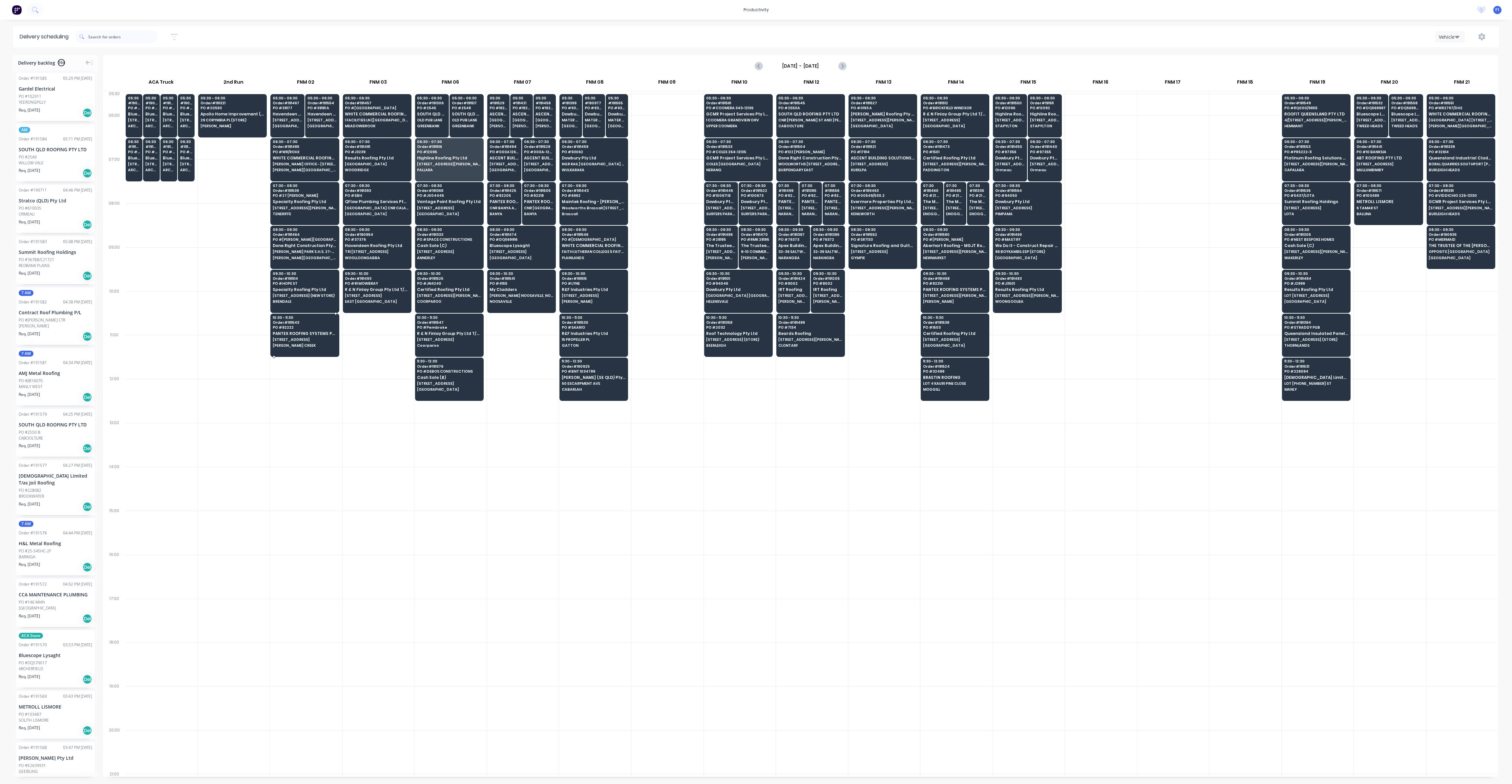
click at [307, 321] on div "10:30 - 11:30 Order # 191543 PO # 82222 PANTEX ROOFING SYSTEMS PTY LTD [STREET_…" at bounding box center [305, 332] width 68 height 36
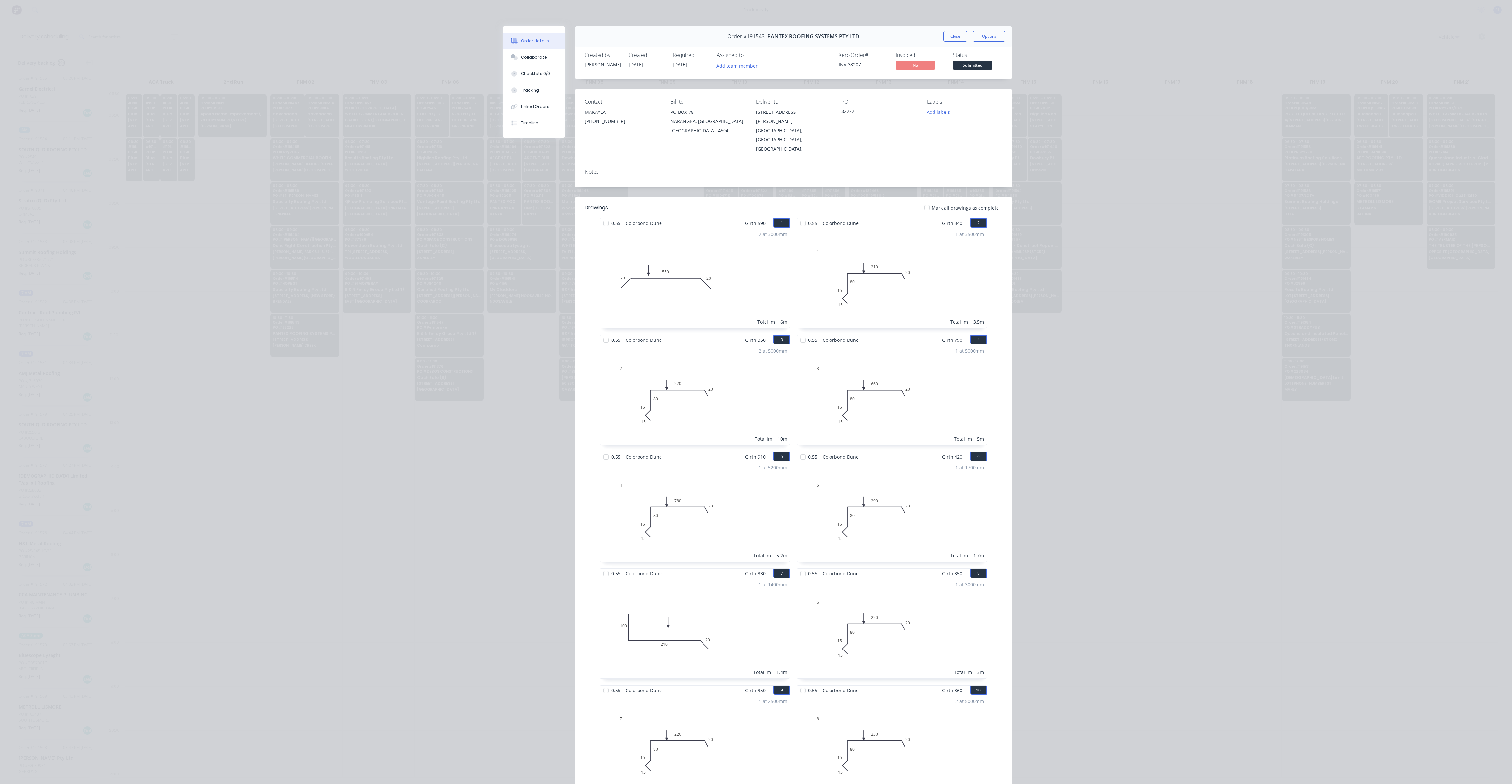
click at [951, 33] on button "Close" at bounding box center [955, 36] width 24 height 11
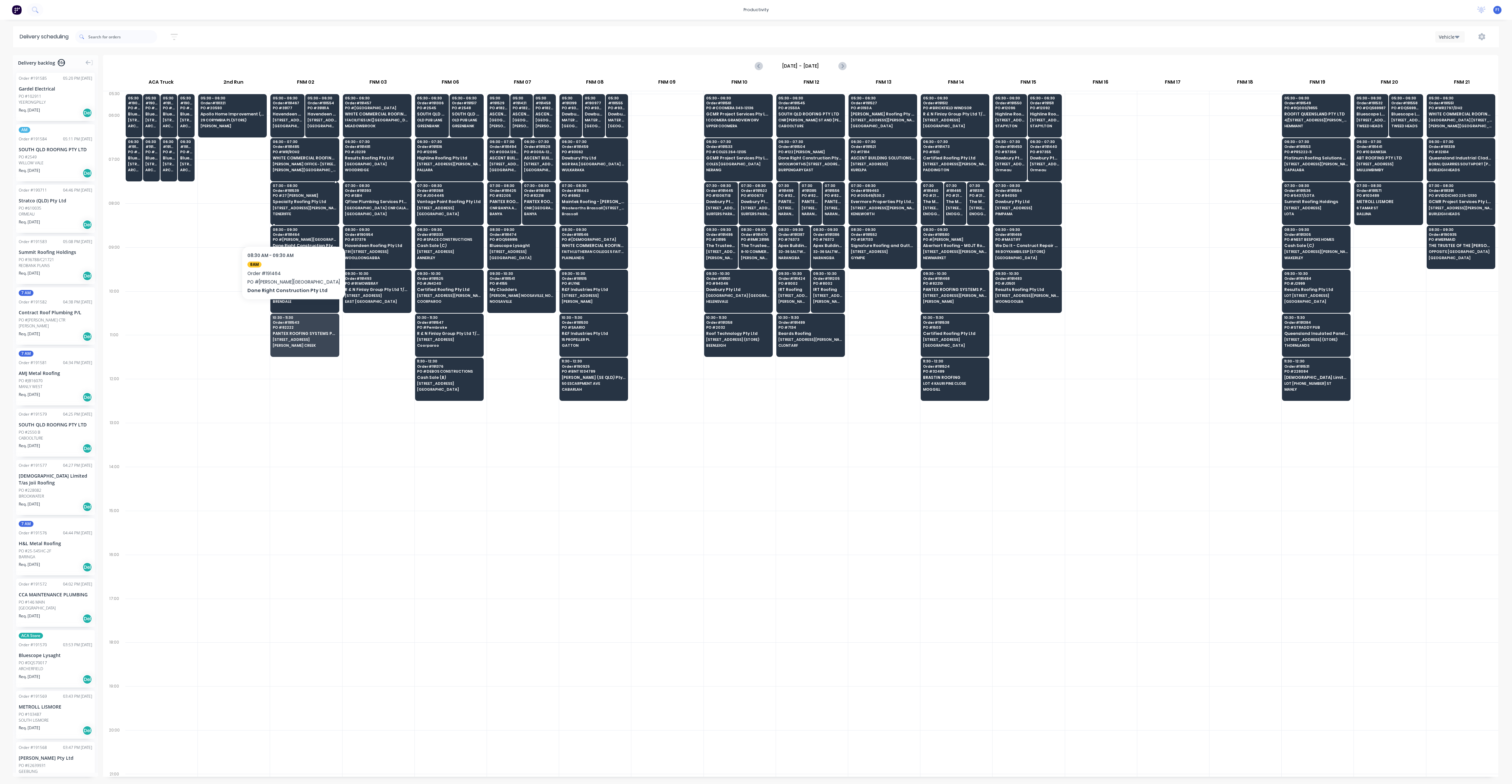
click at [285, 212] on span "TENERIFFE" at bounding box center [304, 214] width 63 height 4
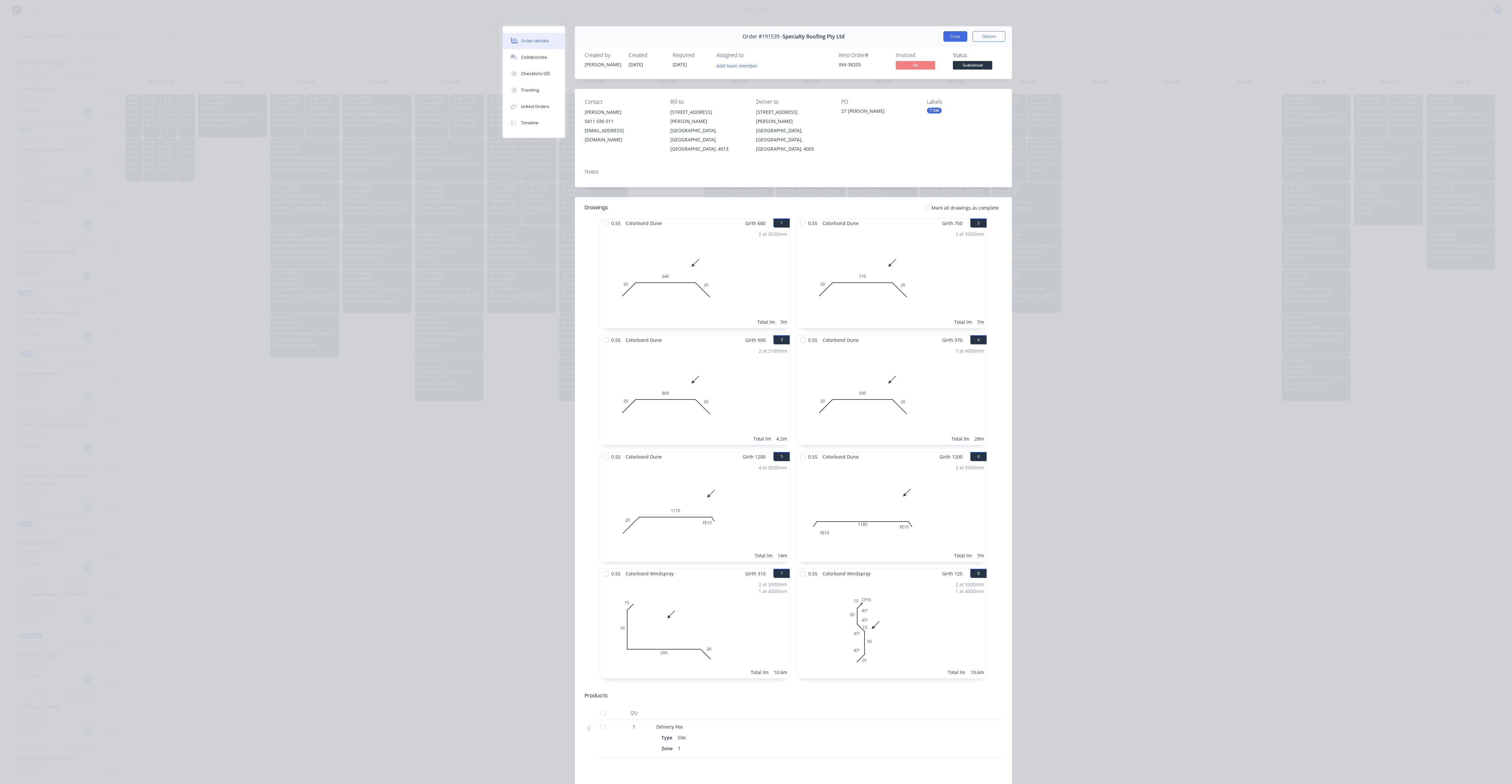
click at [943, 38] on button "Close" at bounding box center [955, 36] width 24 height 11
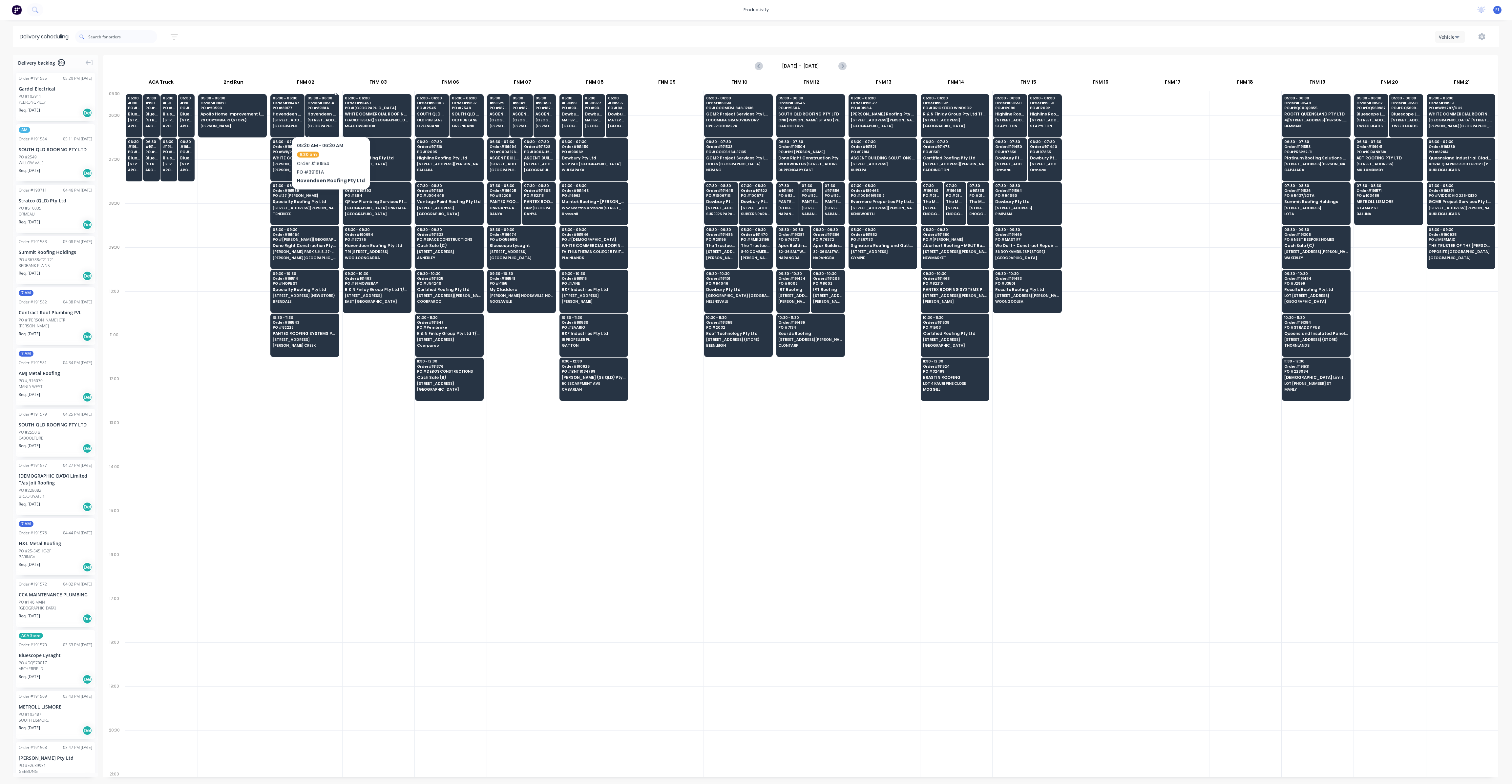
click at [328, 116] on span "Havendeen Roofing Pty Ltd" at bounding box center [322, 114] width 29 height 4
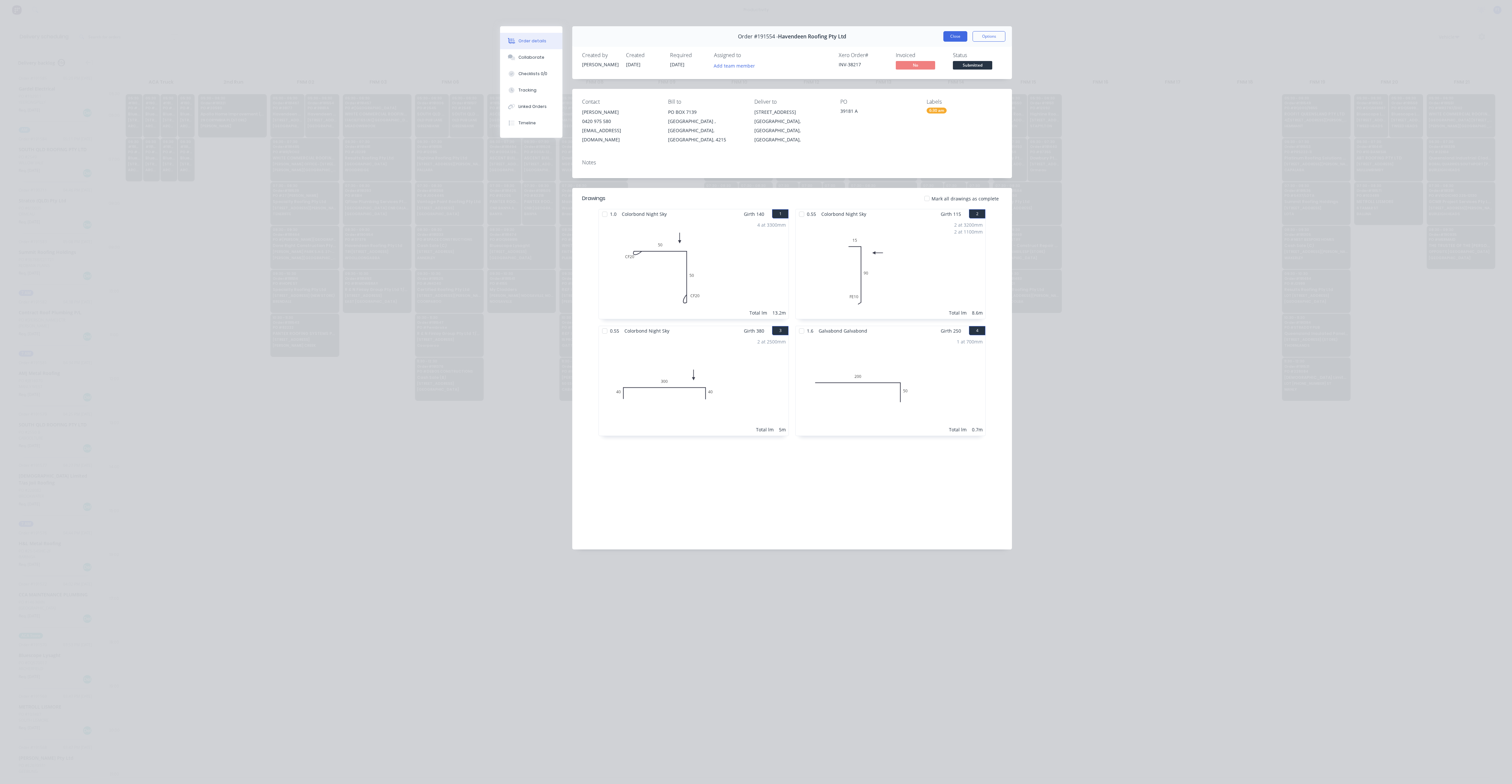
click at [959, 37] on button "Close" at bounding box center [955, 36] width 24 height 11
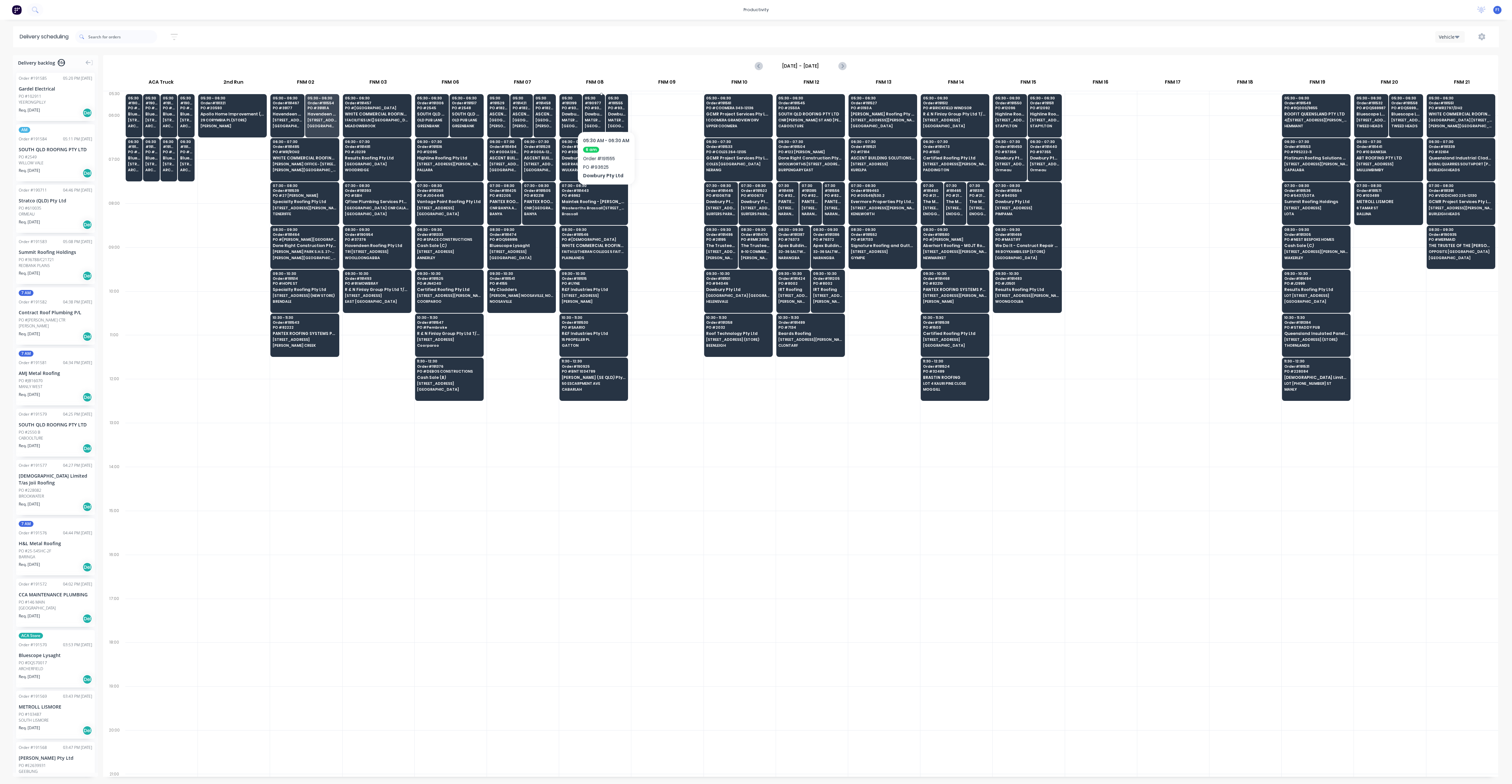
click at [590, 123] on div "05:30 # 190977 PO # 93614 Dowbury Pty Ltd [GEOGRAPHIC_DATA] MERCY AV [GEOGRAPHI…" at bounding box center [594, 112] width 22 height 36
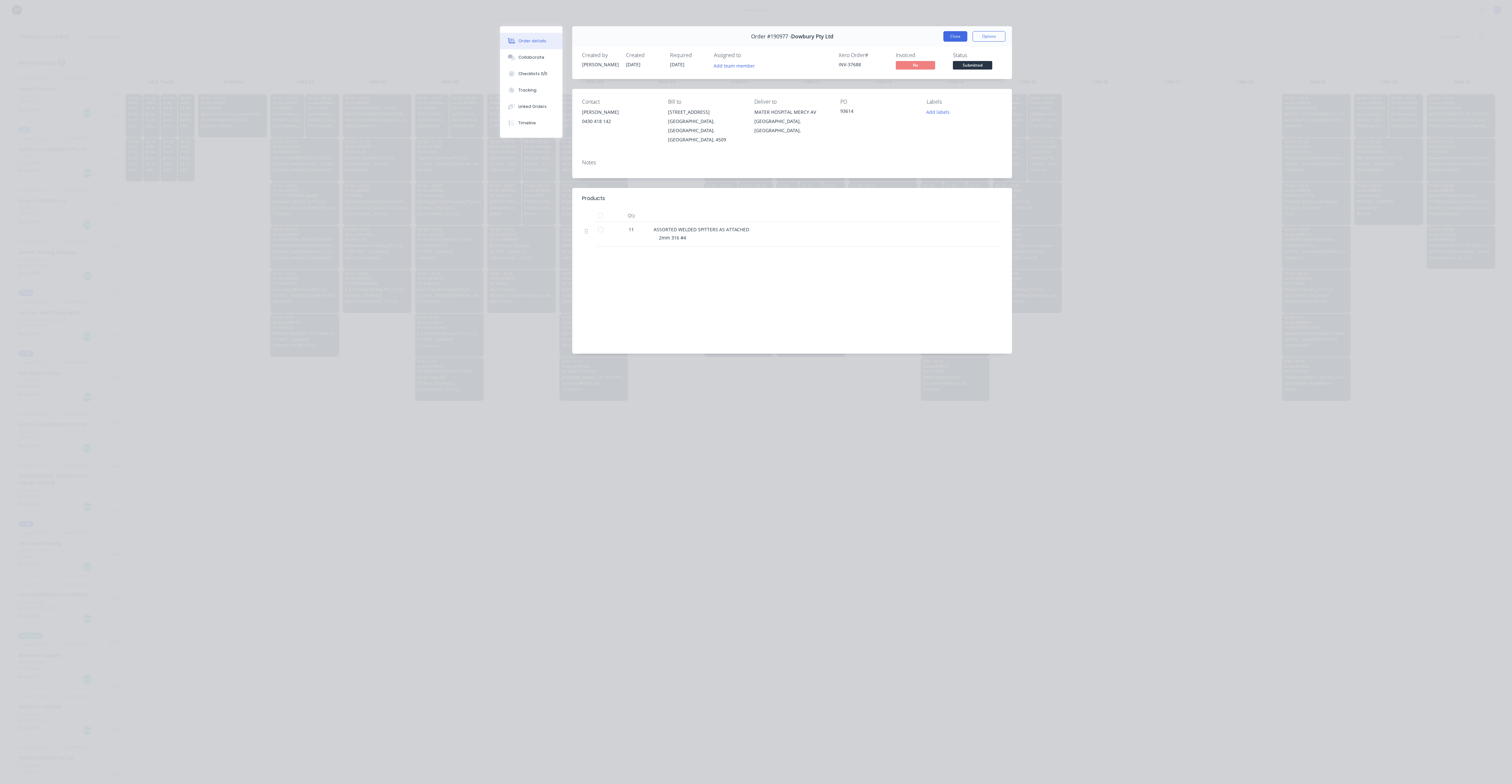
click at [962, 41] on button "Close" at bounding box center [955, 36] width 24 height 11
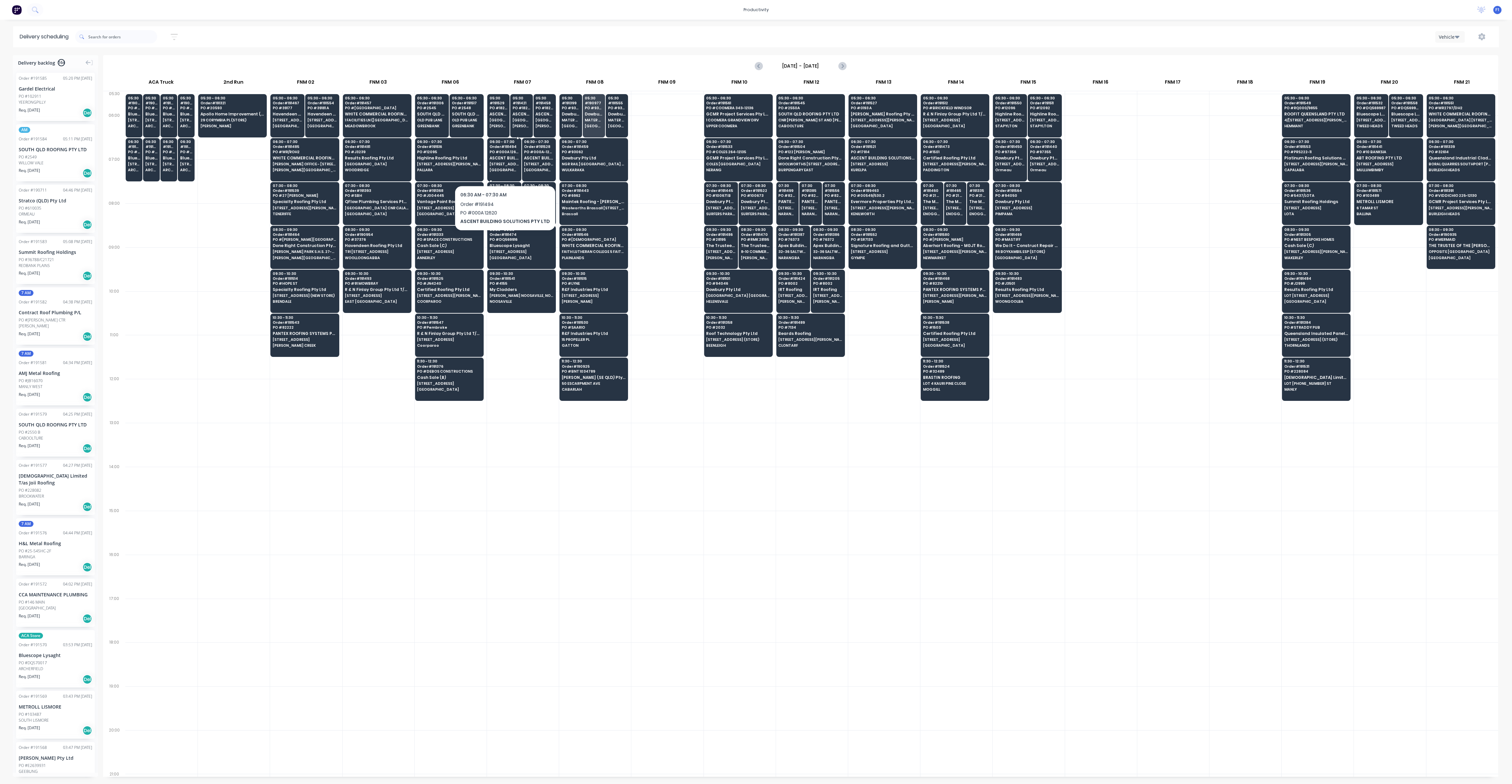
click at [502, 169] on span "[GEOGRAPHIC_DATA]" at bounding box center [504, 170] width 29 height 4
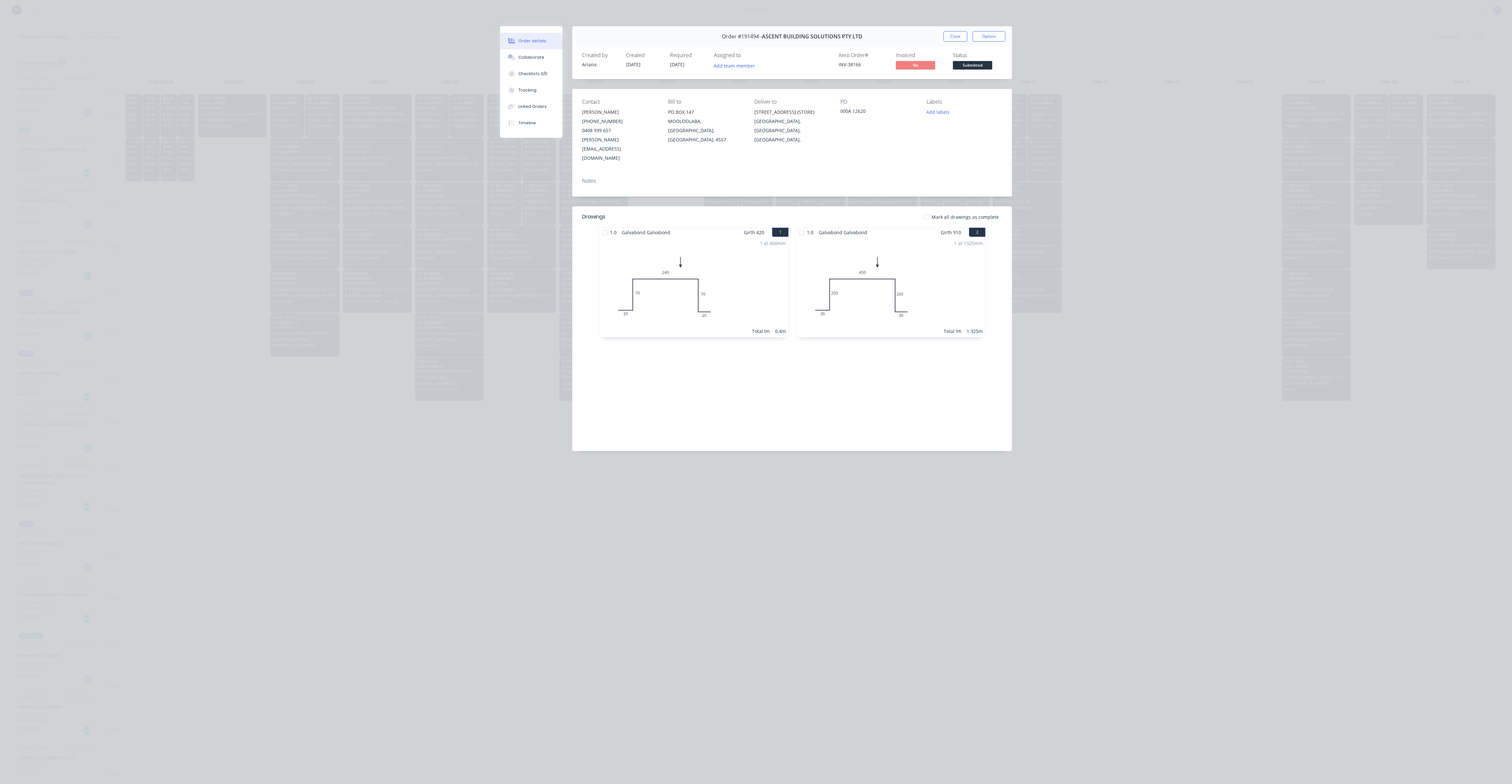
click at [946, 36] on button "Close" at bounding box center [955, 36] width 24 height 11
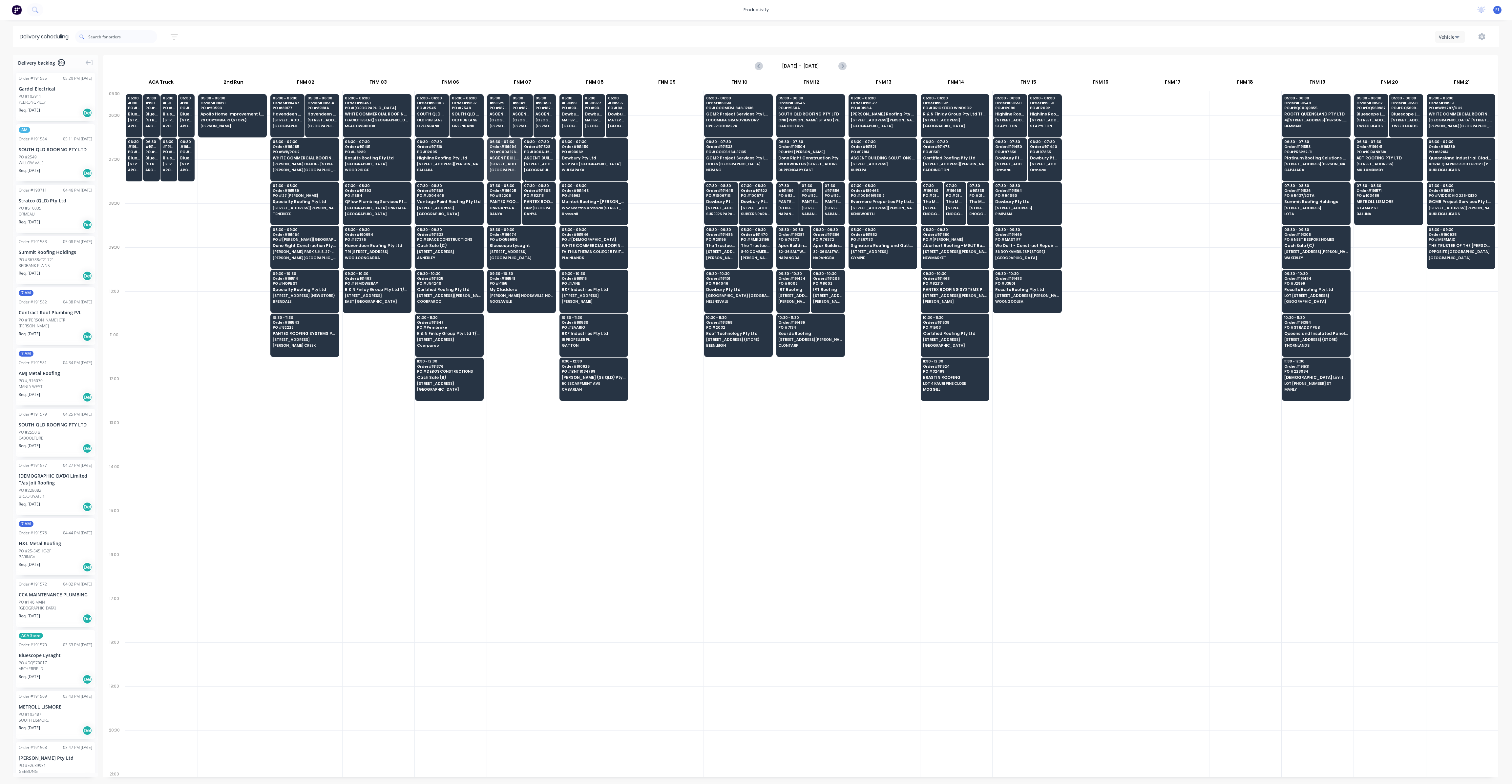
click at [537, 163] on span "[STREET_ADDRESS] (STORE)" at bounding box center [538, 164] width 29 height 4
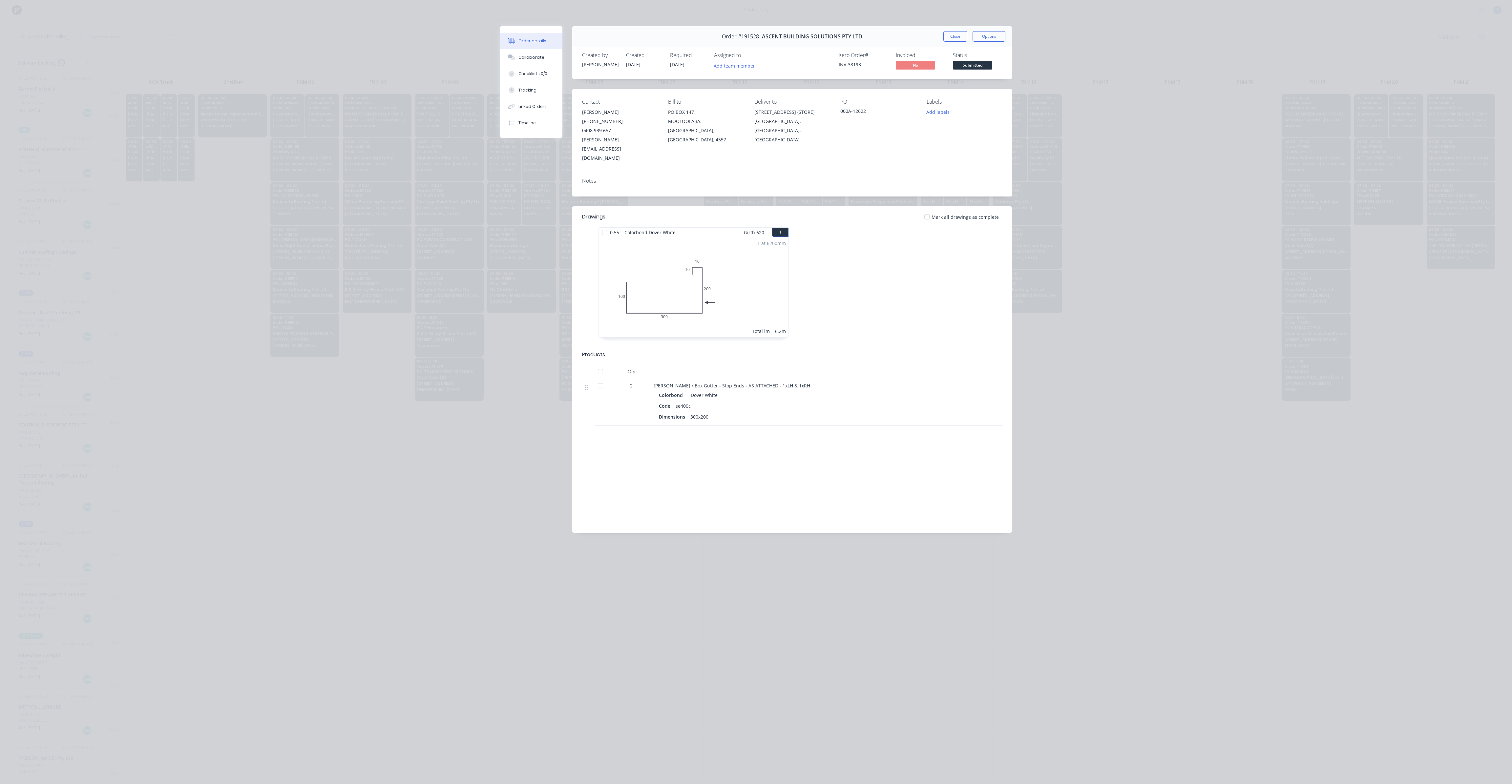
click at [950, 36] on button "Close" at bounding box center [955, 36] width 24 height 11
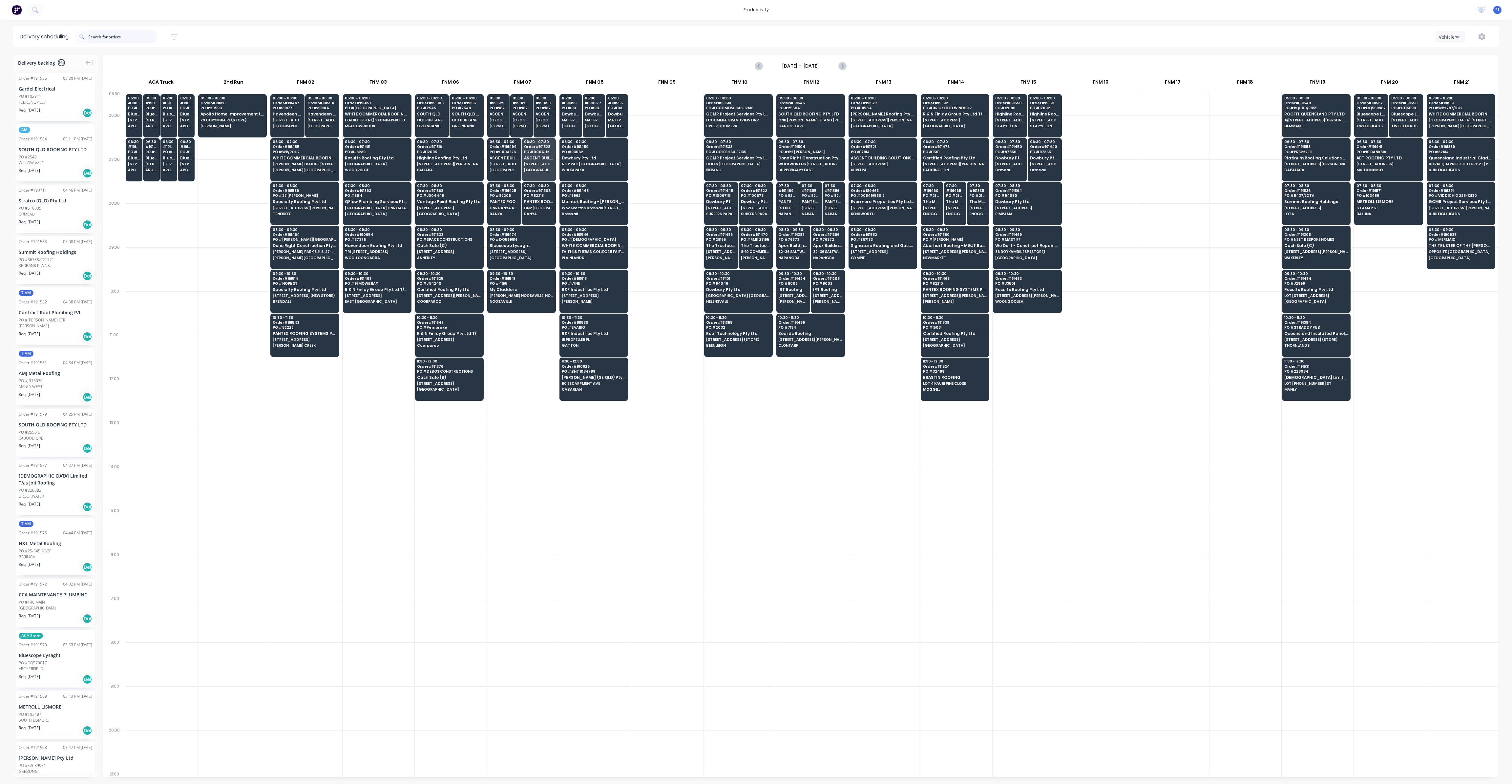
click at [114, 38] on input "text" at bounding box center [123, 36] width 69 height 13
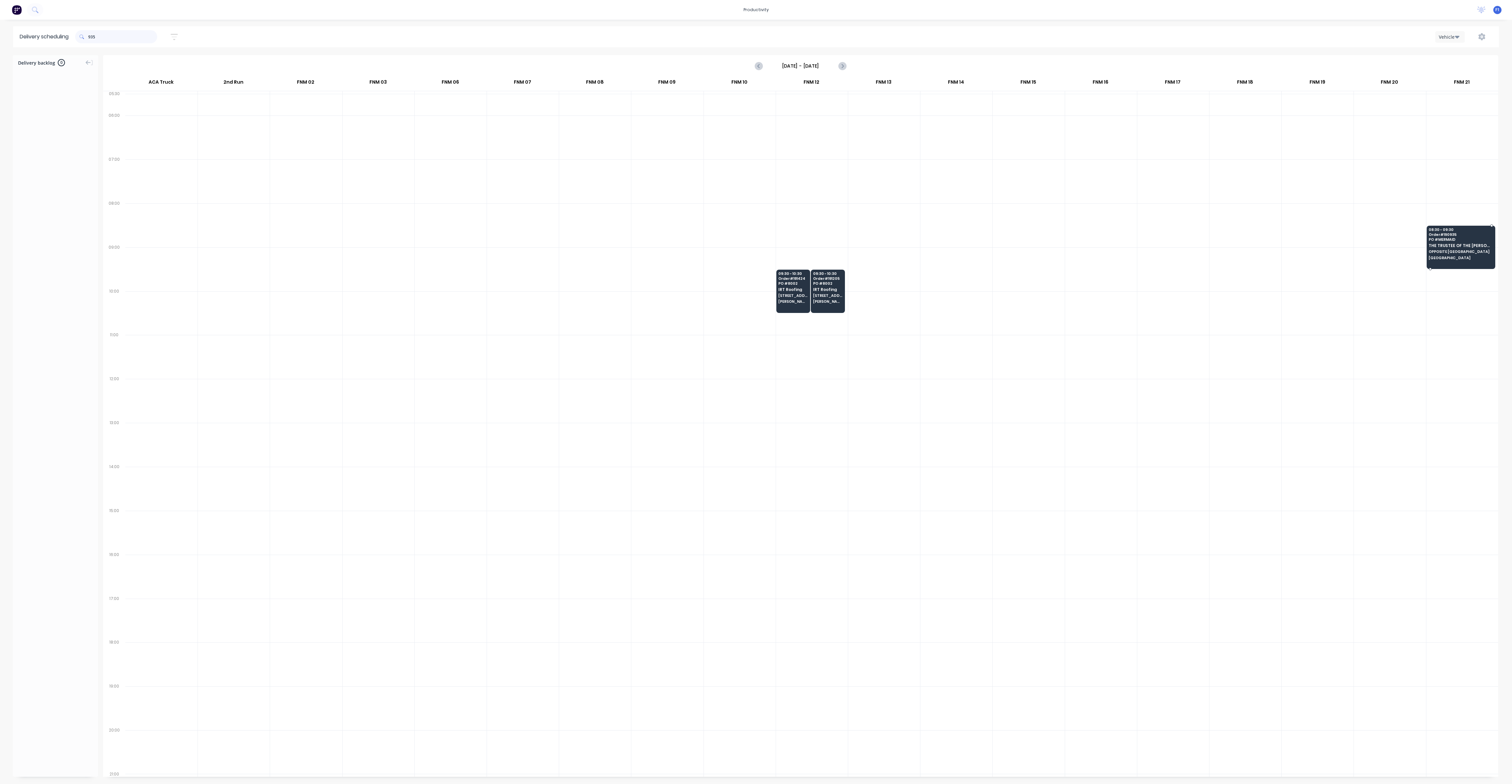
type input "935"
click at [1456, 250] on span "OPPOSITE [GEOGRAPHIC_DATA]" at bounding box center [1461, 252] width 63 height 4
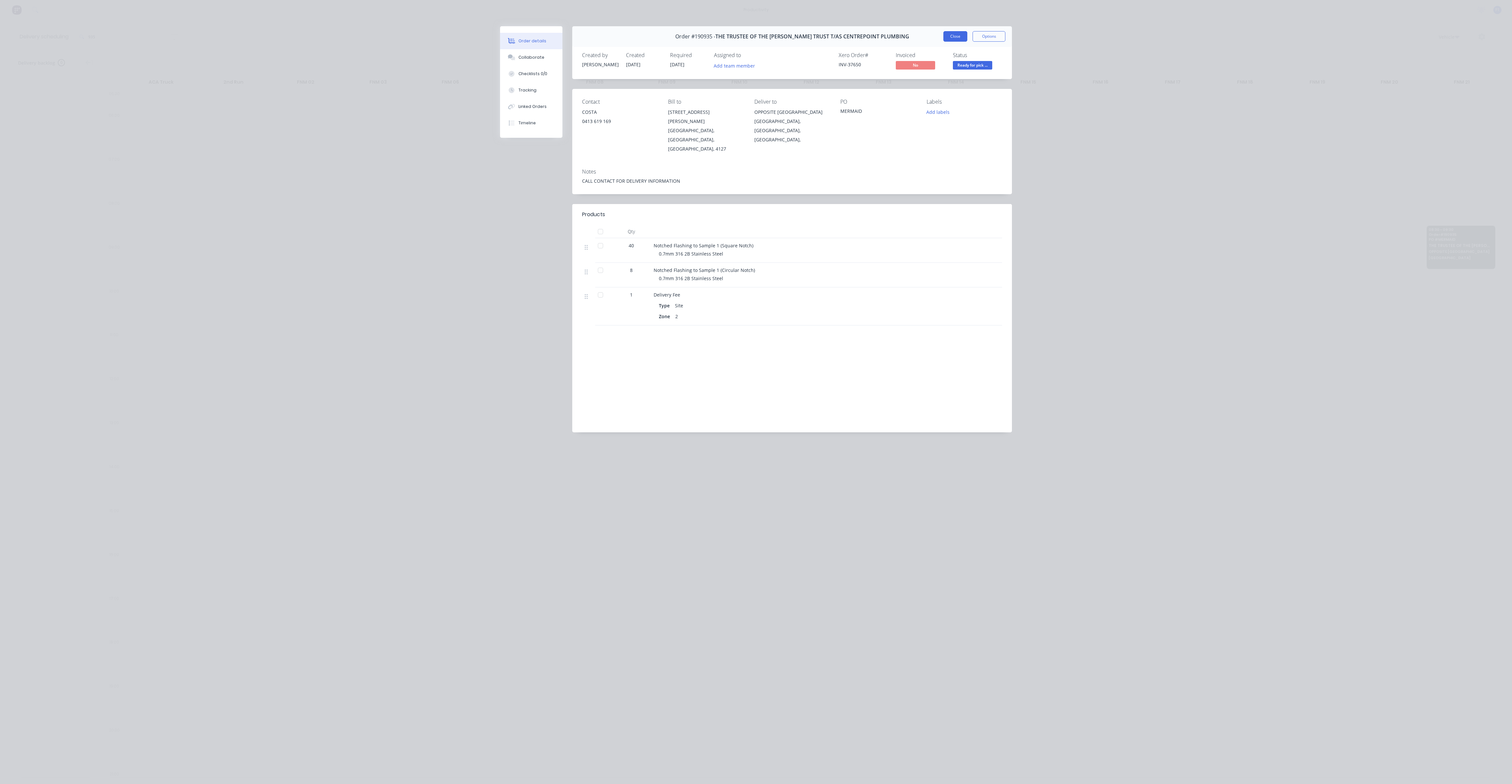
click at [955, 36] on button "Close" at bounding box center [955, 36] width 24 height 11
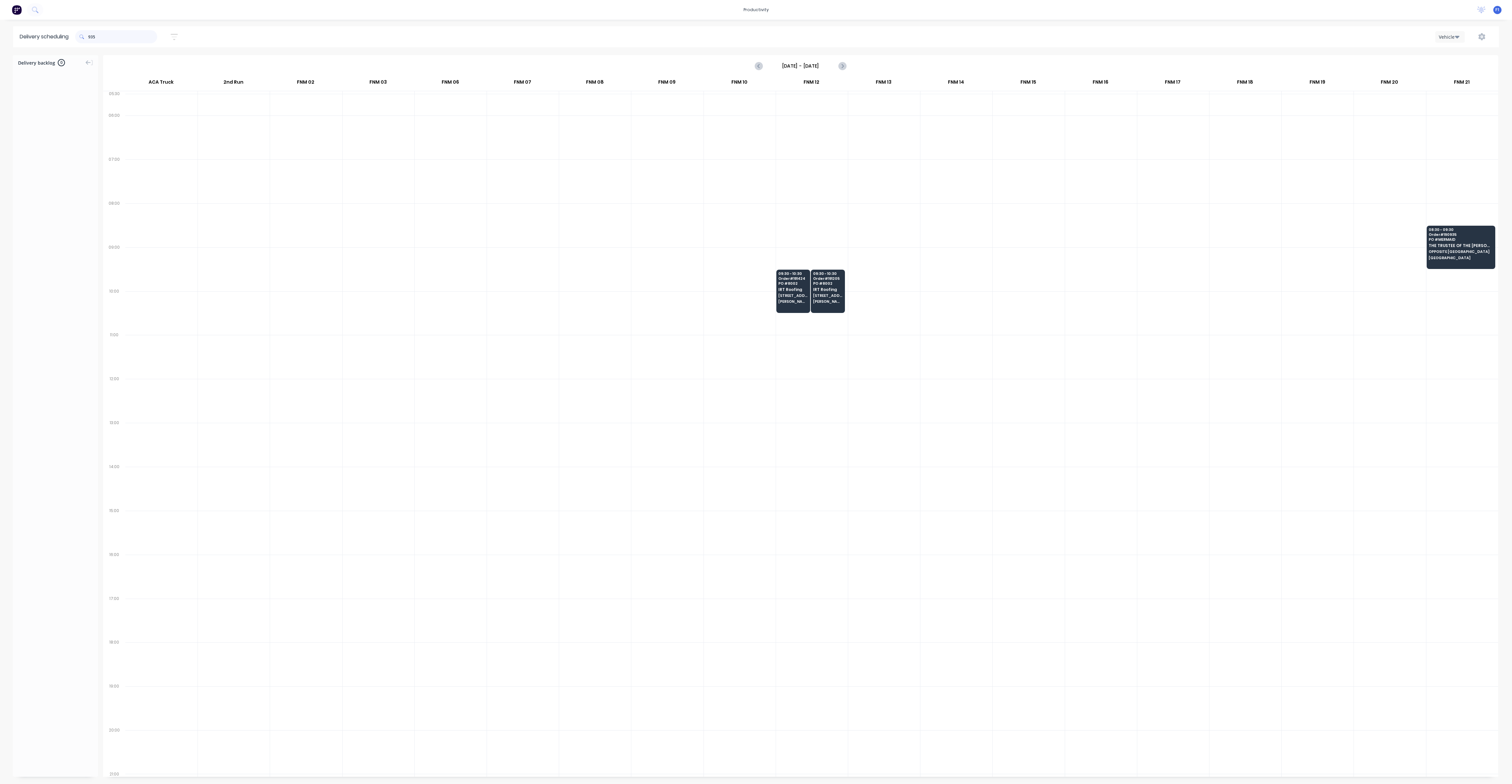
click at [111, 34] on input "935" at bounding box center [123, 36] width 69 height 13
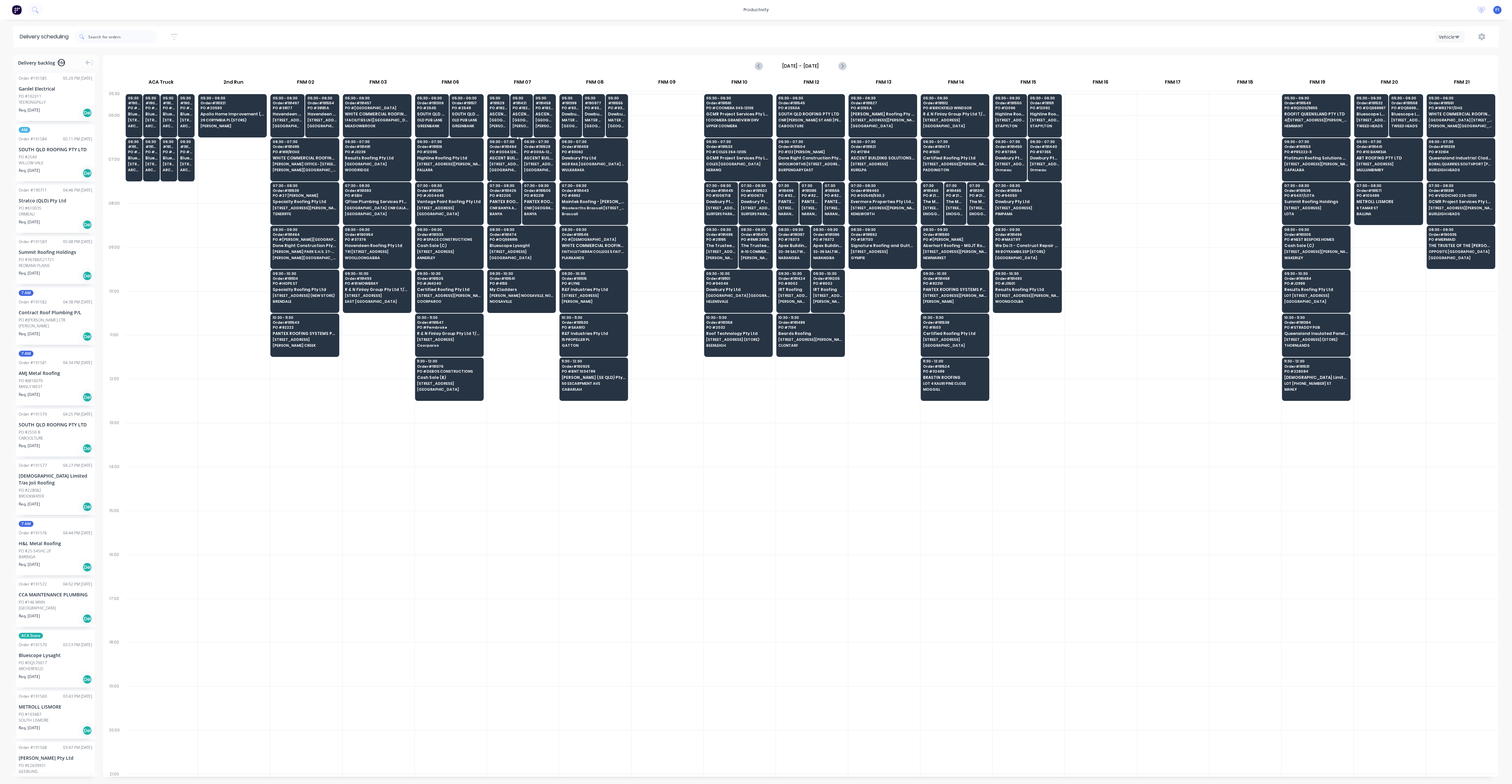
click at [506, 160] on span "ASCENT BUILDING SOLUTIONS PTY LTD" at bounding box center [504, 158] width 29 height 4
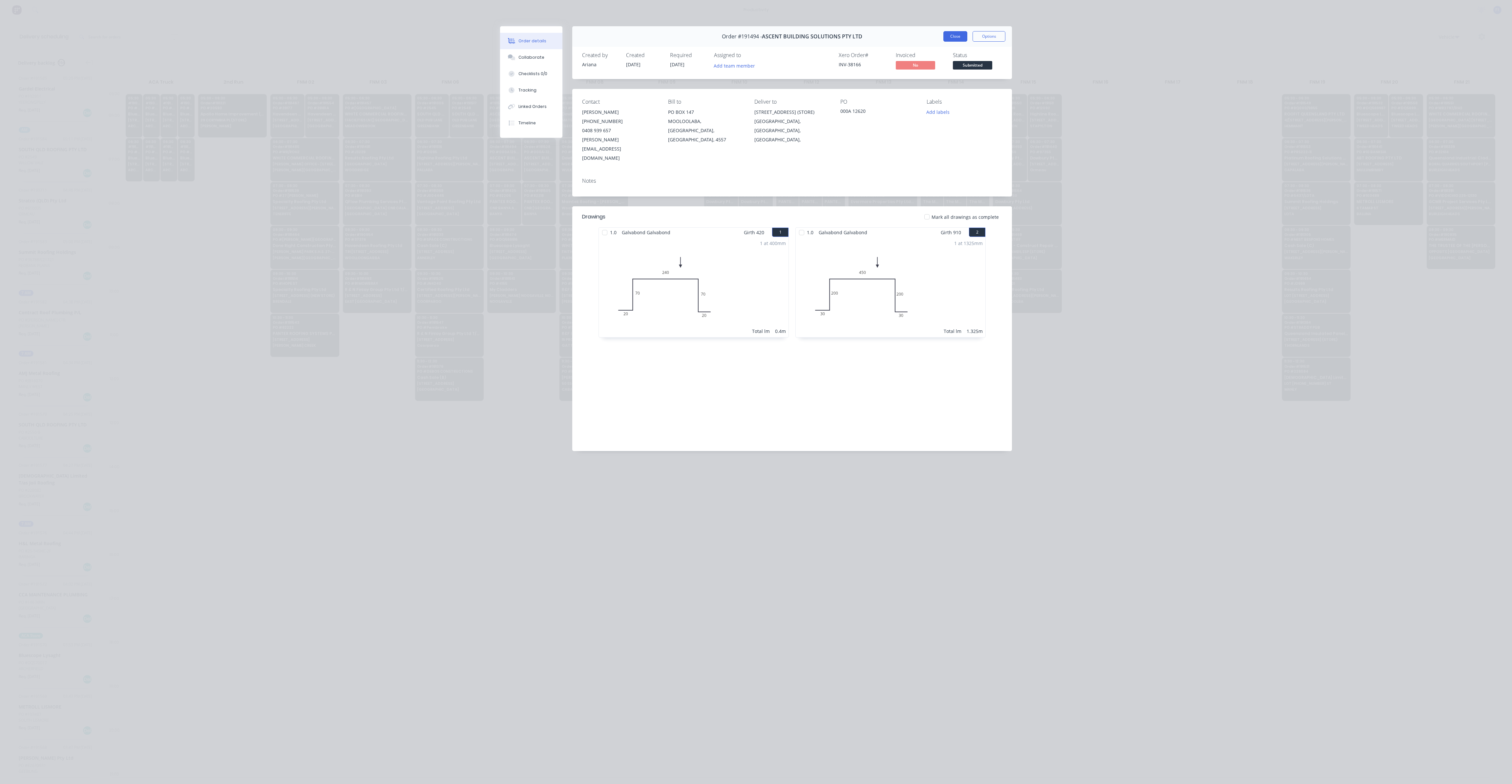
click at [962, 39] on button "Close" at bounding box center [955, 36] width 24 height 11
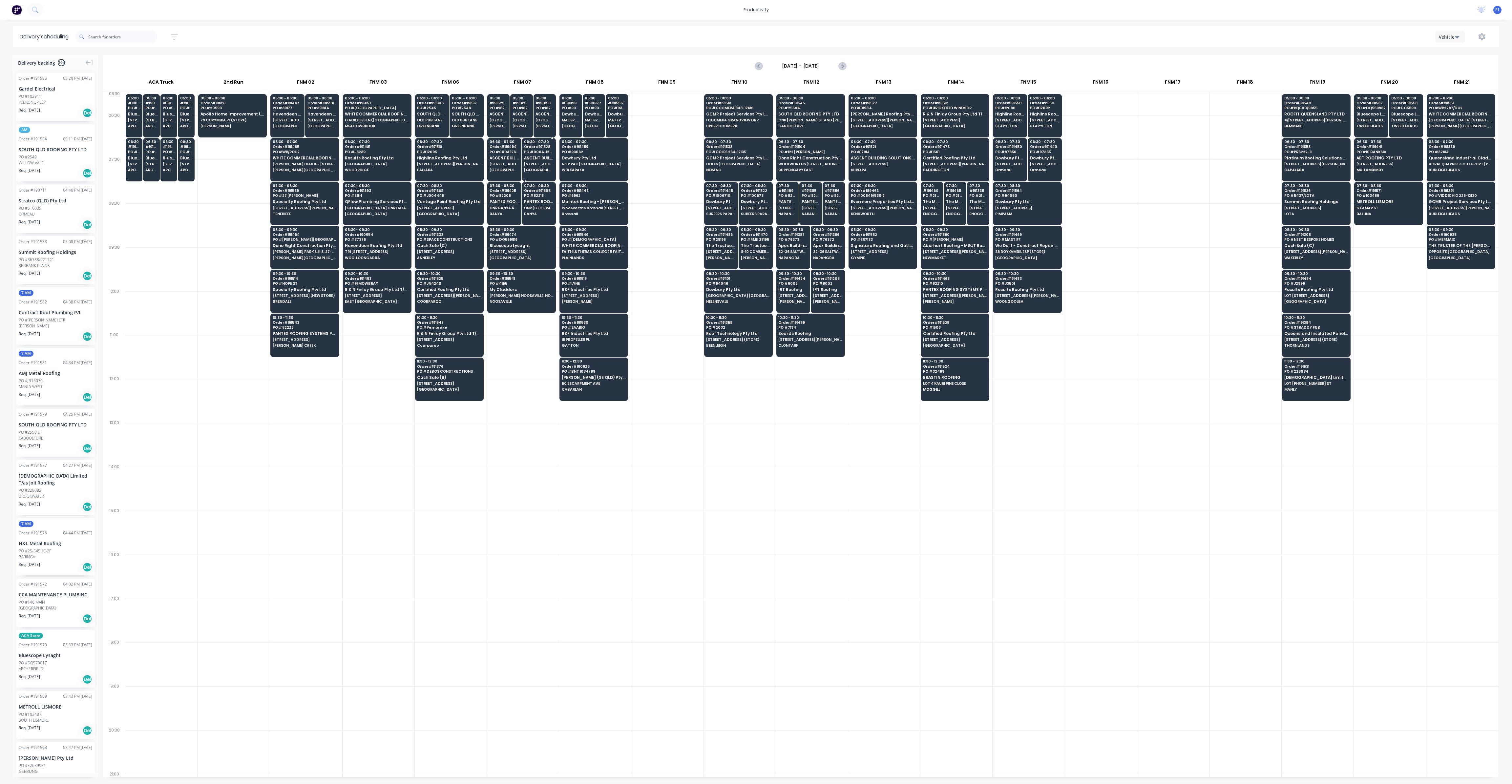
click at [532, 166] on div "06:30 - 07:30 Order # 191528 PO # 000A-12622 ASCENT BUILDING SOLUTIONS PTY LTD …" at bounding box center [539, 156] width 33 height 36
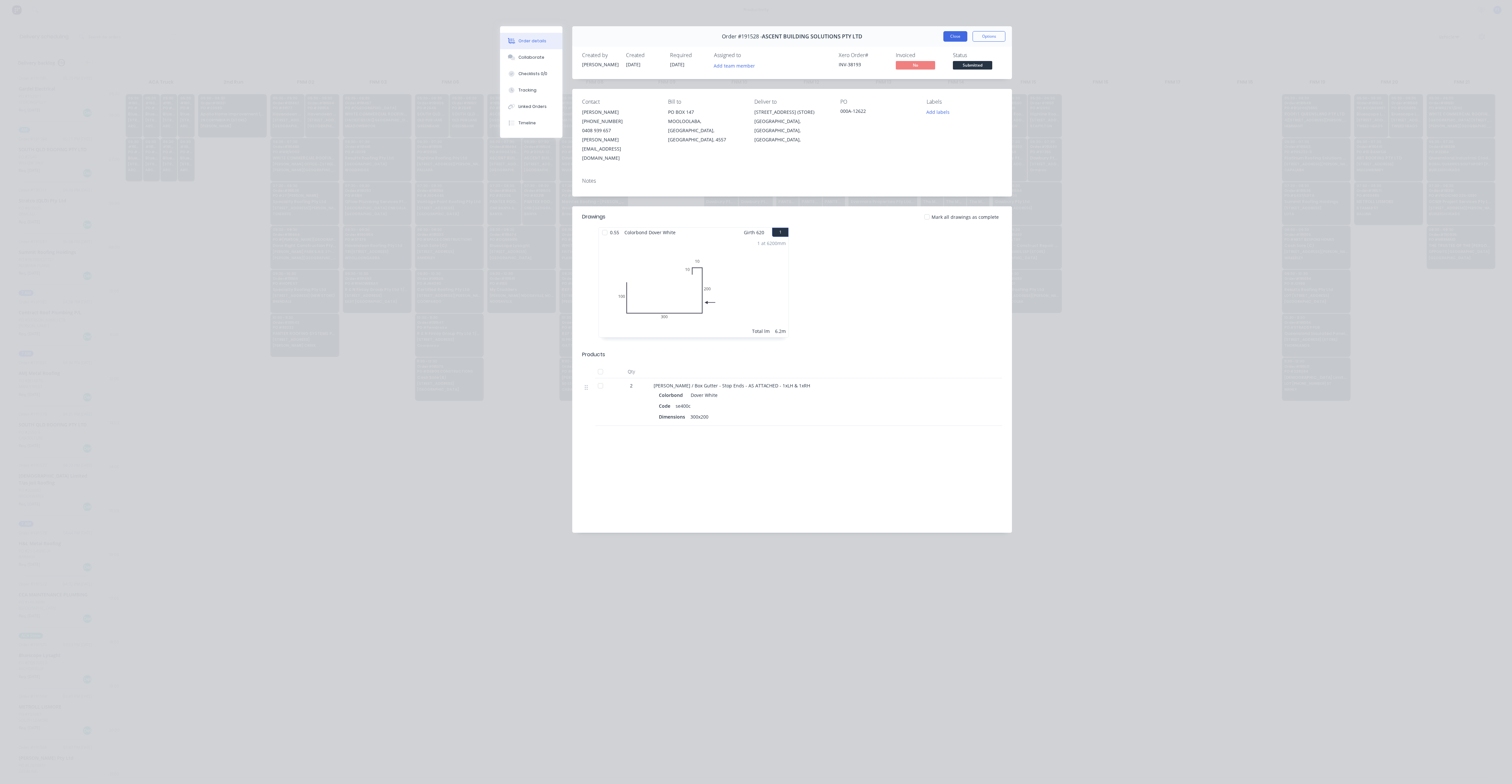
click at [946, 36] on button "Close" at bounding box center [955, 36] width 24 height 11
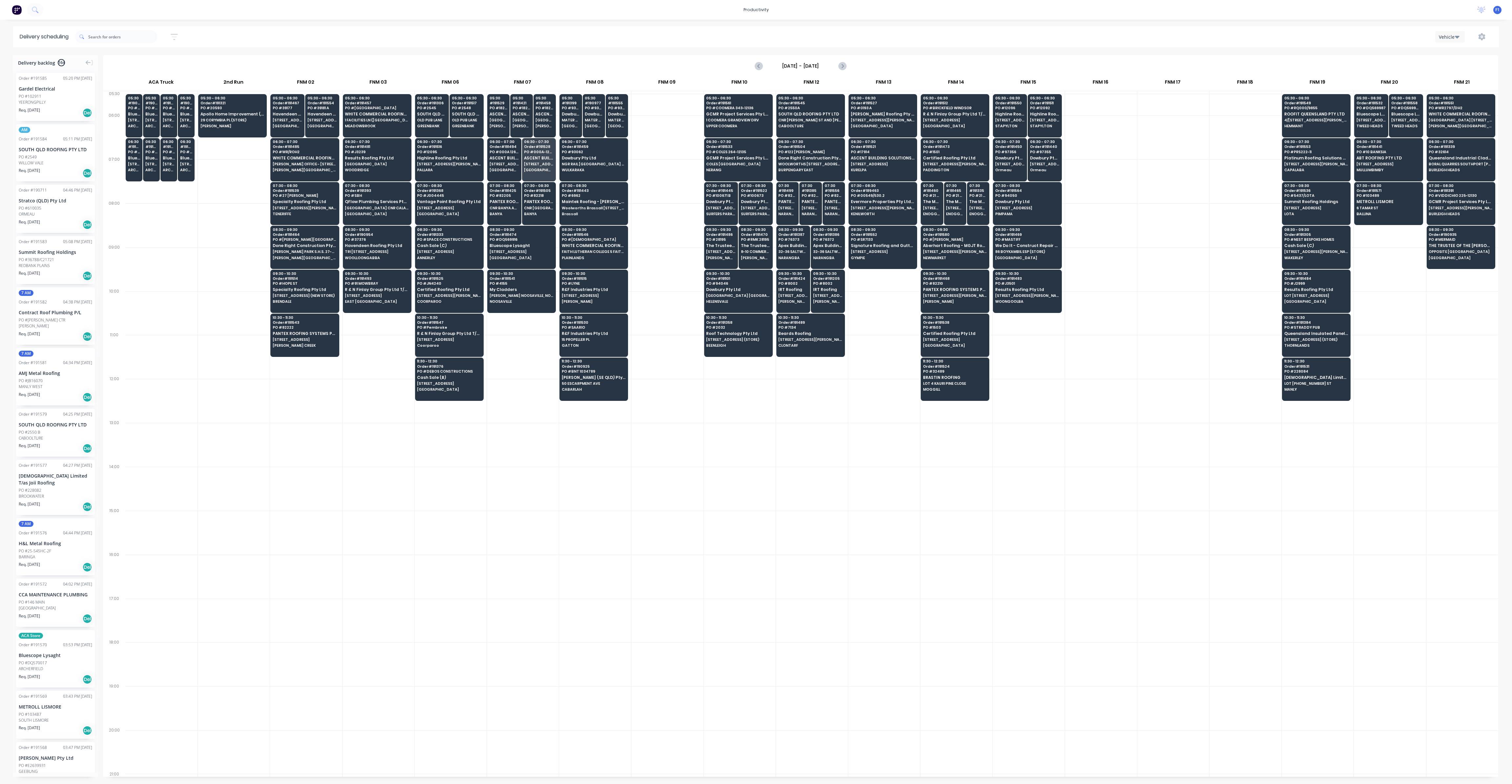
click at [566, 549] on div at bounding box center [595, 533] width 72 height 44
click at [156, 35] on input "text" at bounding box center [123, 36] width 69 height 13
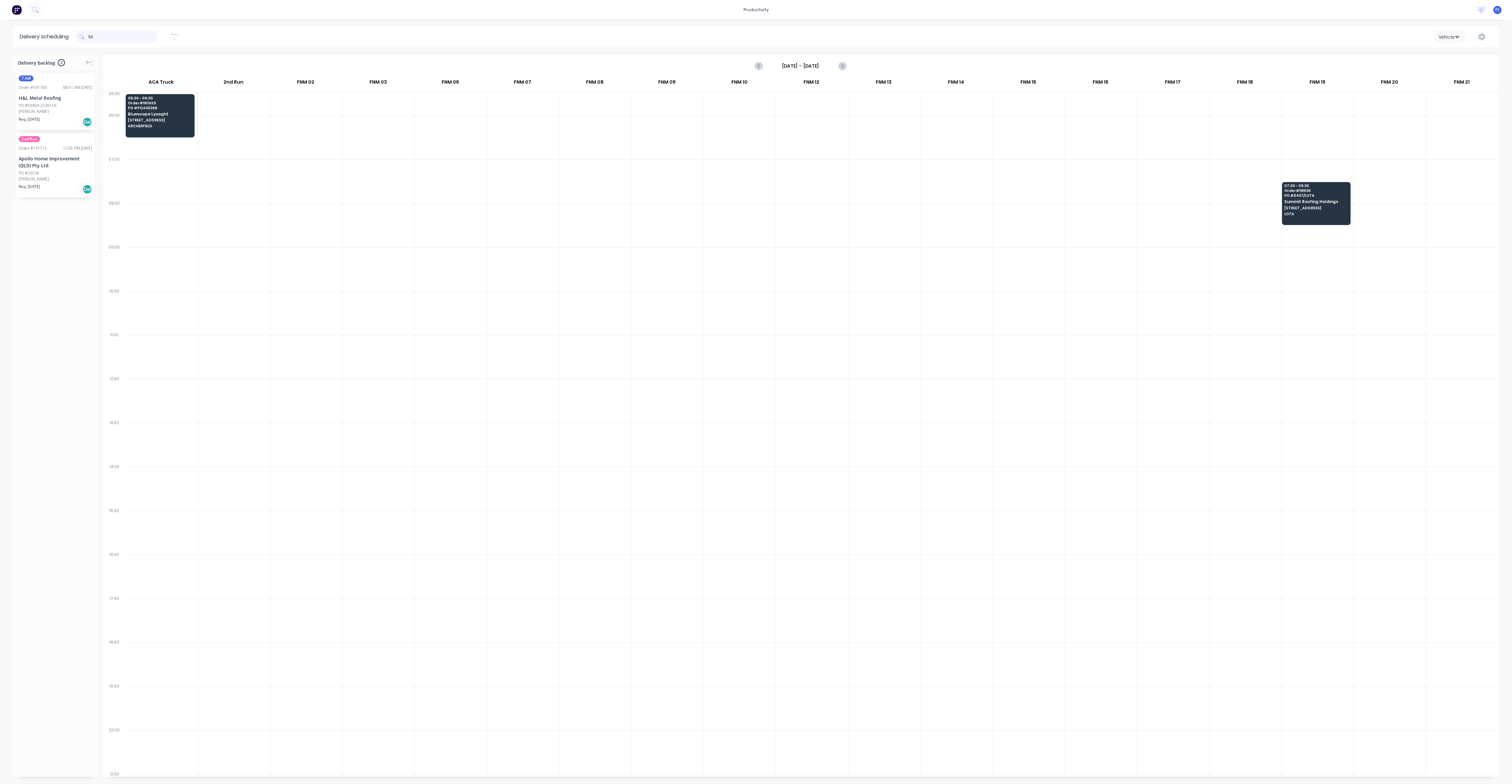
type input "5"
type input "092"
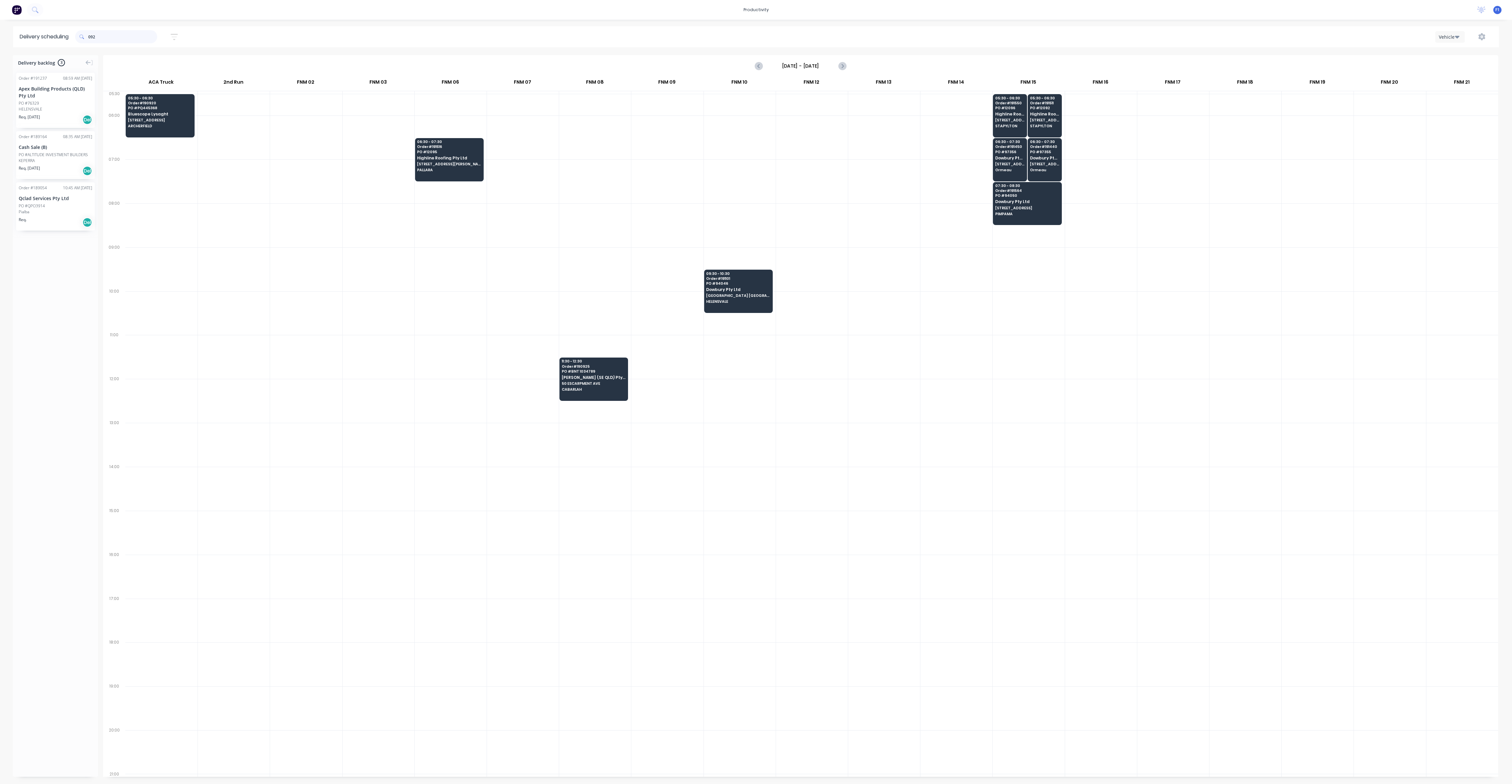
click at [122, 38] on input "092" at bounding box center [123, 36] width 69 height 13
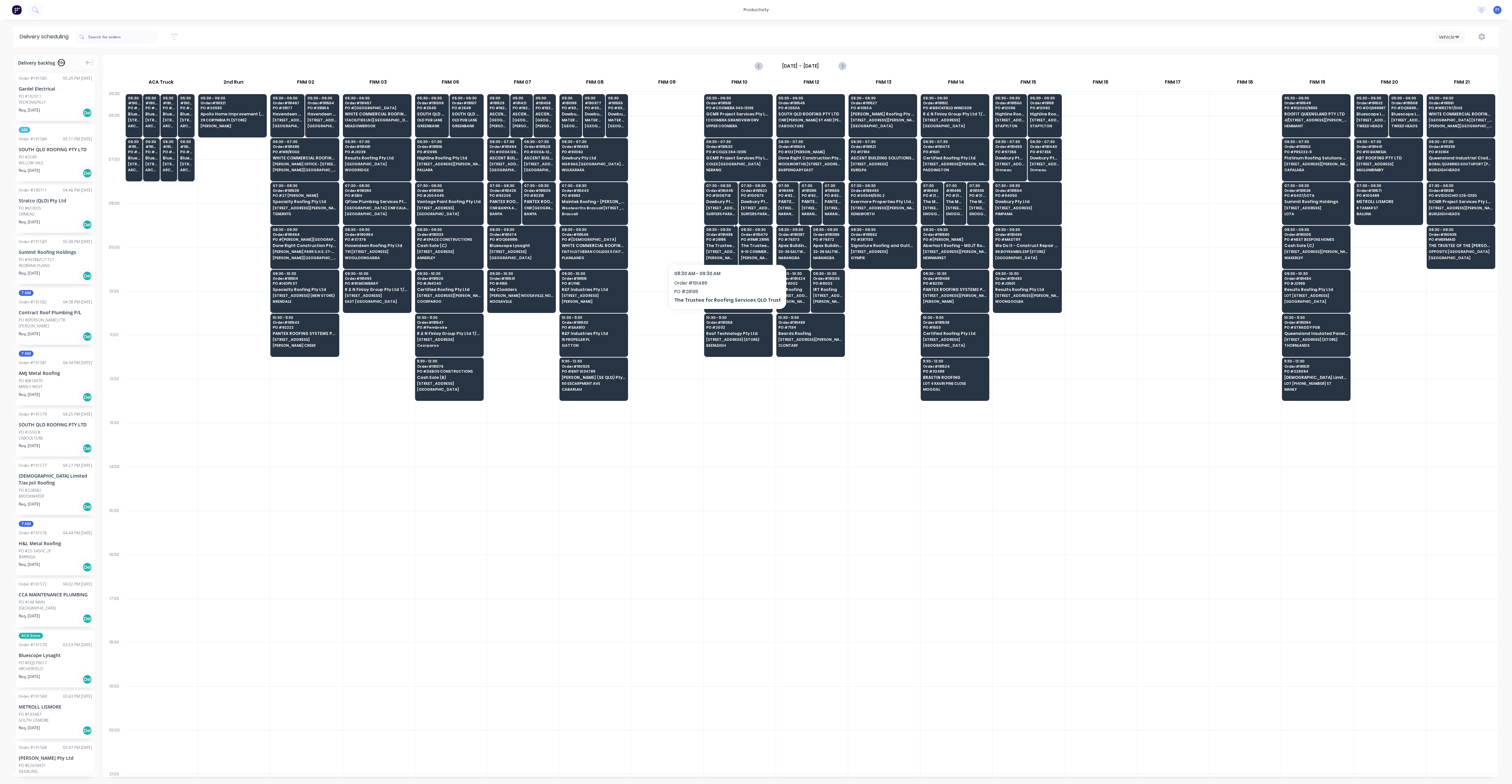
click at [723, 247] on div "08:30 - 09:30 Order # 191486 PO # 28195 The Trustee for Roofing Services QLD Tr…" at bounding box center [721, 244] width 33 height 36
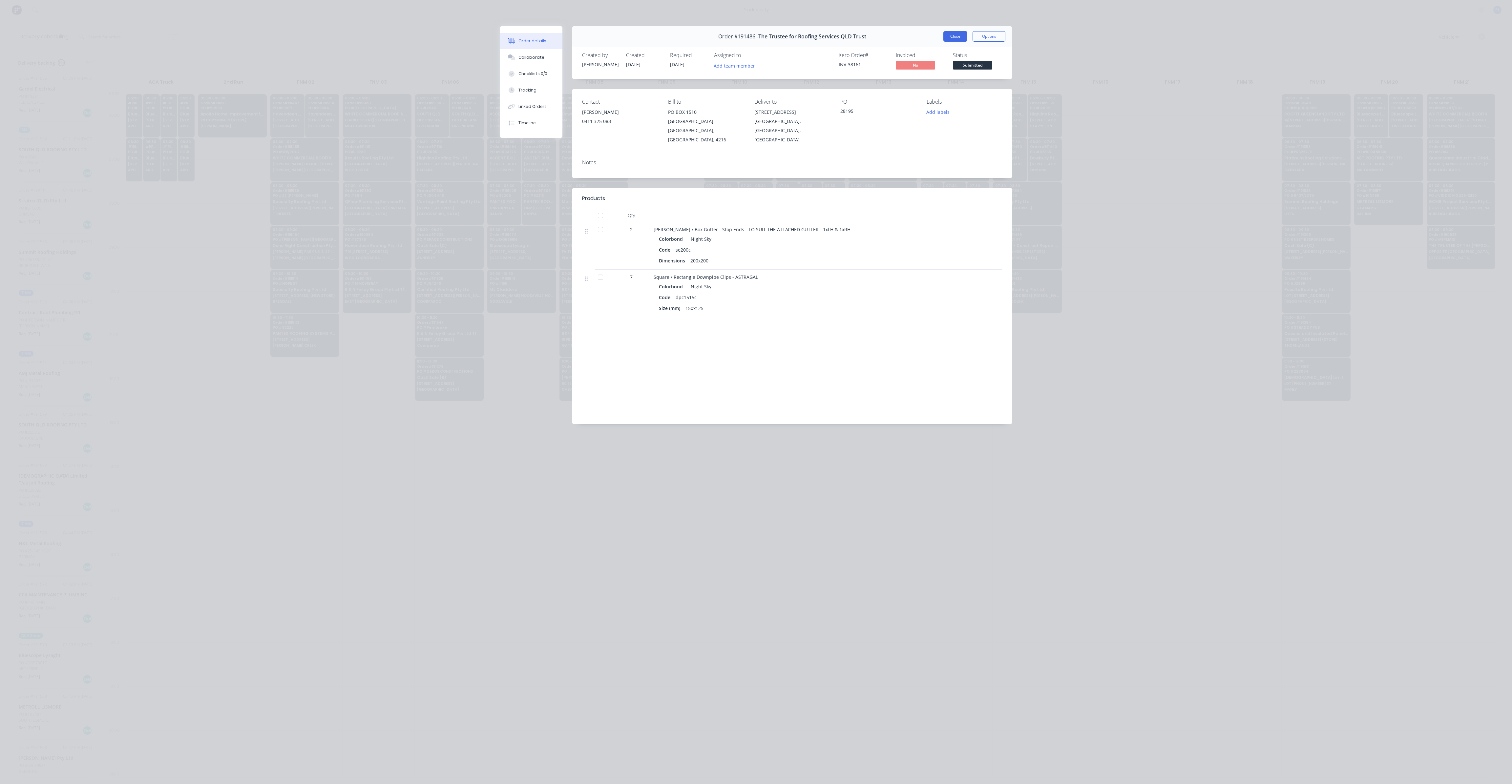
click at [953, 38] on button "Close" at bounding box center [955, 36] width 24 height 11
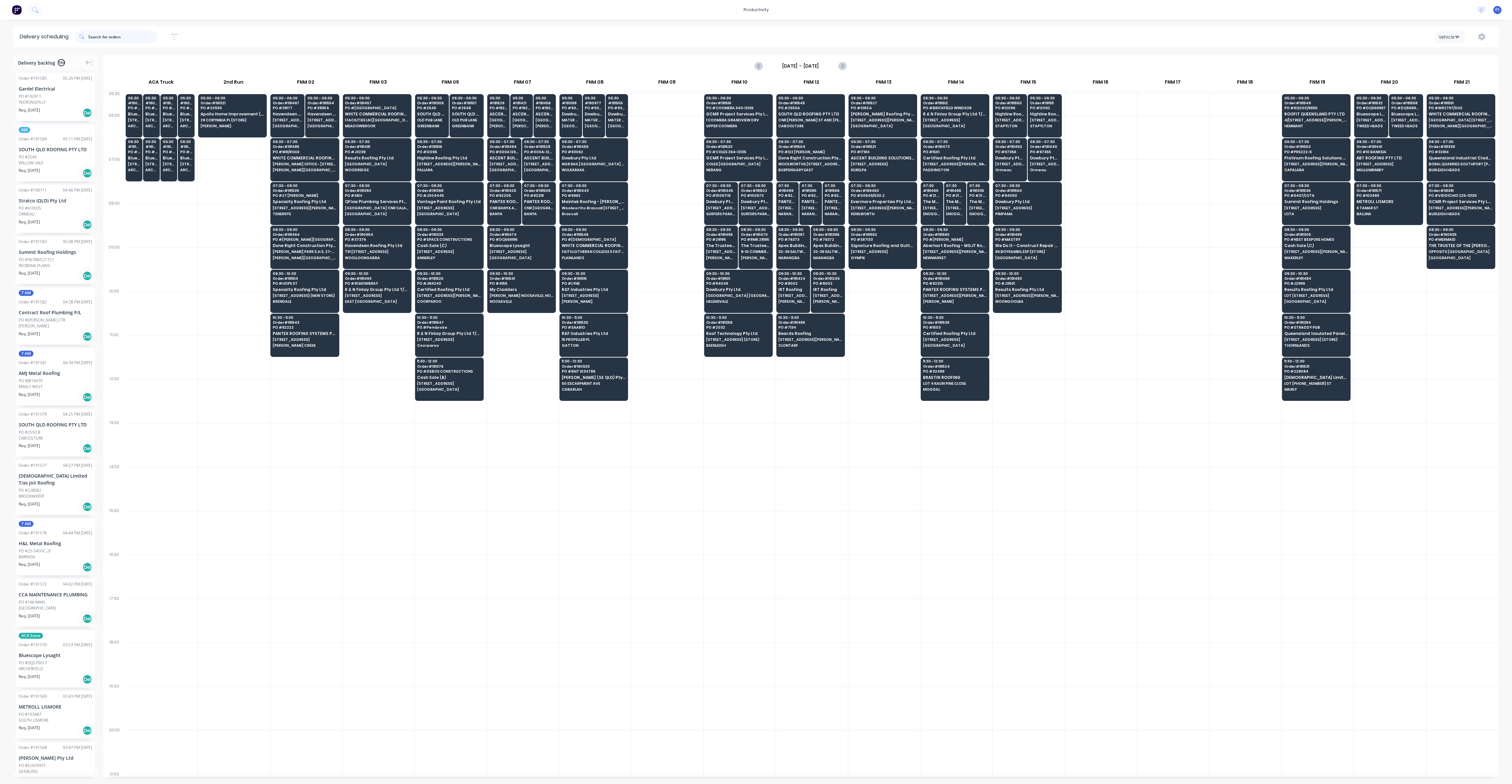
click at [108, 38] on input "text" at bounding box center [123, 36] width 69 height 13
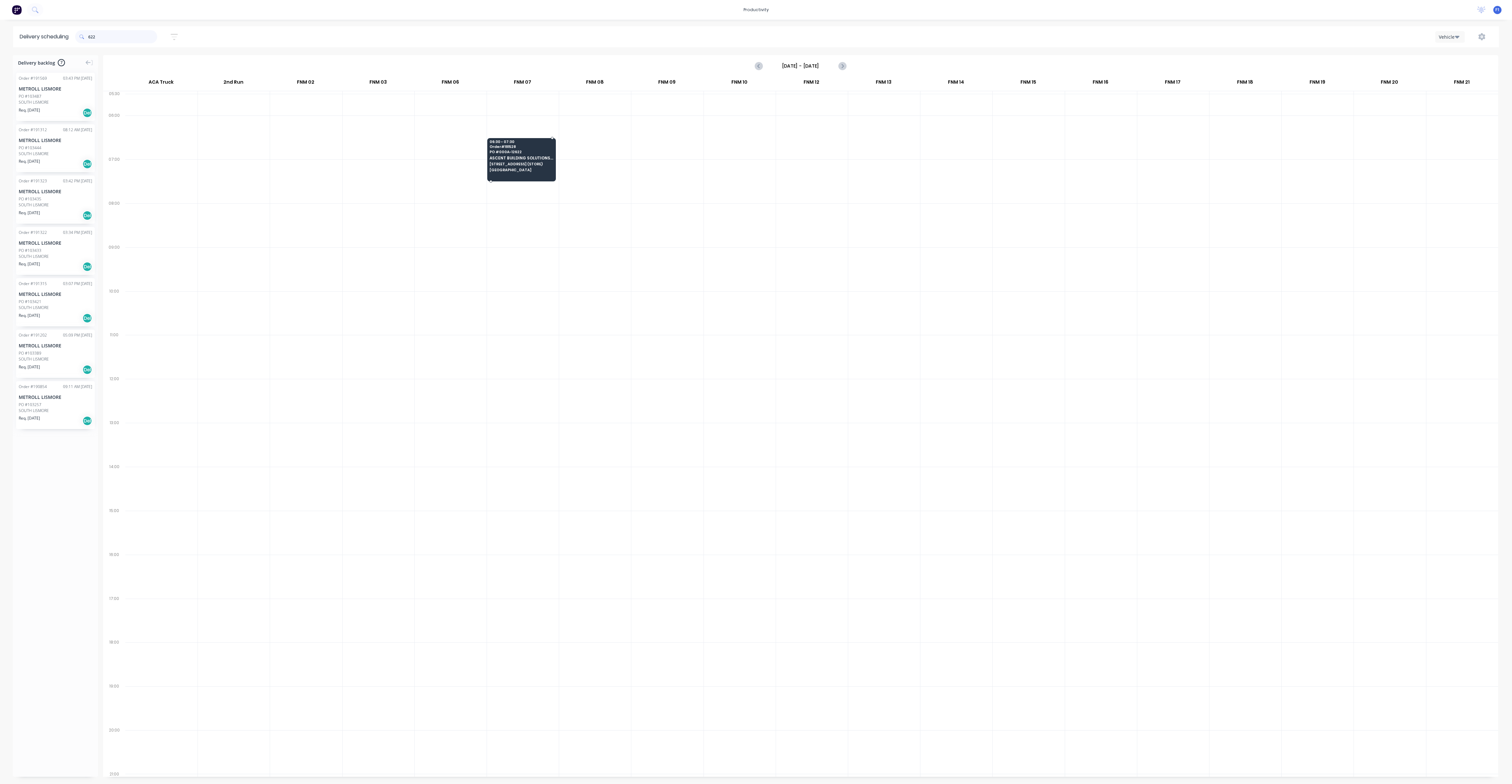
type input "622"
click at [519, 180] on div at bounding box center [521, 181] width 69 height 1
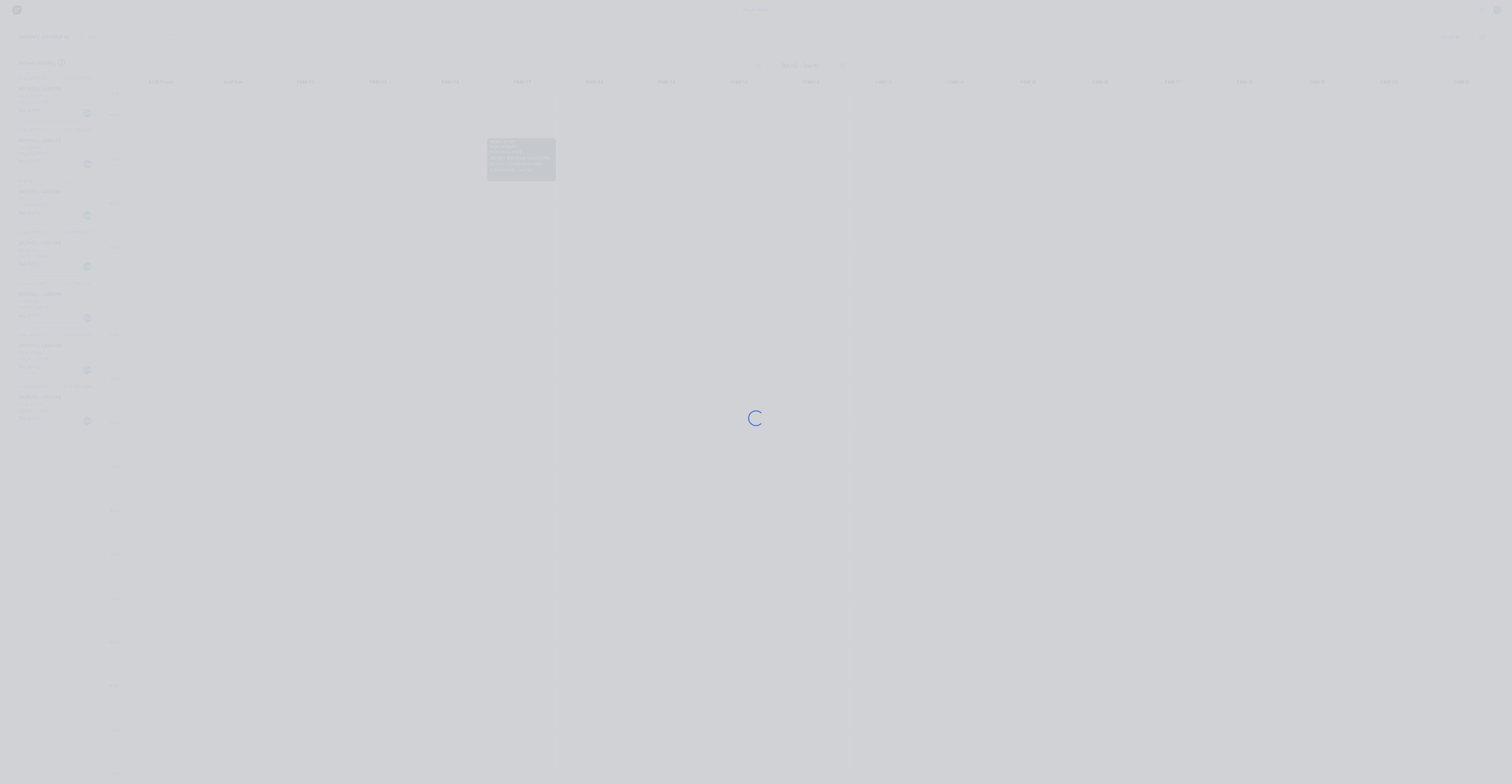
click at [517, 167] on div "Loading..." at bounding box center [756, 418] width 525 height 784
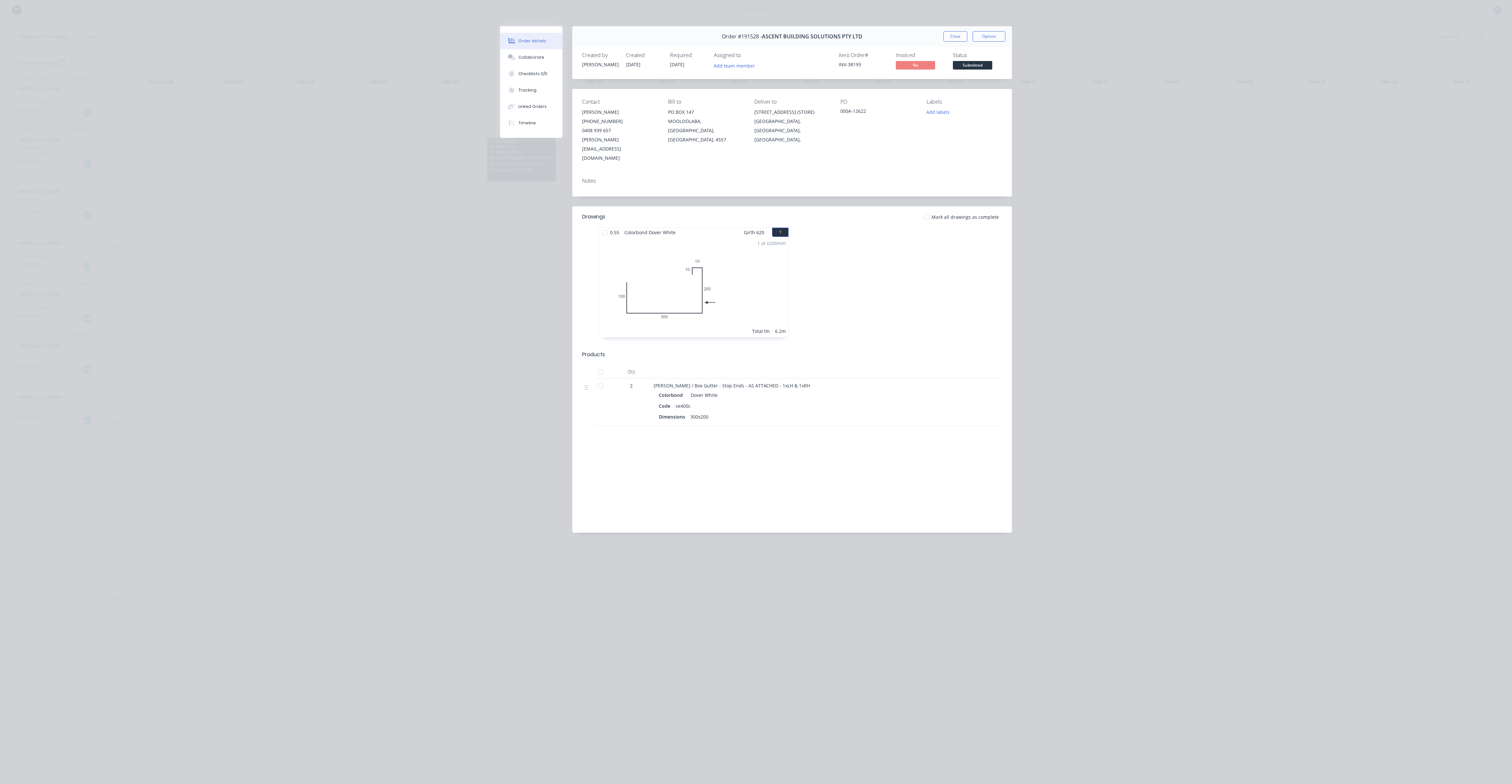
click at [968, 35] on div "Close Options" at bounding box center [975, 36] width 62 height 11
click at [960, 39] on button "Close" at bounding box center [955, 36] width 24 height 11
